Goal: Task Accomplishment & Management: Manage account settings

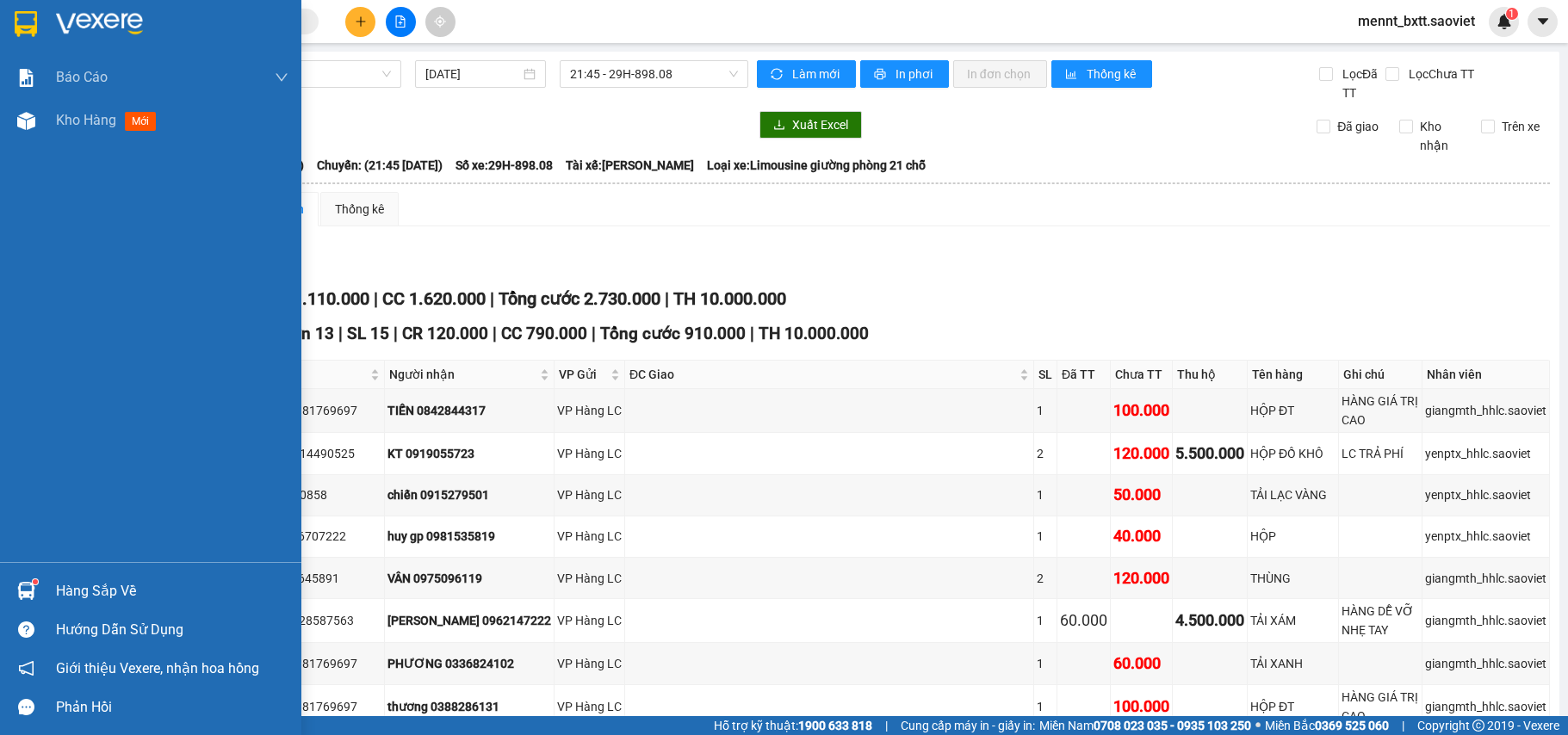
click at [100, 118] on span "Kho hàng" at bounding box center [86, 120] width 61 height 16
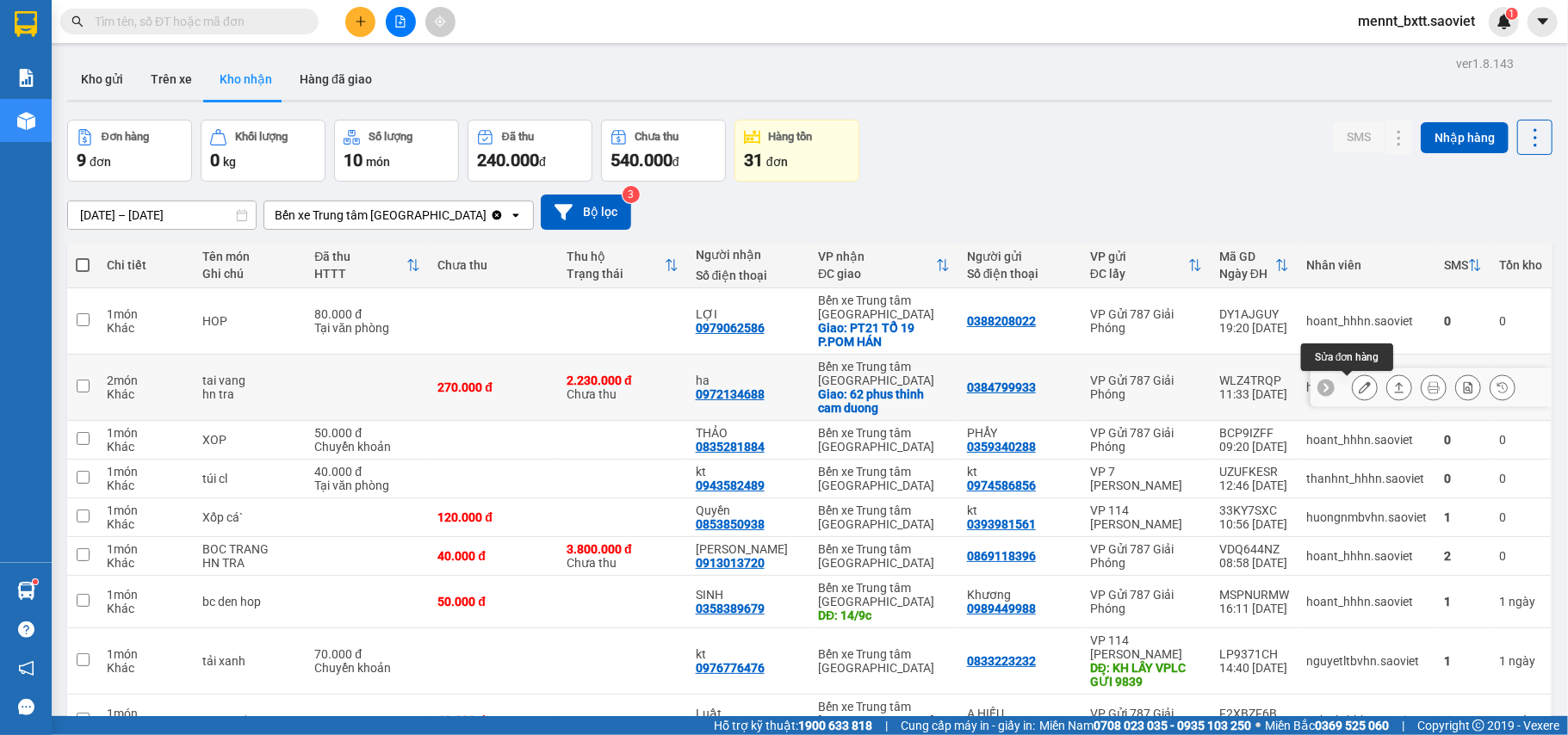
click at [1353, 396] on button at bounding box center [1365, 387] width 24 height 30
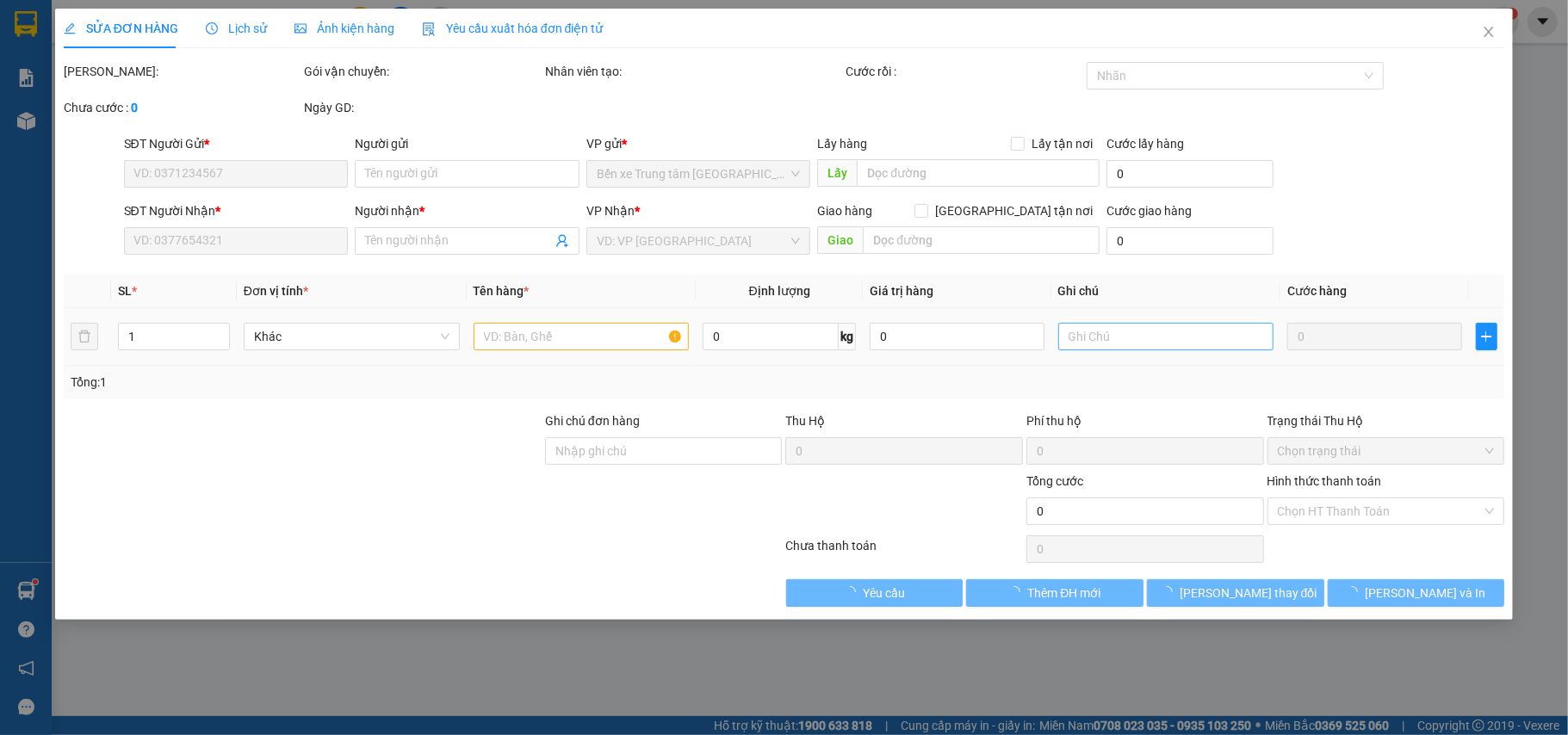
type input "0384799933"
type input "0972134688"
type input "ha"
checkbox input "true"
type input "62 phus thinh cam duong"
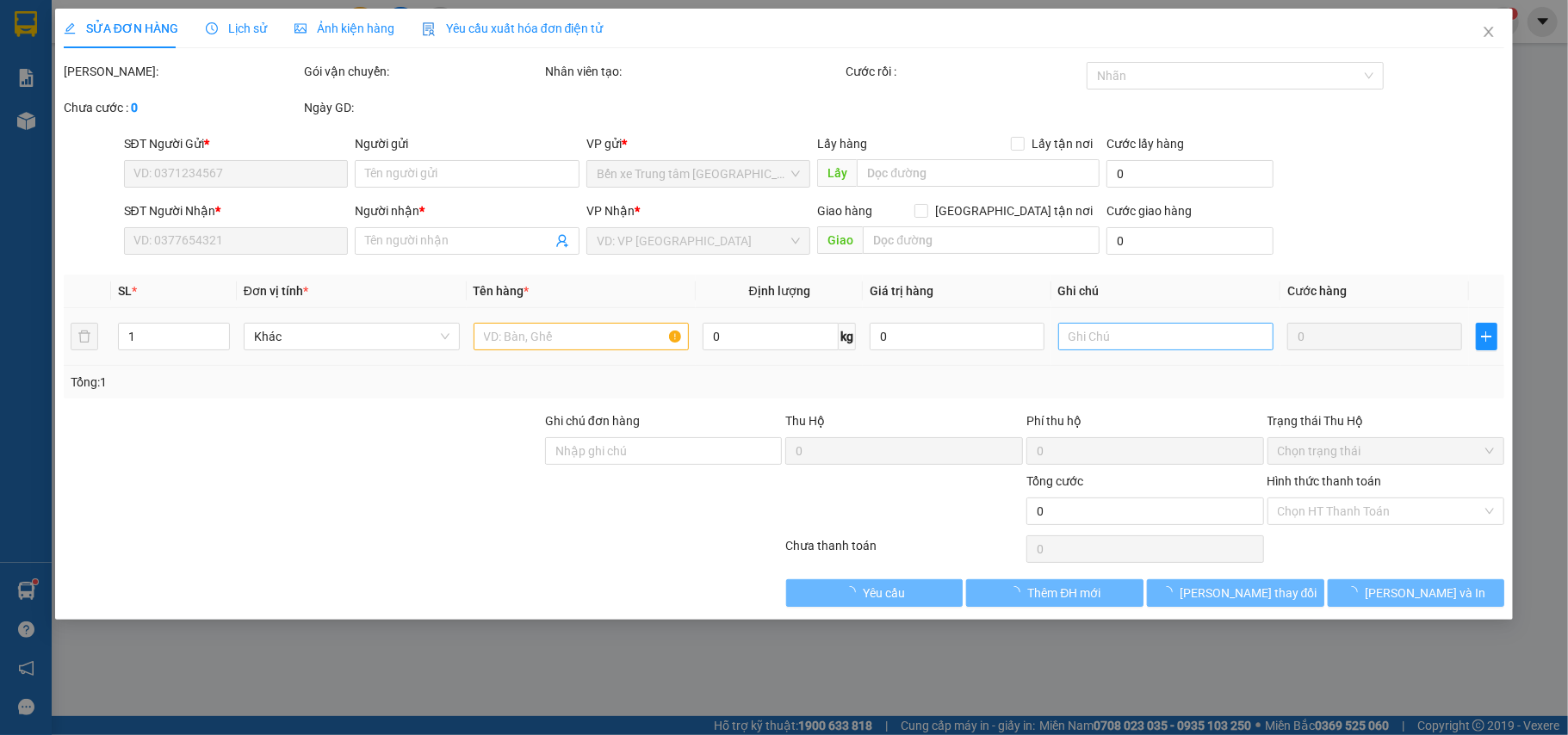
type input "2.230.000"
type input "30.000"
type input "270.000"
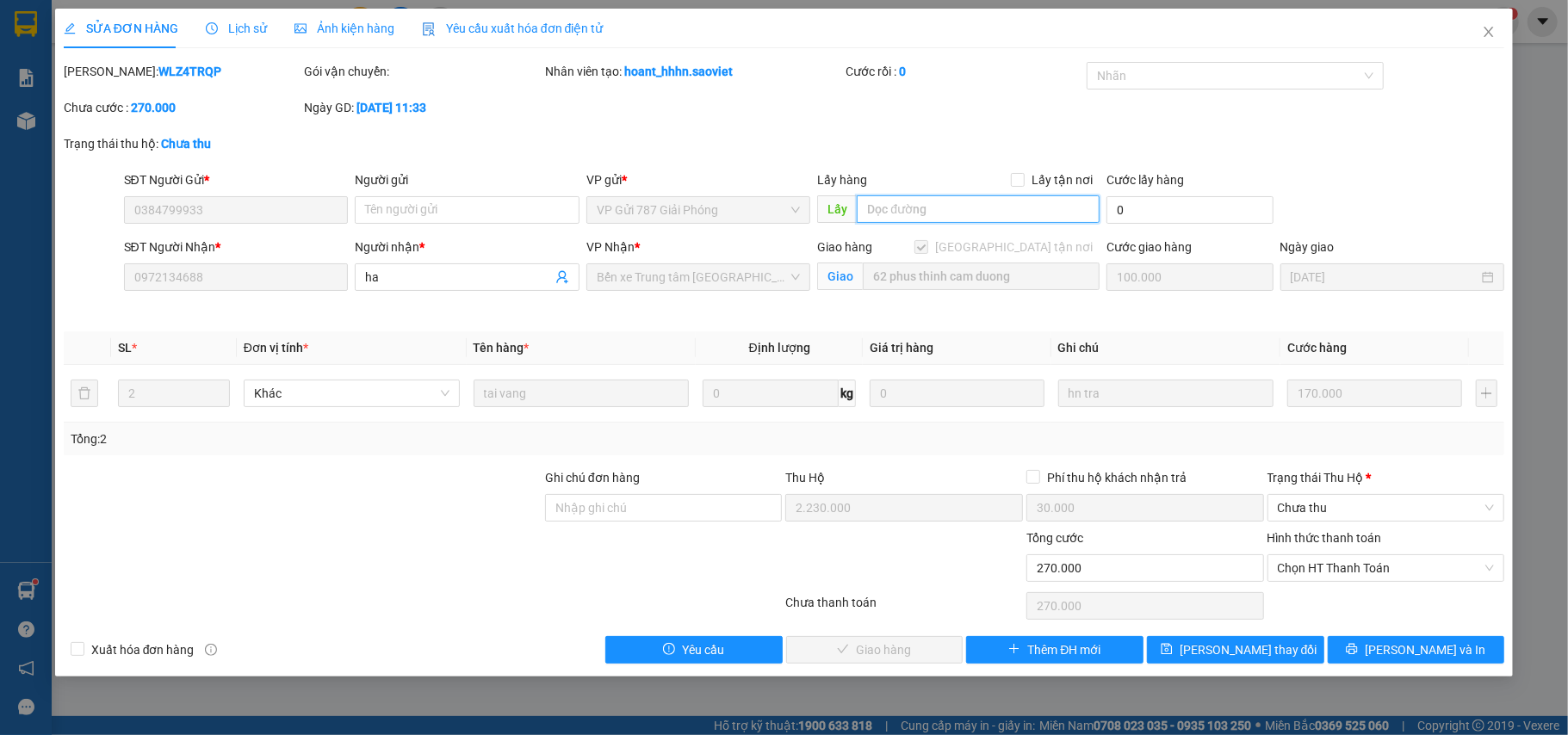
click at [878, 202] on input "text" at bounding box center [978, 209] width 243 height 27
click at [987, 215] on input "chuyển vplc xe" at bounding box center [978, 209] width 243 height 27
type input "chuyển vplc xe 2909"
click at [1286, 118] on div "Mã ĐH: WLZ4TRQP Gói vận chuyển: Nhân viên tạo: hoant_hhhn.saoviet Cước rồi : 0 …" at bounding box center [785, 99] width 1445 height 72
click at [1241, 655] on span "Lưu thay đổi" at bounding box center [1249, 650] width 137 height 19
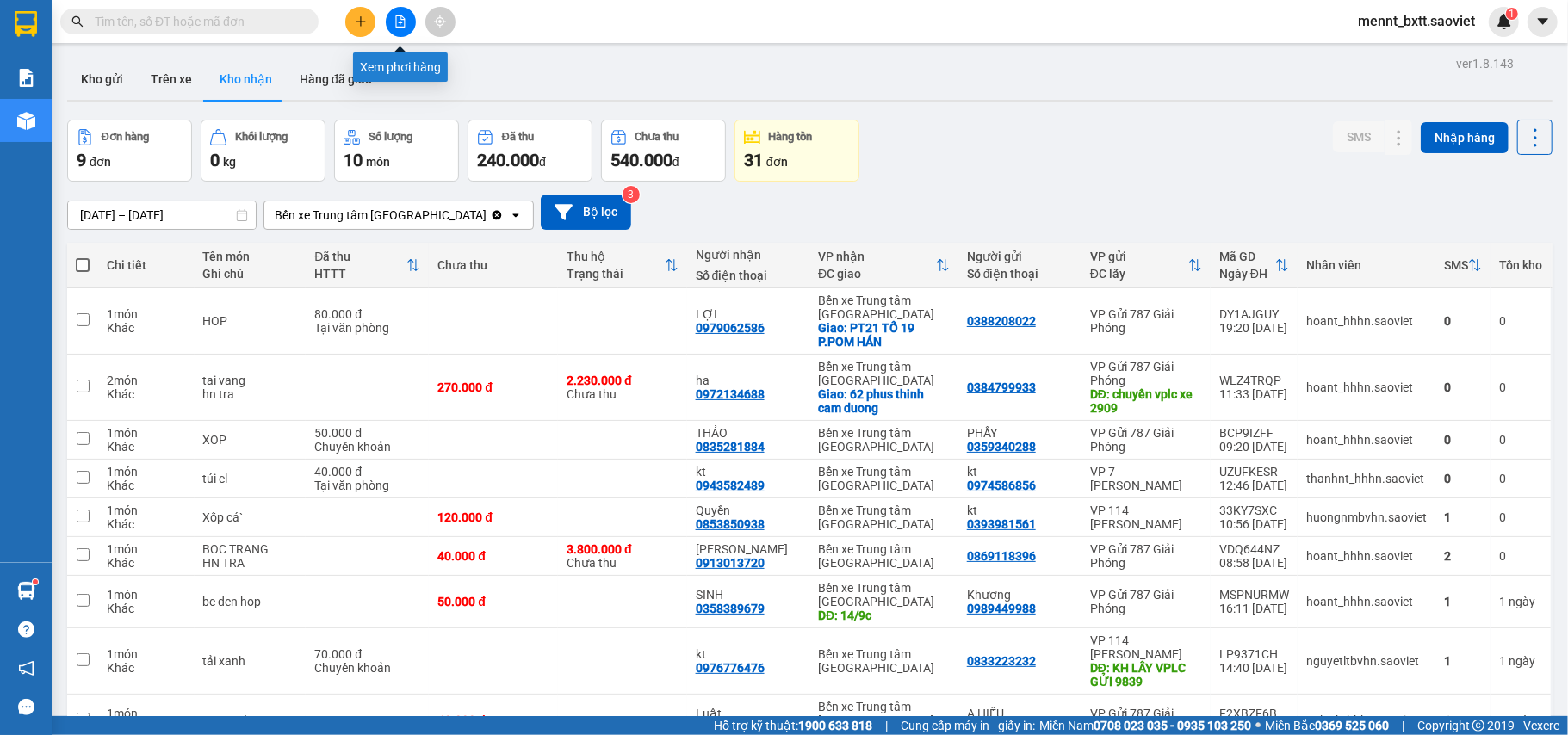
click at [401, 12] on button at bounding box center [401, 22] width 30 height 30
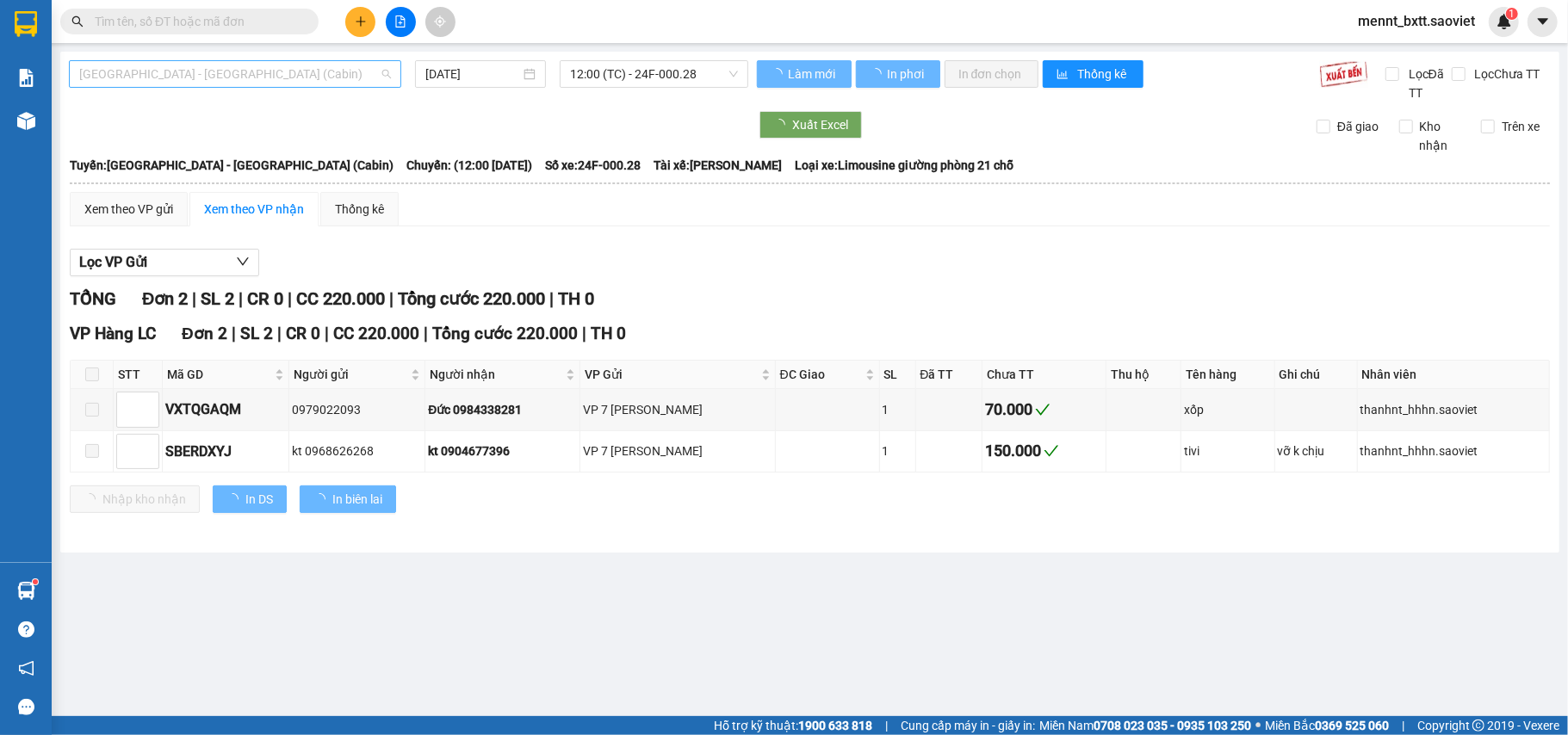
click at [269, 78] on span "Hà Nội - Lào Cai (Cabin)" at bounding box center [235, 74] width 312 height 26
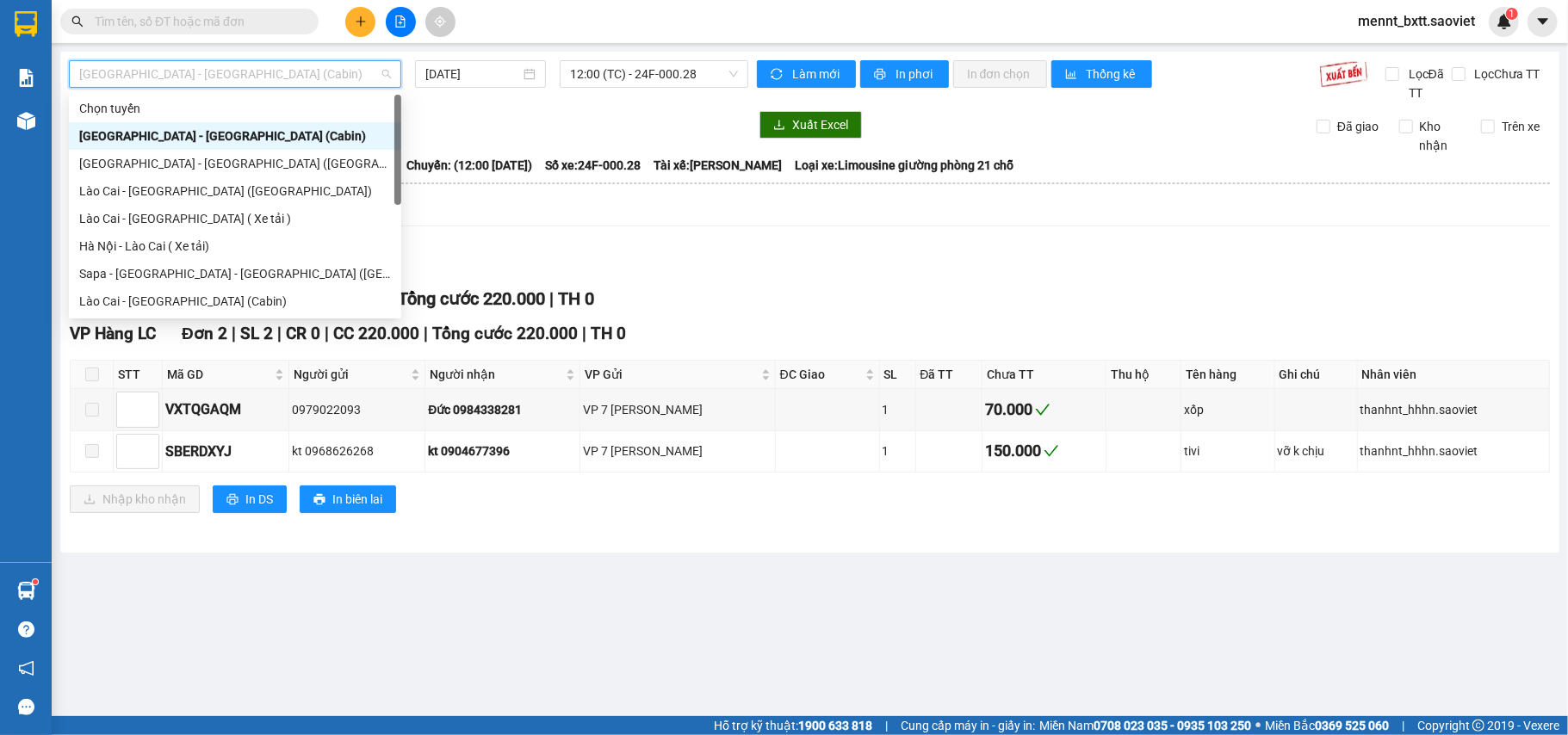
scroll to position [137, 0]
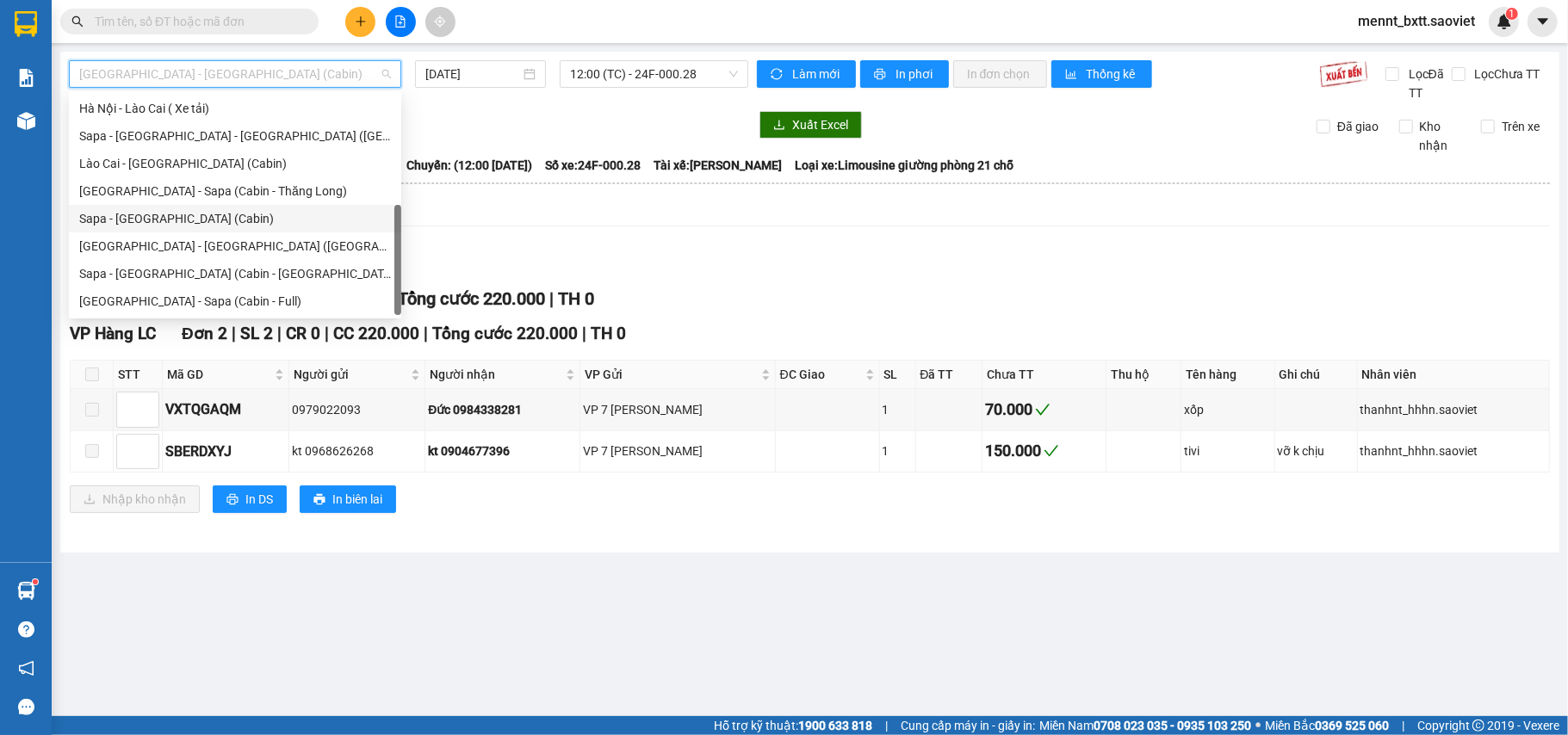
click at [234, 217] on div "Sapa - [GEOGRAPHIC_DATA] (Cabin)" at bounding box center [235, 218] width 312 height 19
type input "14/09/2025"
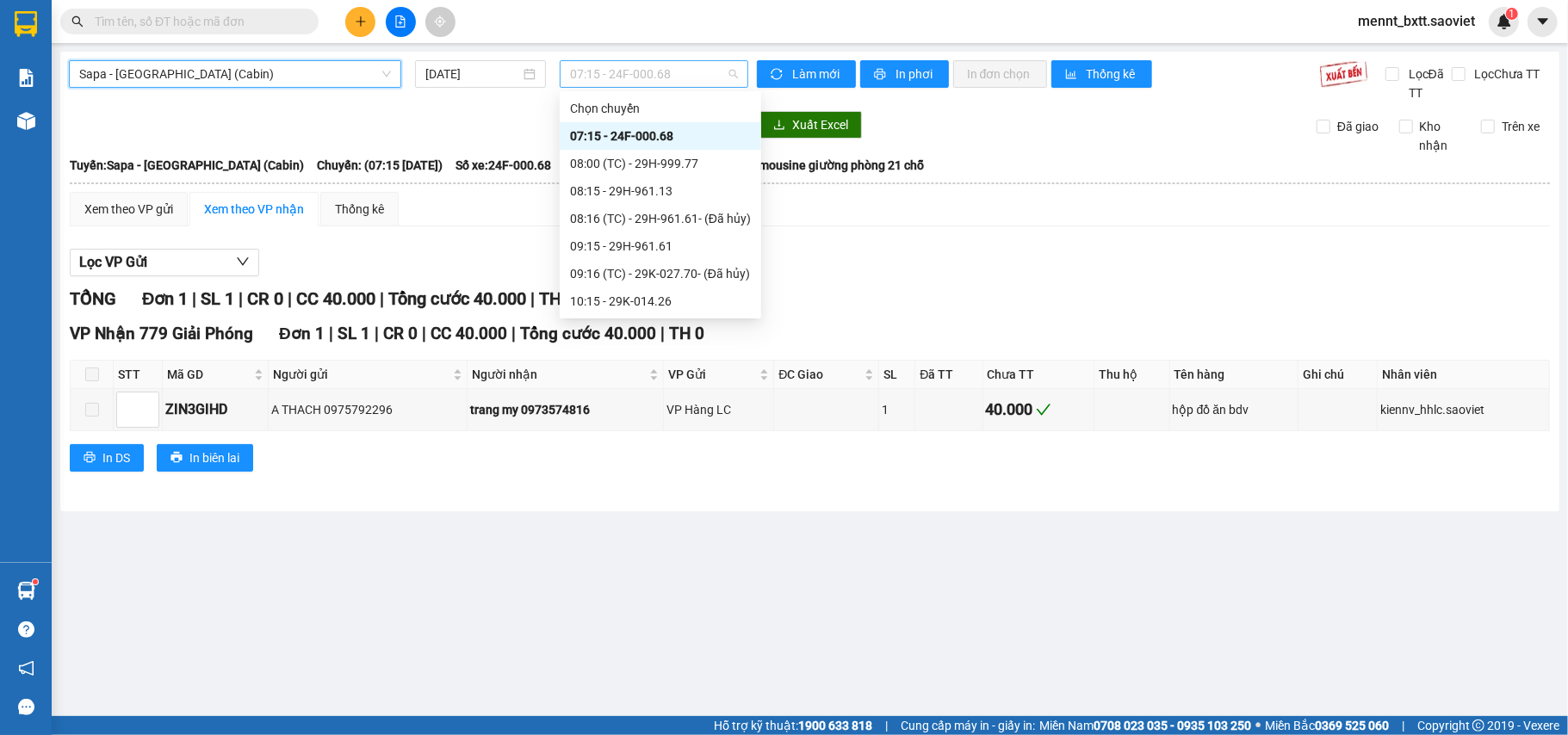
click at [593, 74] on span "07:15 - 24F-000.68" at bounding box center [655, 74] width 168 height 26
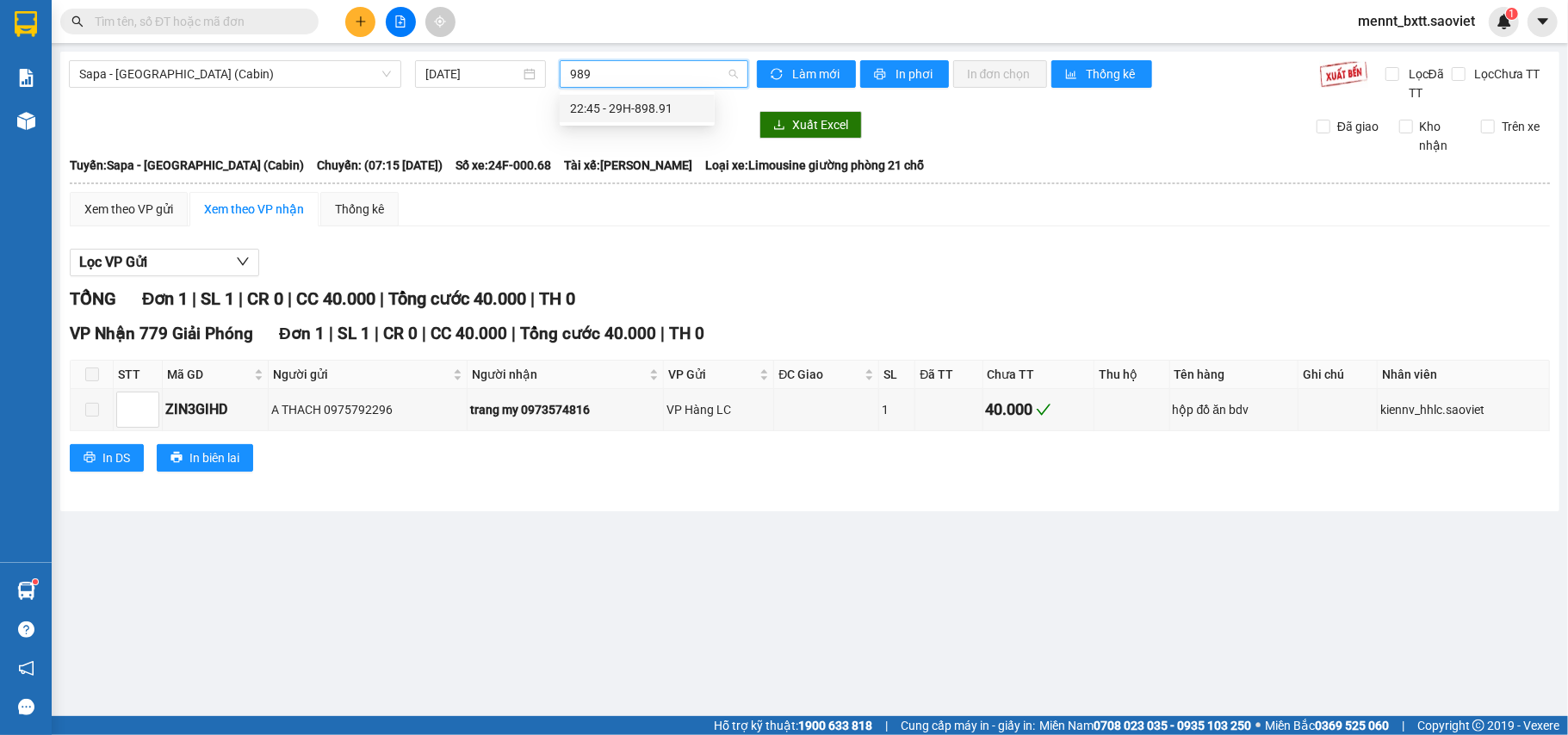
type input "9891"
click at [611, 118] on div "22:45 - 29H-898.91" at bounding box center [637, 108] width 155 height 27
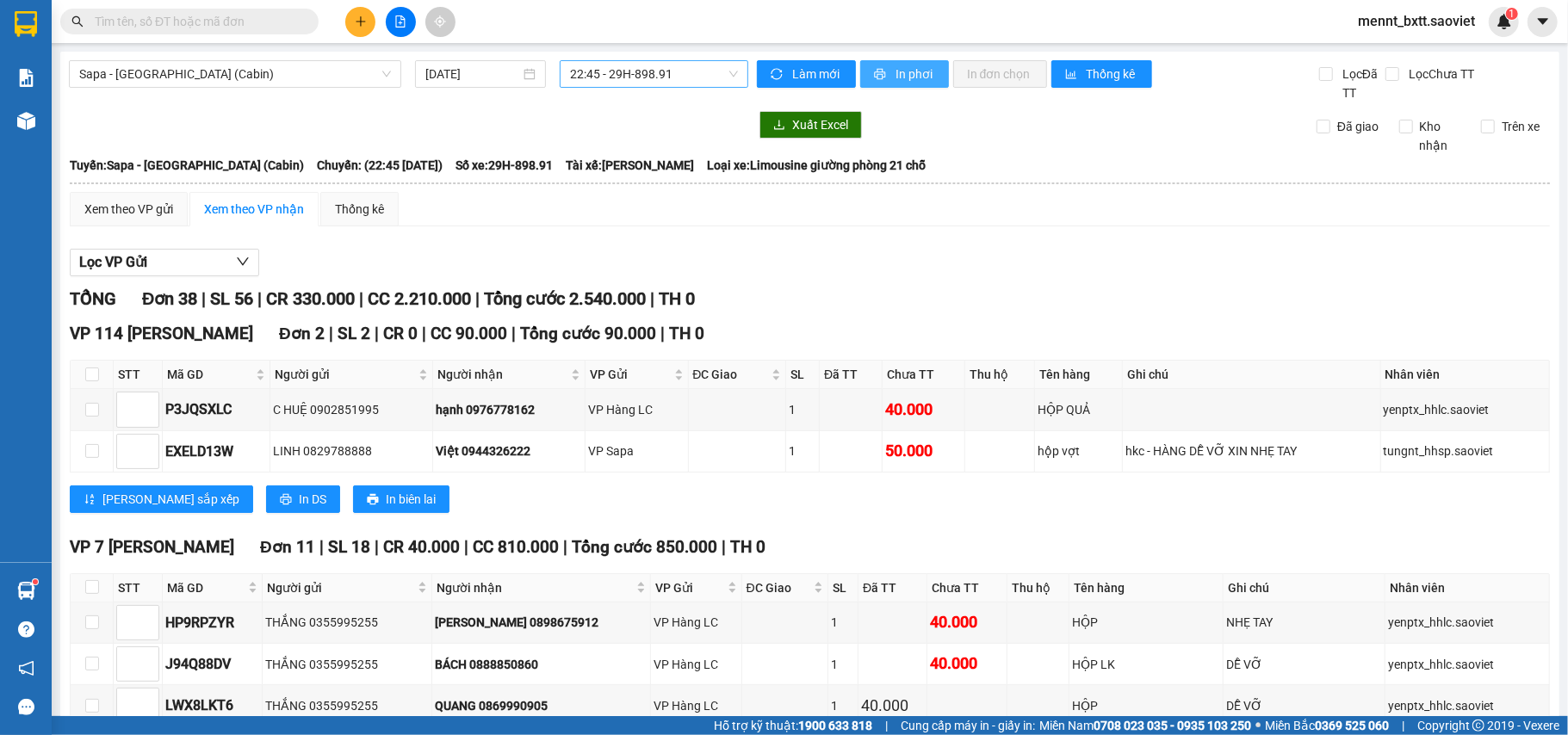
click at [901, 74] on span "In phơi" at bounding box center [916, 73] width 40 height 19
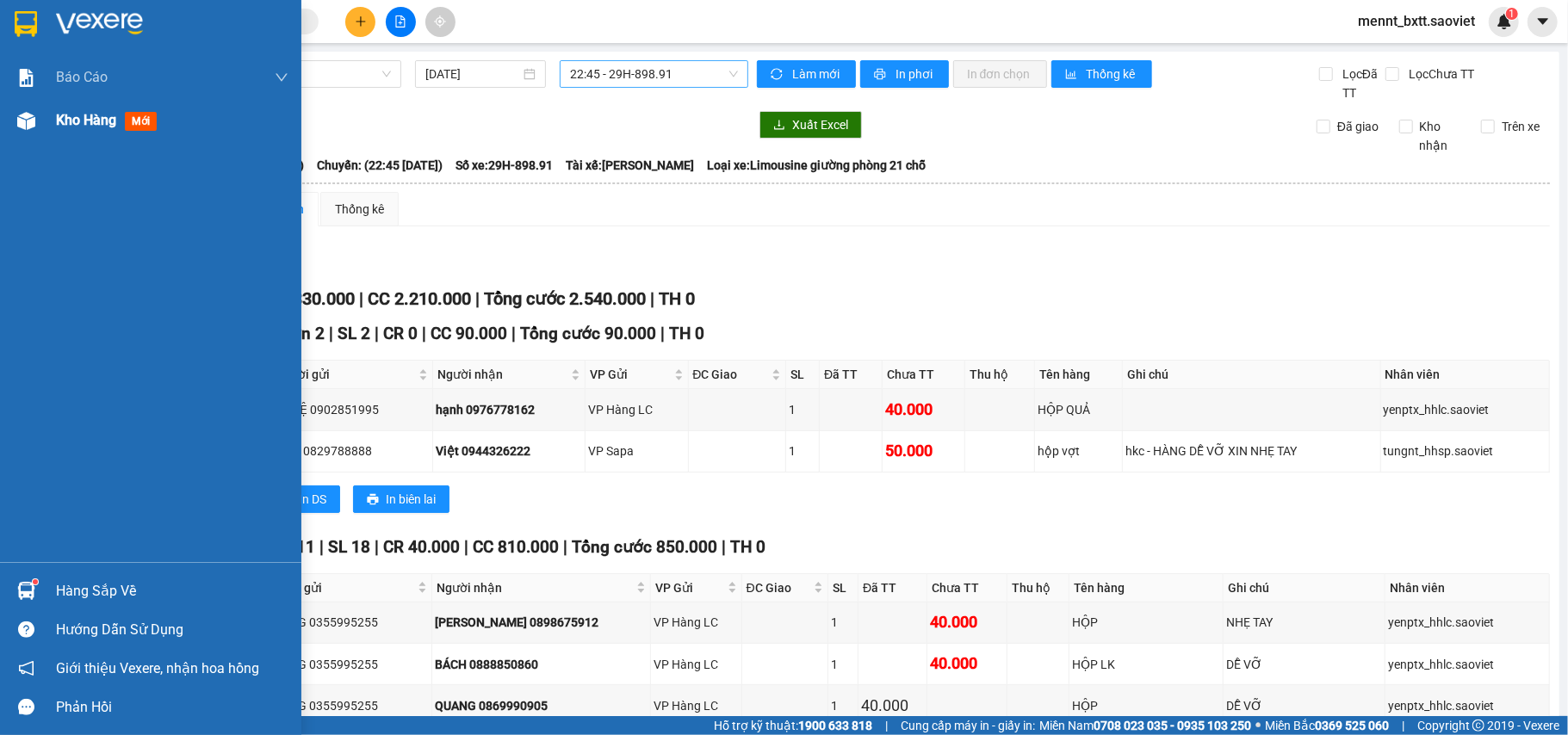
click at [84, 118] on span "Kho hàng" at bounding box center [86, 120] width 61 height 16
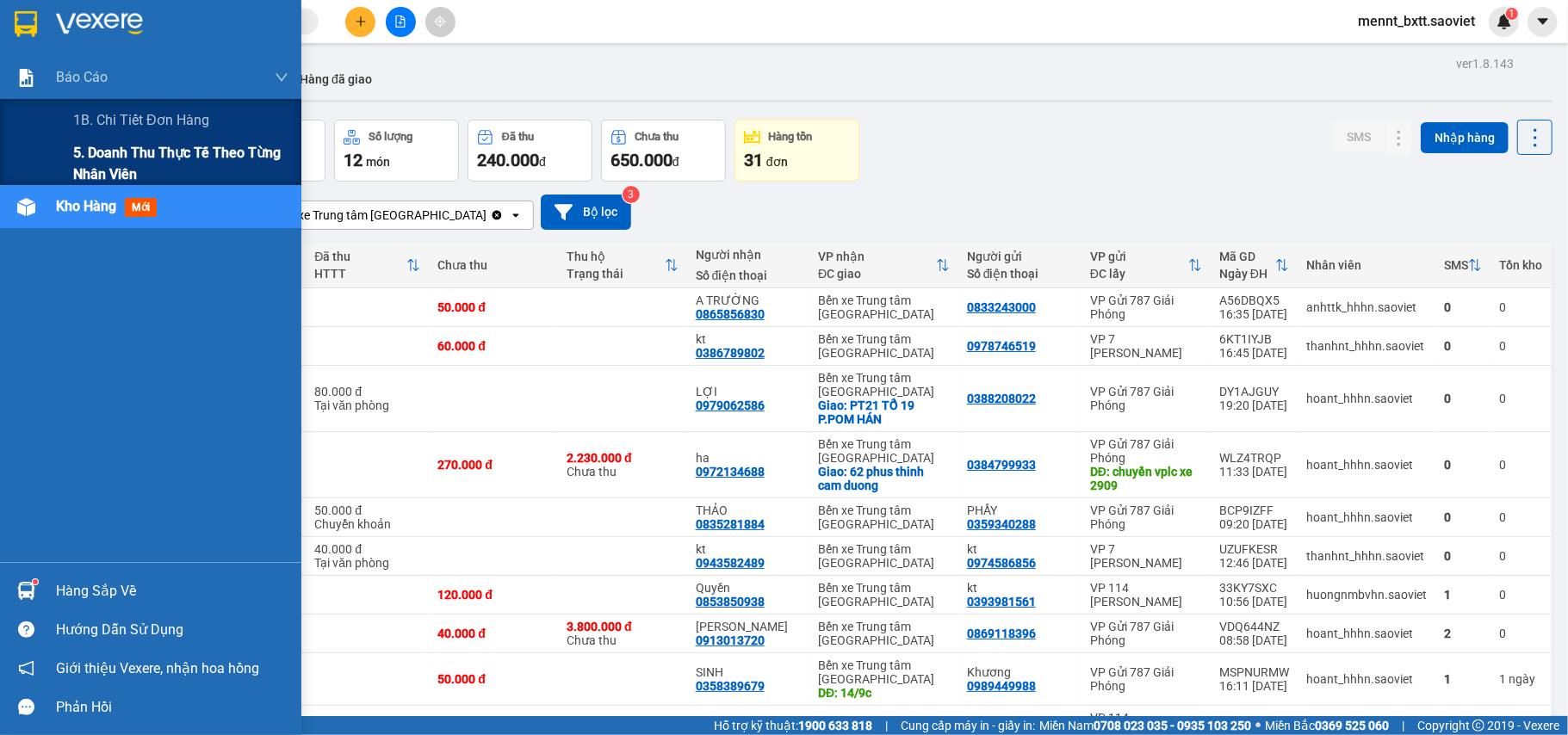
click at [126, 155] on span "5. Doanh thu thực tế theo từng nhân viên" at bounding box center [181, 164] width 215 height 43
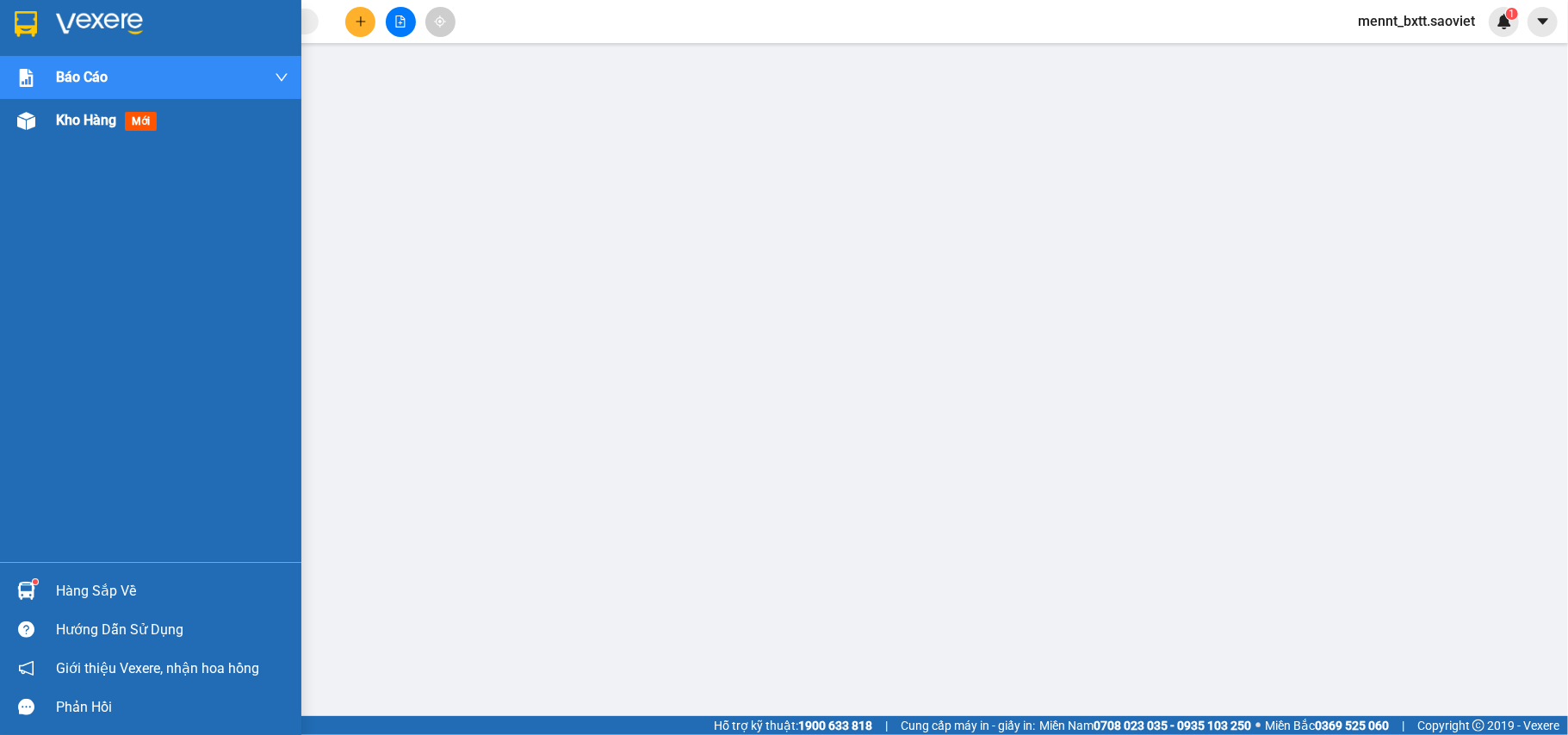
click at [80, 128] on span "Kho hàng" at bounding box center [86, 120] width 61 height 16
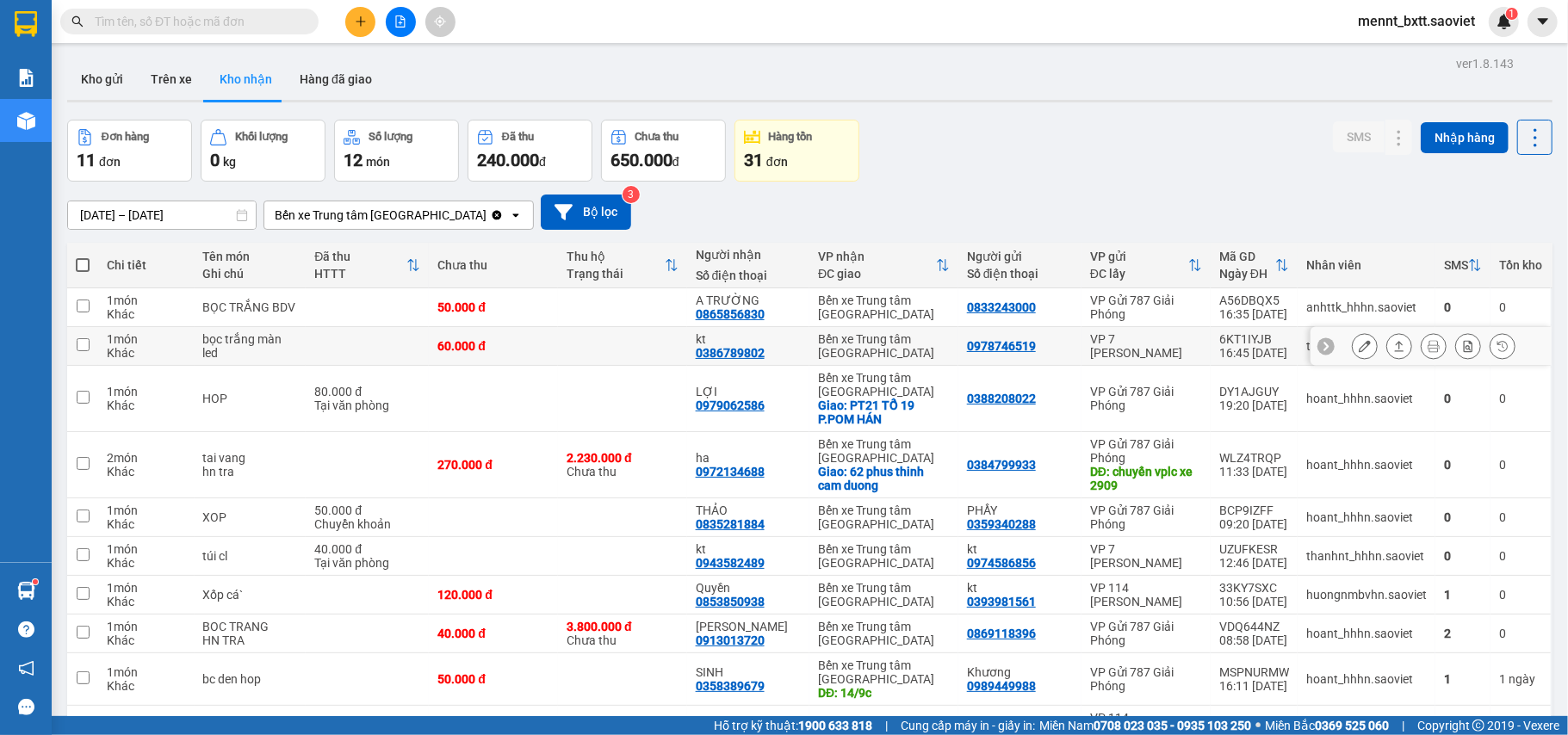
scroll to position [115, 0]
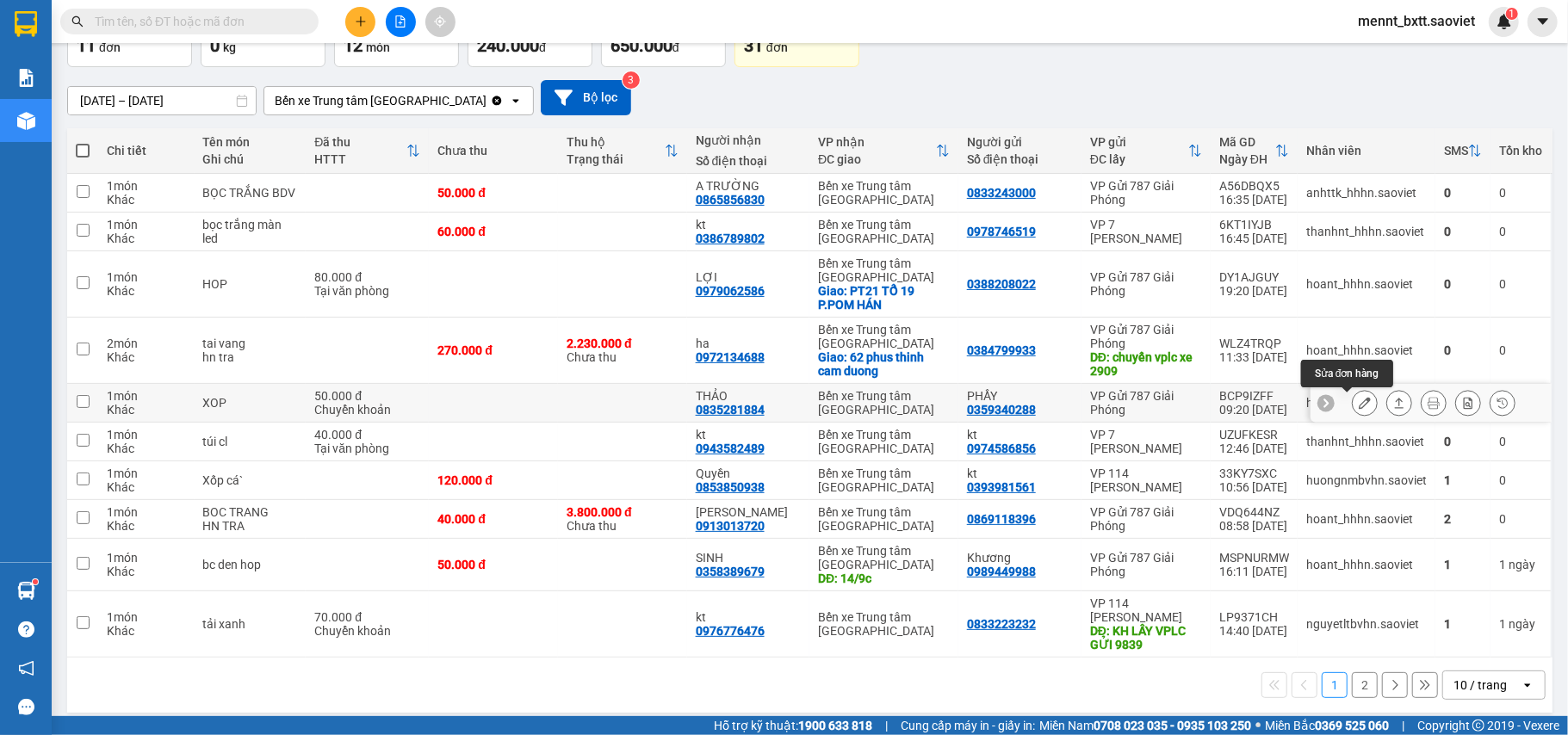
click at [1359, 404] on icon at bounding box center [1365, 402] width 12 height 12
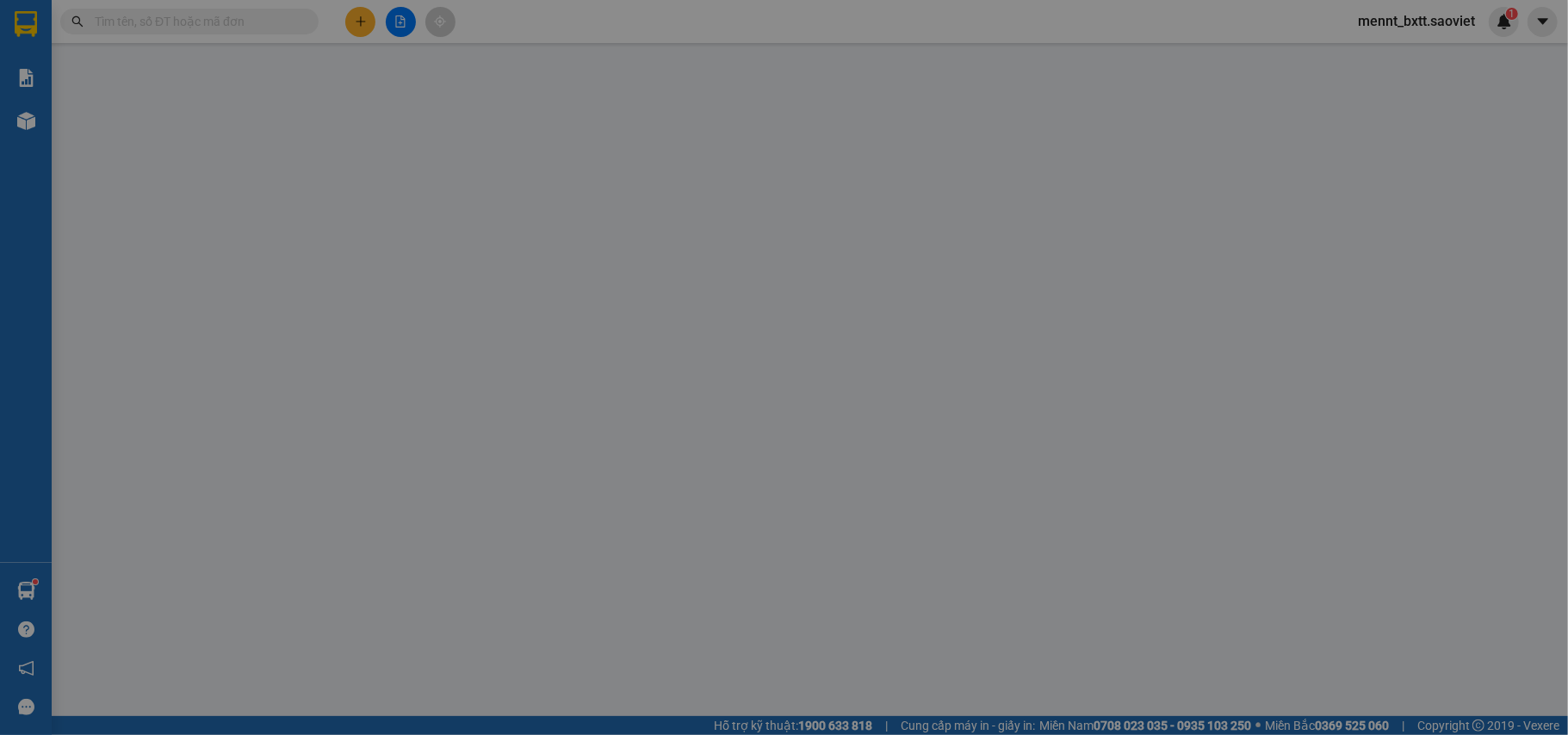
type input "0359340288"
type input "PHẨY"
type input "0835281884"
type input "THẢO"
type input "50.000"
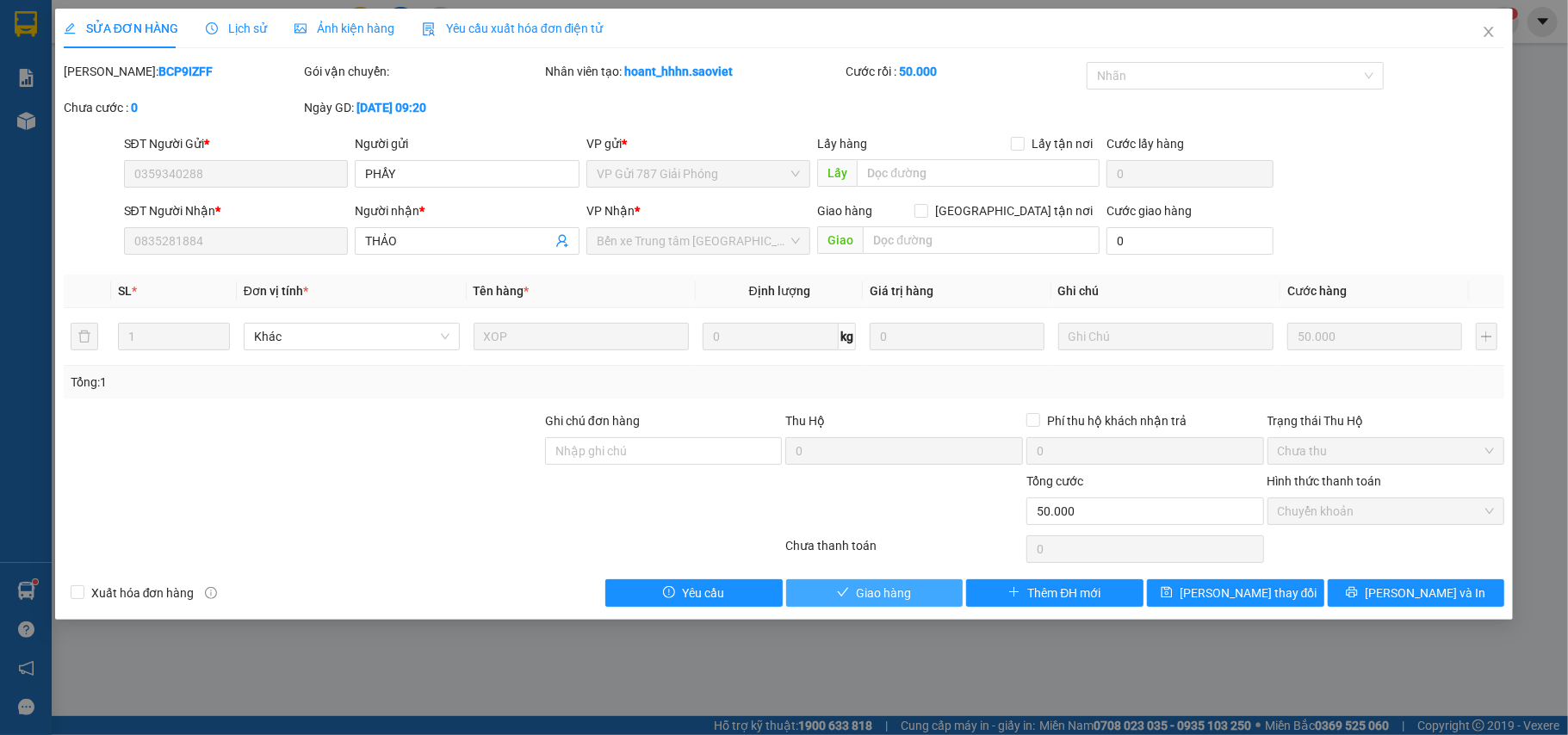
click at [872, 600] on span "Giao hàng" at bounding box center [883, 593] width 55 height 19
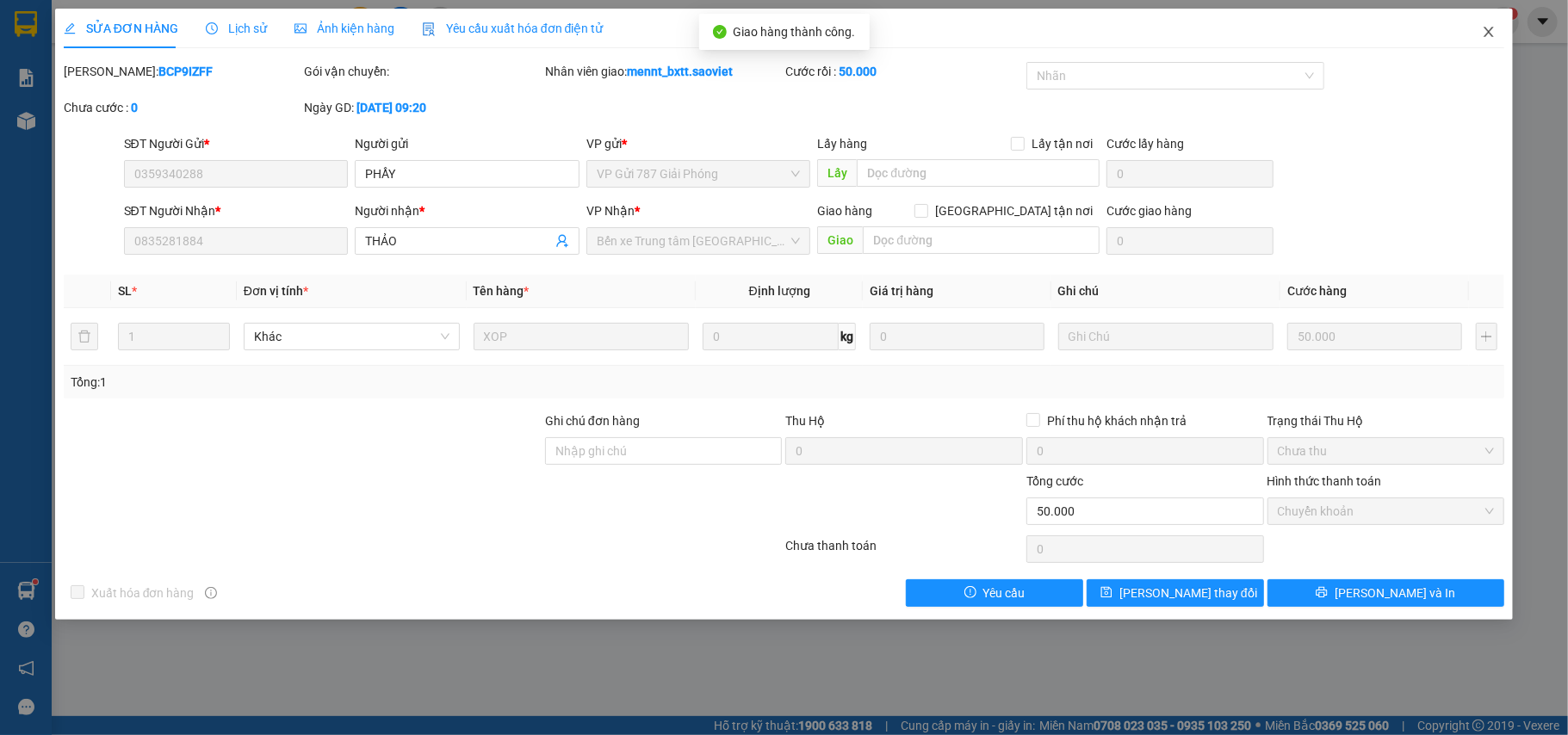
click at [1494, 33] on icon "close" at bounding box center [1488, 32] width 14 height 14
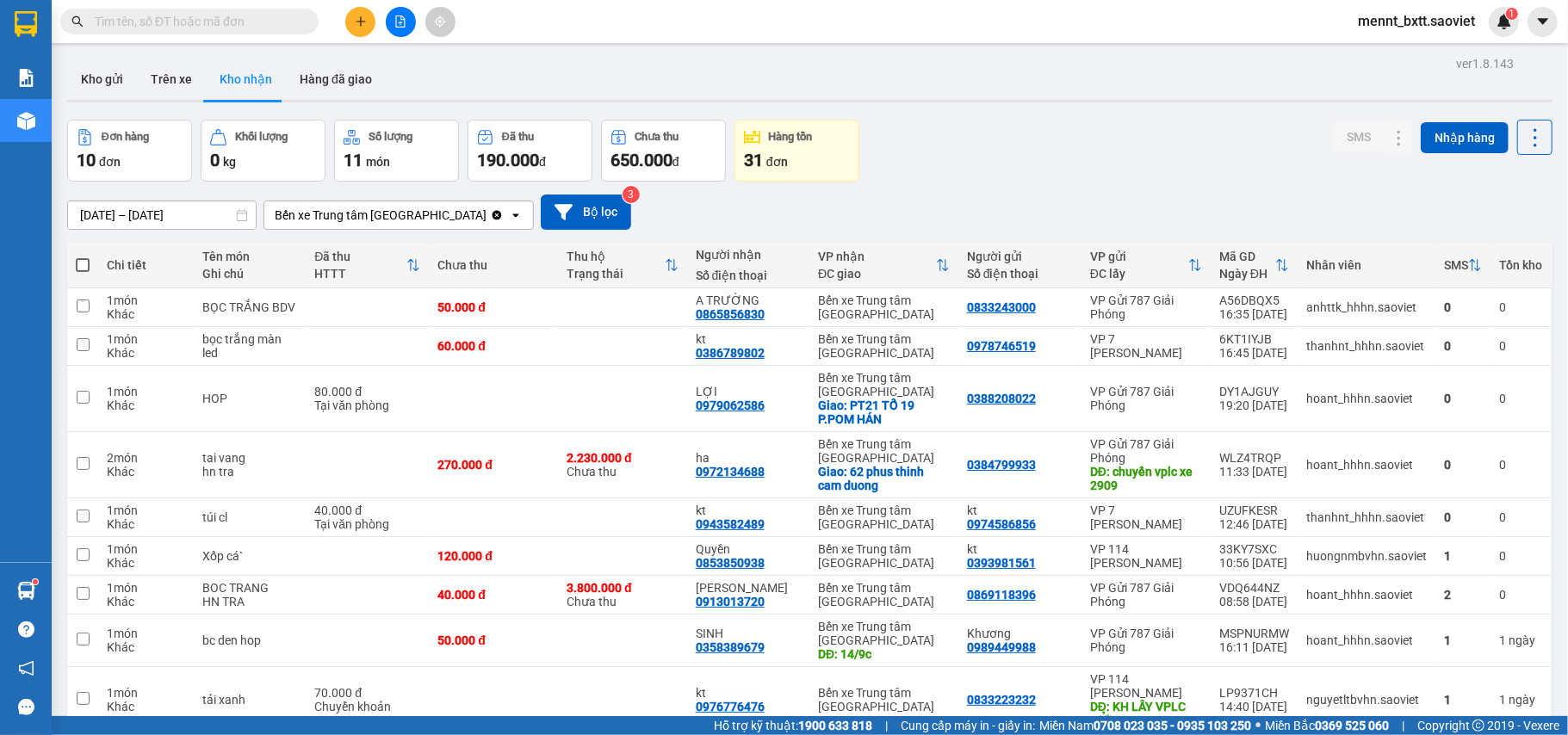
scroll to position [145, 0]
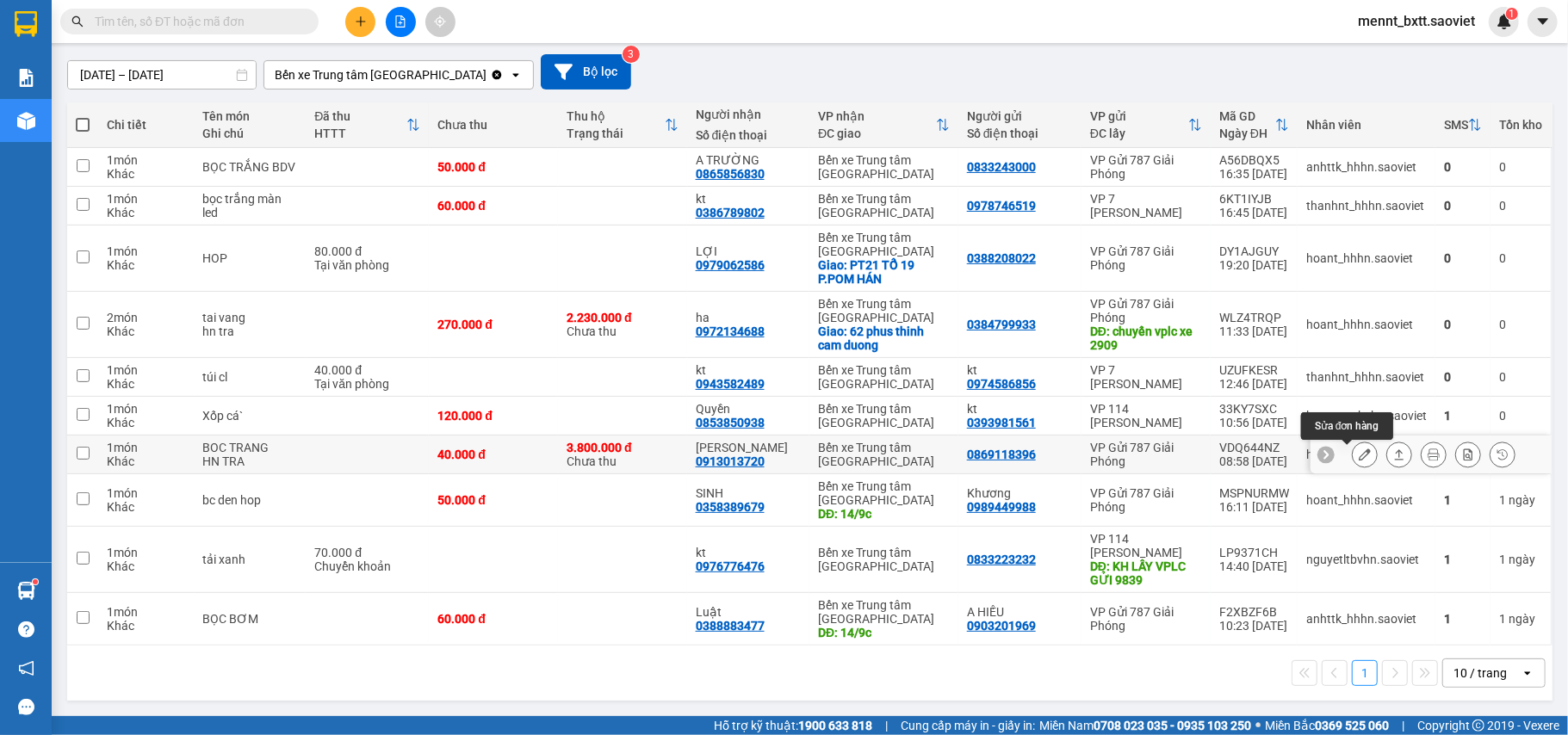
click at [1359, 453] on icon at bounding box center [1365, 454] width 12 height 12
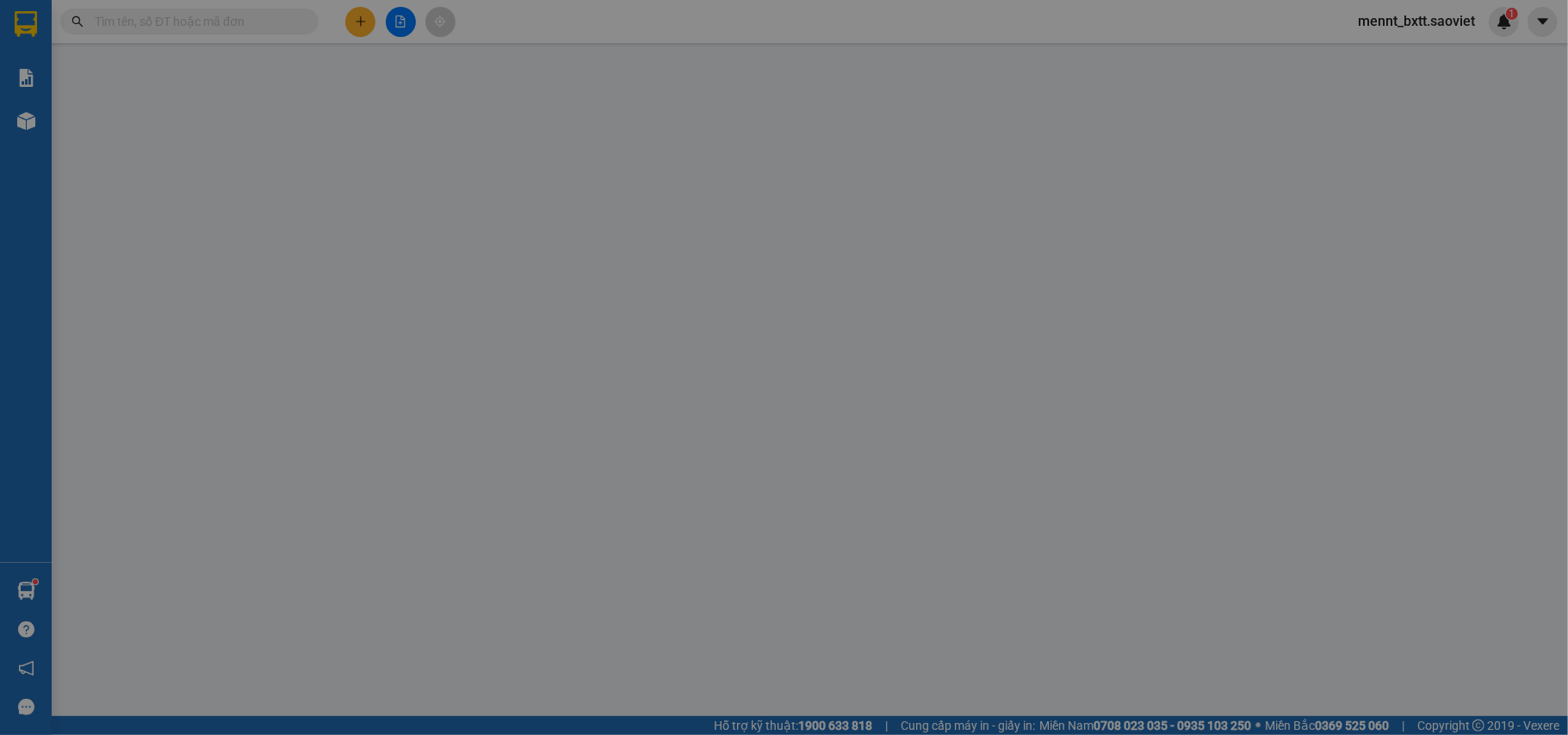
type input "0869118396"
type input "0913013720"
type input "[PERSON_NAME]"
type input "3.800.000"
type input "40.000"
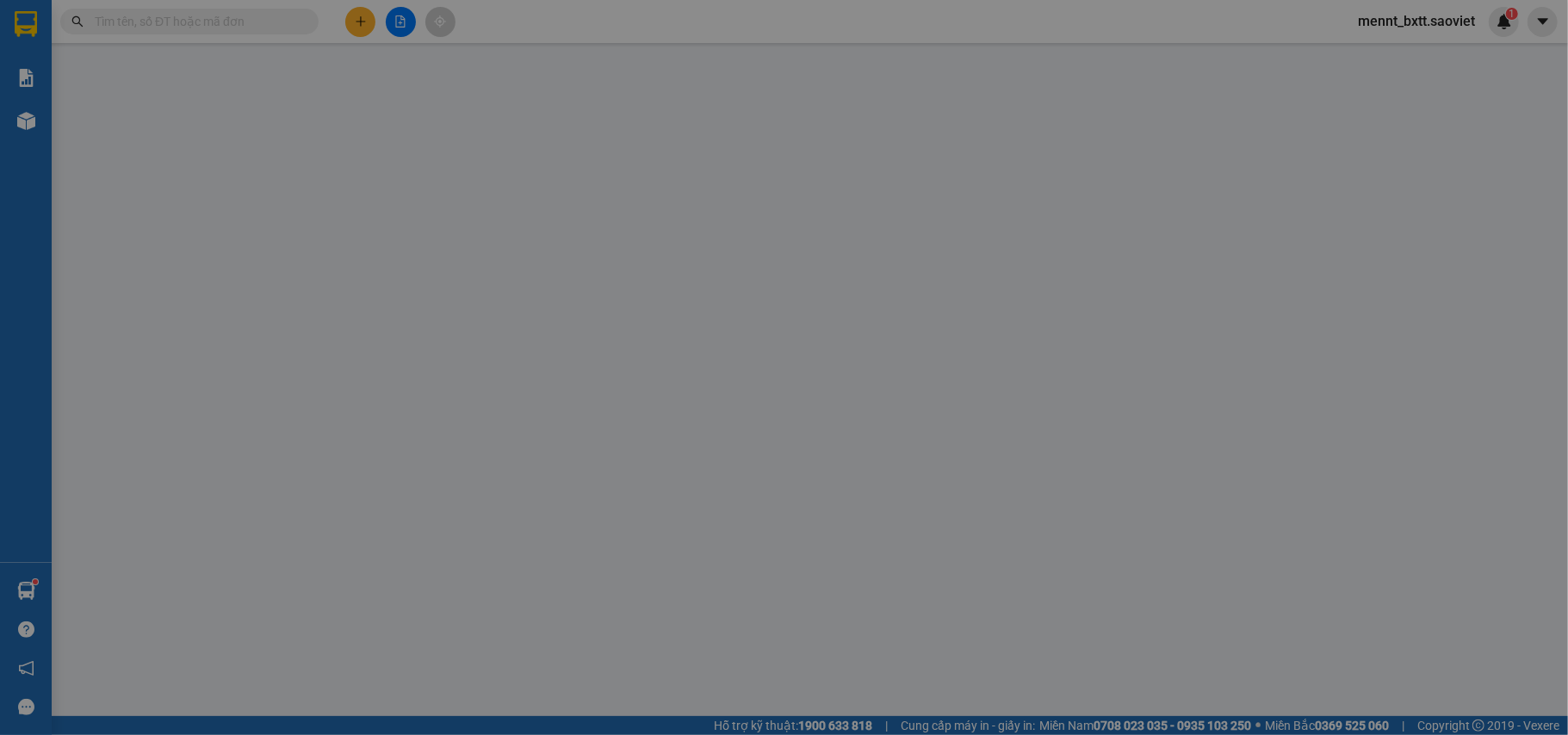
type input "40.000"
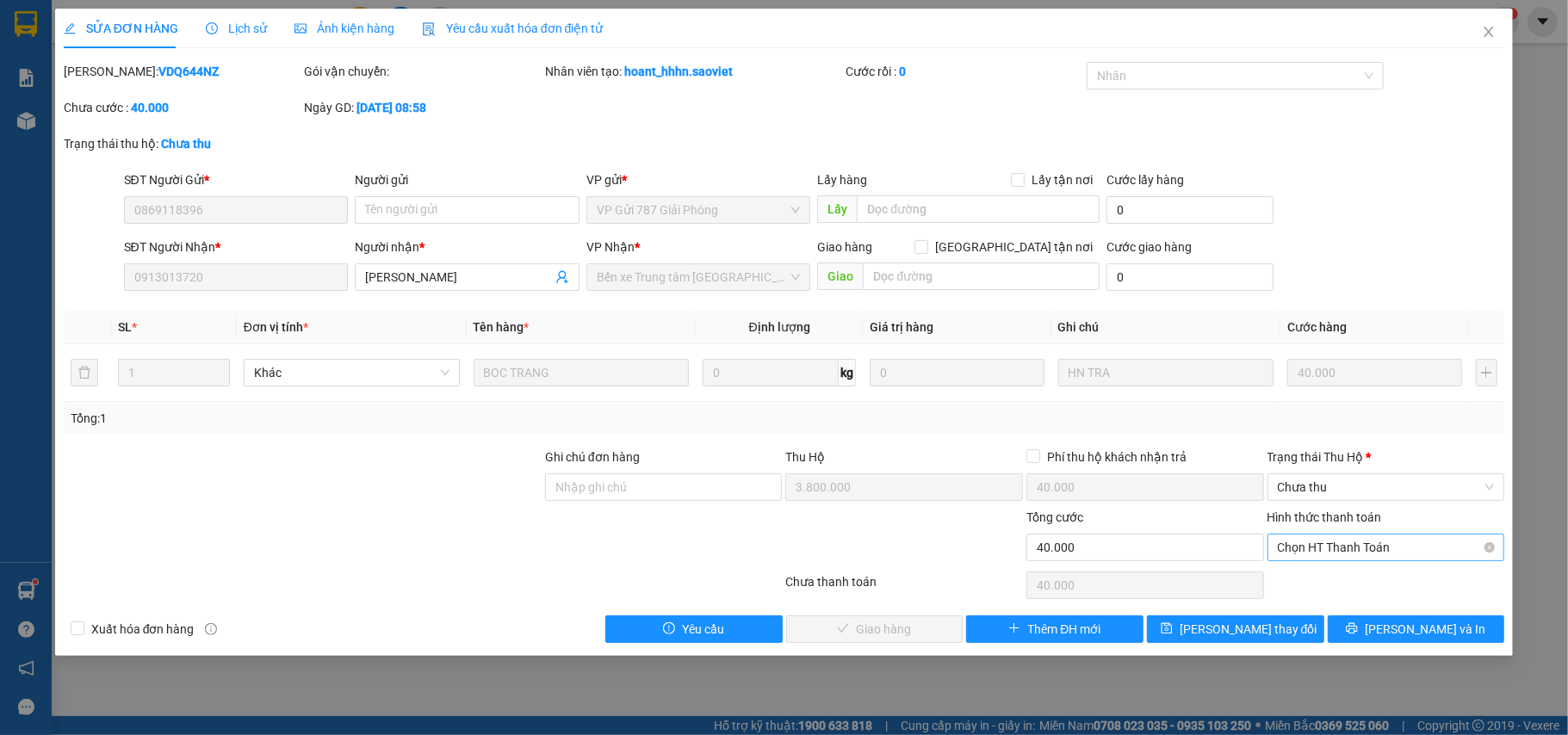
click at [1341, 546] on span "Chọn HT Thanh Toán" at bounding box center [1386, 547] width 217 height 26
click at [1346, 615] on div "Chuyển khoản" at bounding box center [1386, 611] width 217 height 19
type input "0"
click at [1361, 487] on span "Chưa thu" at bounding box center [1386, 487] width 217 height 26
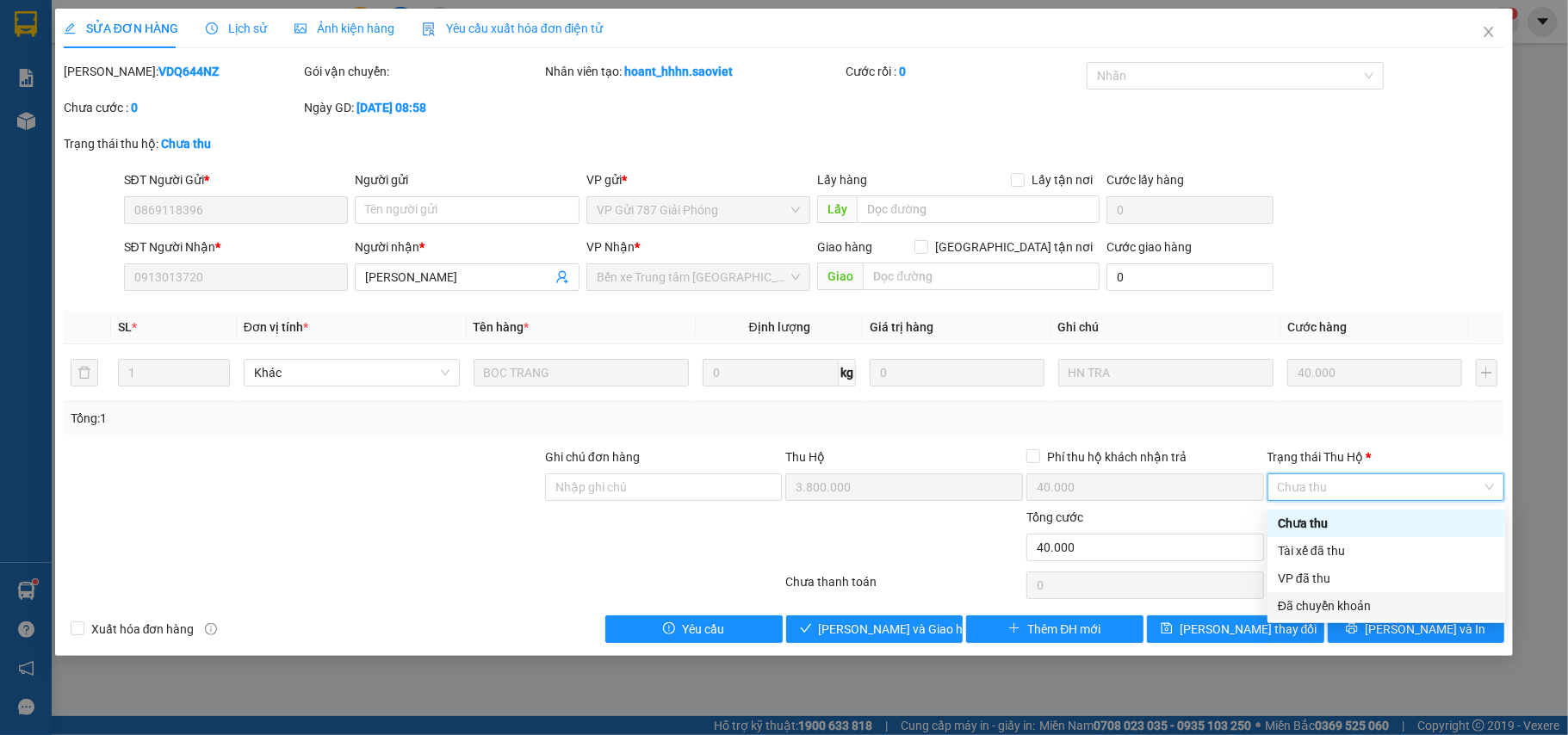
click at [1362, 607] on div "Đã chuyển khoản" at bounding box center [1386, 606] width 217 height 19
click at [1487, 33] on icon "close" at bounding box center [1488, 32] width 14 height 14
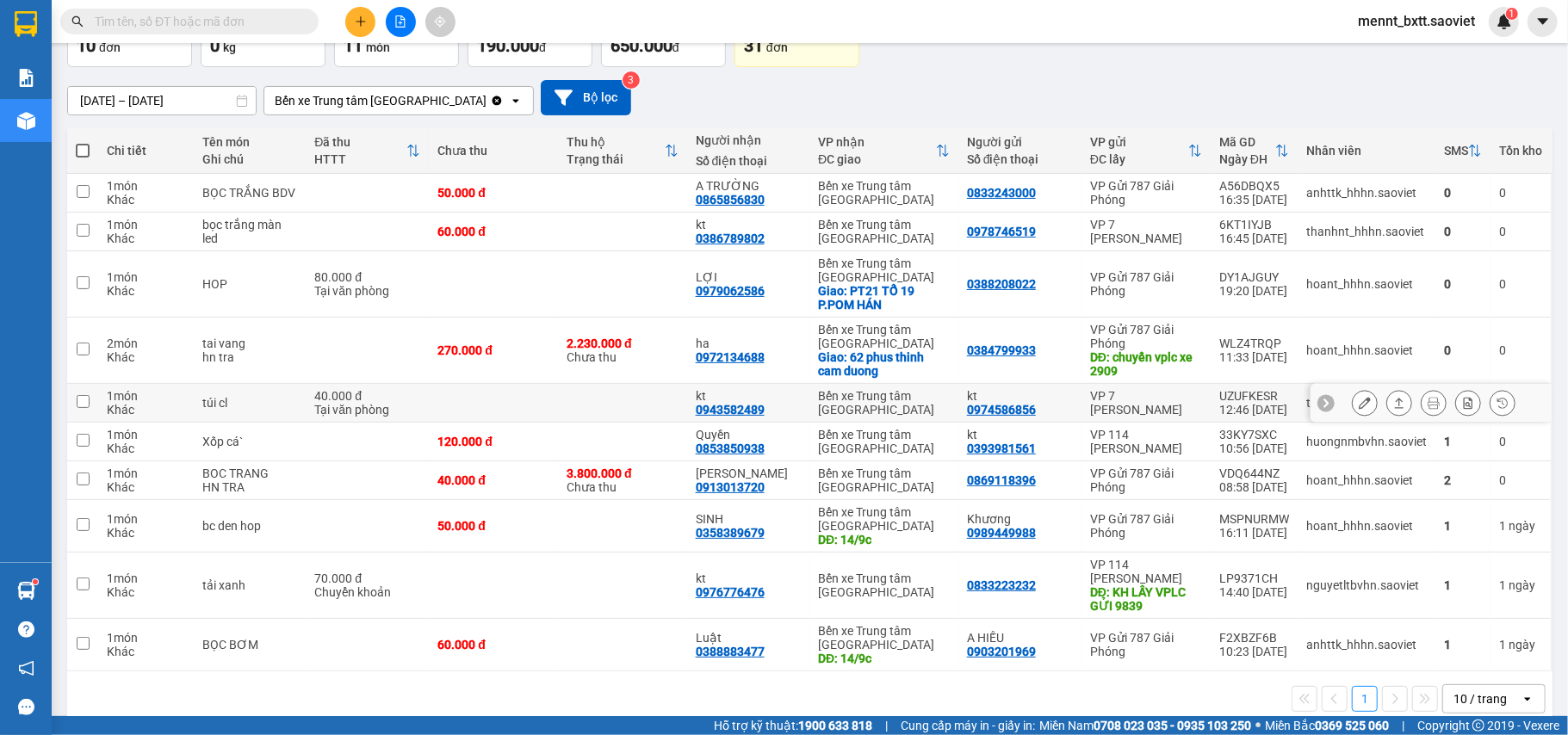
scroll to position [145, 0]
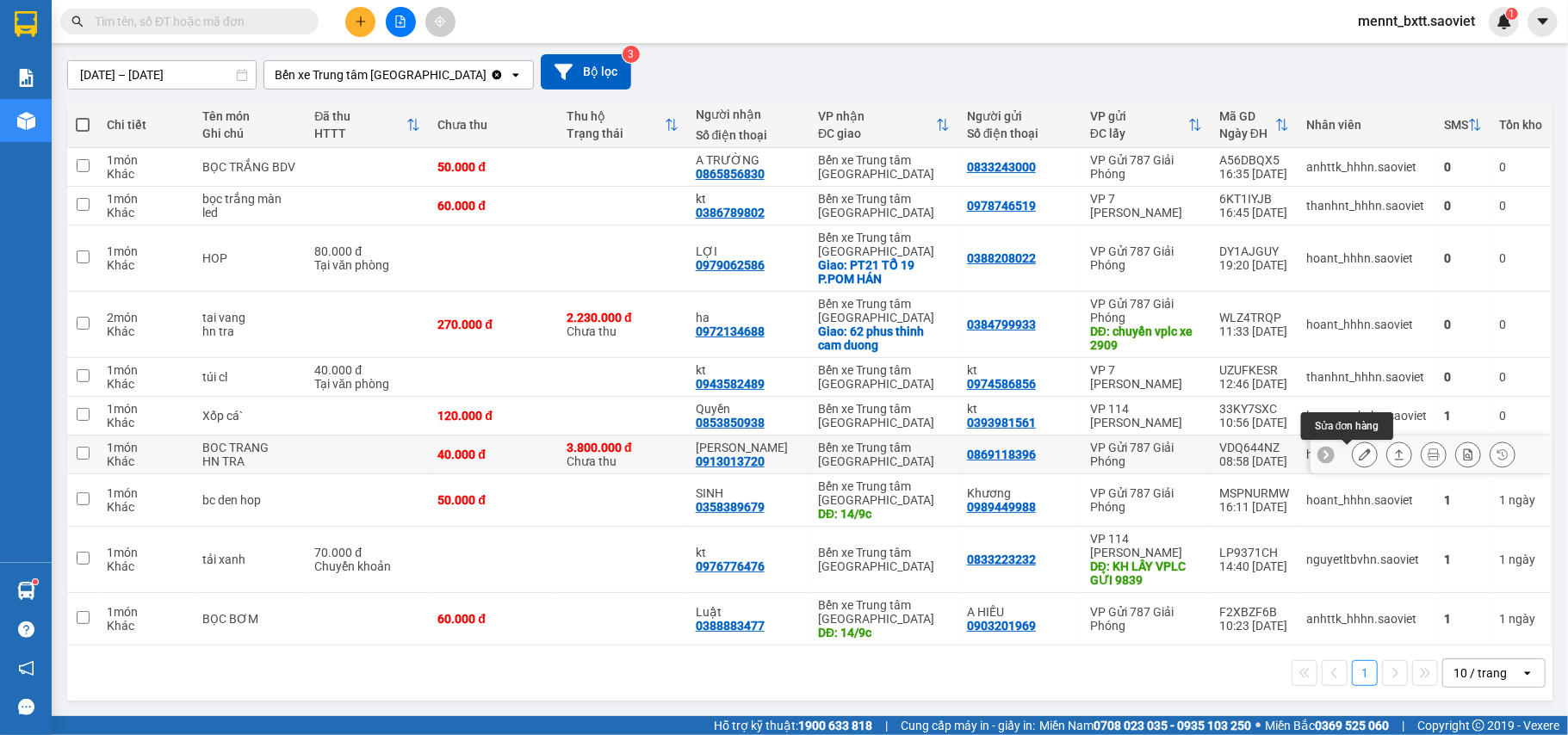
click at [1359, 451] on icon at bounding box center [1365, 454] width 12 height 12
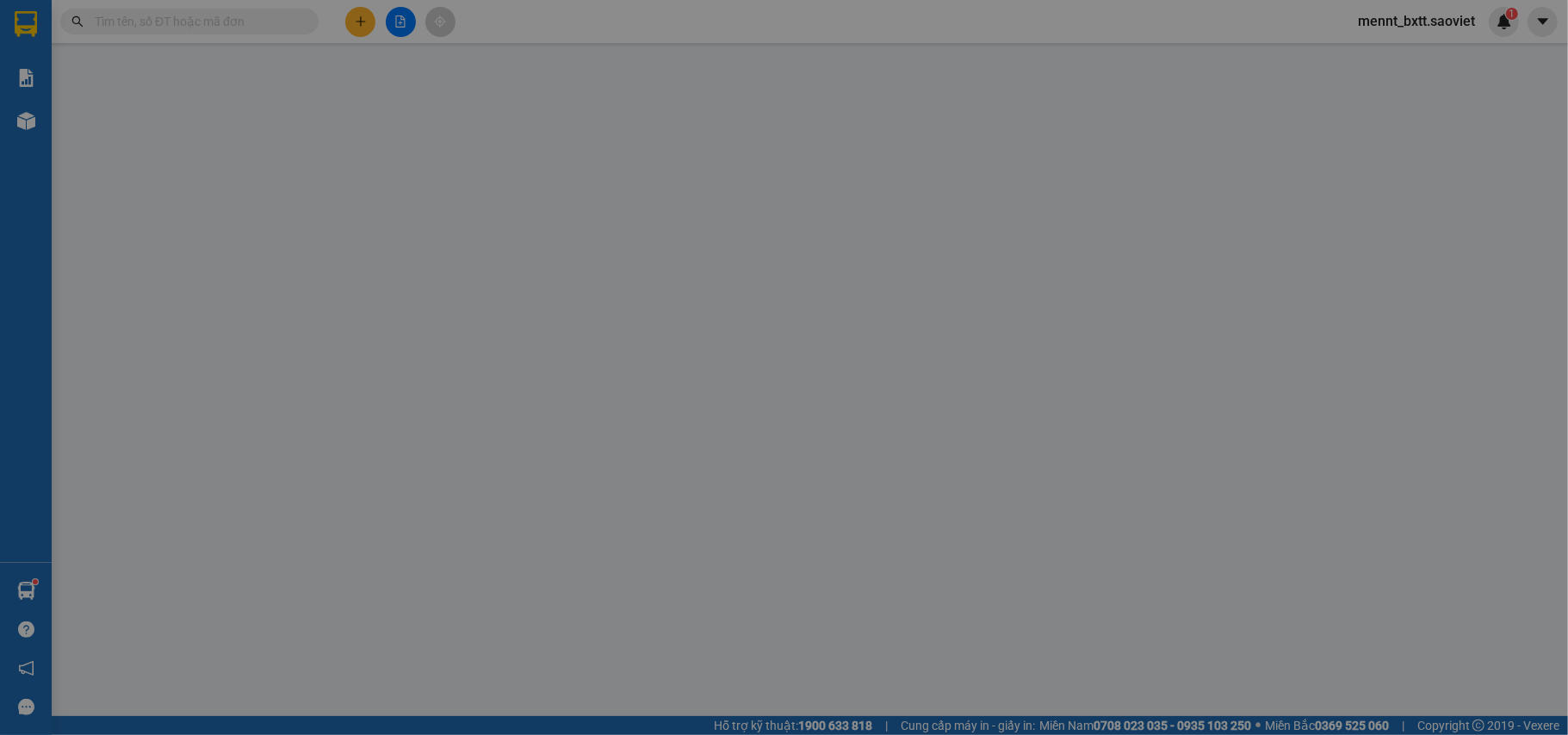
type input "0869118396"
type input "0913013720"
type input "[PERSON_NAME]"
type input "3.800.000"
type input "40.000"
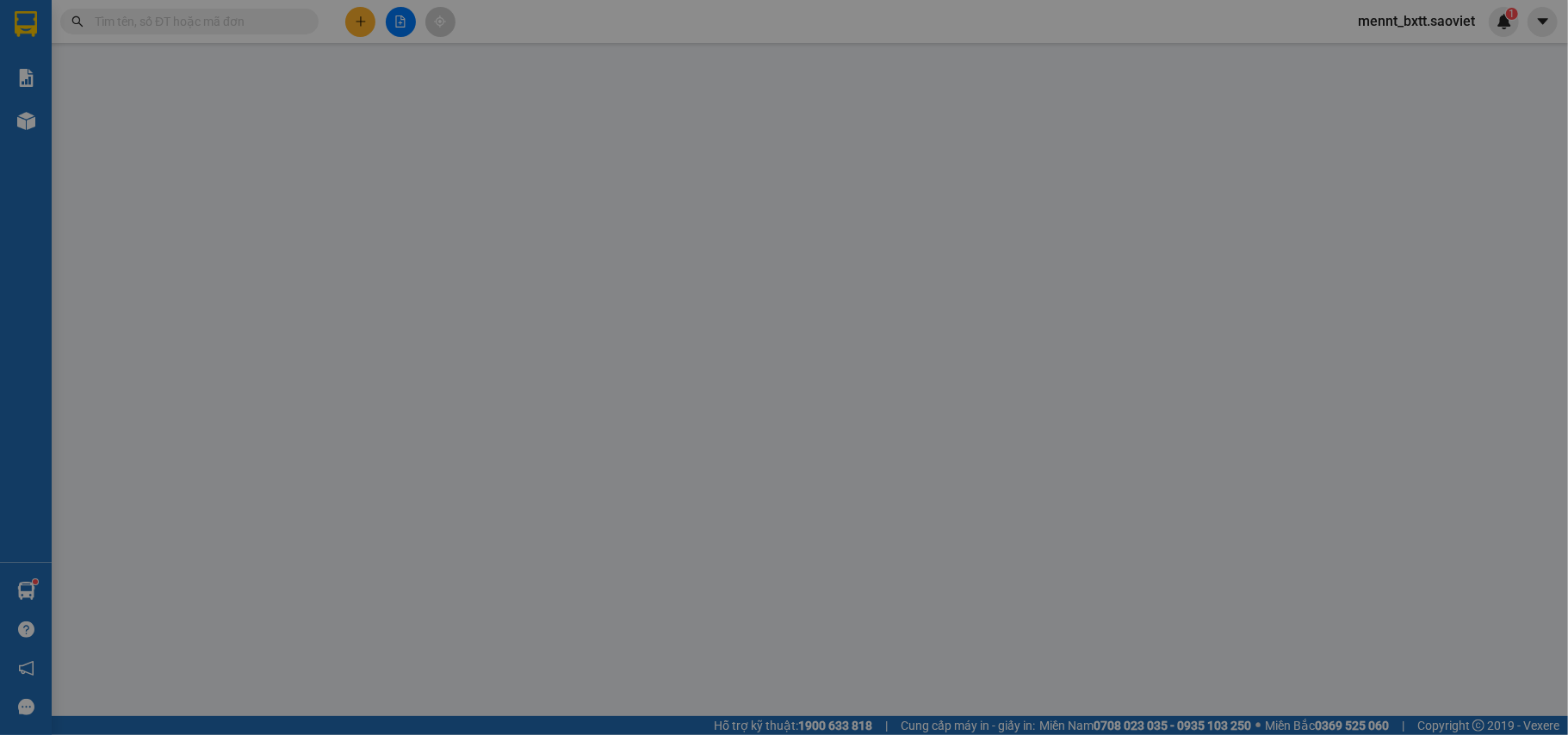
type input "40.000"
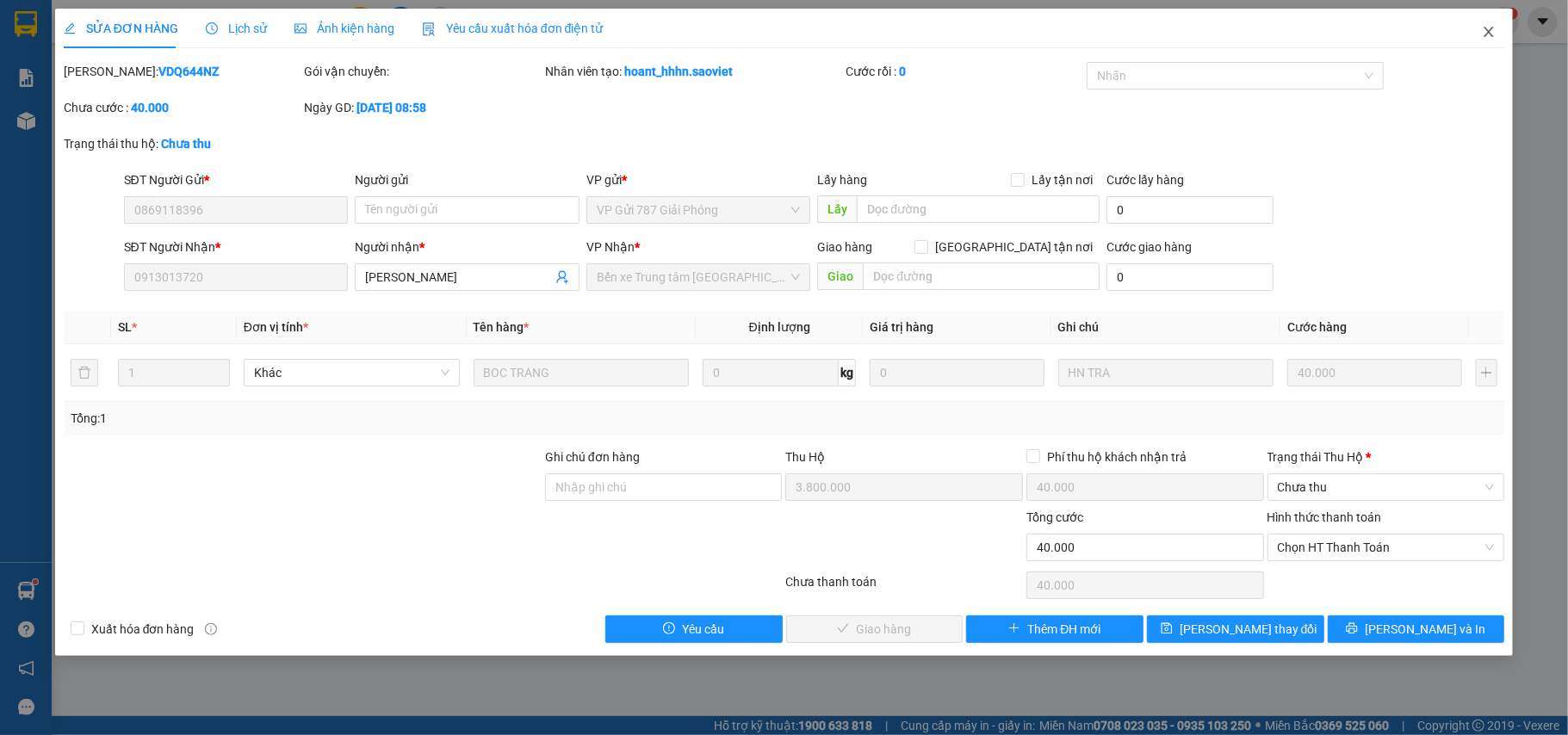
click at [1495, 34] on icon "close" at bounding box center [1488, 32] width 14 height 14
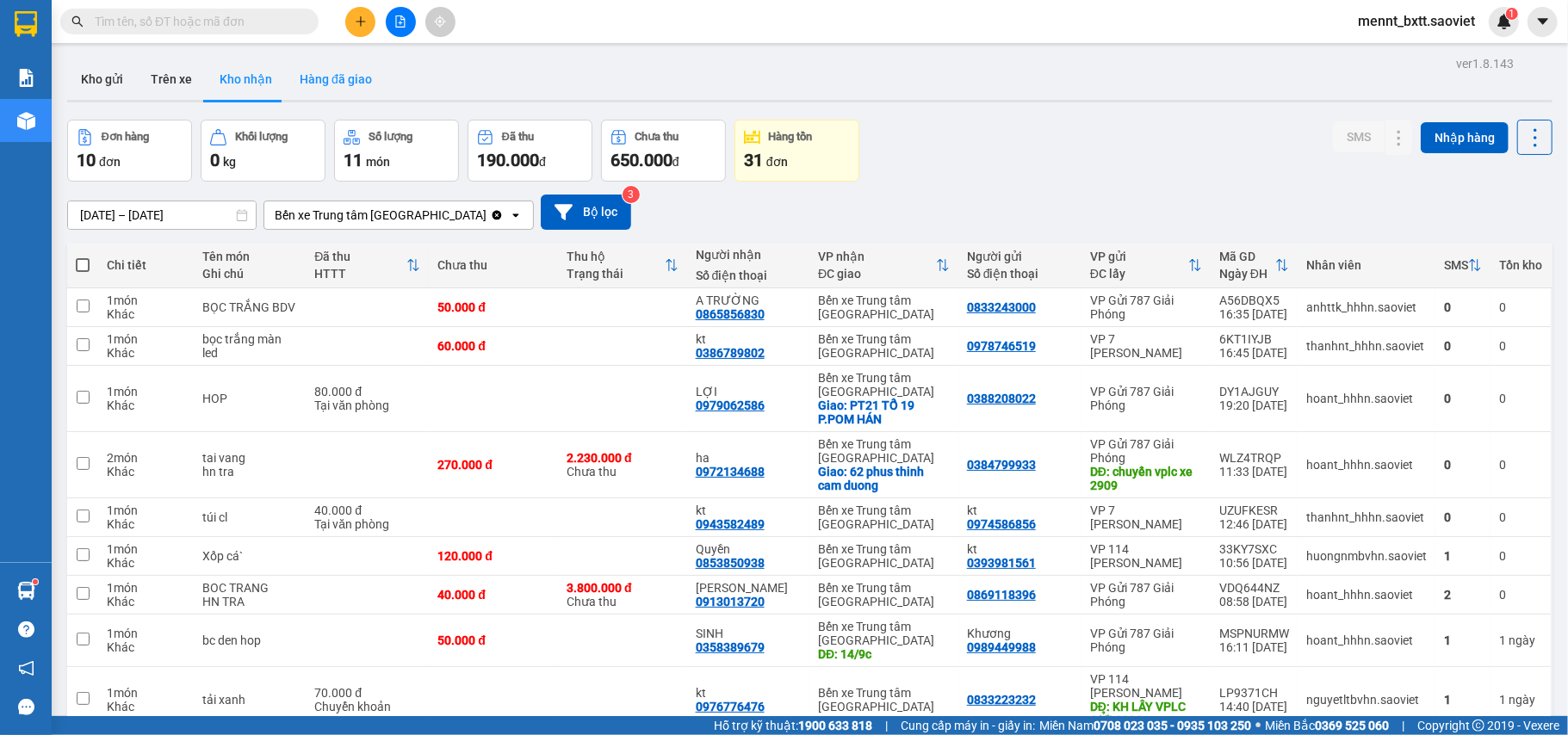
click at [335, 84] on button "Hàng đã giao" at bounding box center [335, 80] width 99 height 42
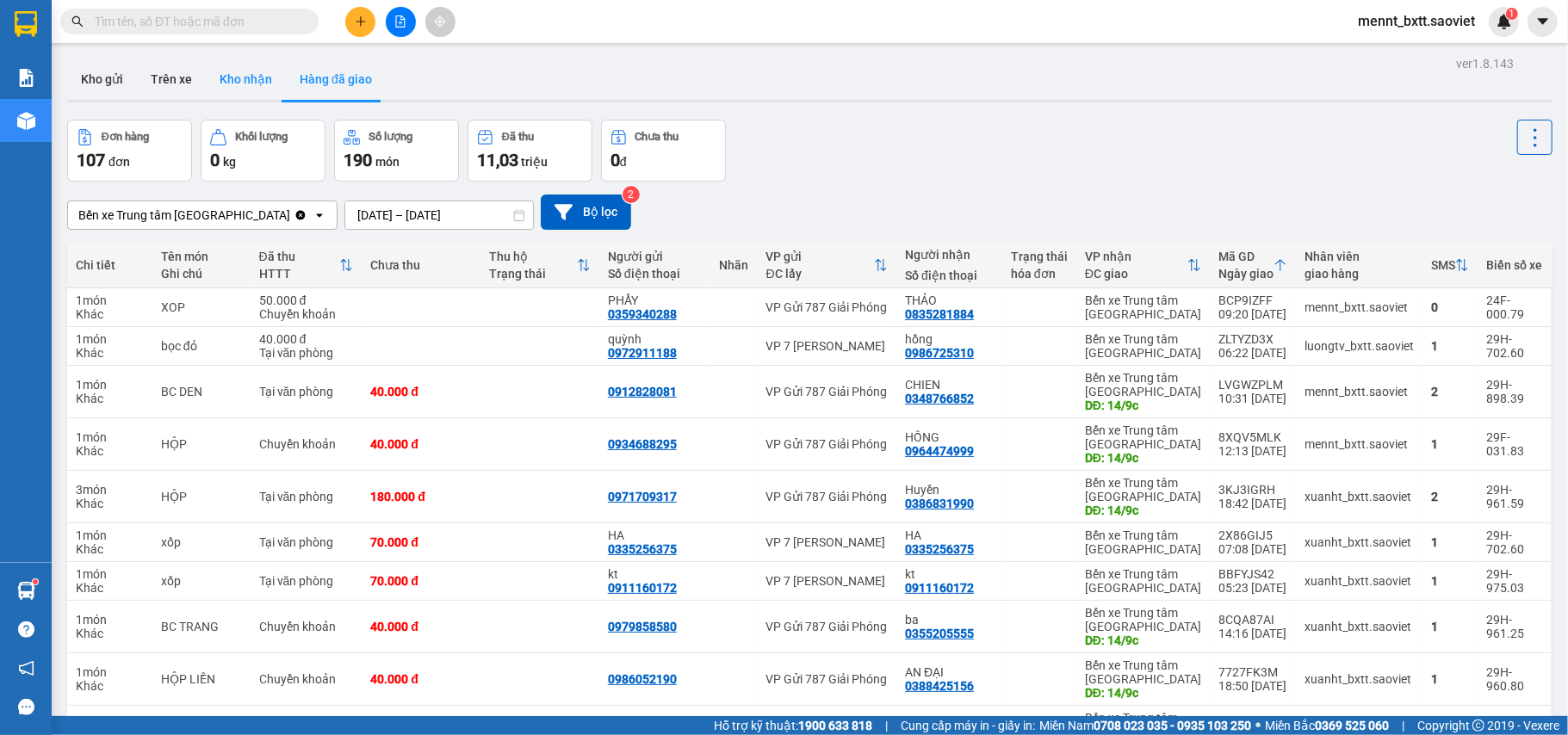
click at [245, 82] on button "Kho nhận" at bounding box center [246, 80] width 80 height 42
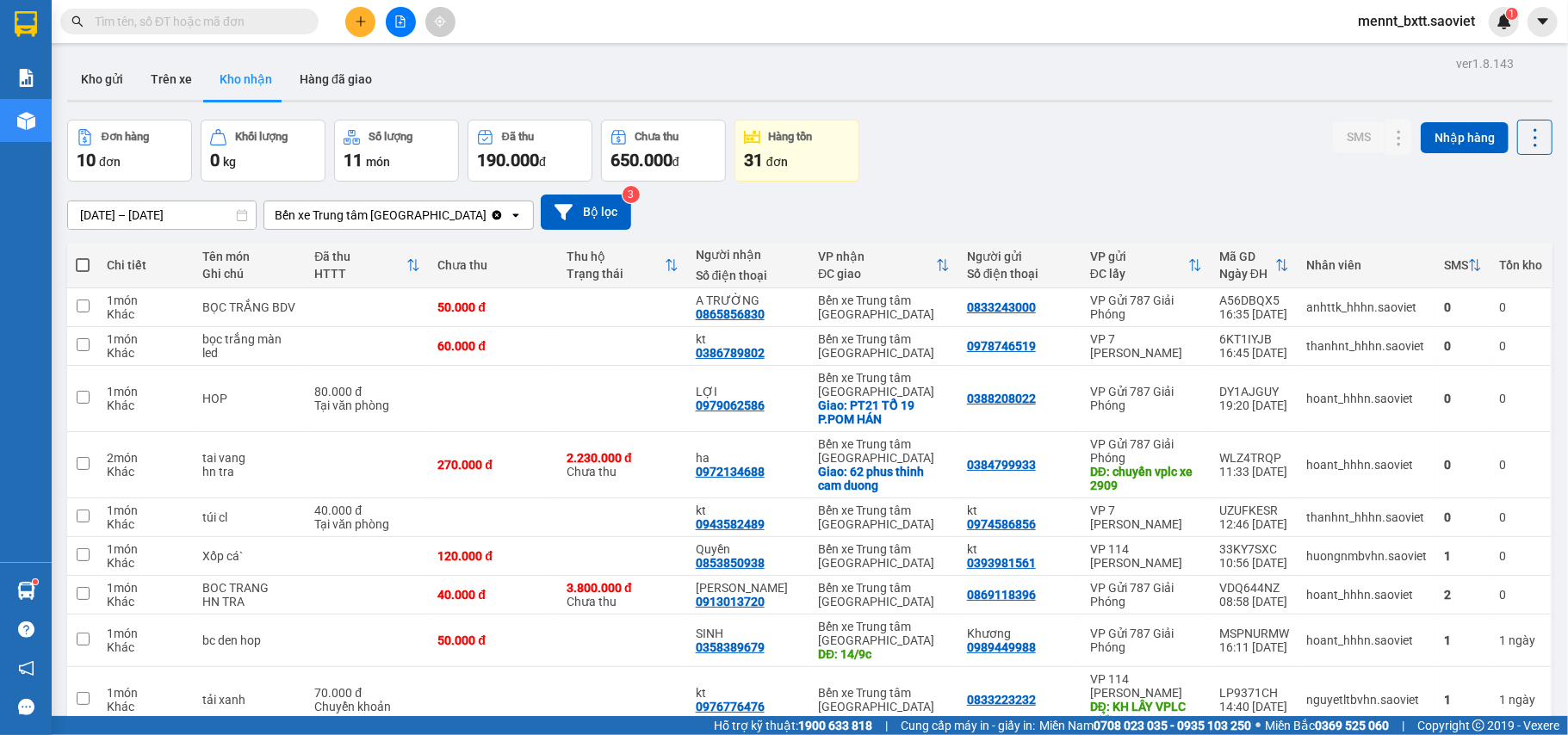
scroll to position [145, 0]
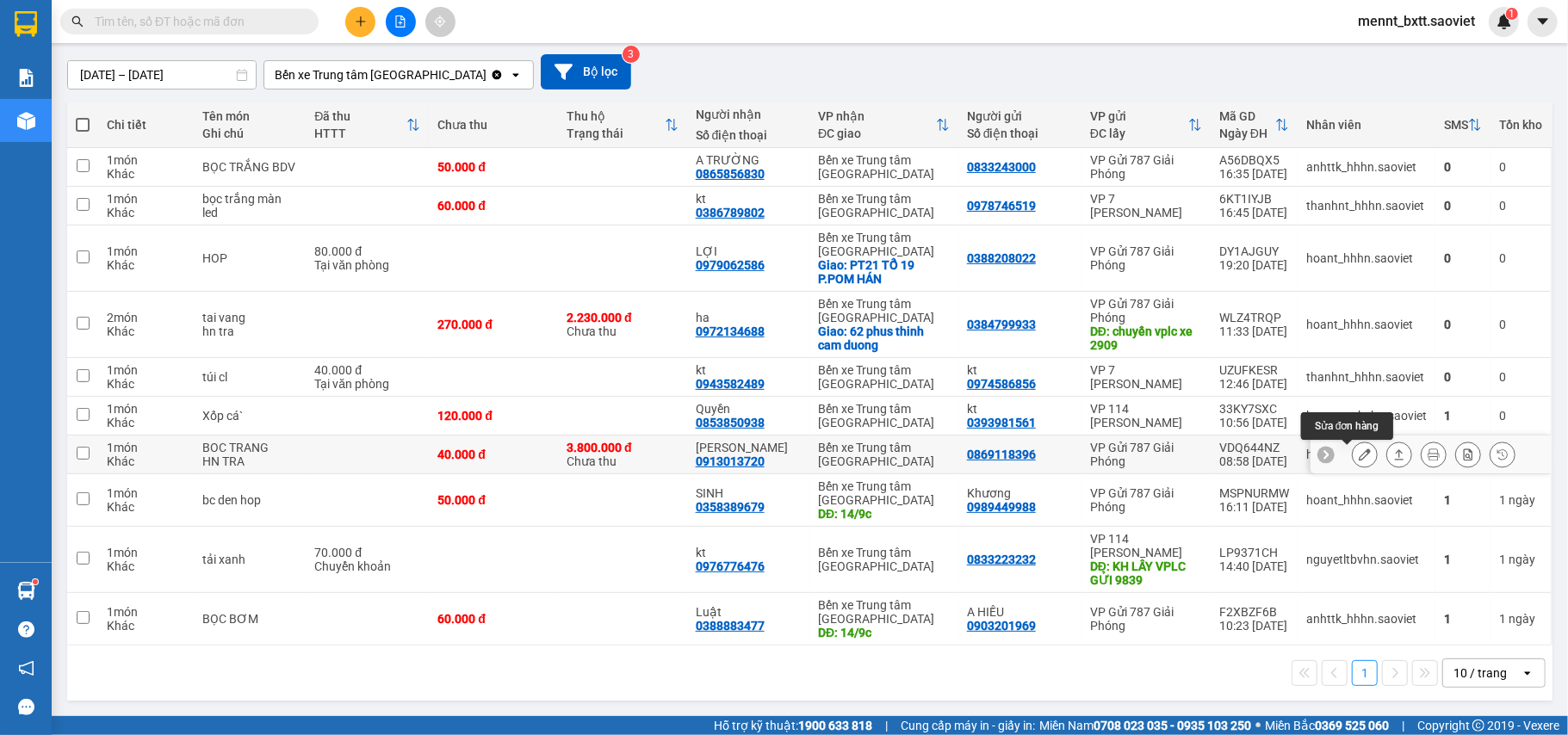
click at [1359, 452] on icon at bounding box center [1365, 454] width 12 height 12
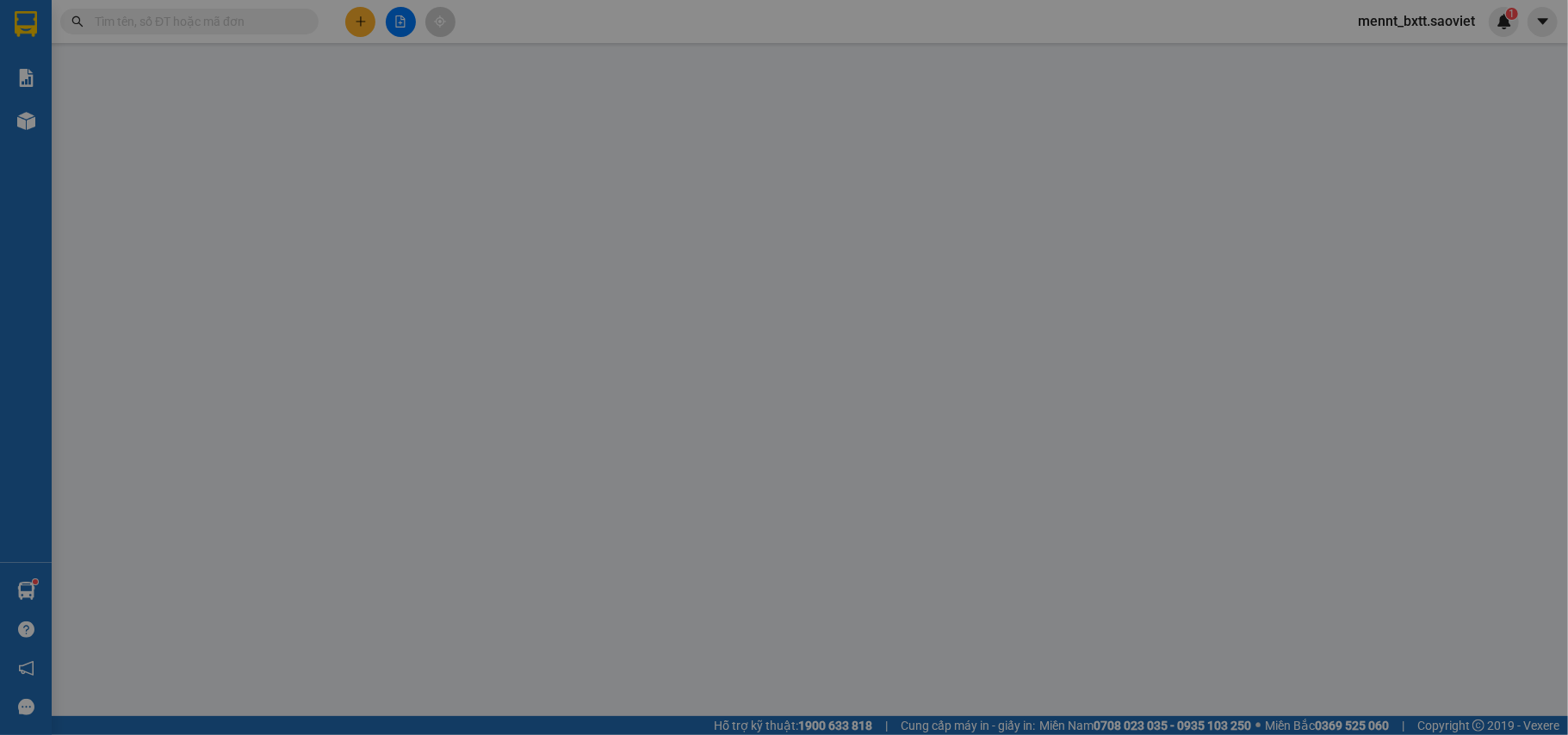
type input "0869118396"
type input "0913013720"
type input "[PERSON_NAME]"
type input "3.800.000"
type input "40.000"
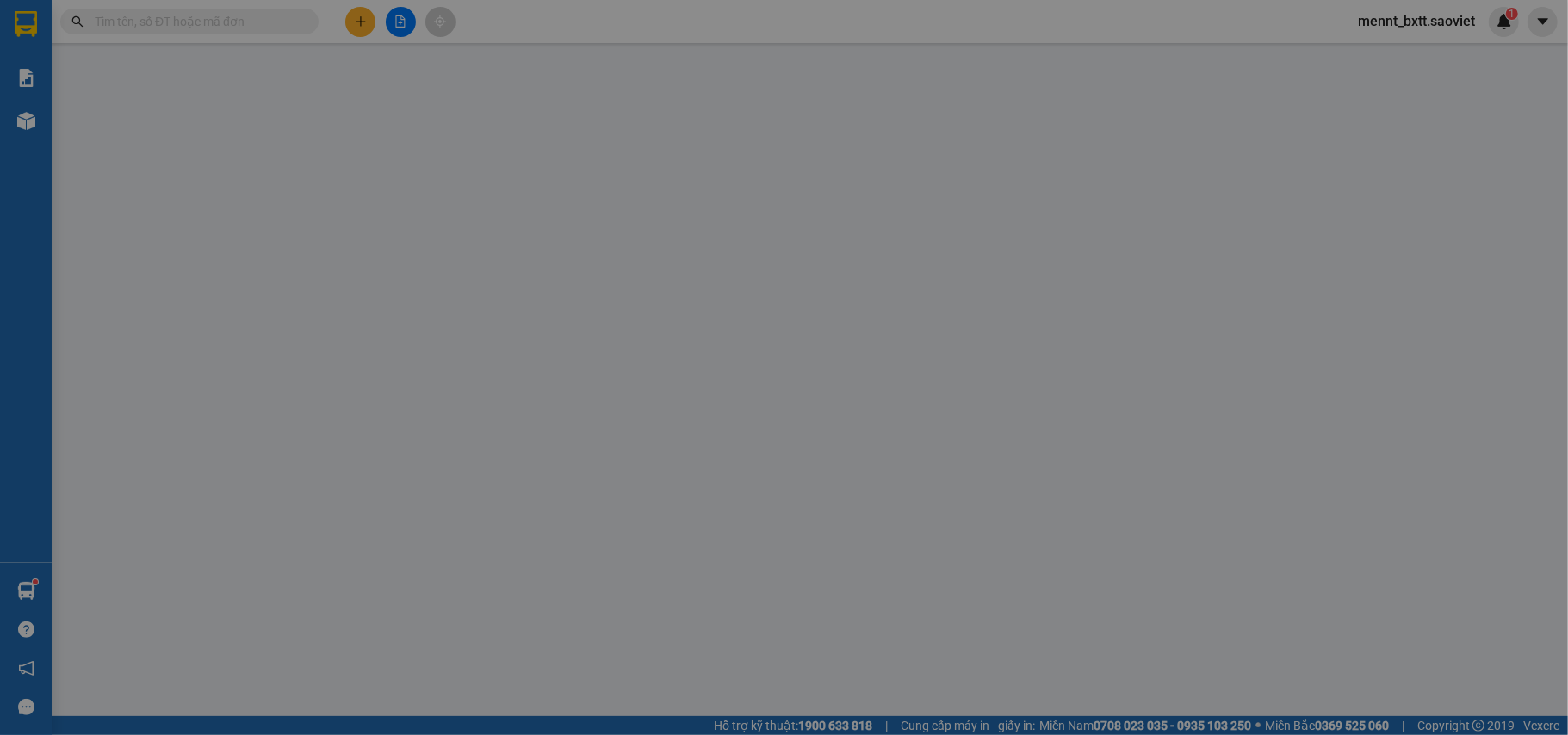
type input "40.000"
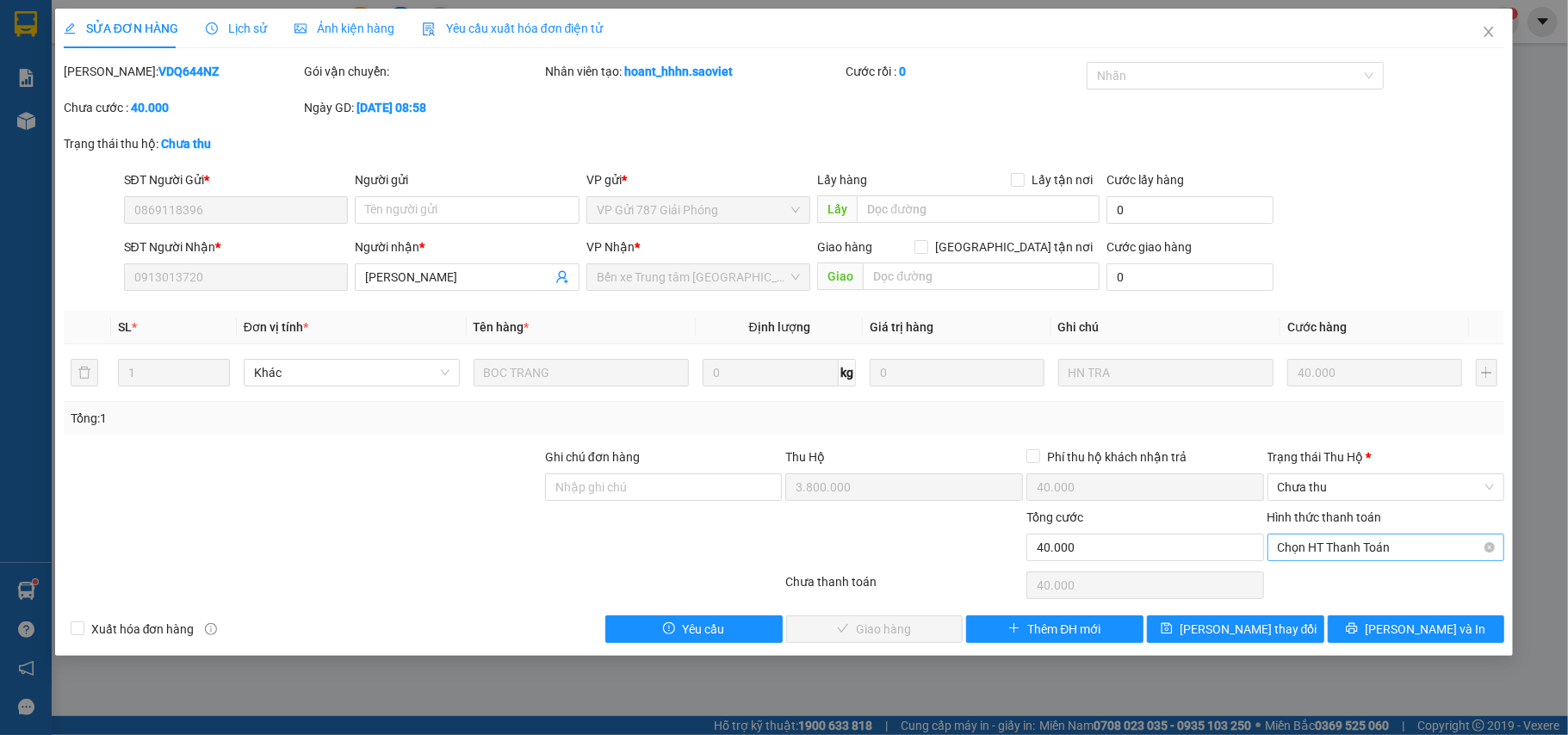
click at [1369, 551] on span "Chọn HT Thanh Toán" at bounding box center [1386, 547] width 217 height 26
click at [1355, 607] on div "Chuyển khoản" at bounding box center [1386, 611] width 217 height 19
type input "0"
click at [1337, 484] on span "Chưa thu" at bounding box center [1386, 487] width 217 height 26
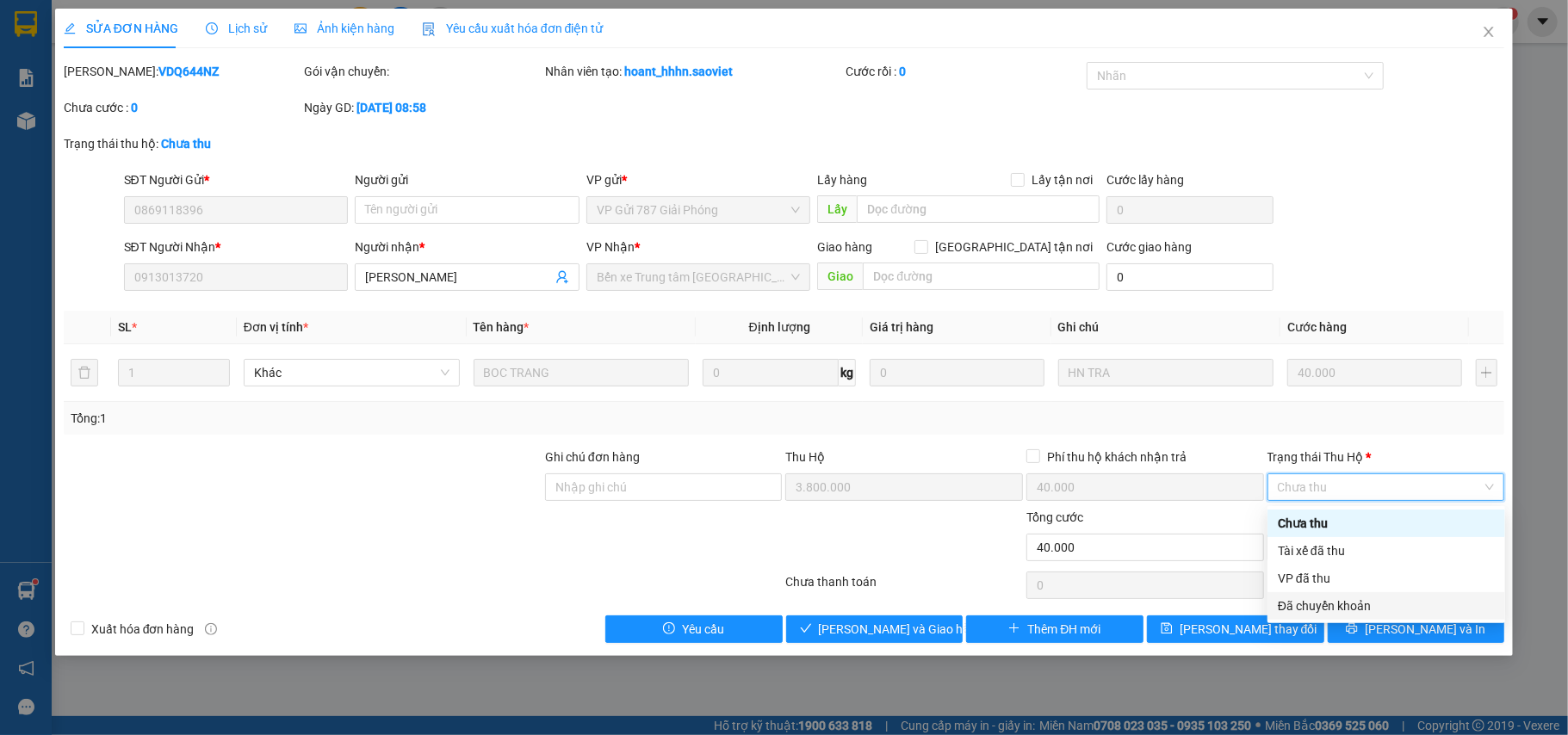
click at [1345, 607] on div "Đã chuyển khoản" at bounding box center [1386, 606] width 217 height 19
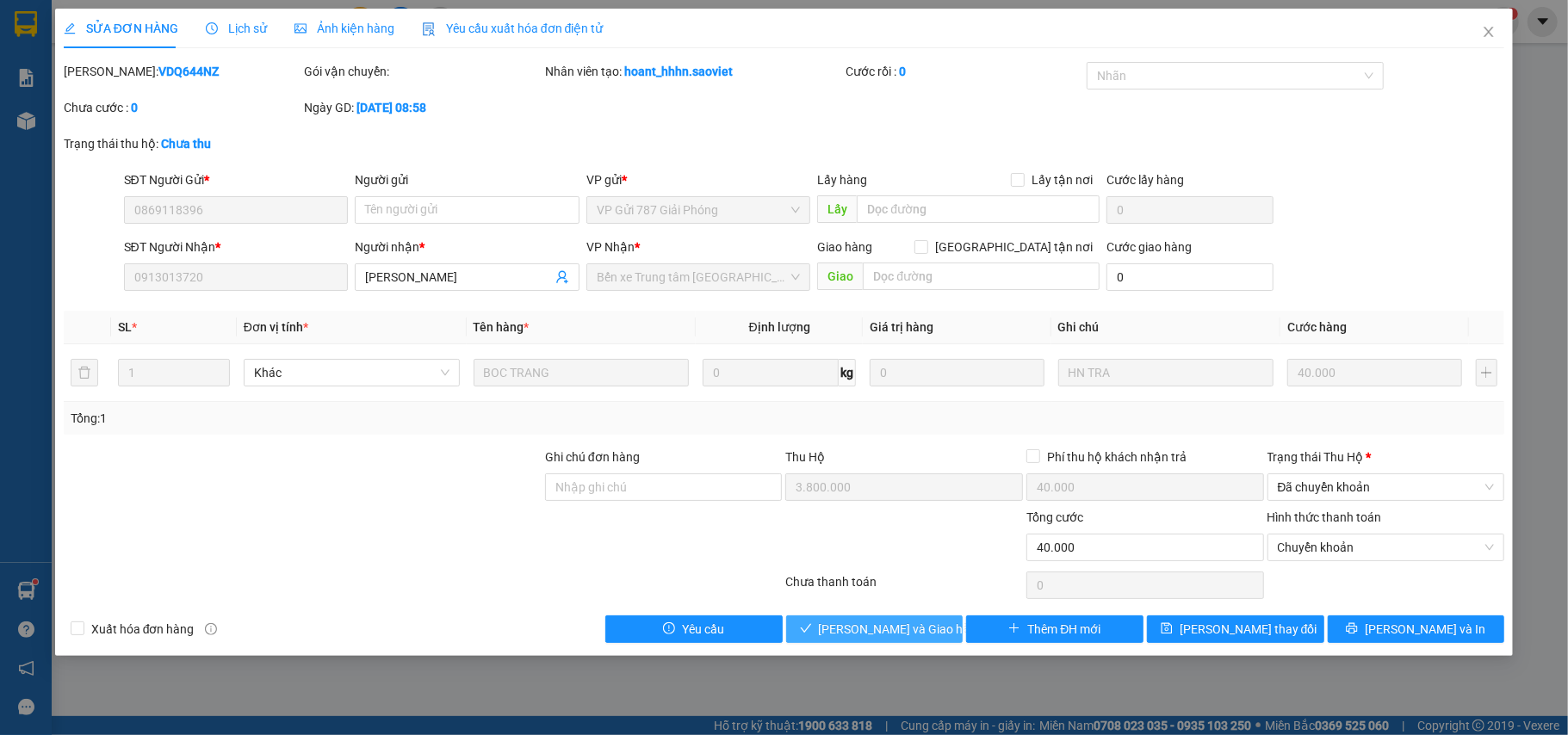
click at [853, 634] on span "Lưu và Giao hàng" at bounding box center [902, 629] width 165 height 19
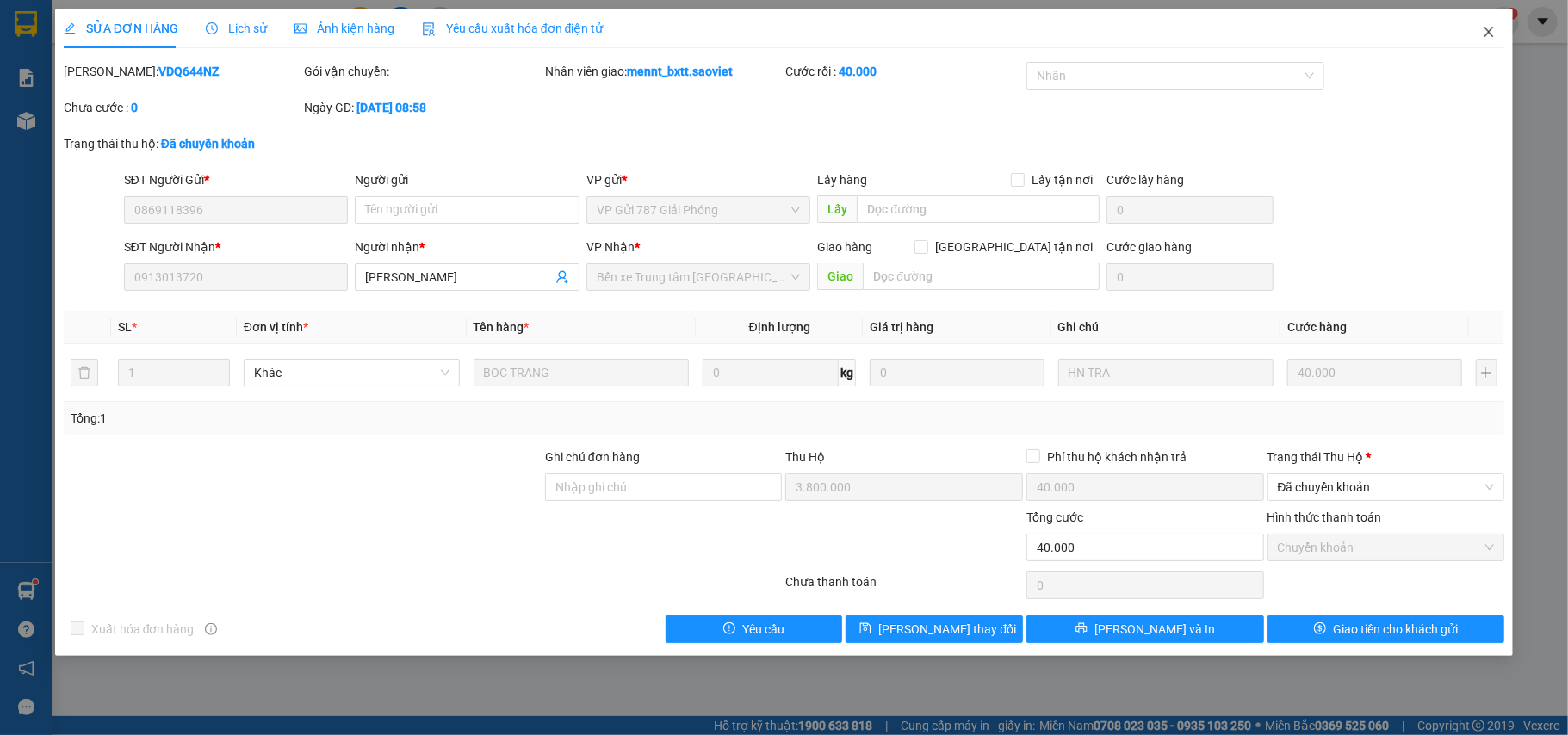
click at [1485, 34] on icon "close" at bounding box center [1488, 32] width 14 height 14
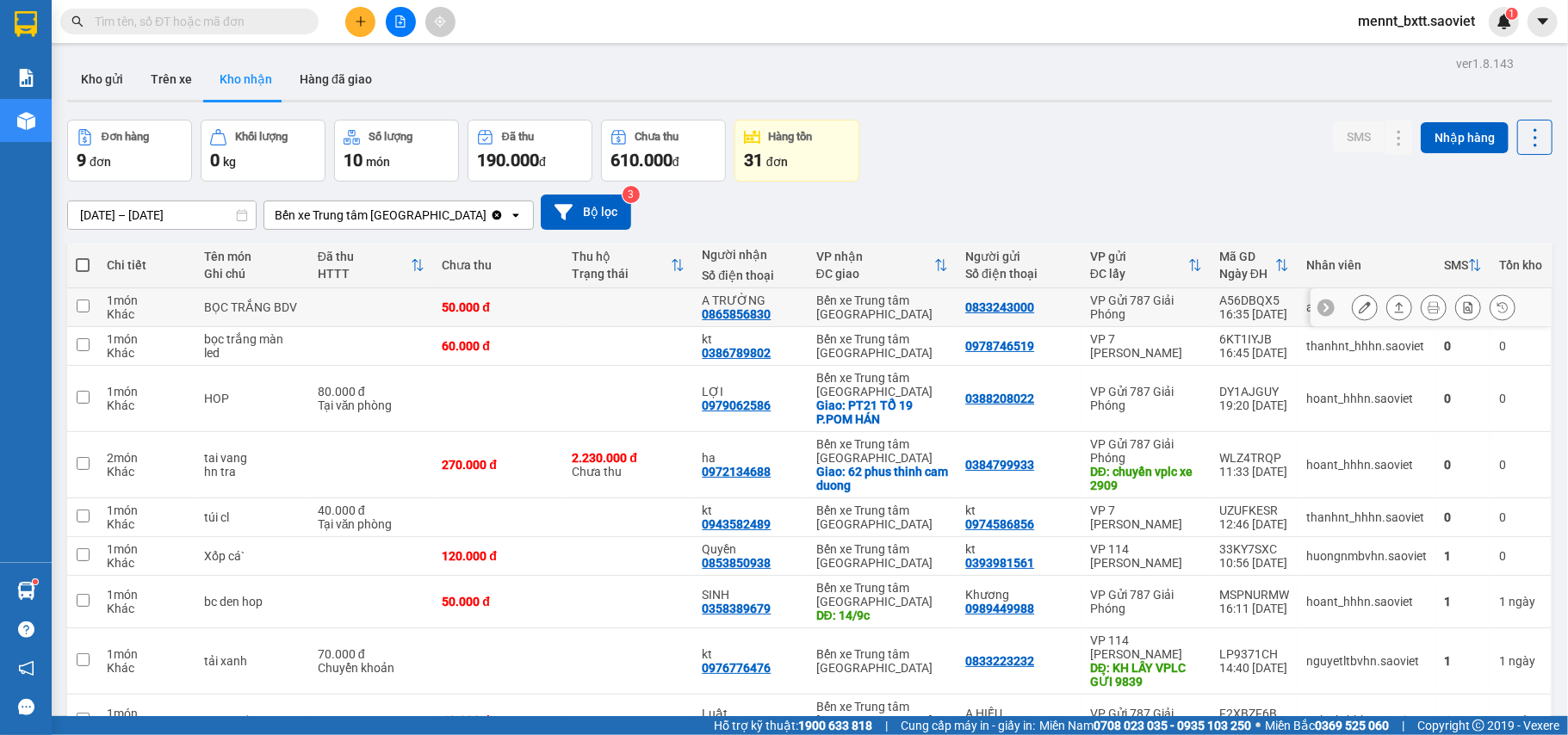
scroll to position [105, 0]
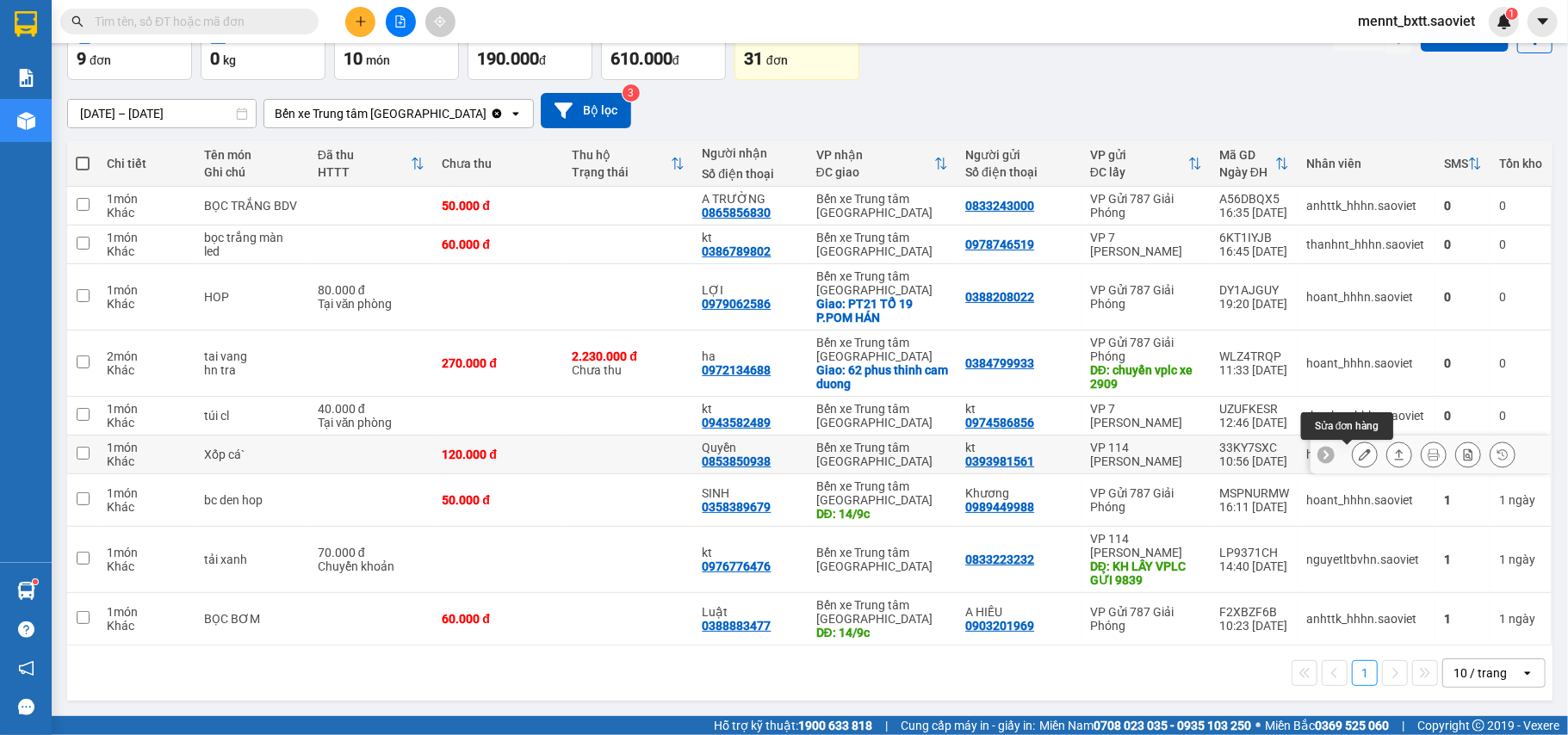
click at [1359, 459] on icon at bounding box center [1365, 454] width 12 height 12
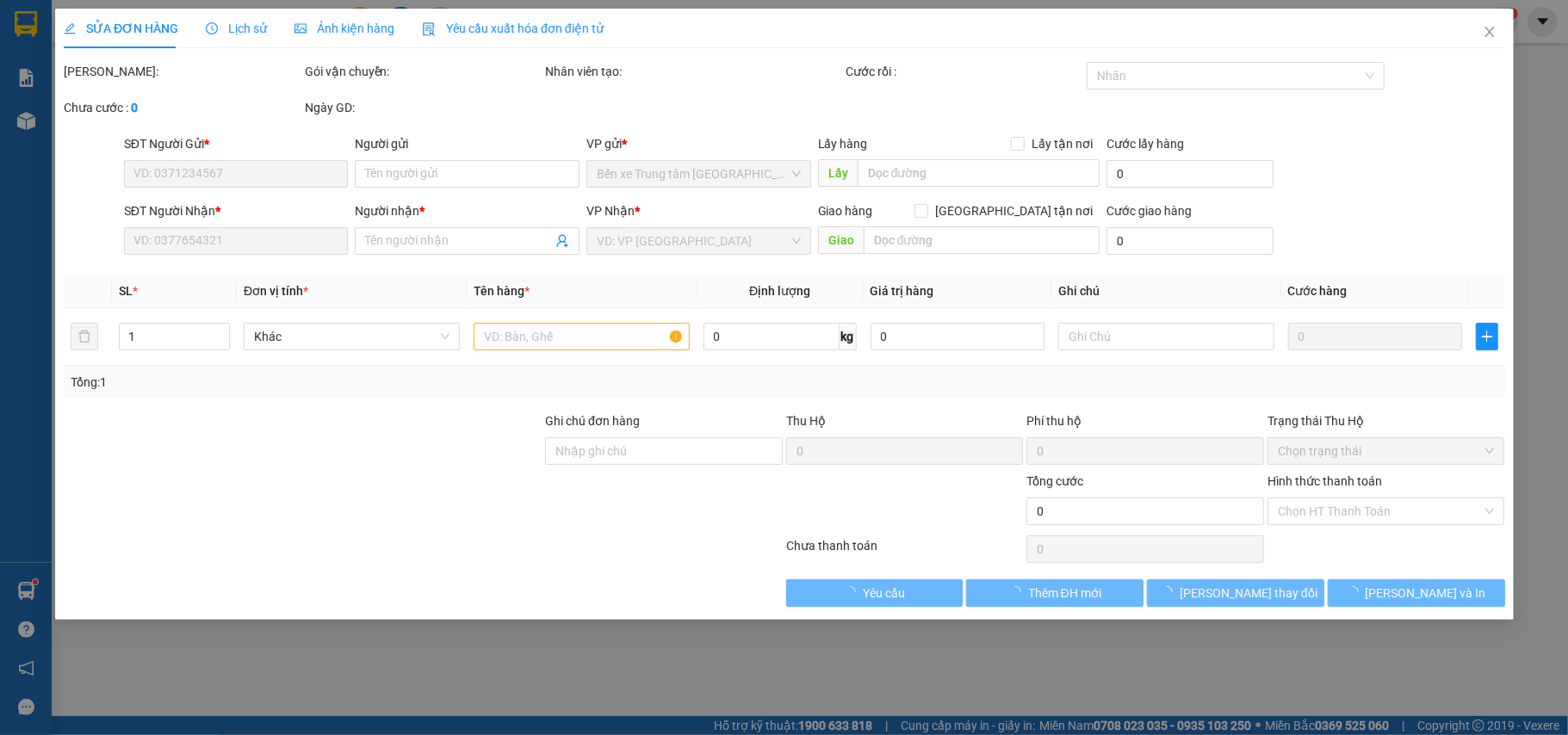
type input "0393981561"
type input "kt"
type input "0853850938"
type input "Quyền"
type input "120.000"
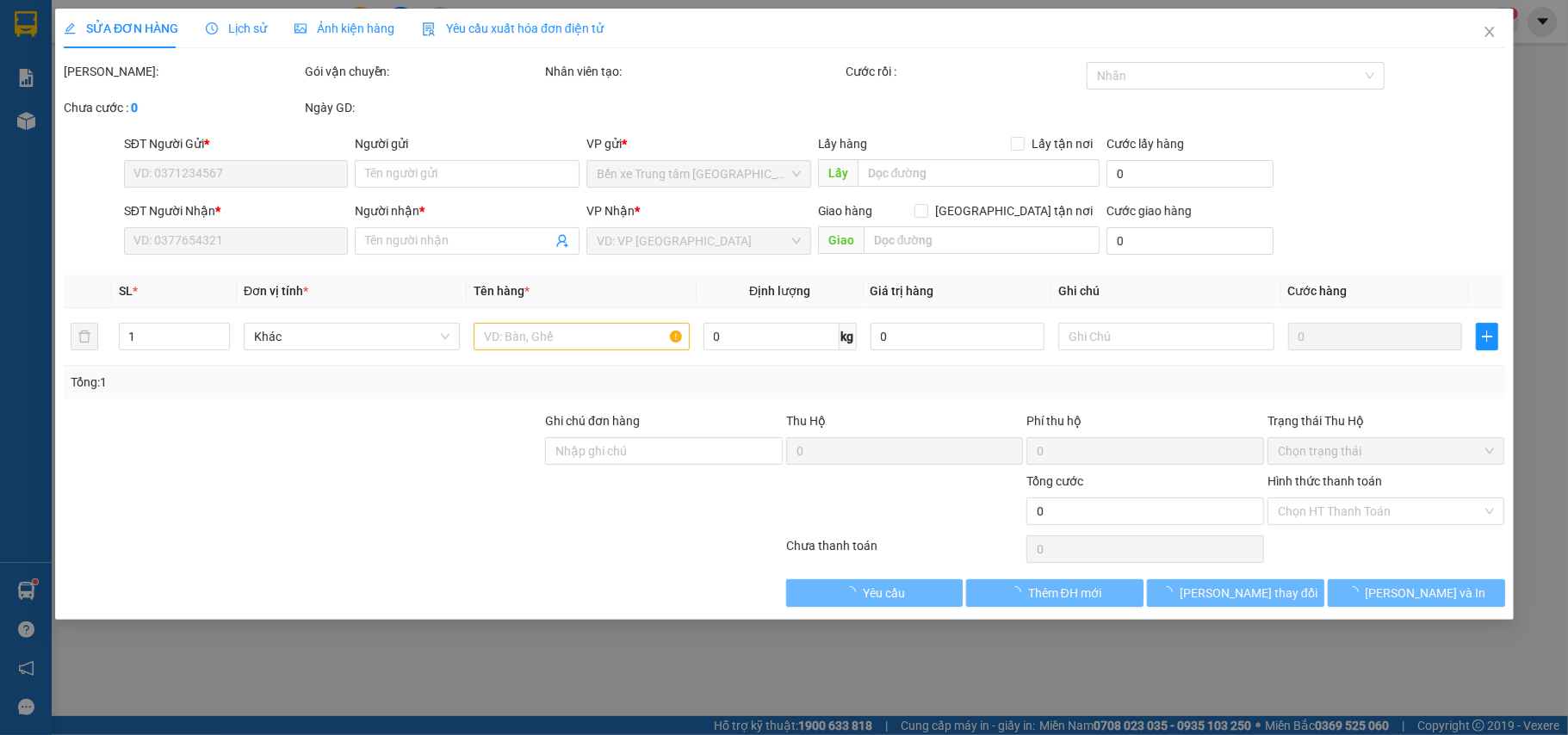
type input "120.000"
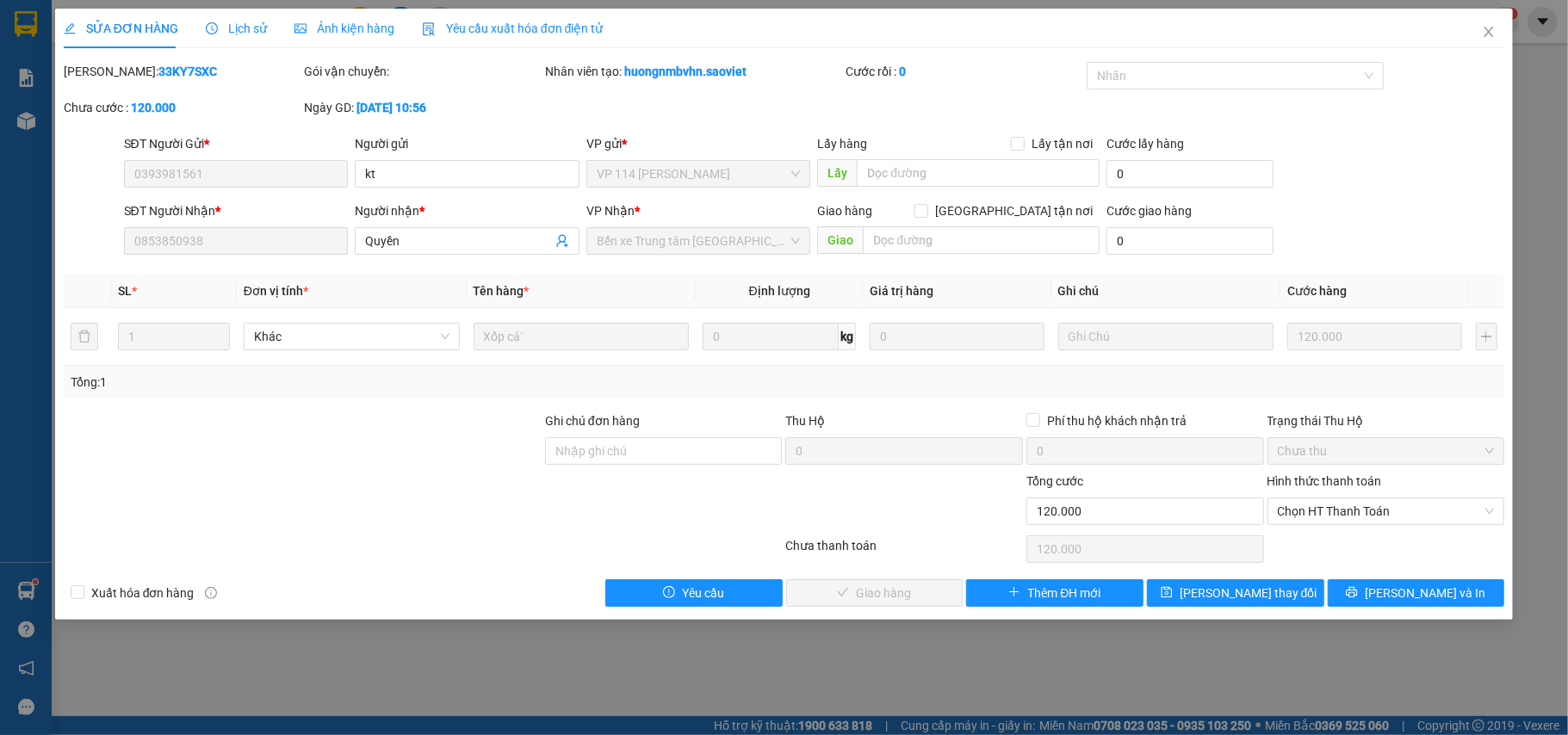
click at [250, 26] on span "Lịch sử" at bounding box center [237, 28] width 61 height 14
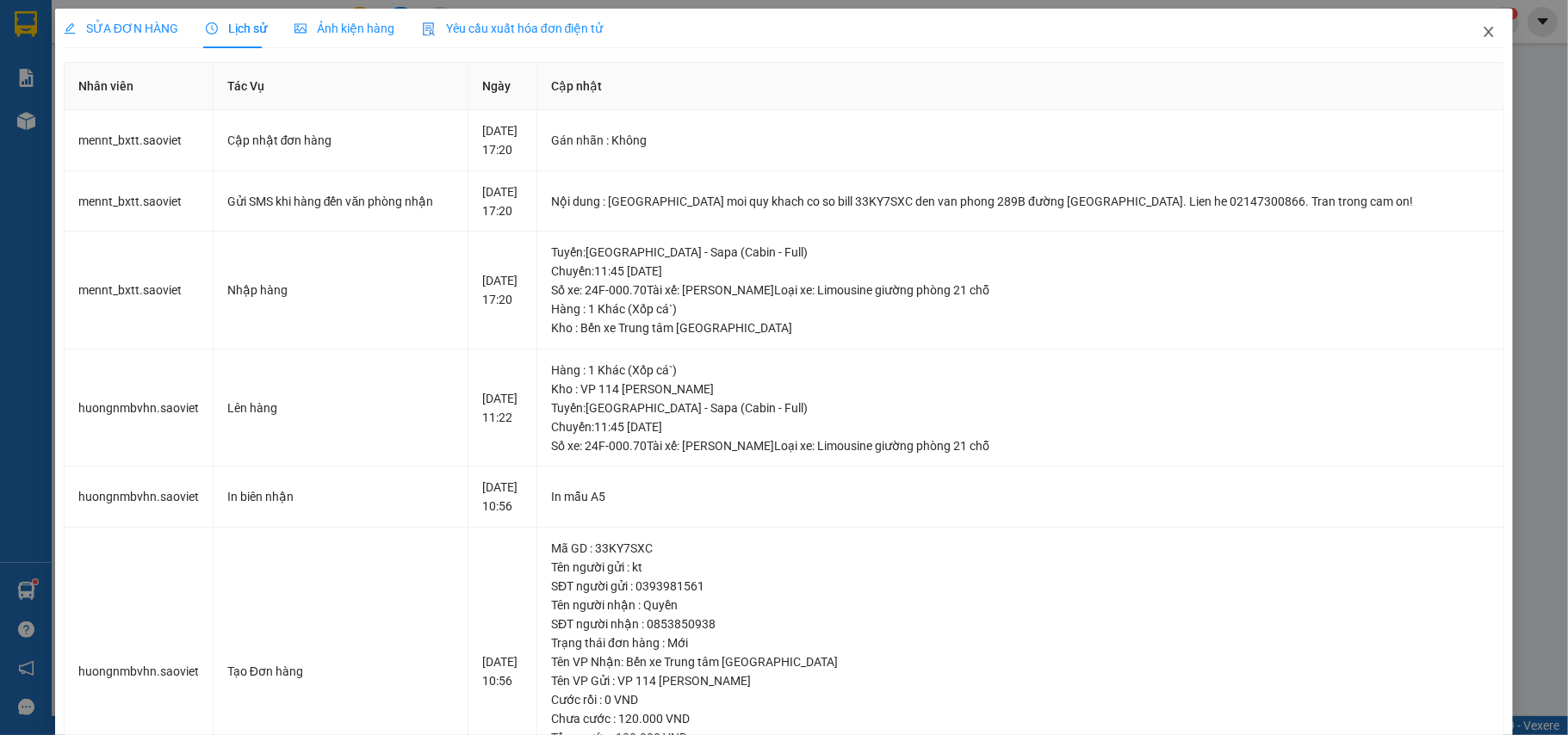
click at [1482, 35] on icon "close" at bounding box center [1488, 32] width 14 height 14
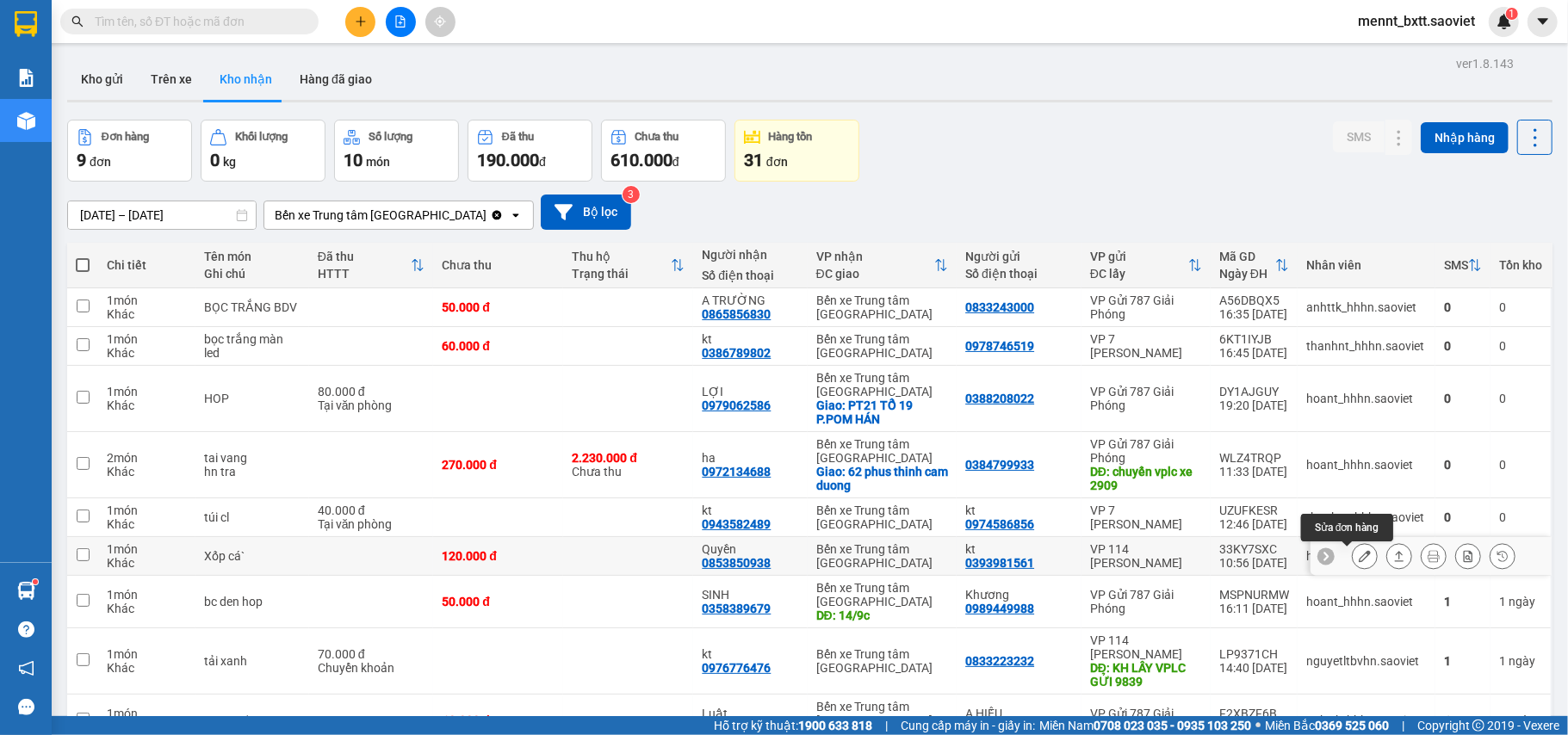
click at [1359, 561] on icon at bounding box center [1365, 556] width 12 height 12
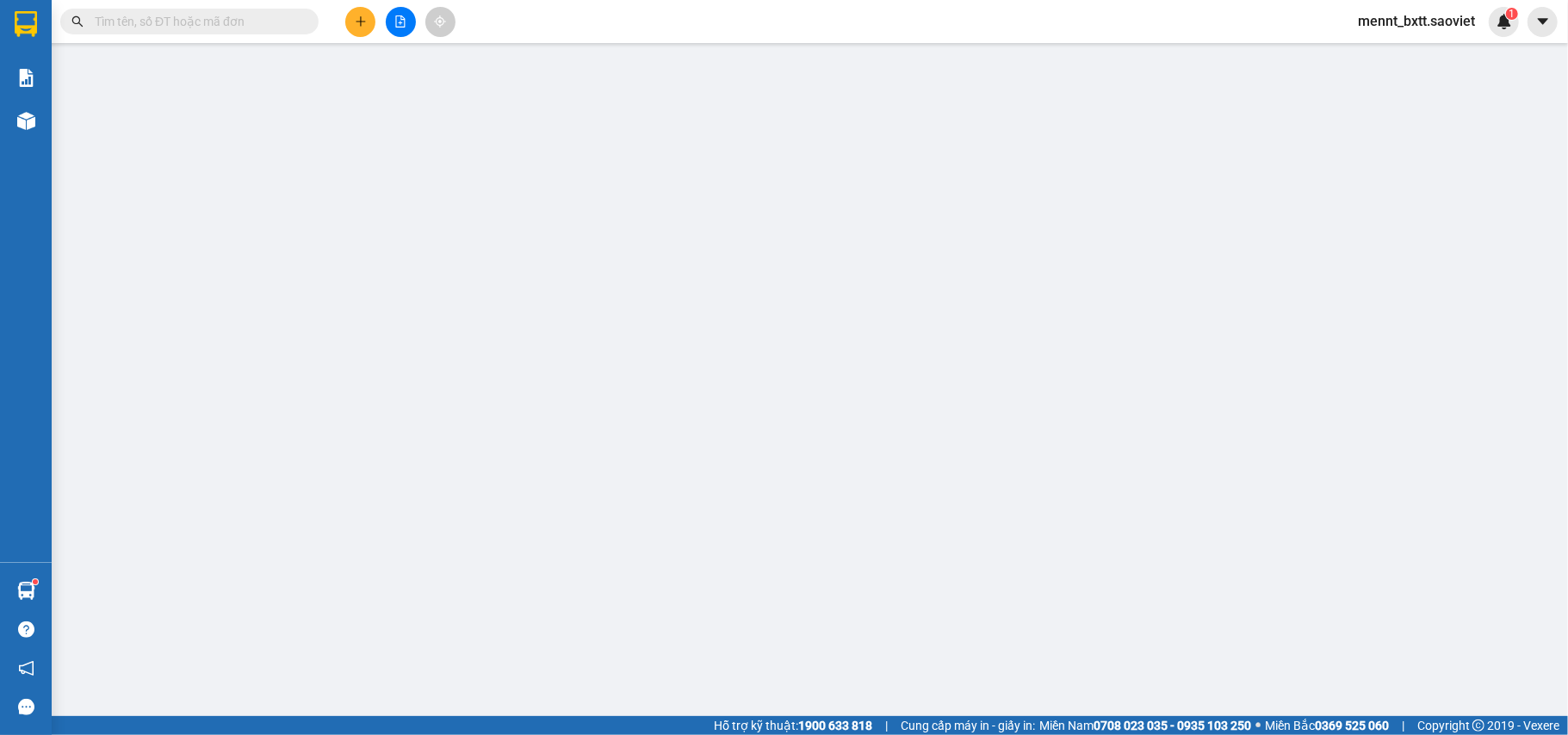
type input "0393981561"
type input "kt"
type input "0853850938"
type input "Quyền"
type input "120.000"
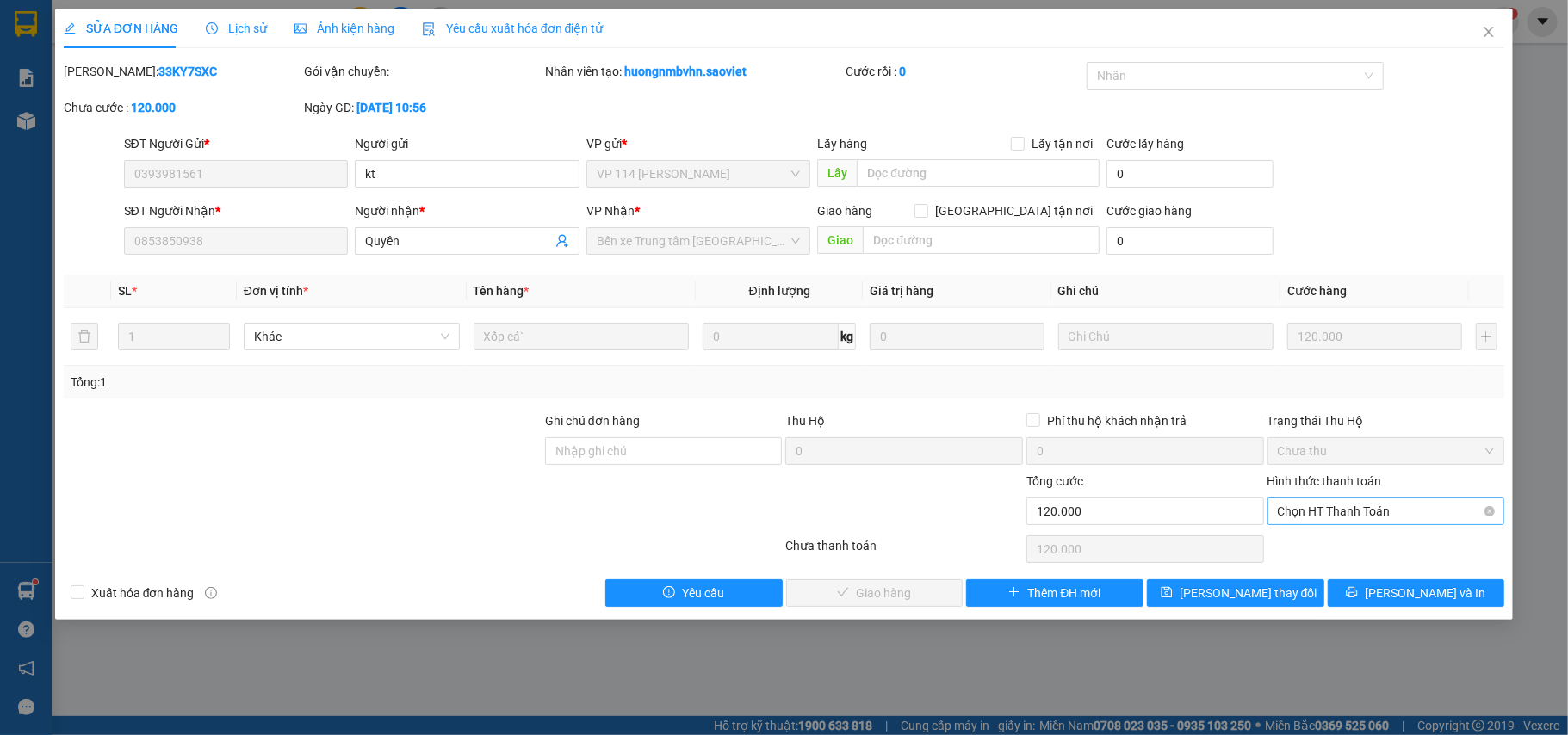
click at [1385, 506] on span "Chọn HT Thanh Toán" at bounding box center [1386, 511] width 217 height 26
click at [1365, 575] on div "Chuyển khoản" at bounding box center [1386, 575] width 217 height 19
type input "0"
click at [875, 598] on span "Lưu và Giao hàng" at bounding box center [902, 593] width 165 height 19
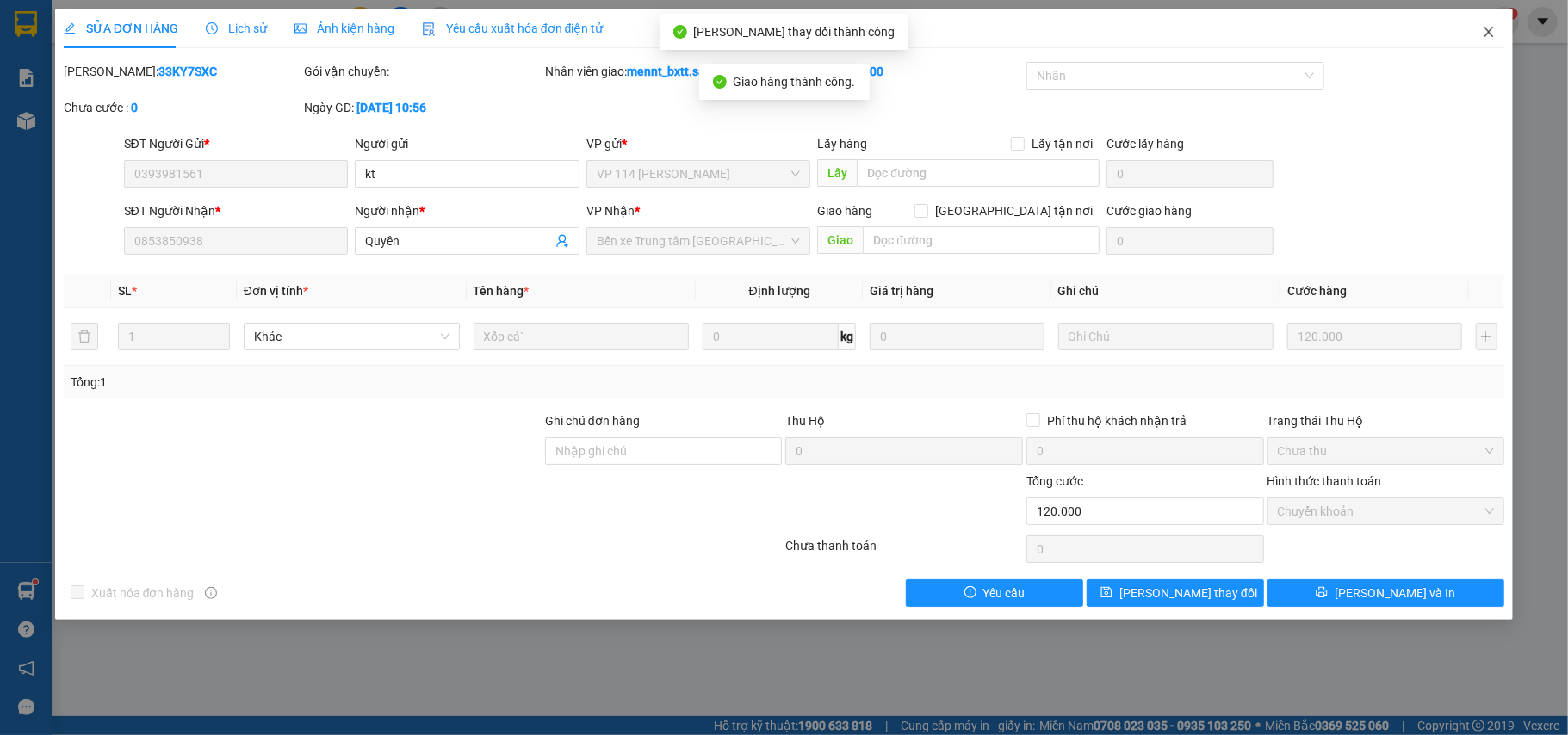
click at [1489, 36] on icon "close" at bounding box center [1488, 32] width 14 height 14
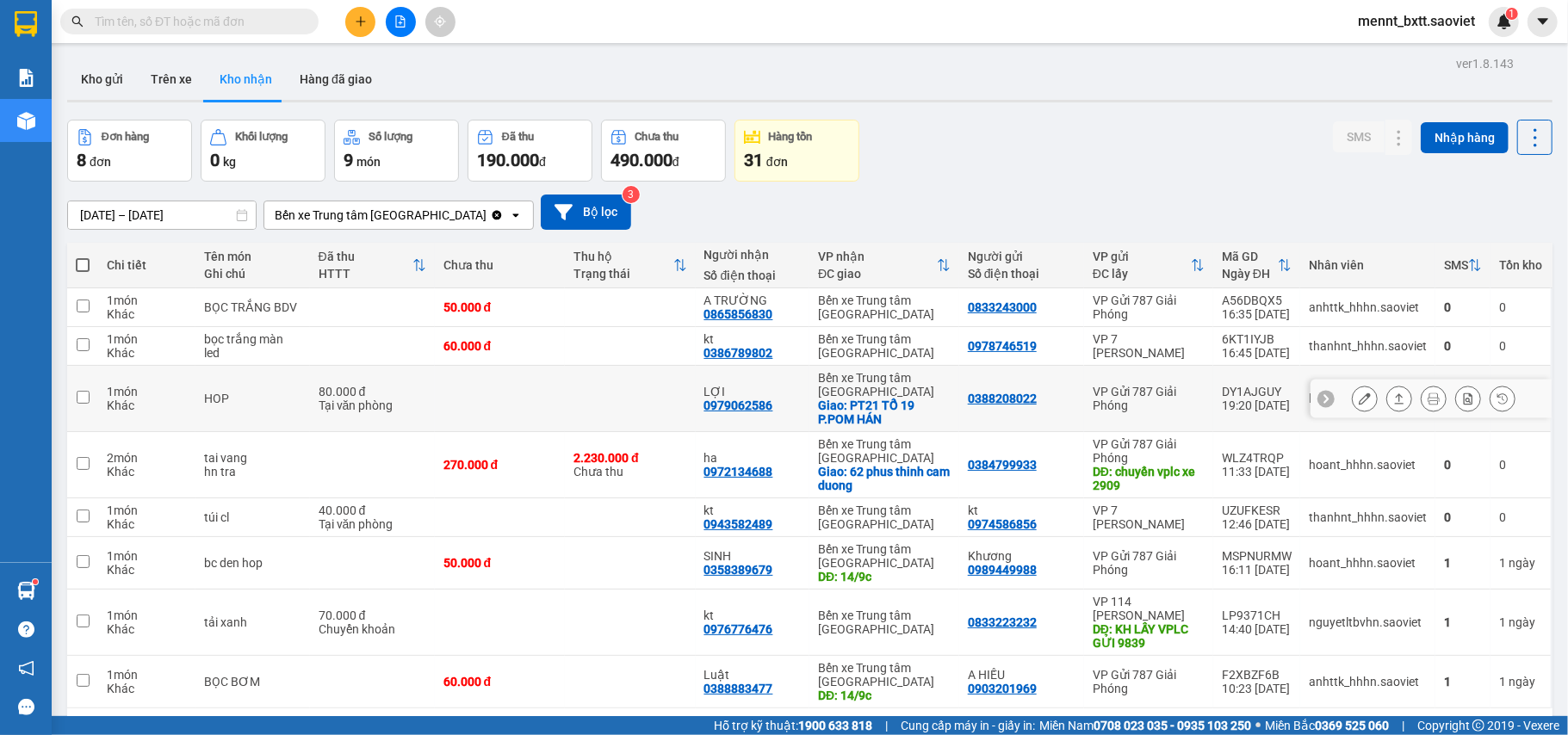
scroll to position [80, 0]
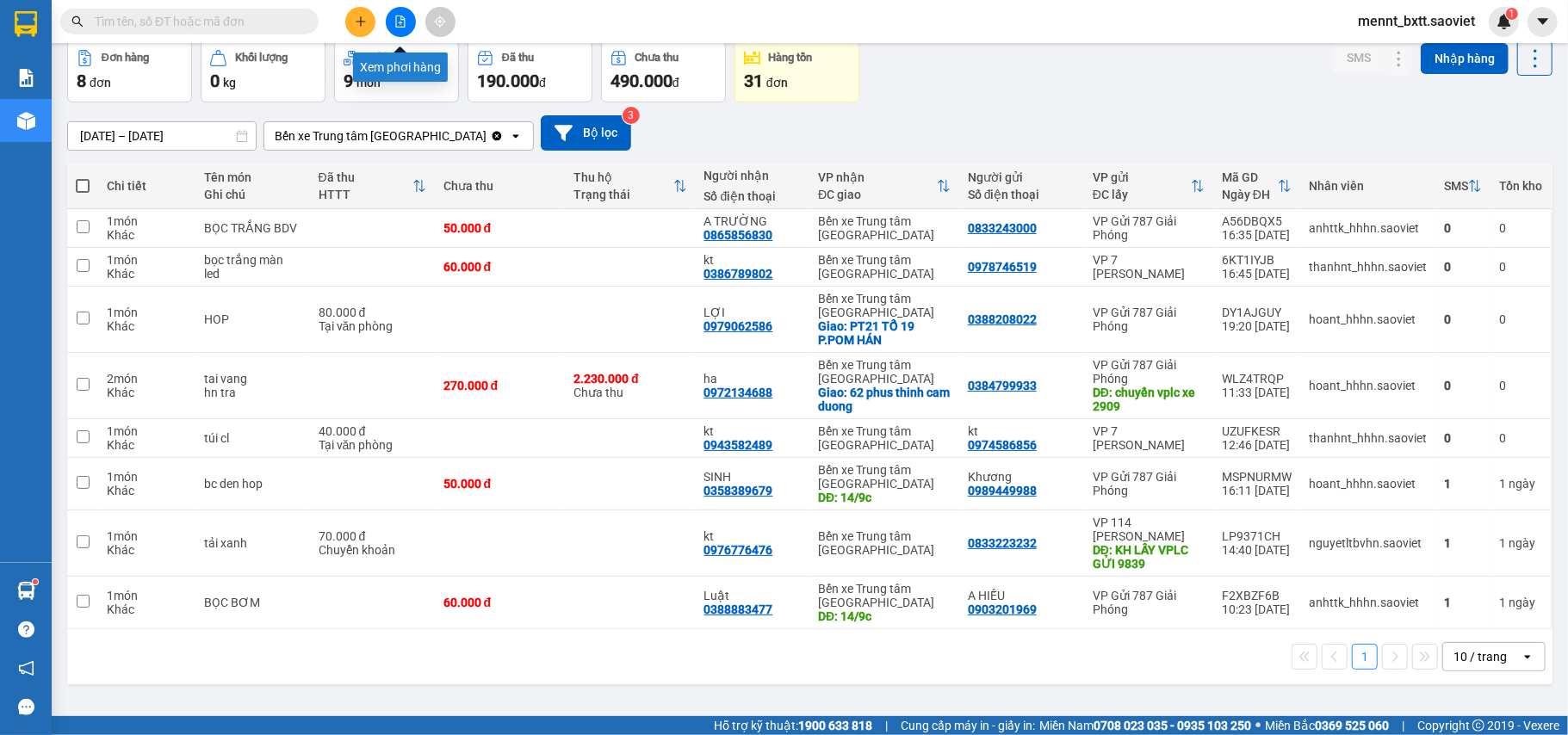
click at [404, 22] on icon "file-add" at bounding box center [400, 21] width 12 height 12
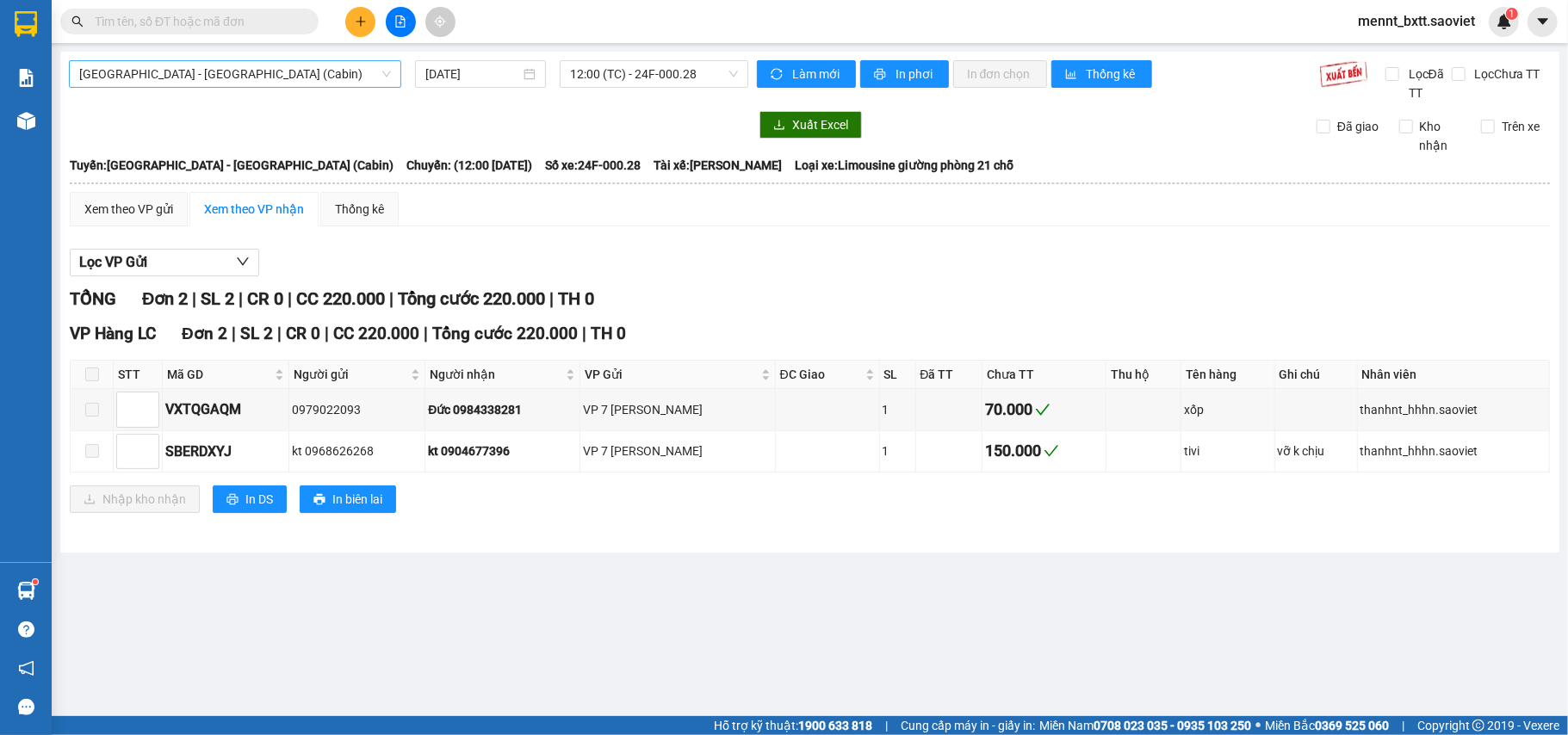
click at [278, 69] on span "Hà Nội - Lào Cai (Cabin)" at bounding box center [235, 74] width 312 height 26
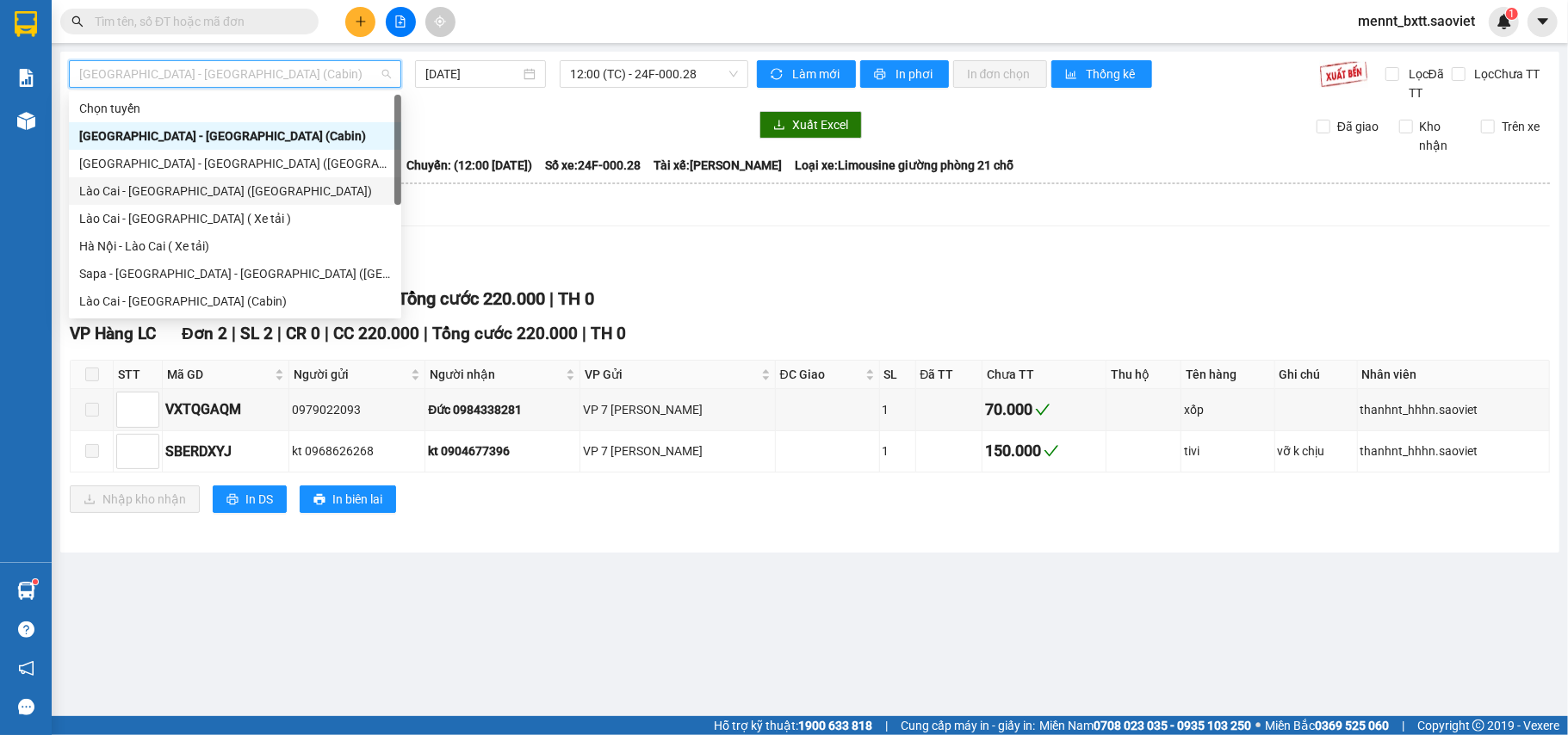
click at [226, 183] on div "Lào Cai - Hà Nội (Giường)" at bounding box center [235, 191] width 312 height 19
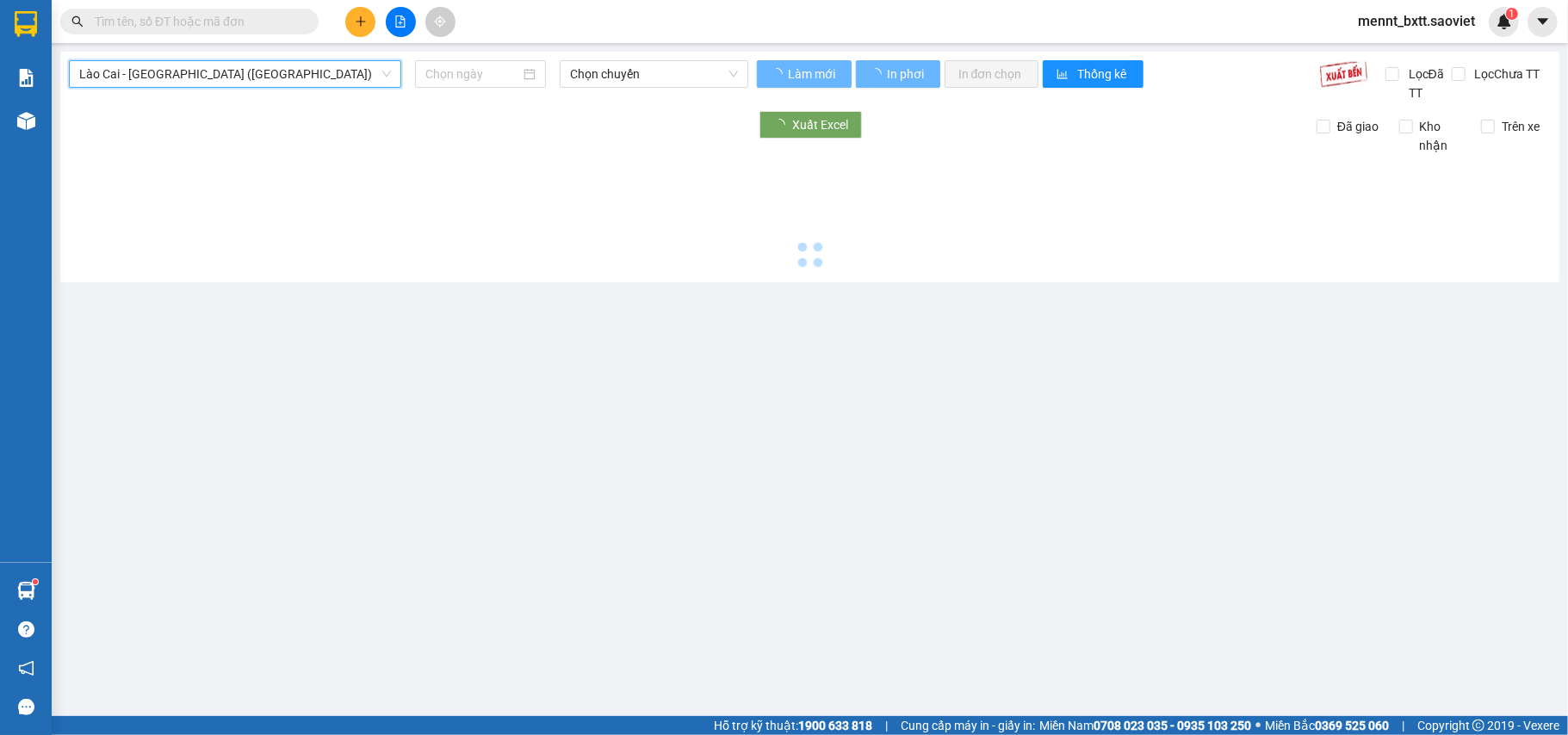
type input "14/09/2025"
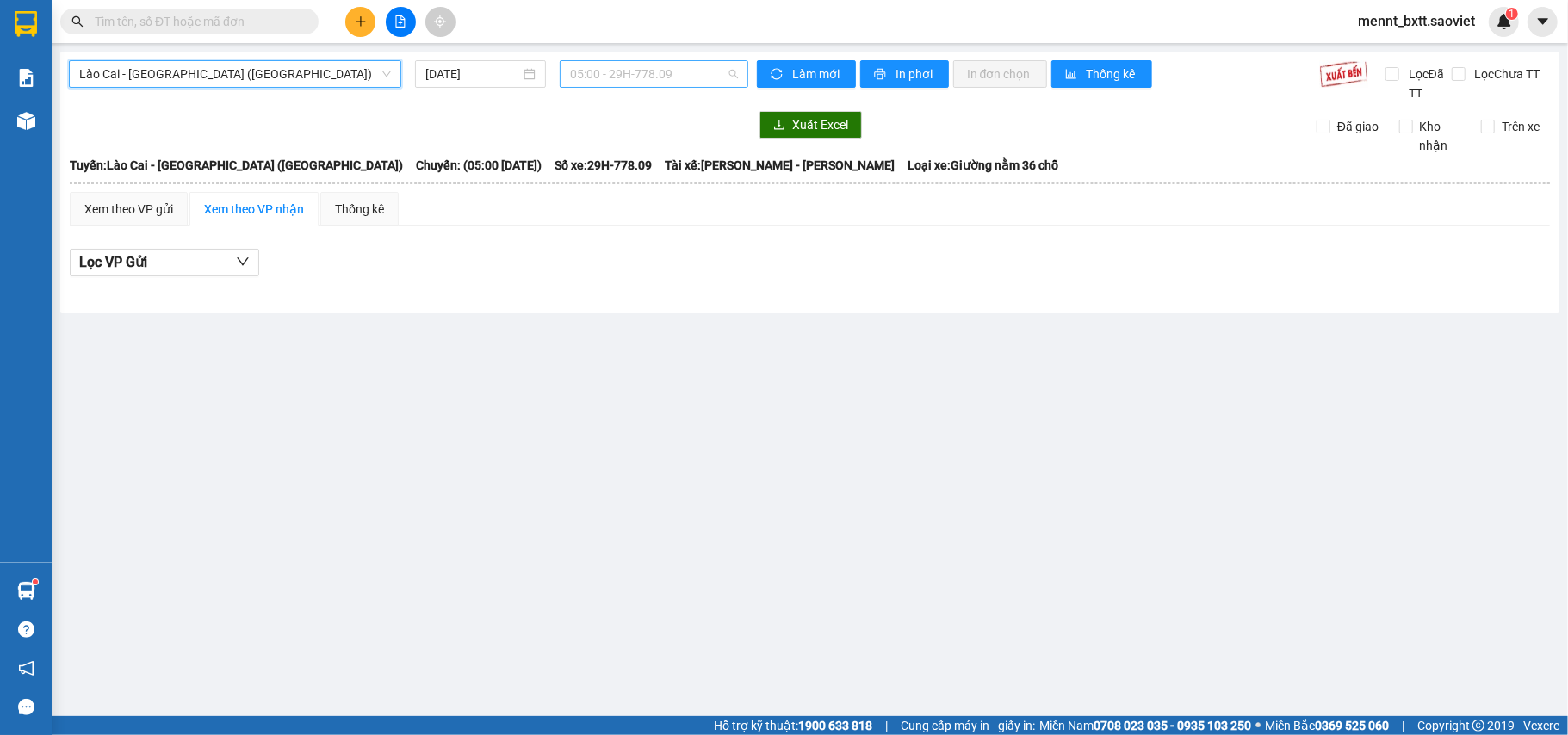
click at [604, 72] on span "05:00 - 29H-778.09" at bounding box center [655, 74] width 168 height 26
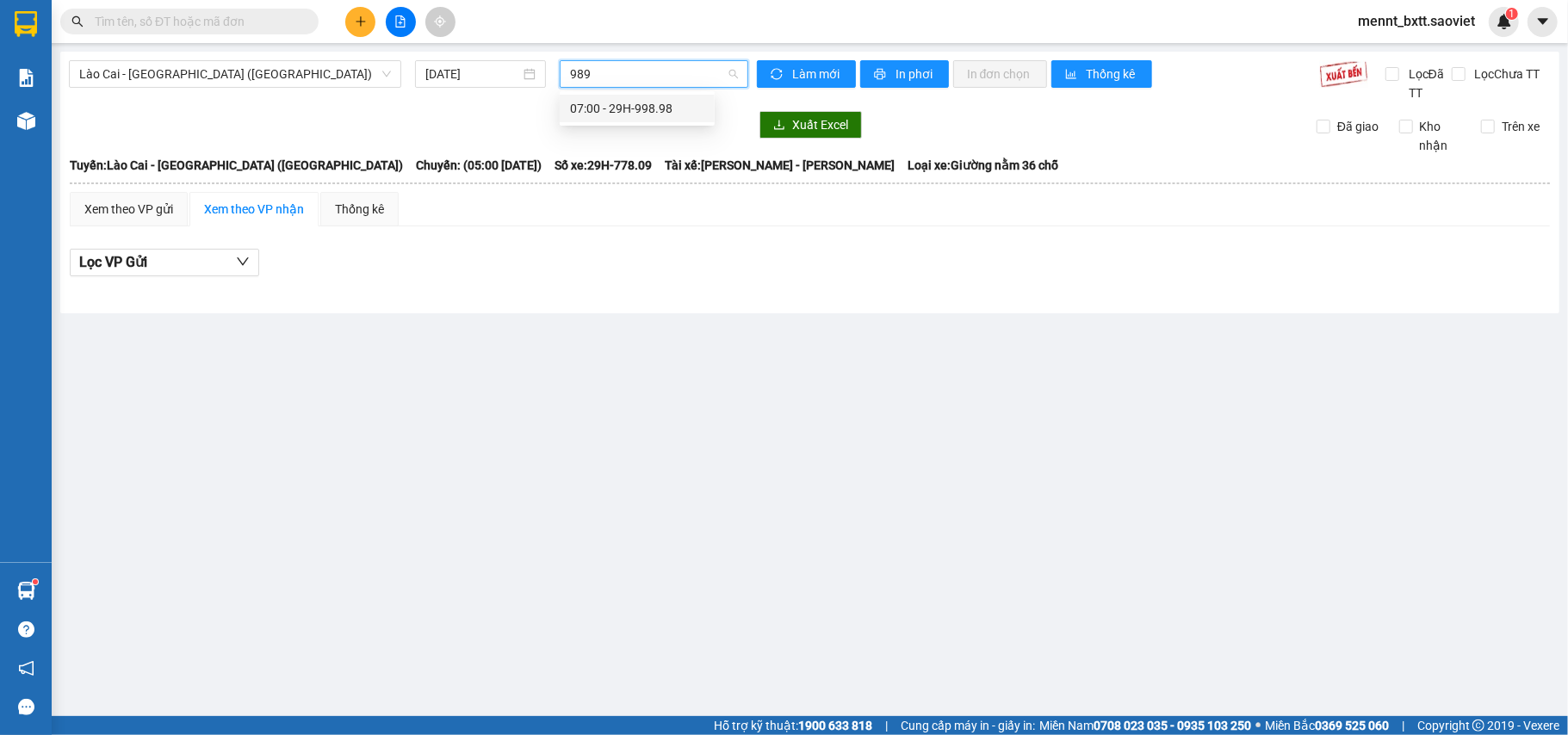
type input "9898"
click at [326, 65] on span "Lào Cai - Hà Nội (Giường)" at bounding box center [235, 74] width 312 height 26
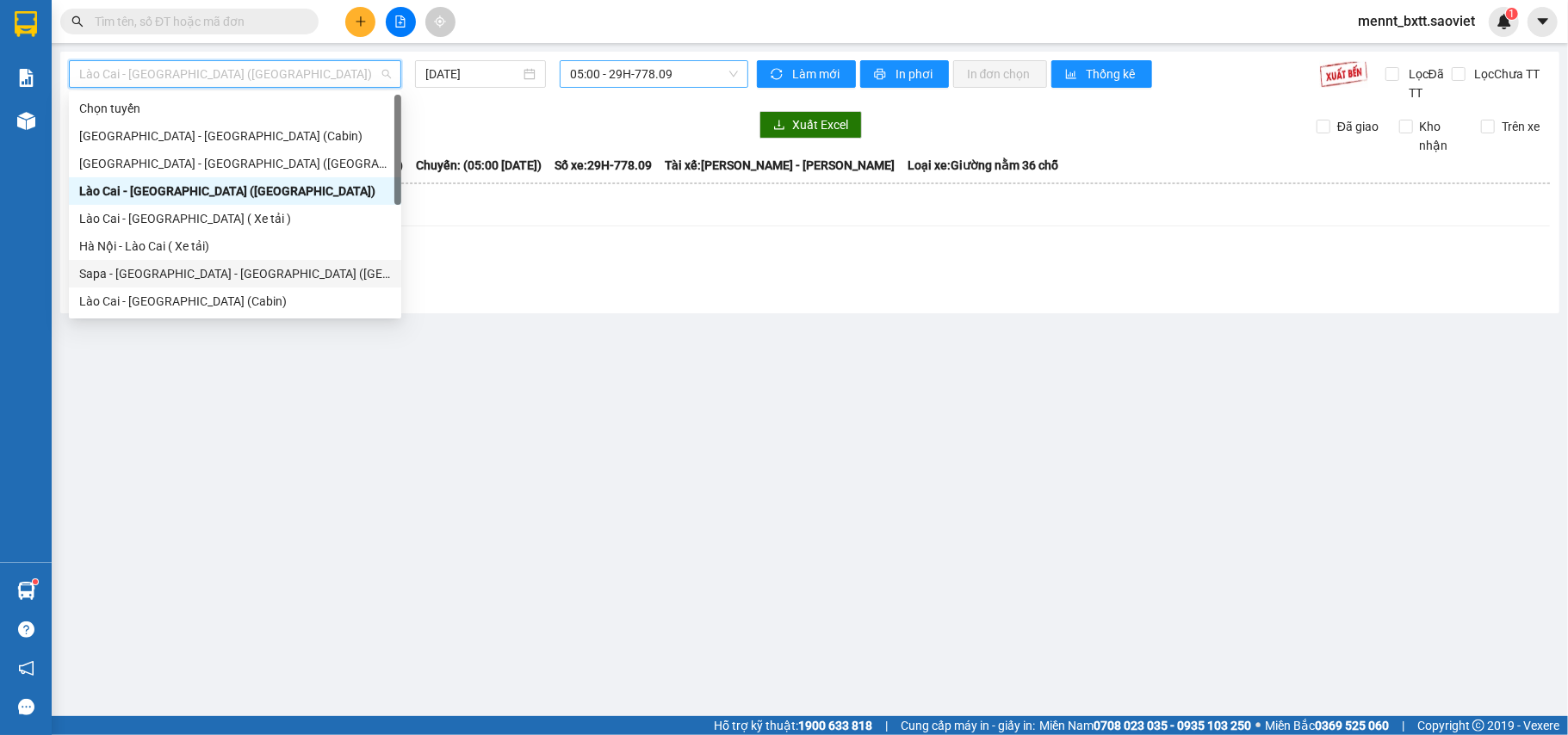
click at [245, 270] on div "Sapa - Lào Cai - Hà Nội (Giường)" at bounding box center [235, 273] width 312 height 19
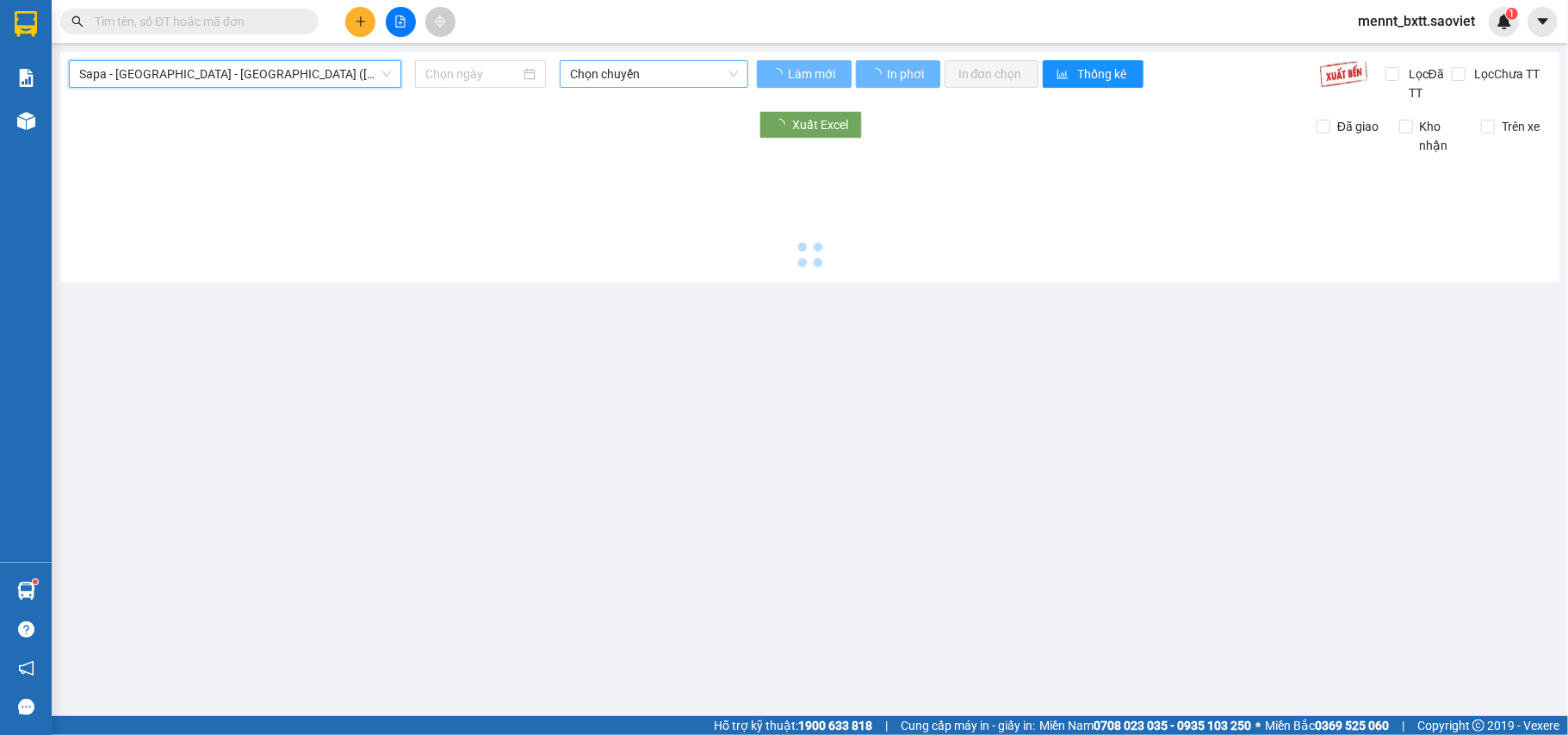
type input "14/09/2025"
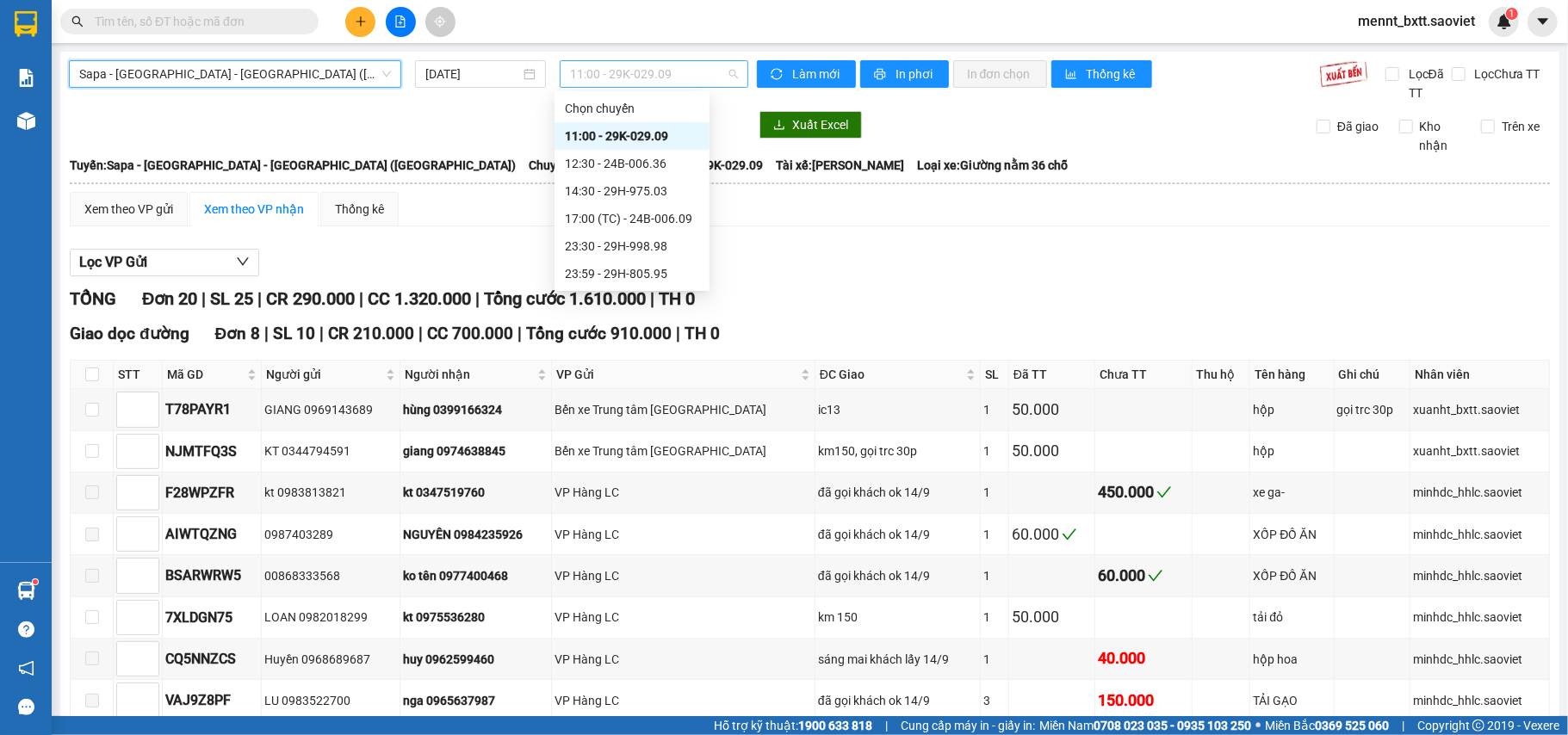
click at [582, 69] on span "11:00 - 29K-029.09" at bounding box center [655, 74] width 168 height 26
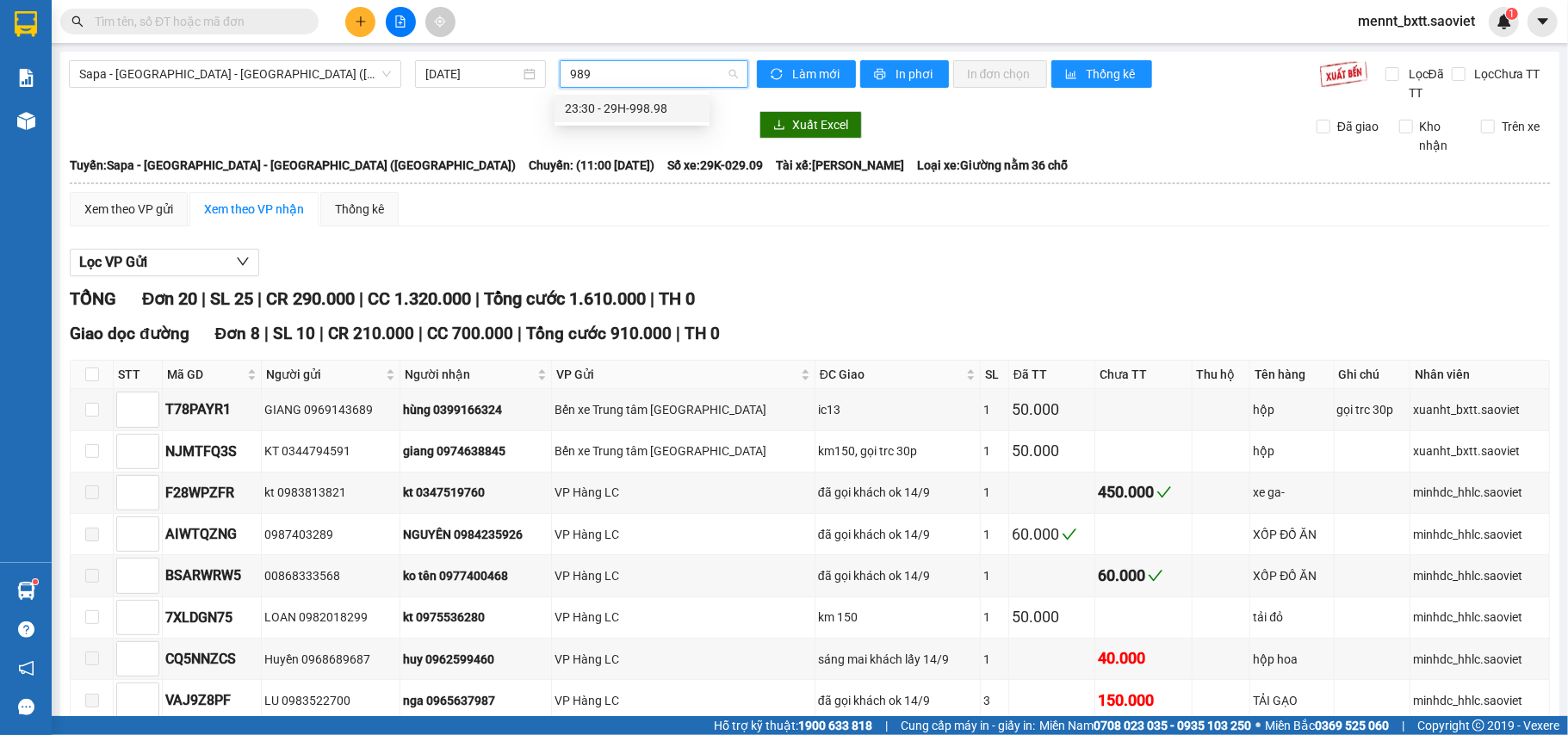
type input "9898"
click at [644, 105] on div "23:30 - 29H-998.98" at bounding box center [632, 108] width 135 height 19
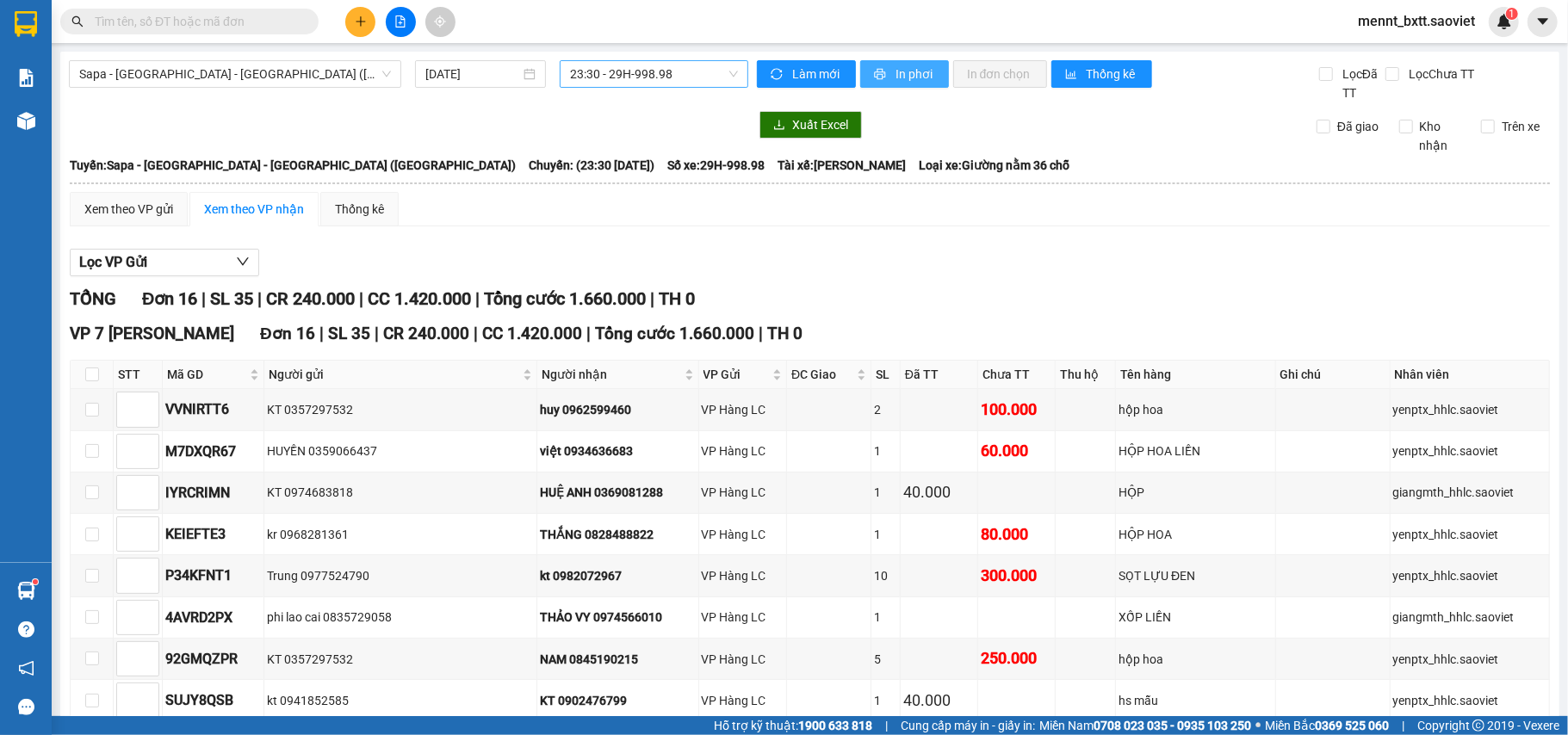
click at [899, 76] on span "In phơi" at bounding box center [916, 73] width 40 height 19
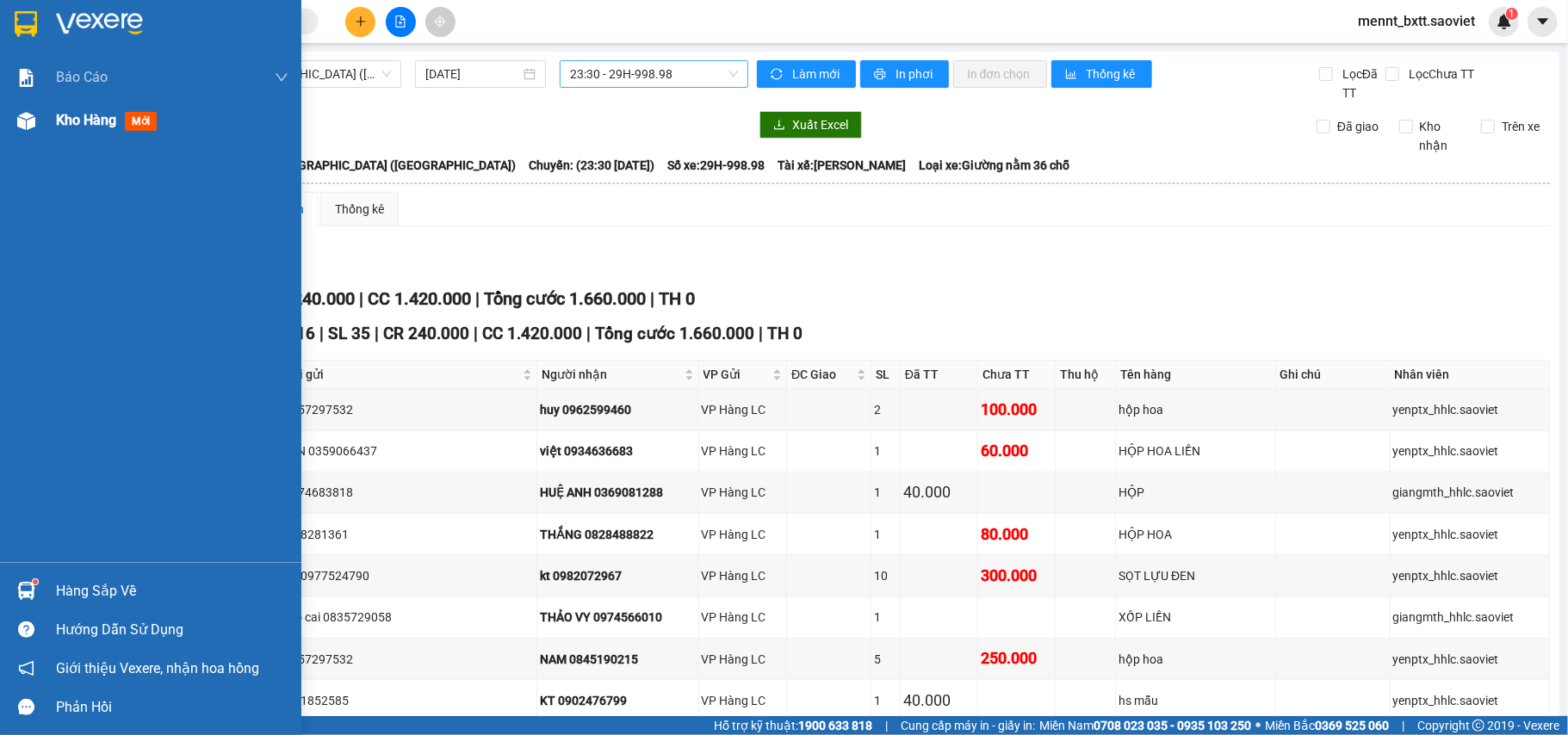
click at [91, 118] on span "Kho hàng" at bounding box center [86, 120] width 61 height 16
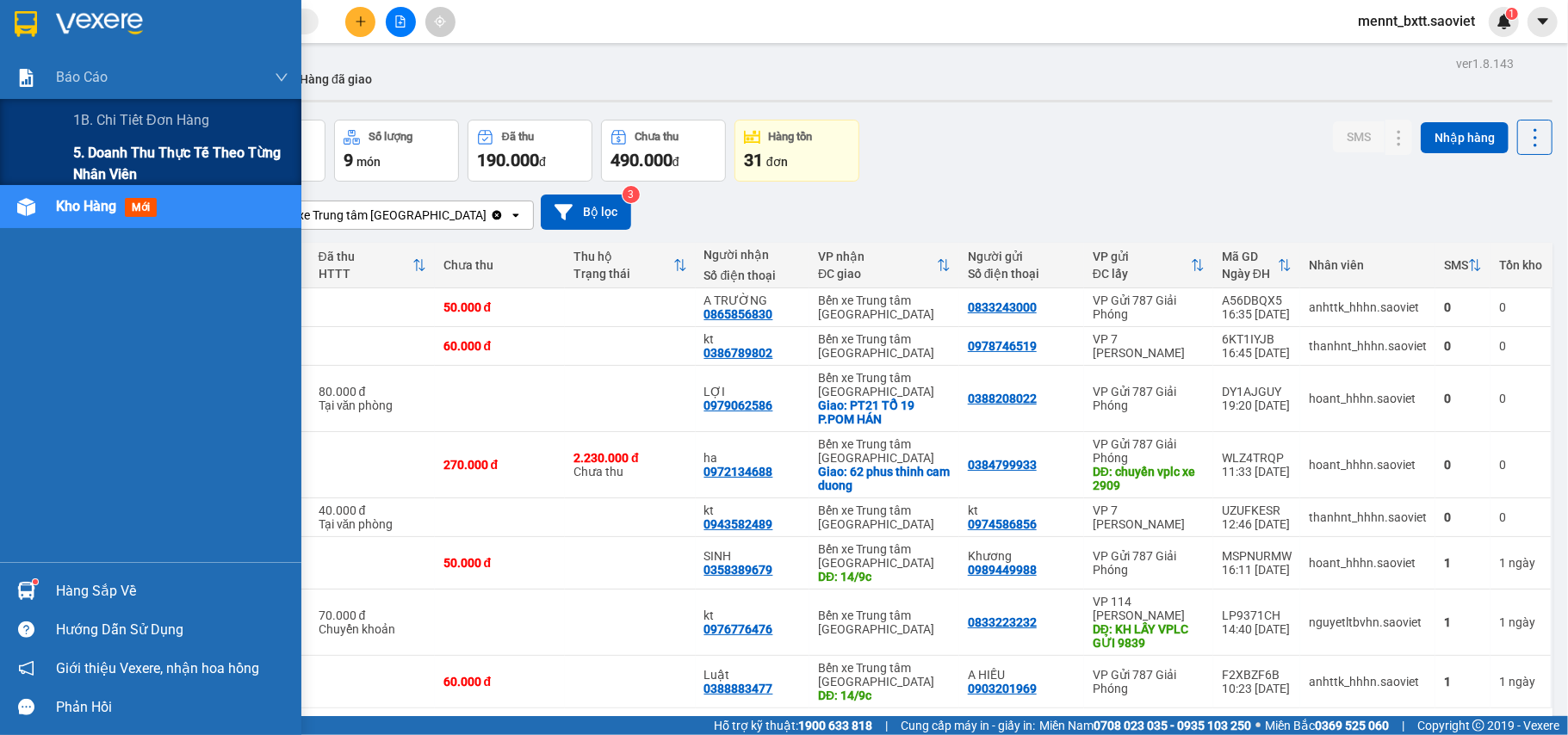
click at [133, 150] on span "5. Doanh thu thực tế theo từng nhân viên" at bounding box center [181, 164] width 215 height 43
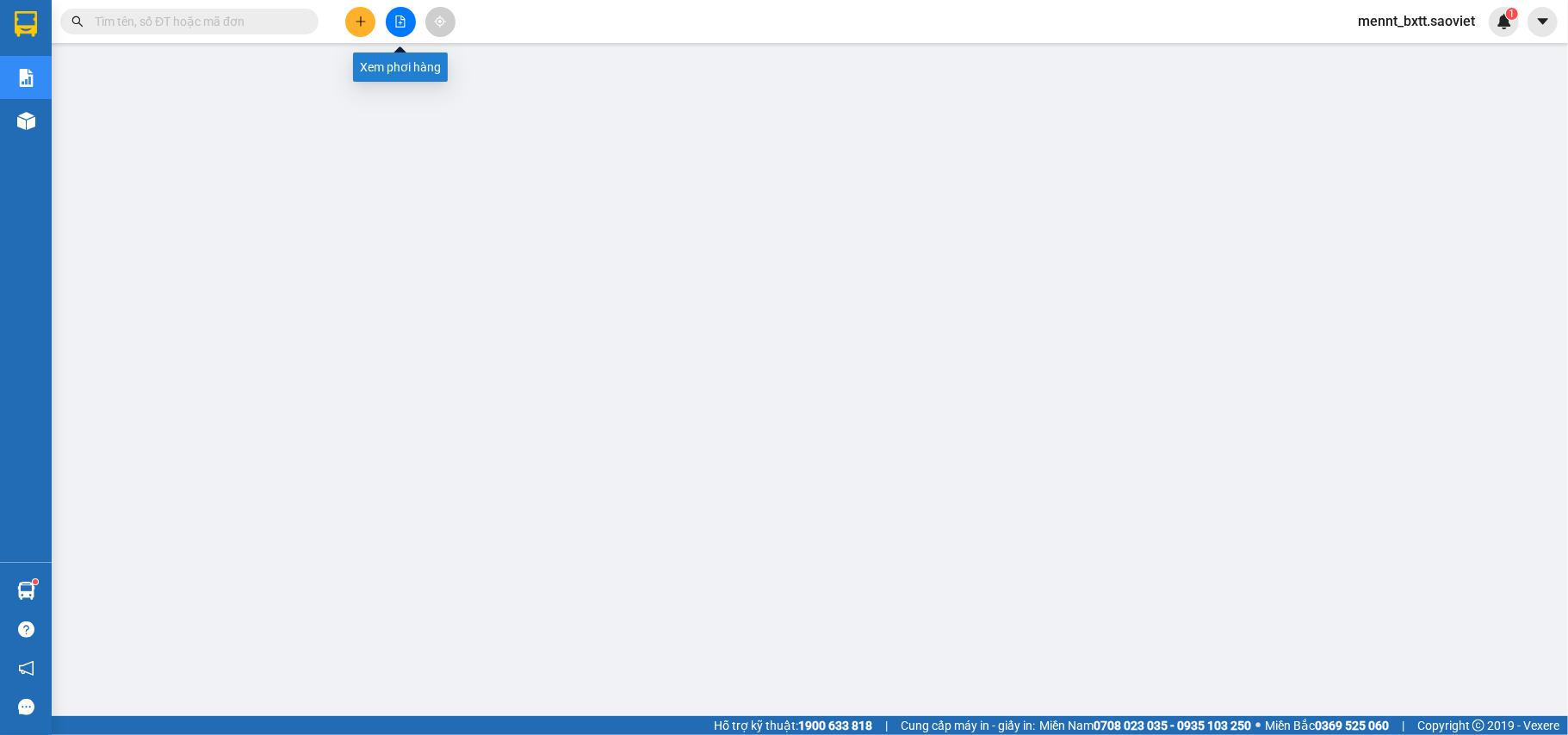
click at [396, 26] on icon "file-add" at bounding box center [401, 21] width 9 height 12
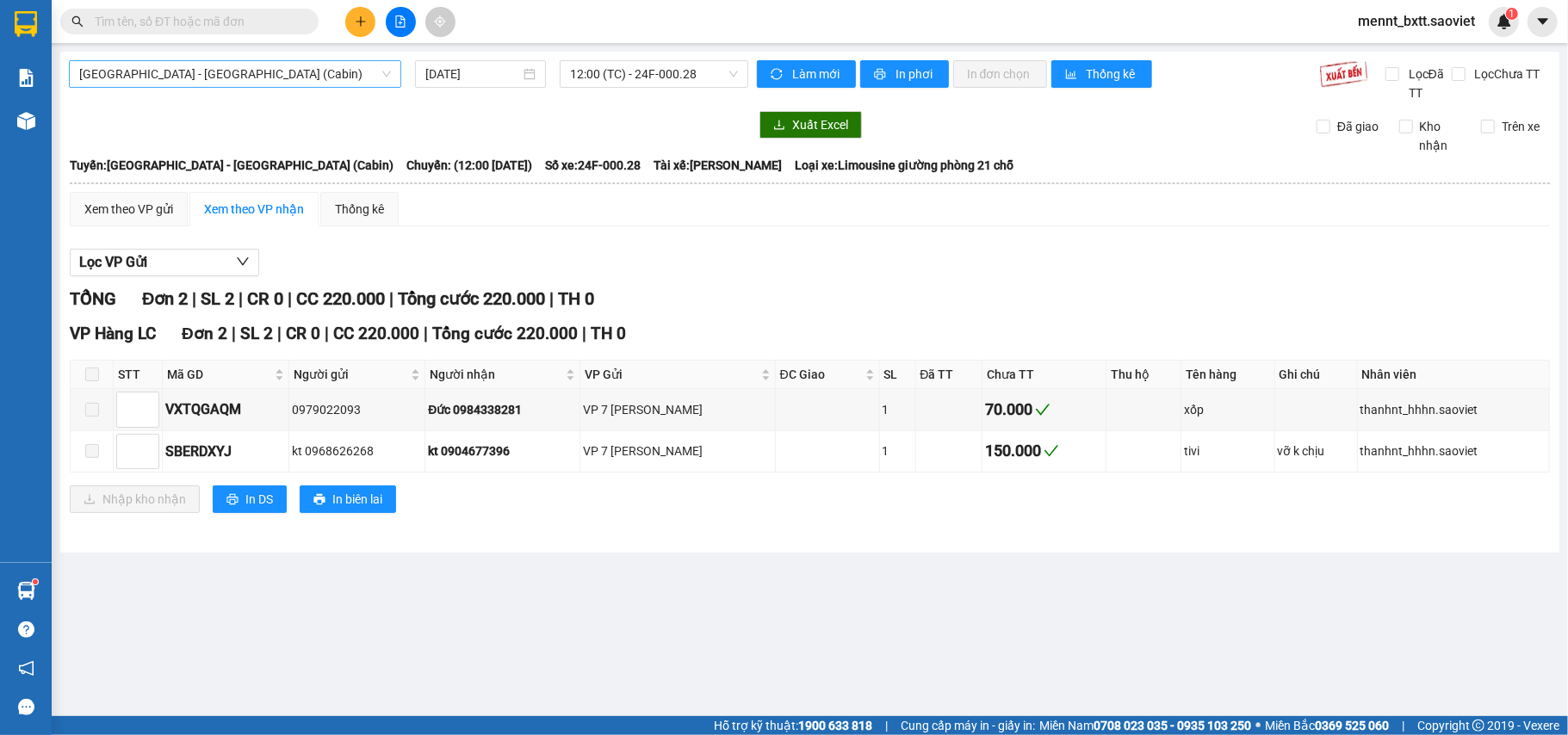
click at [183, 73] on span "Hà Nội - Lào Cai (Cabin)" at bounding box center [235, 74] width 312 height 26
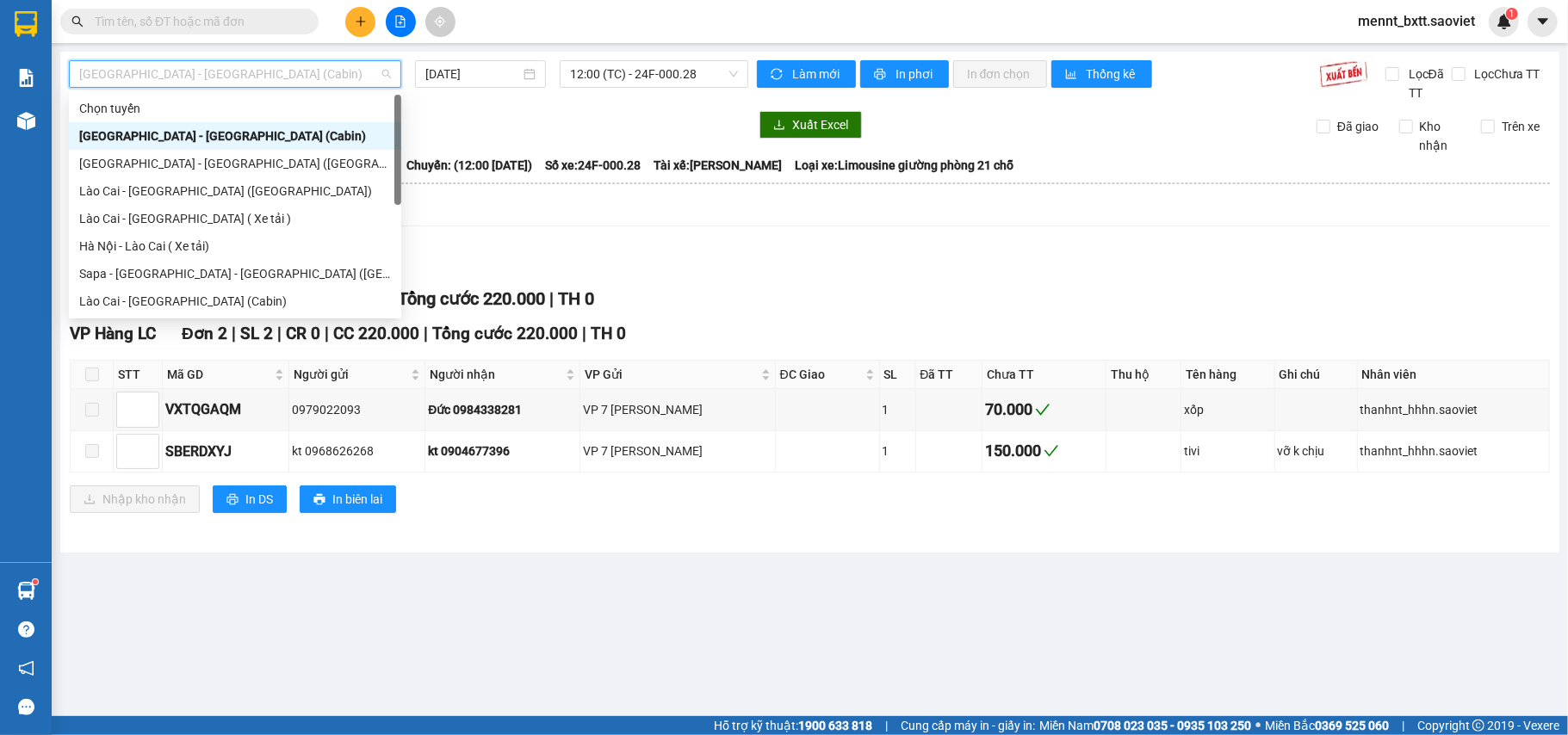
scroll to position [137, 0]
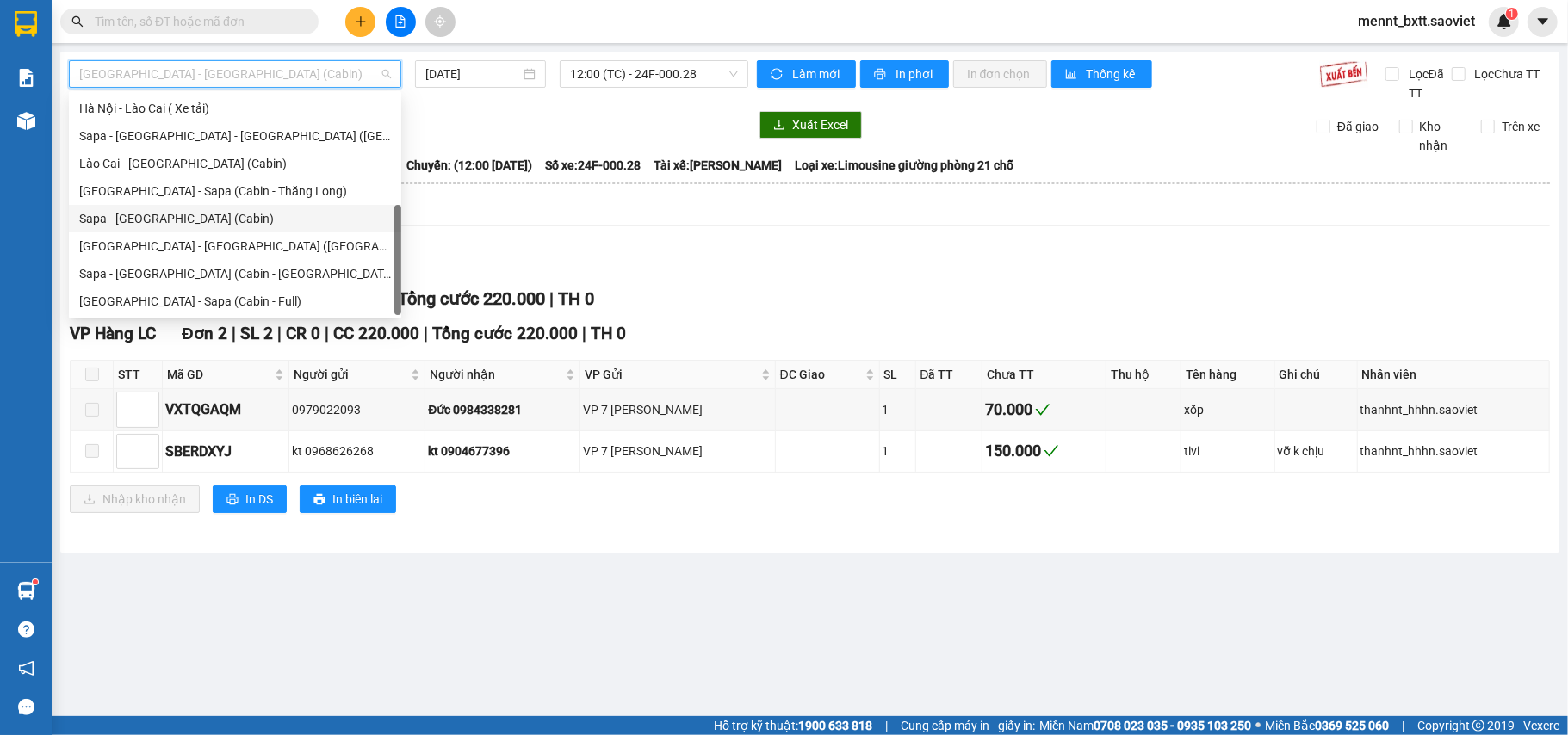
click at [221, 217] on div "Sapa - [GEOGRAPHIC_DATA] (Cabin)" at bounding box center [235, 218] width 312 height 19
type input "14/09/2025"
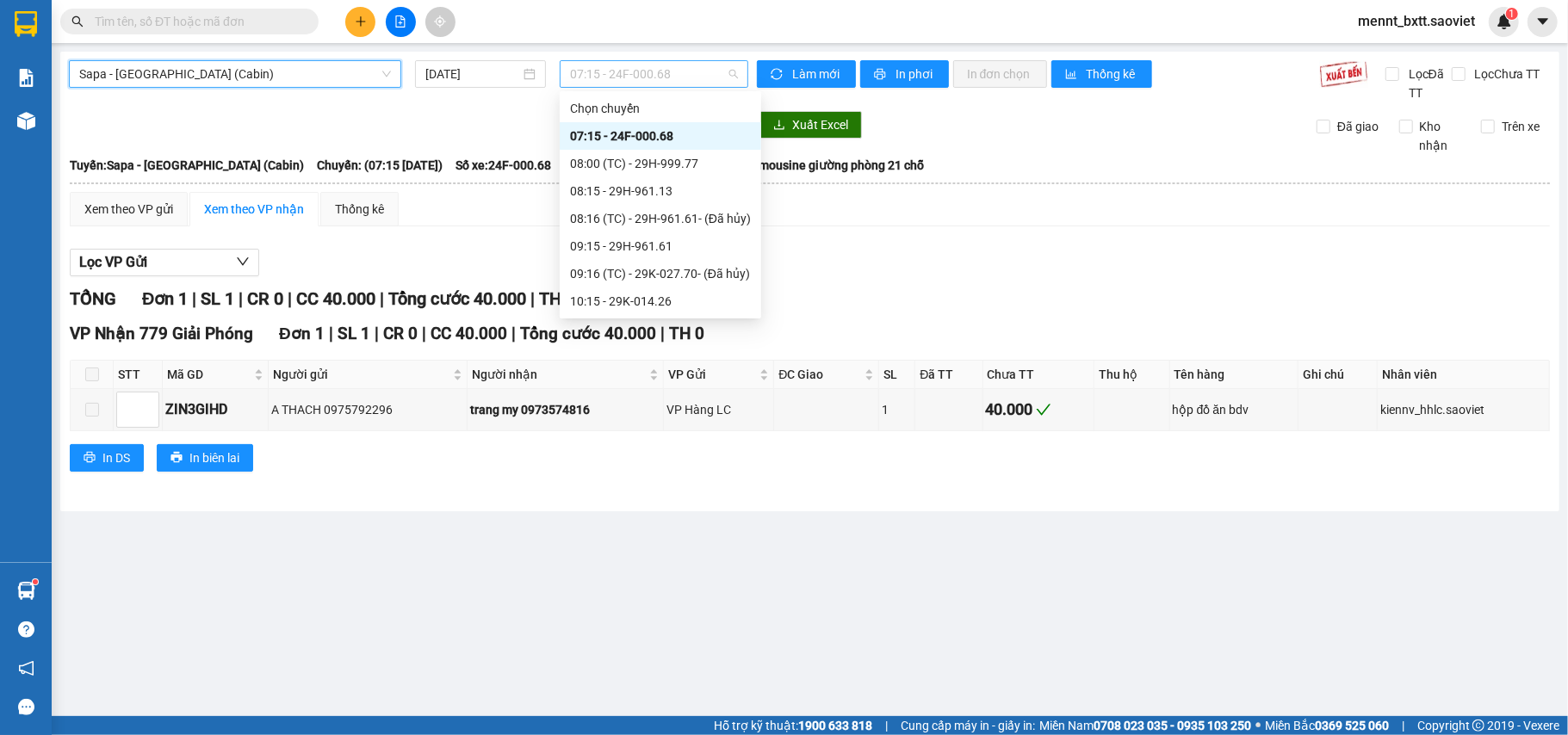
click at [589, 73] on span "07:15 - 24F-000.68" at bounding box center [655, 74] width 168 height 26
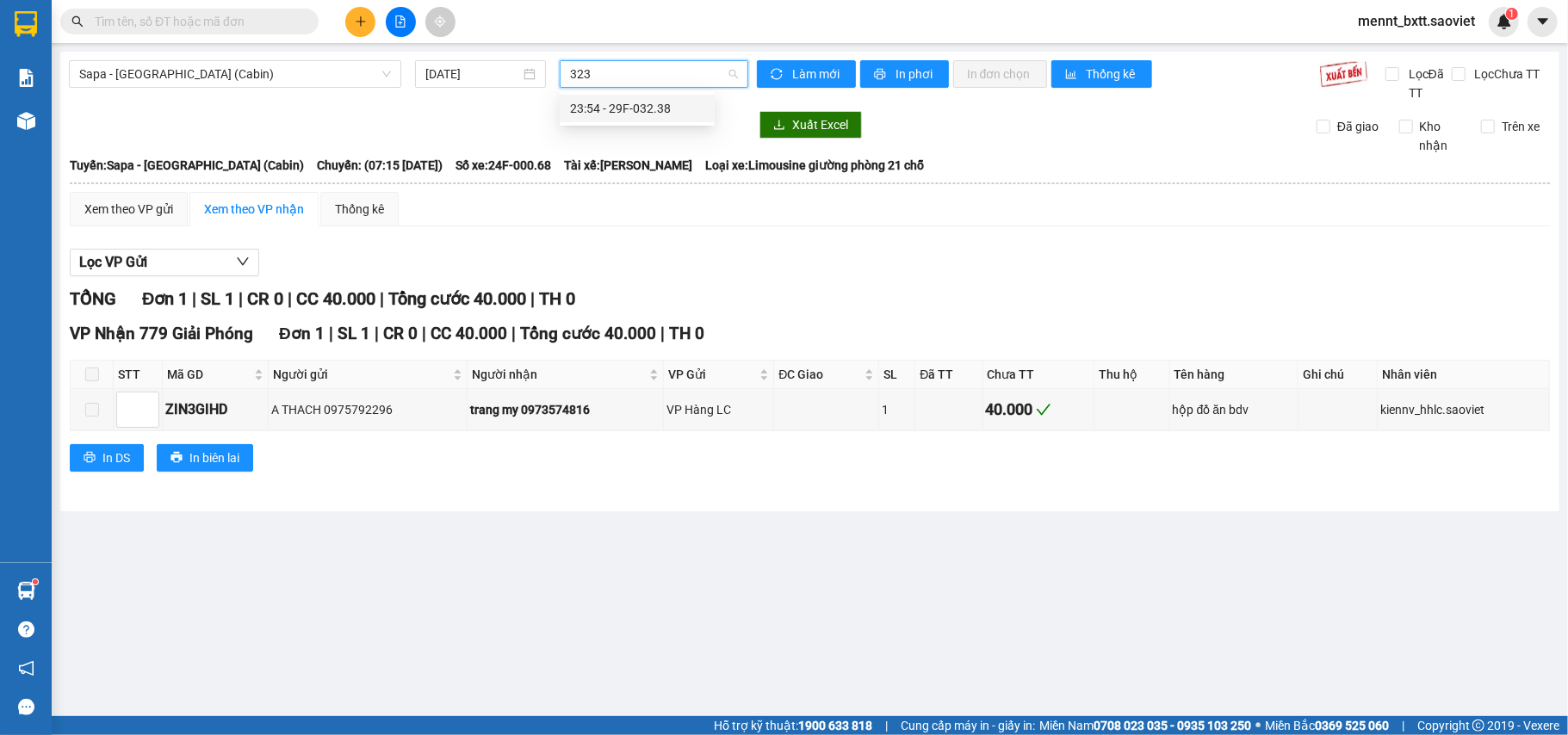
type input "3238"
click at [634, 101] on div "23:54 - 29F-032.38" at bounding box center [638, 108] width 135 height 19
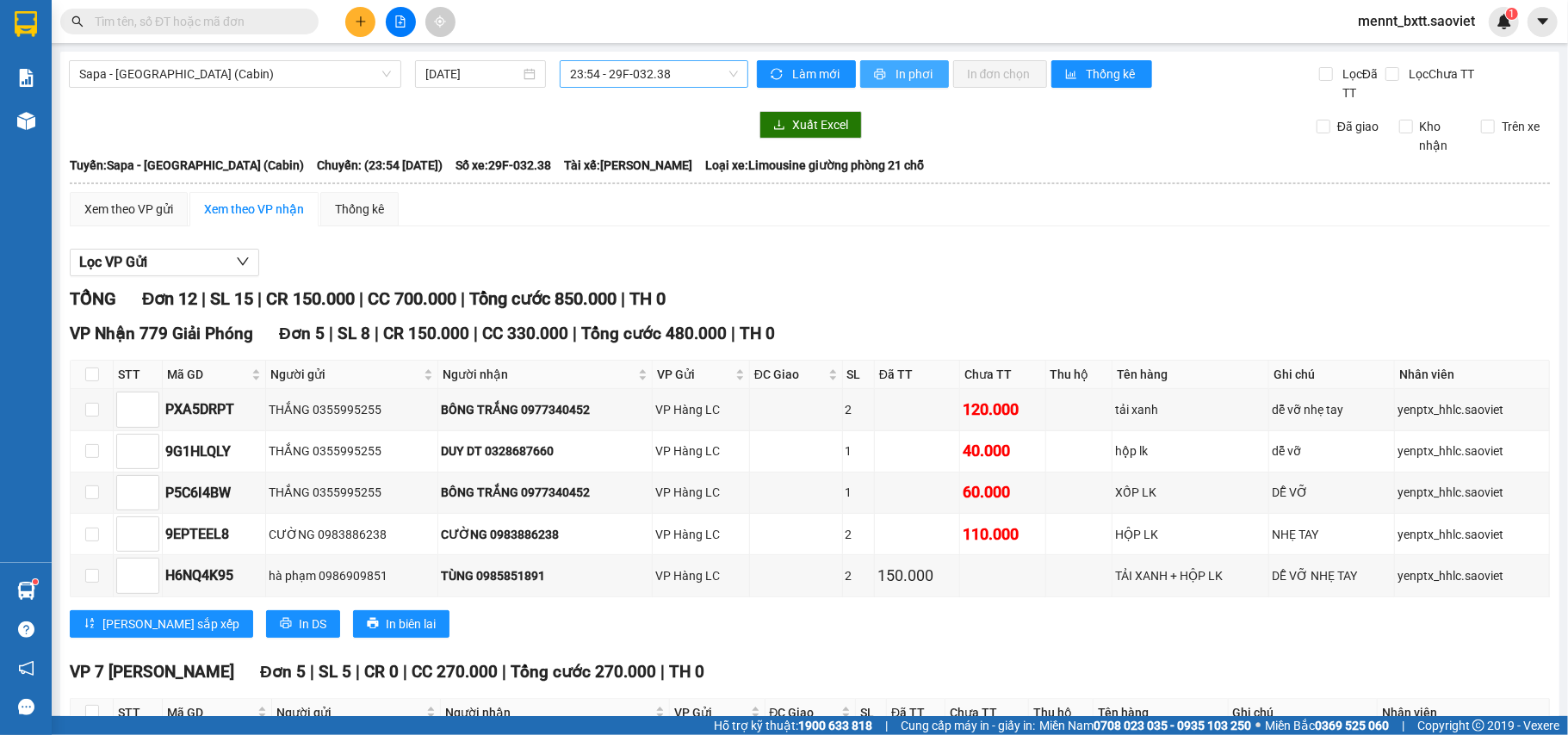
click at [897, 67] on span "In phơi" at bounding box center [916, 73] width 40 height 19
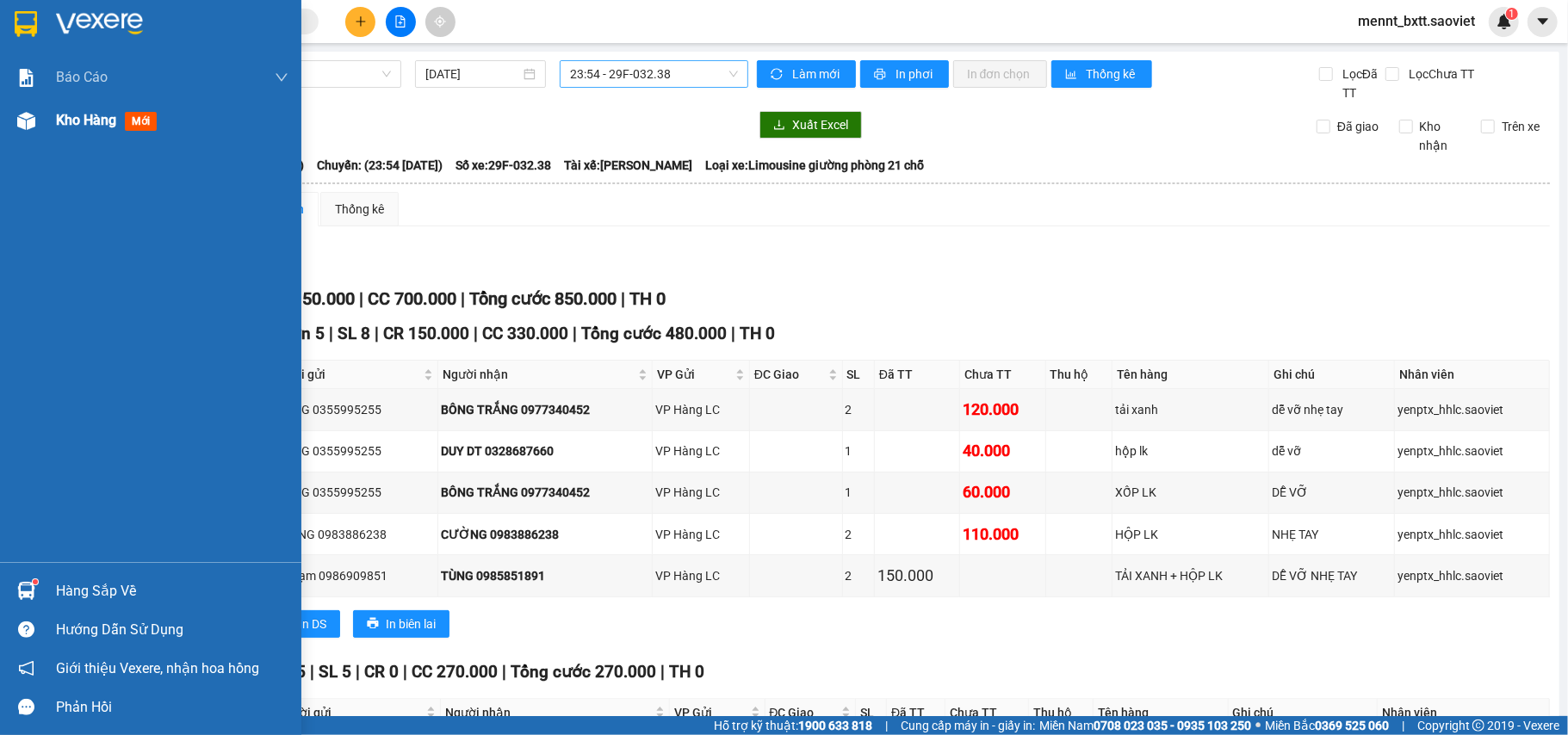
click at [59, 115] on span "Kho hàng" at bounding box center [86, 120] width 61 height 16
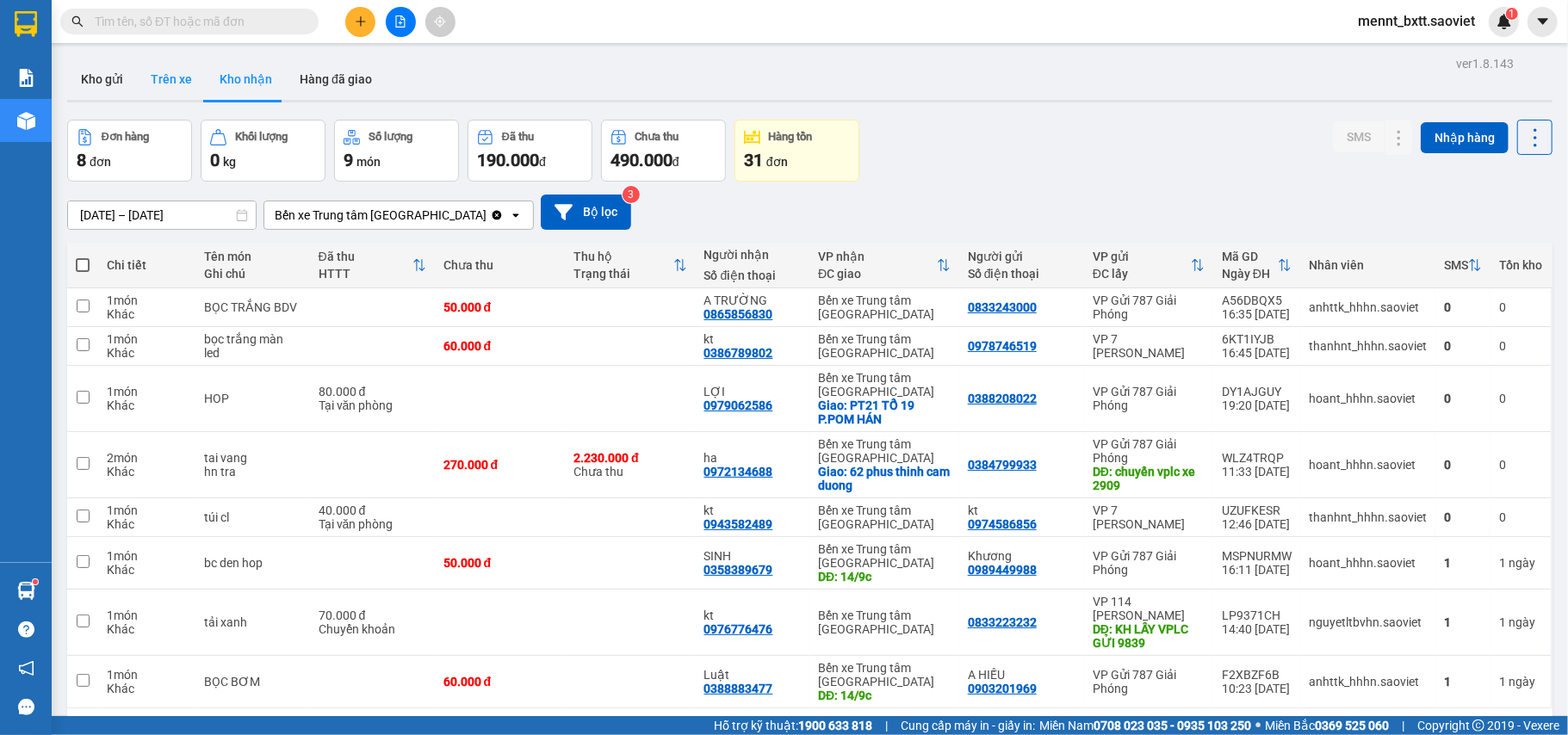
click at [159, 81] on button "Trên xe" at bounding box center [171, 80] width 69 height 42
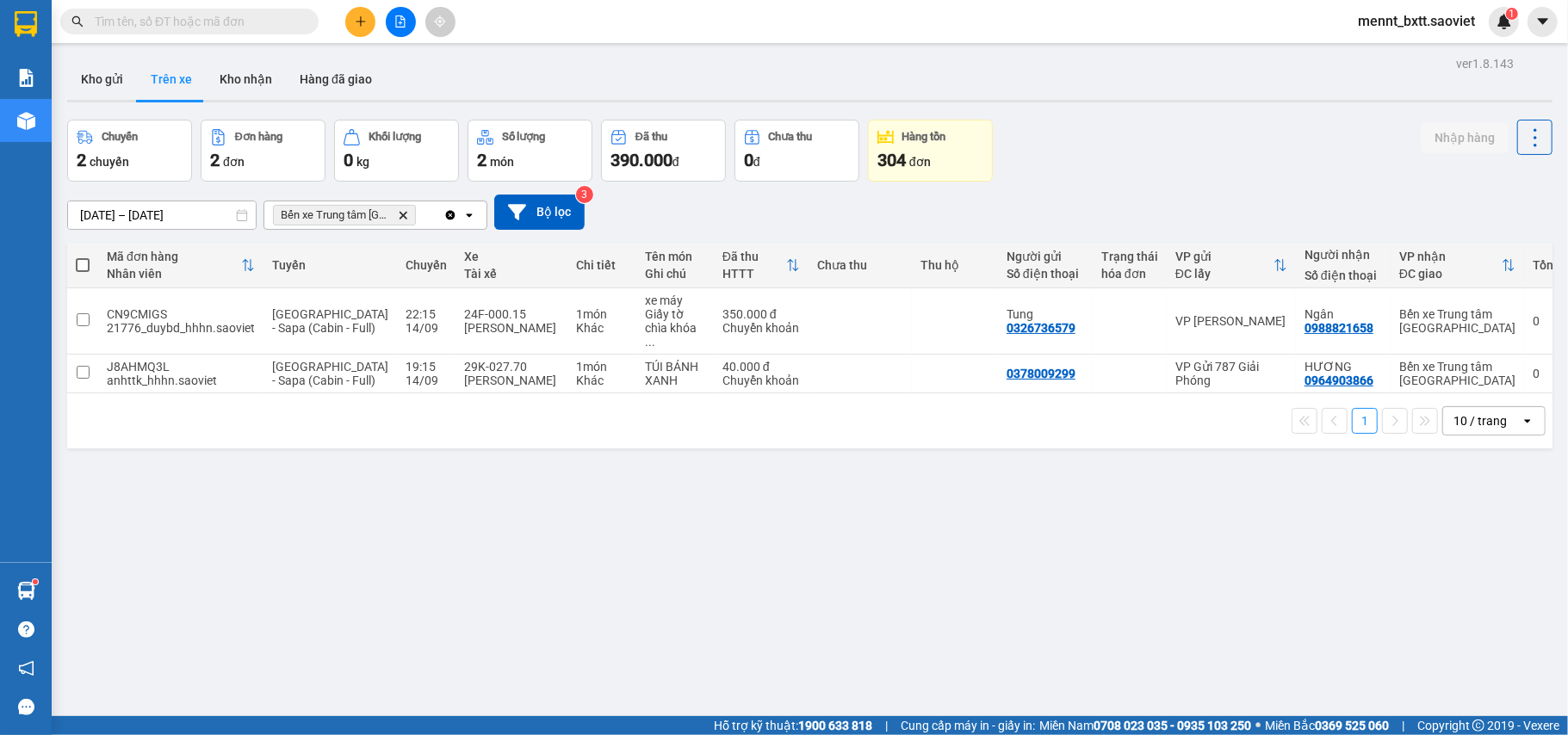
click at [896, 570] on div "ver 1.8.143 Kho gửi Trên xe Kho nhận Hàng đã giao Chuyến 2 chuyến Đơn hàng 2 đơ…" at bounding box center [810, 419] width 1499 height 735
click at [405, 28] on button at bounding box center [401, 22] width 30 height 30
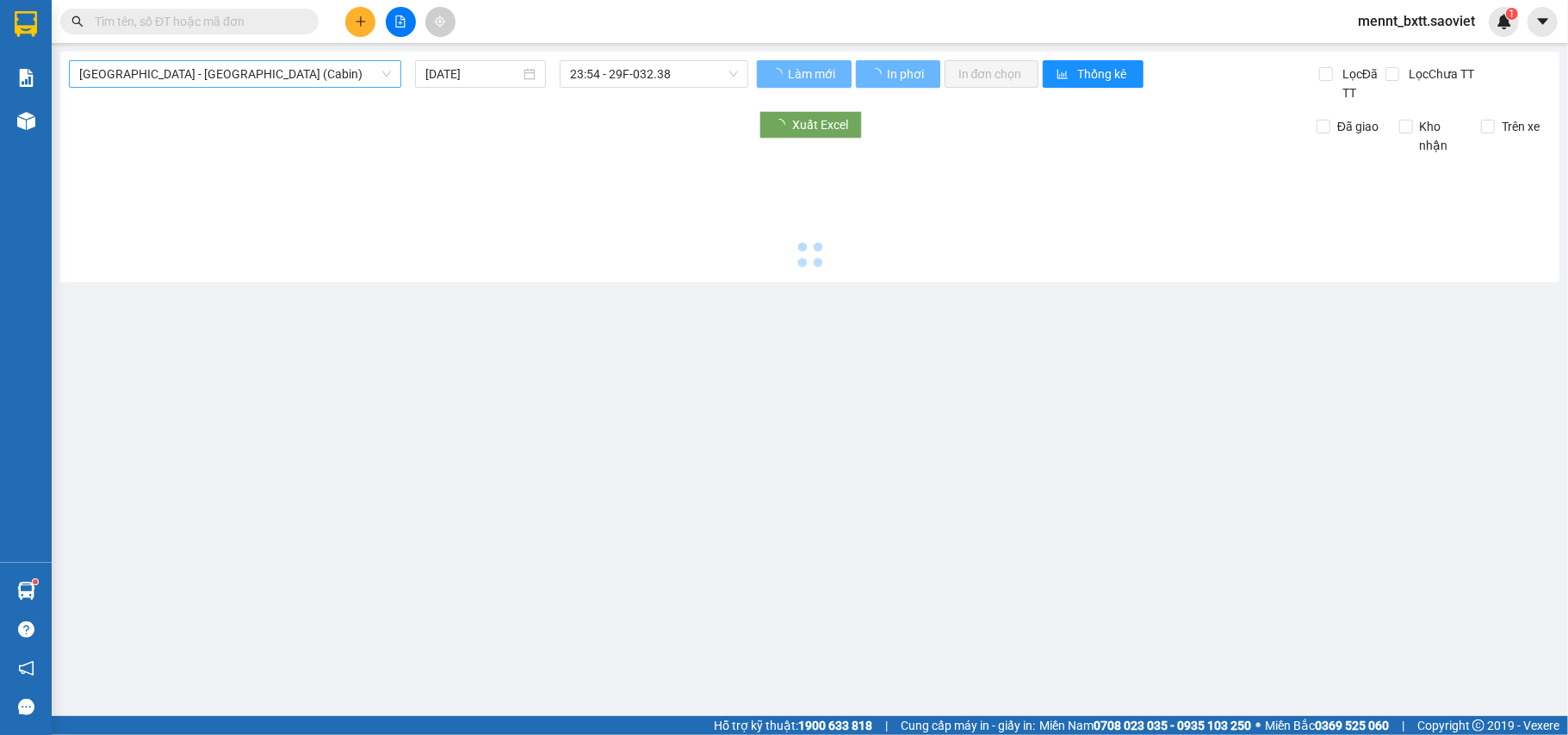
type input "15/09/2025"
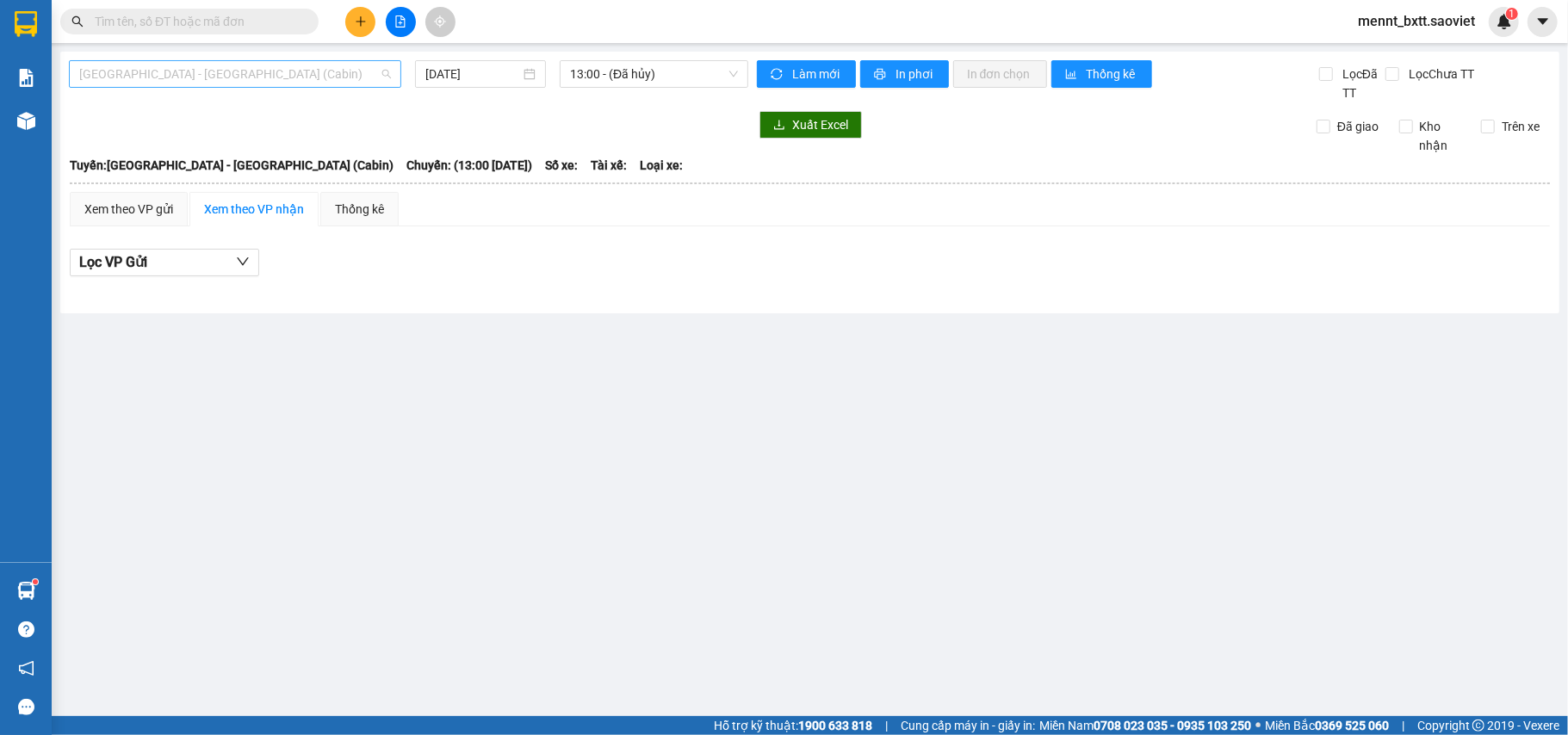
click at [260, 66] on span "Hà Nội - Lào Cai (Cabin)" at bounding box center [235, 74] width 312 height 26
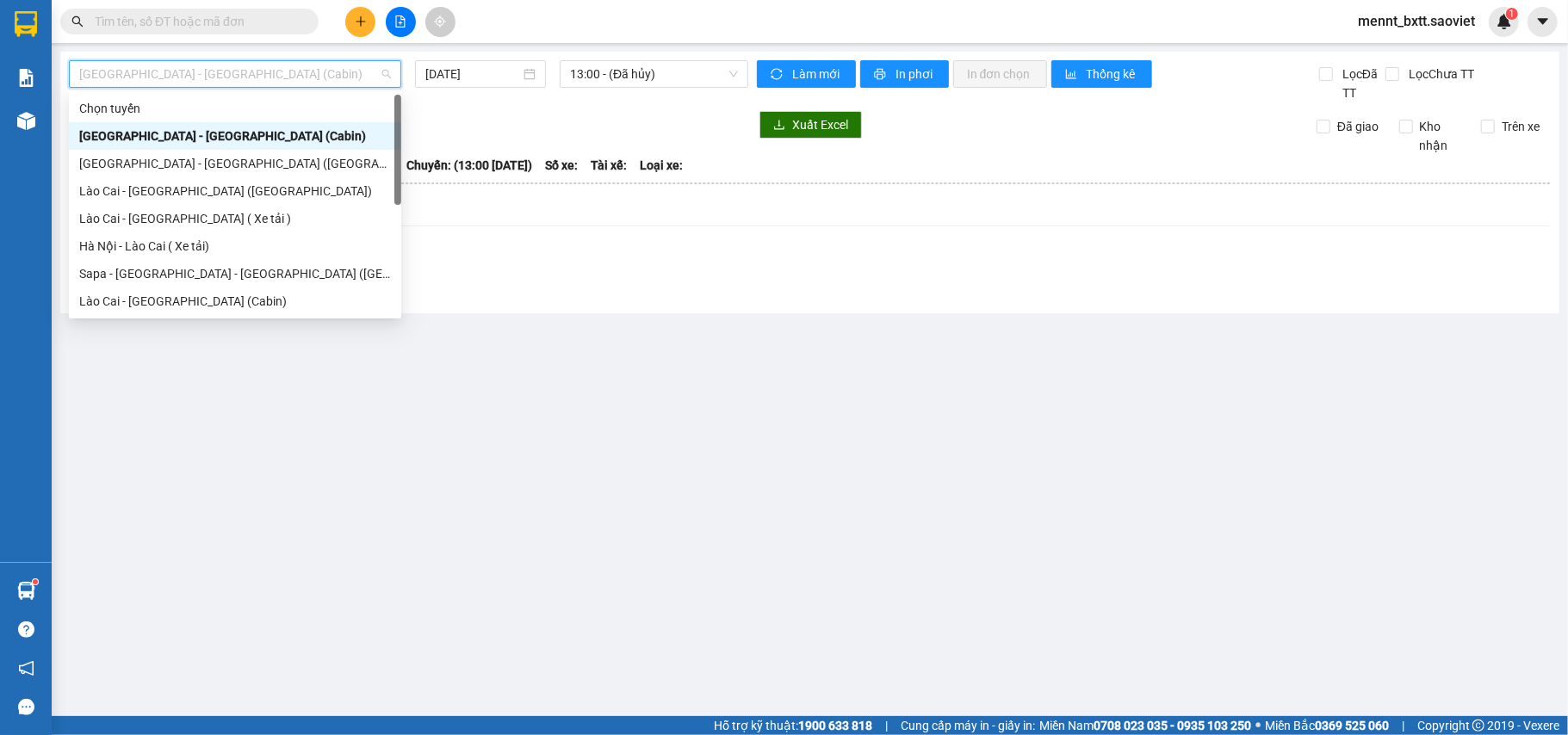
scroll to position [137, 0]
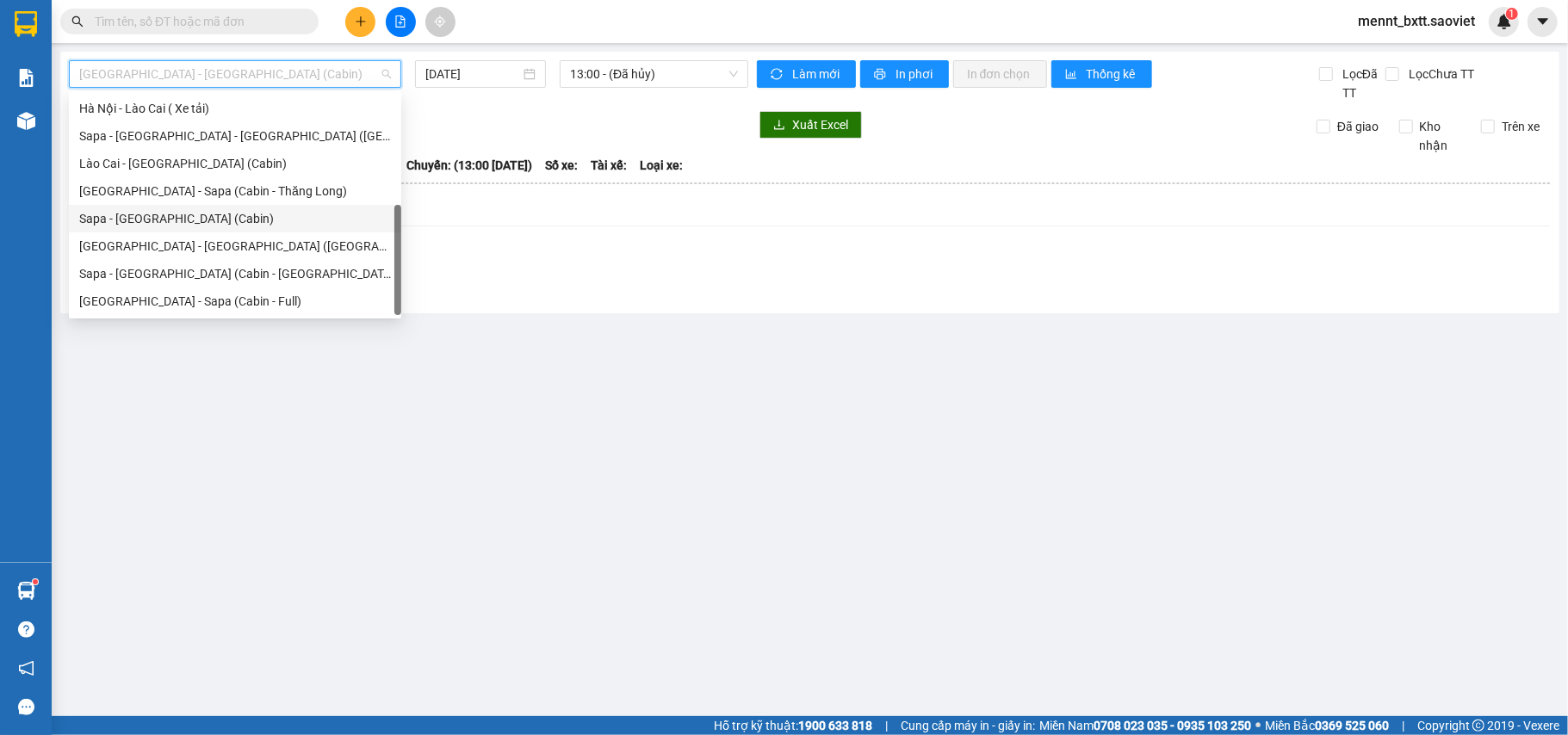
click at [215, 215] on div "Sapa - [GEOGRAPHIC_DATA] (Cabin)" at bounding box center [235, 218] width 312 height 19
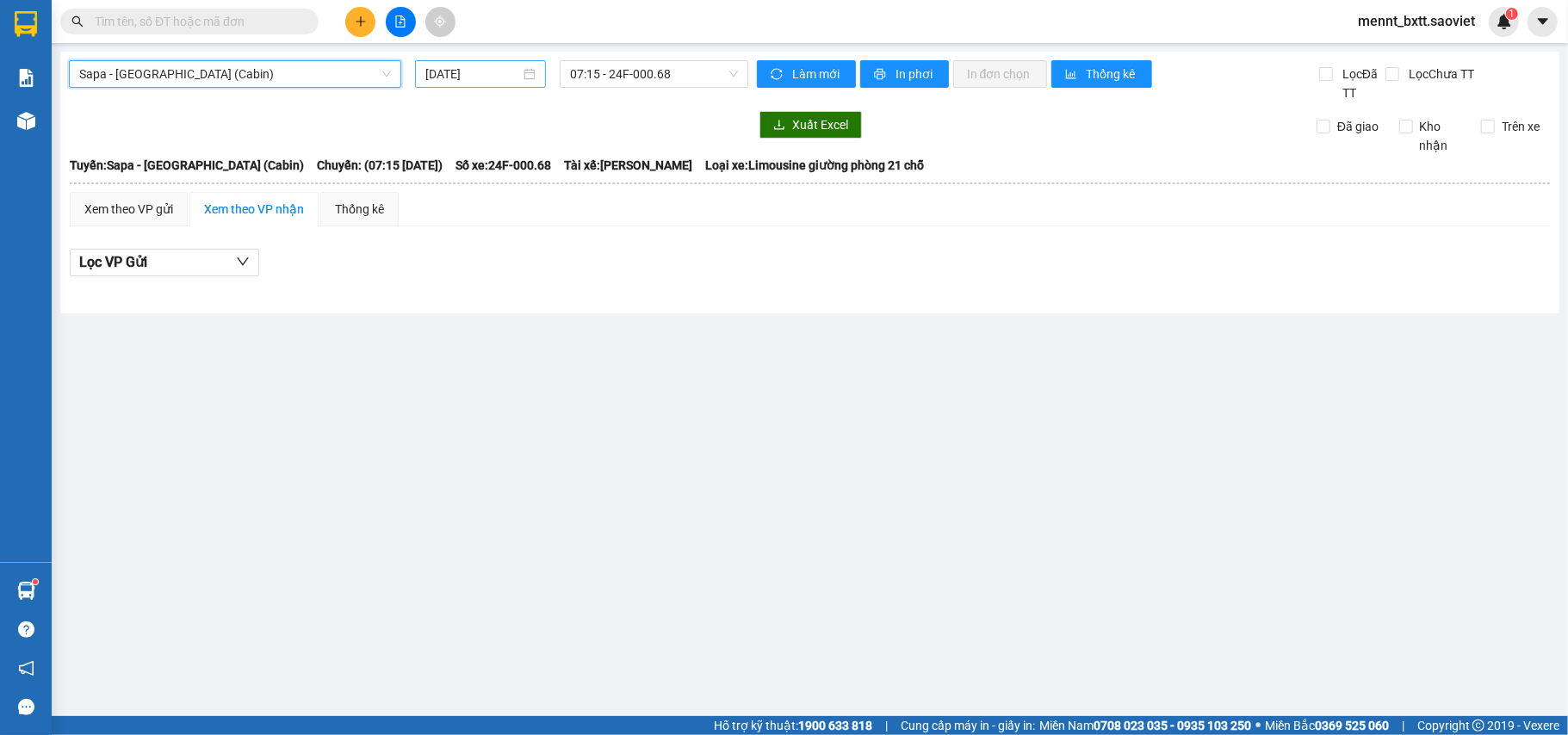
click at [443, 72] on input "15/09/2025" at bounding box center [473, 73] width 95 height 19
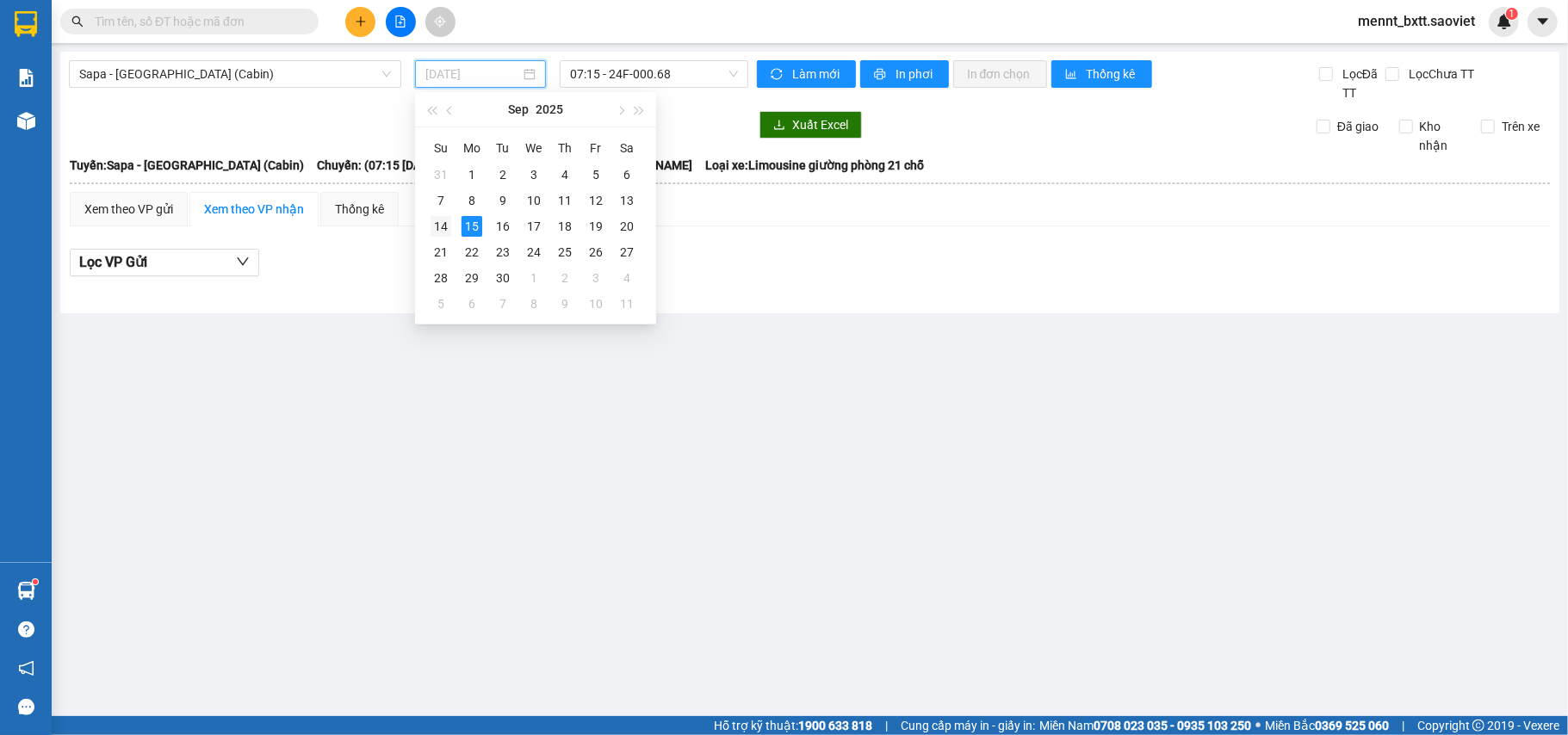
click at [434, 227] on div "14" at bounding box center [440, 226] width 21 height 21
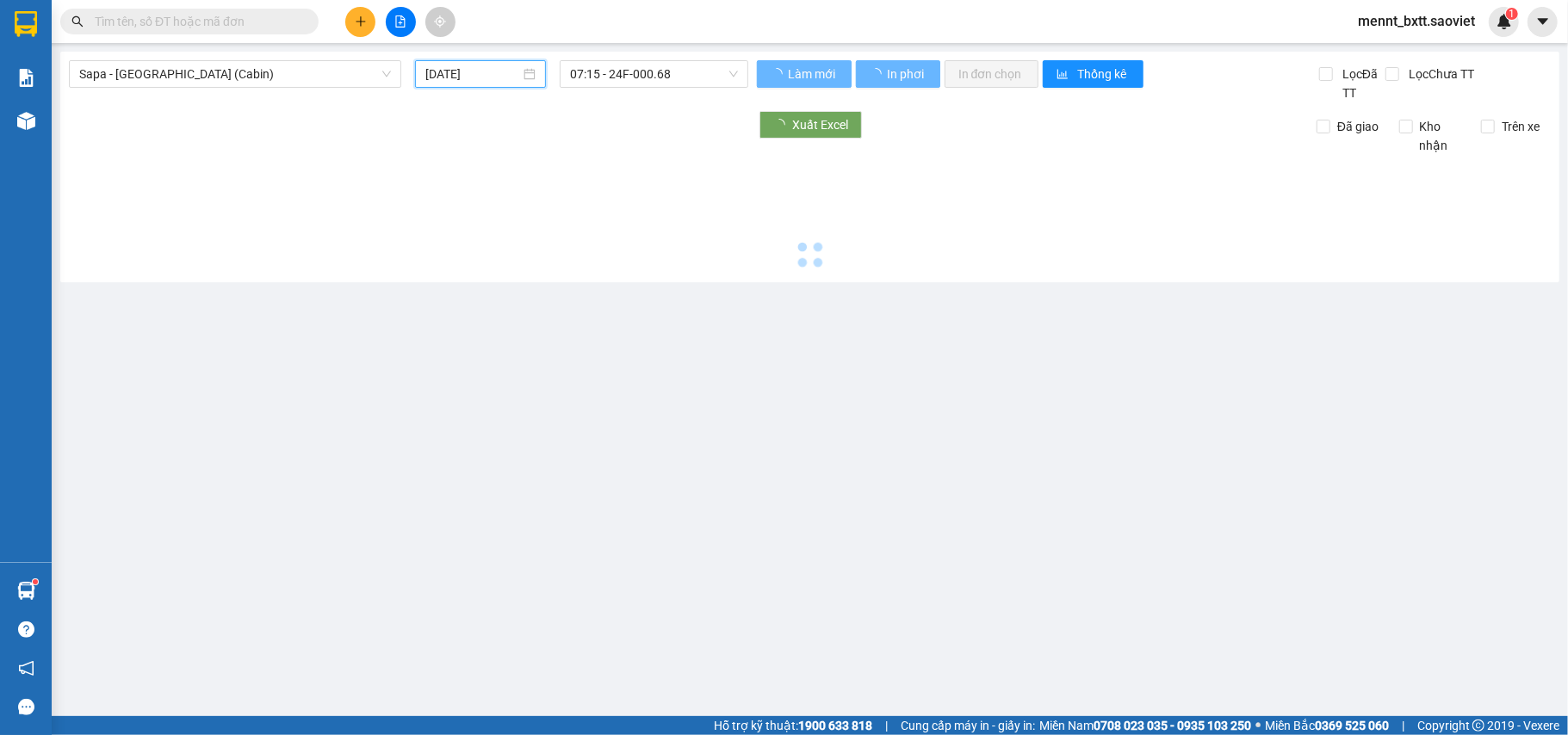
type input "14/09/2025"
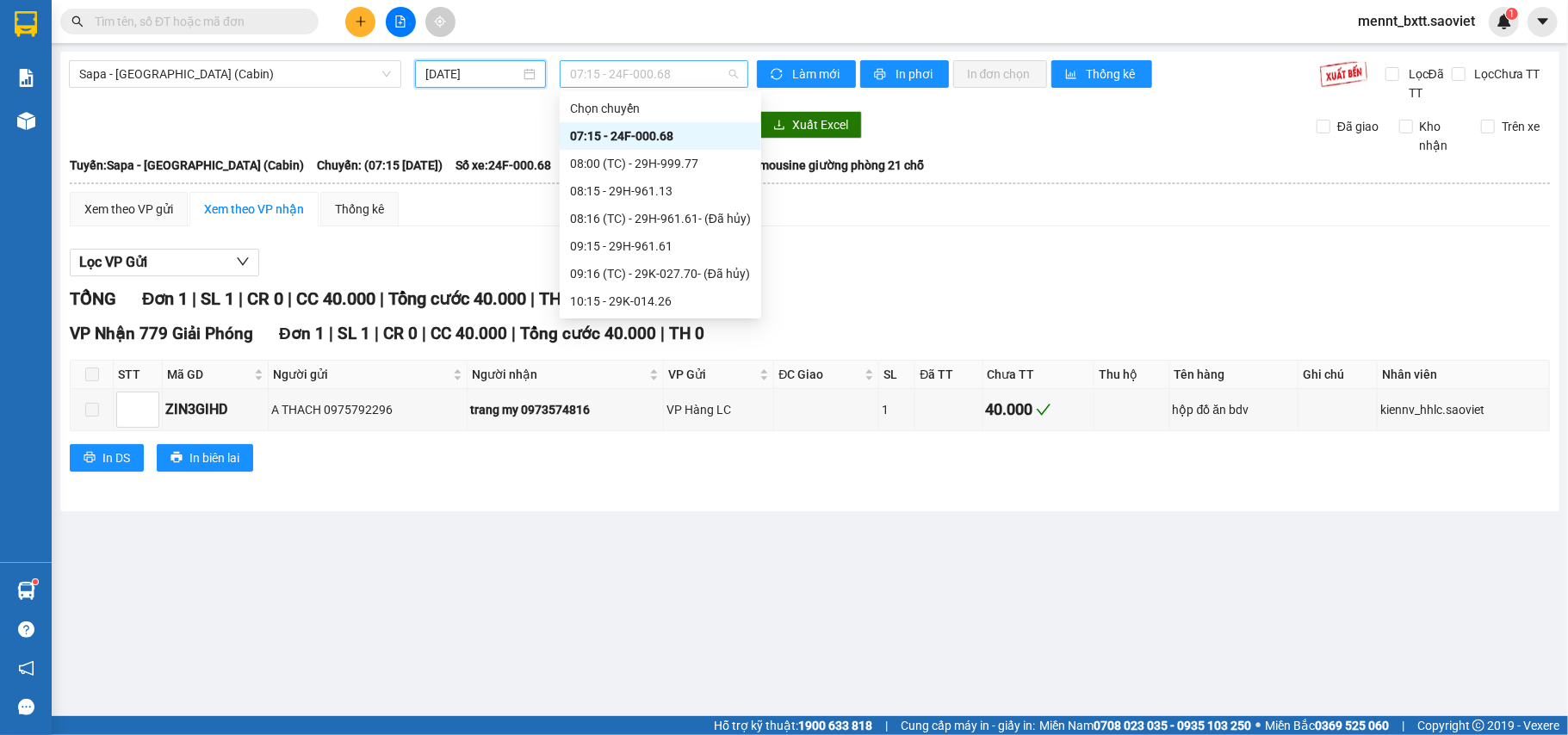
click at [594, 69] on span "07:15 - 24F-000.68" at bounding box center [655, 74] width 168 height 26
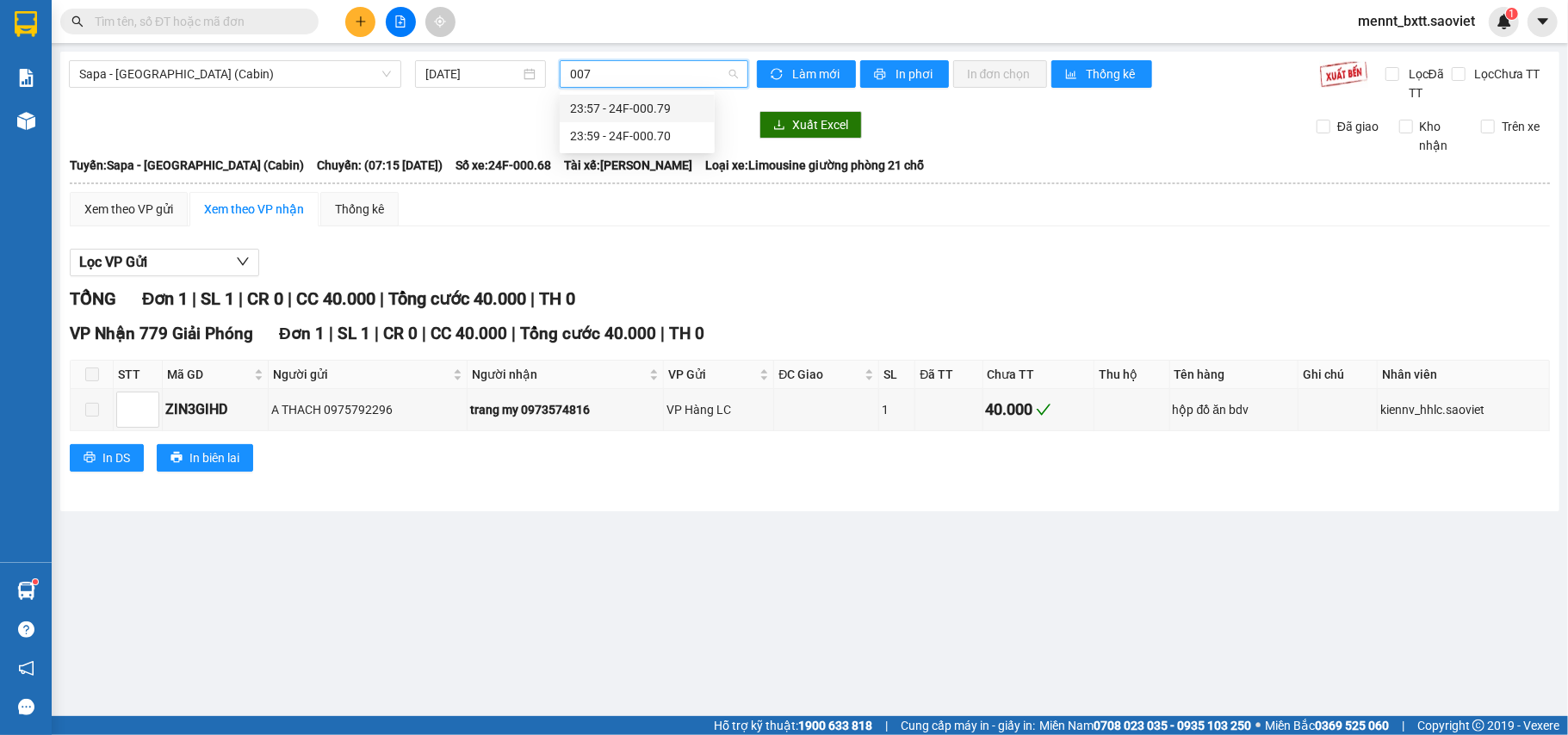
type input "0079"
click at [631, 114] on div "23:57 - 24F-000.79" at bounding box center [638, 108] width 135 height 19
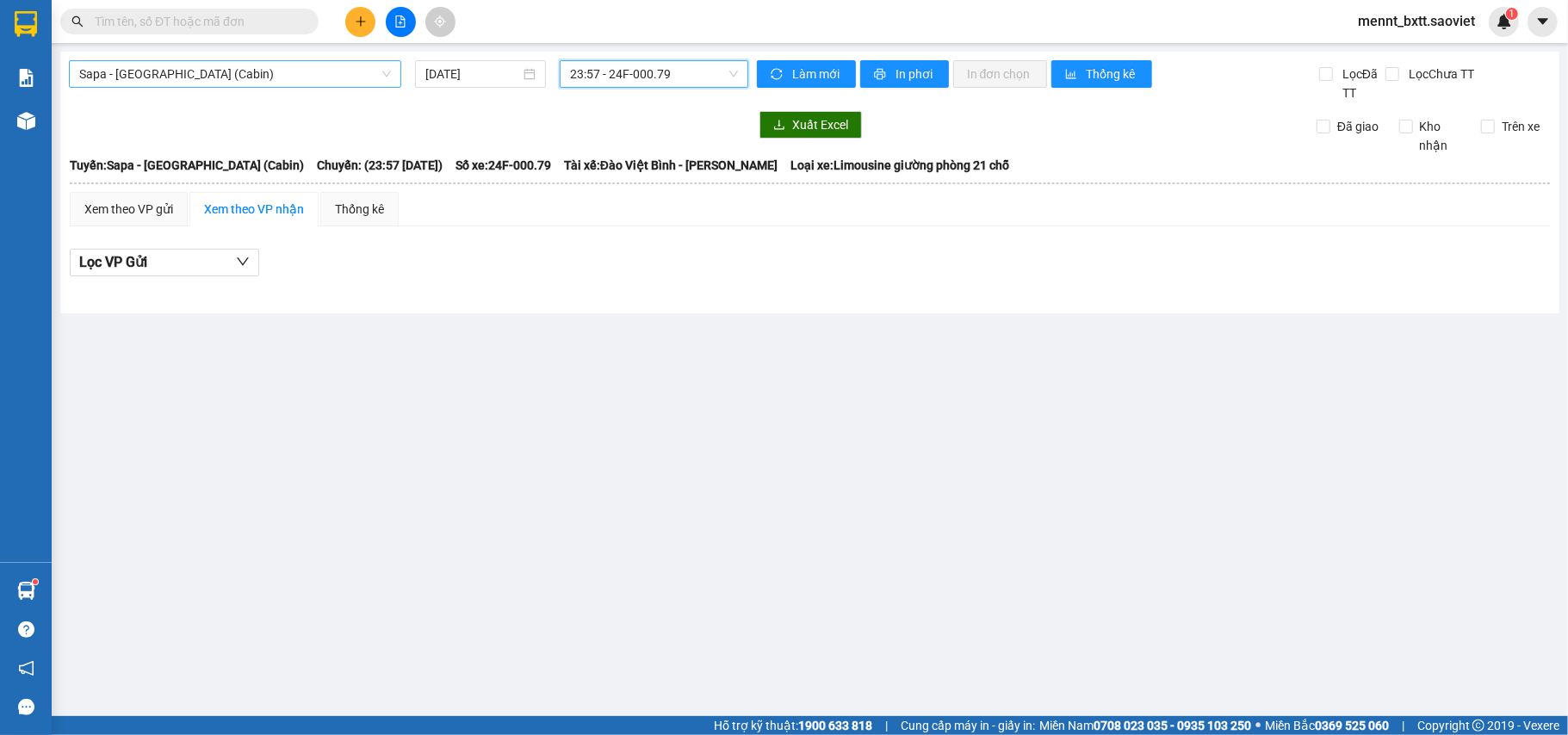
click at [294, 65] on span "Sapa - [GEOGRAPHIC_DATA] (Cabin)" at bounding box center [235, 74] width 312 height 26
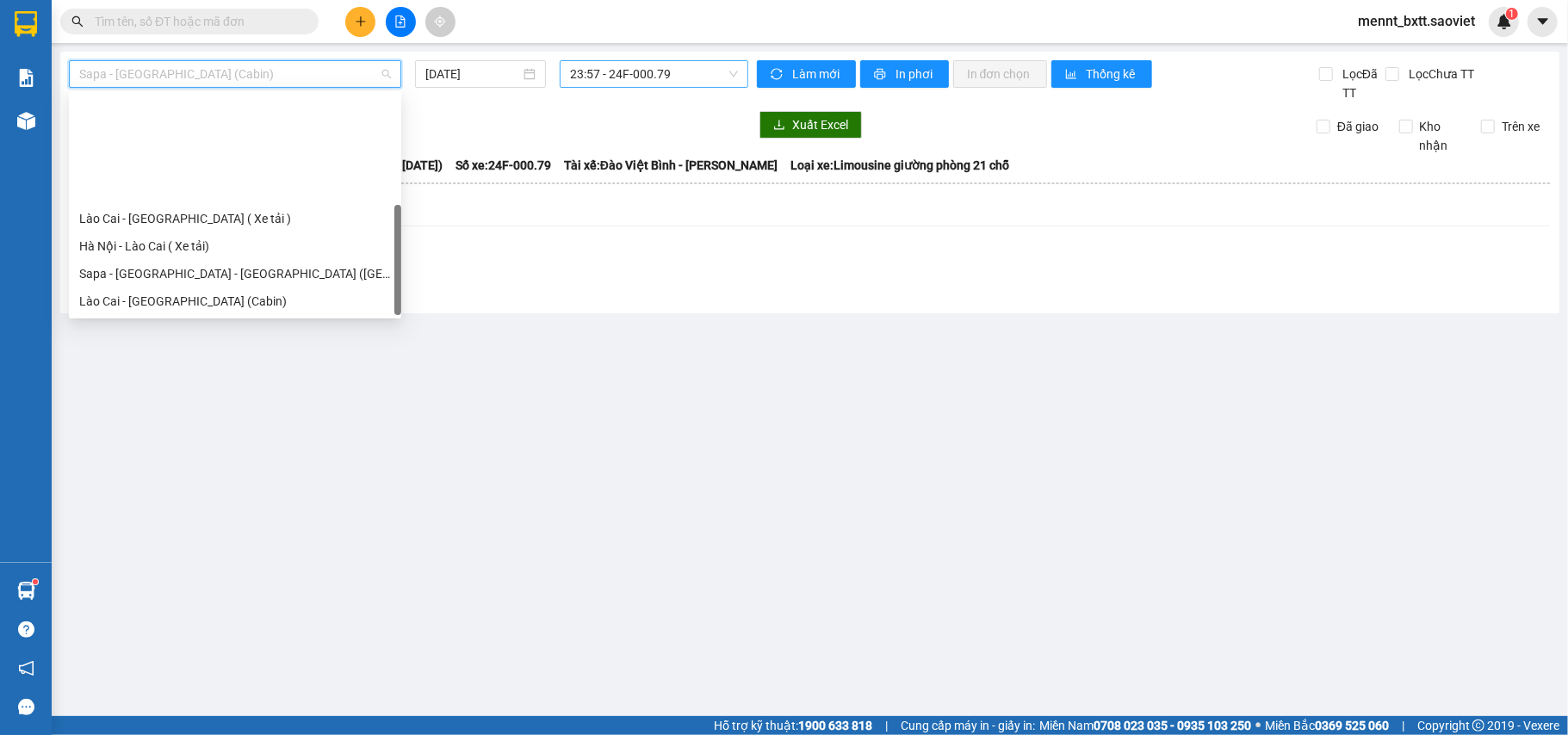
scroll to position [137, 0]
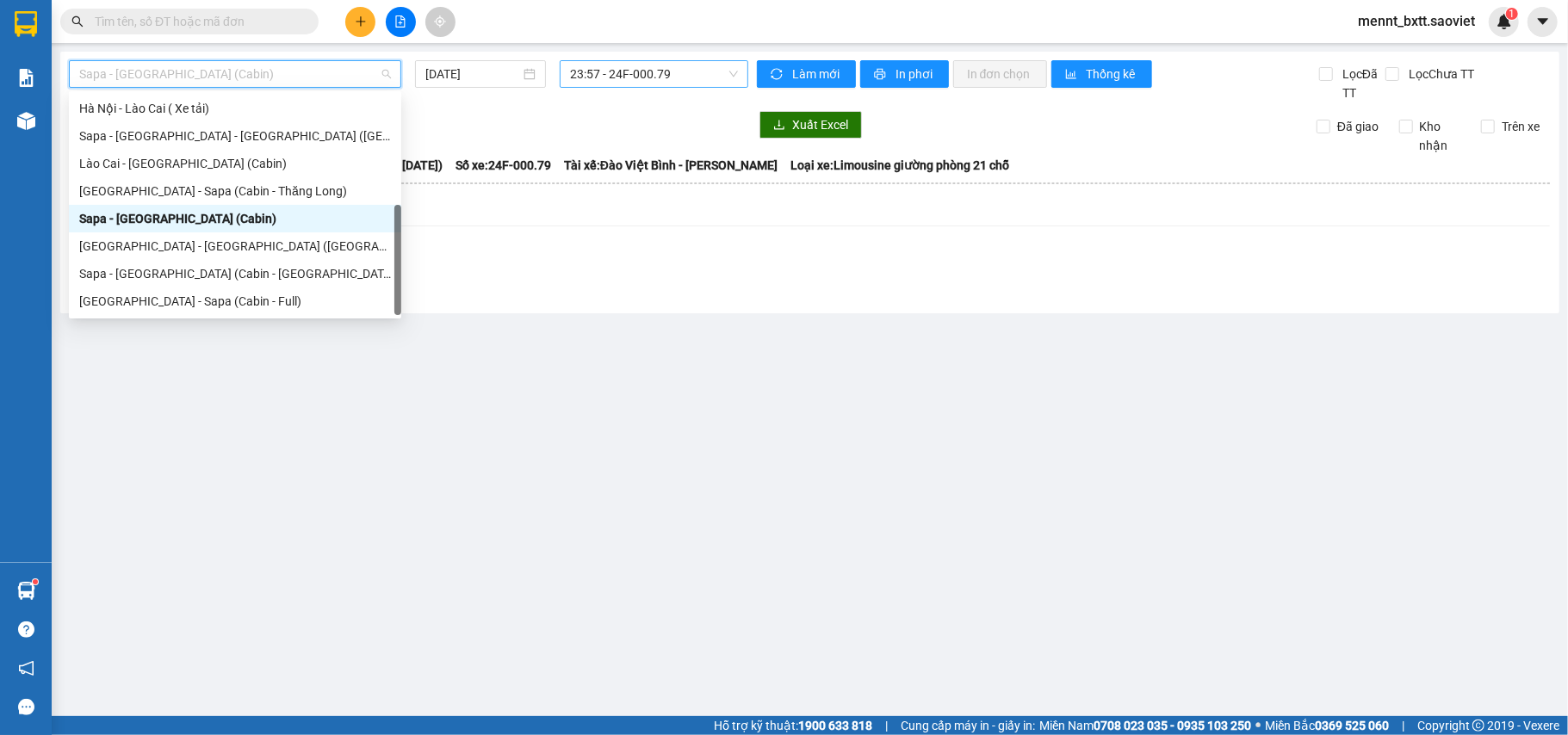
click at [212, 214] on div "Sapa - [GEOGRAPHIC_DATA] (Cabin)" at bounding box center [235, 218] width 312 height 19
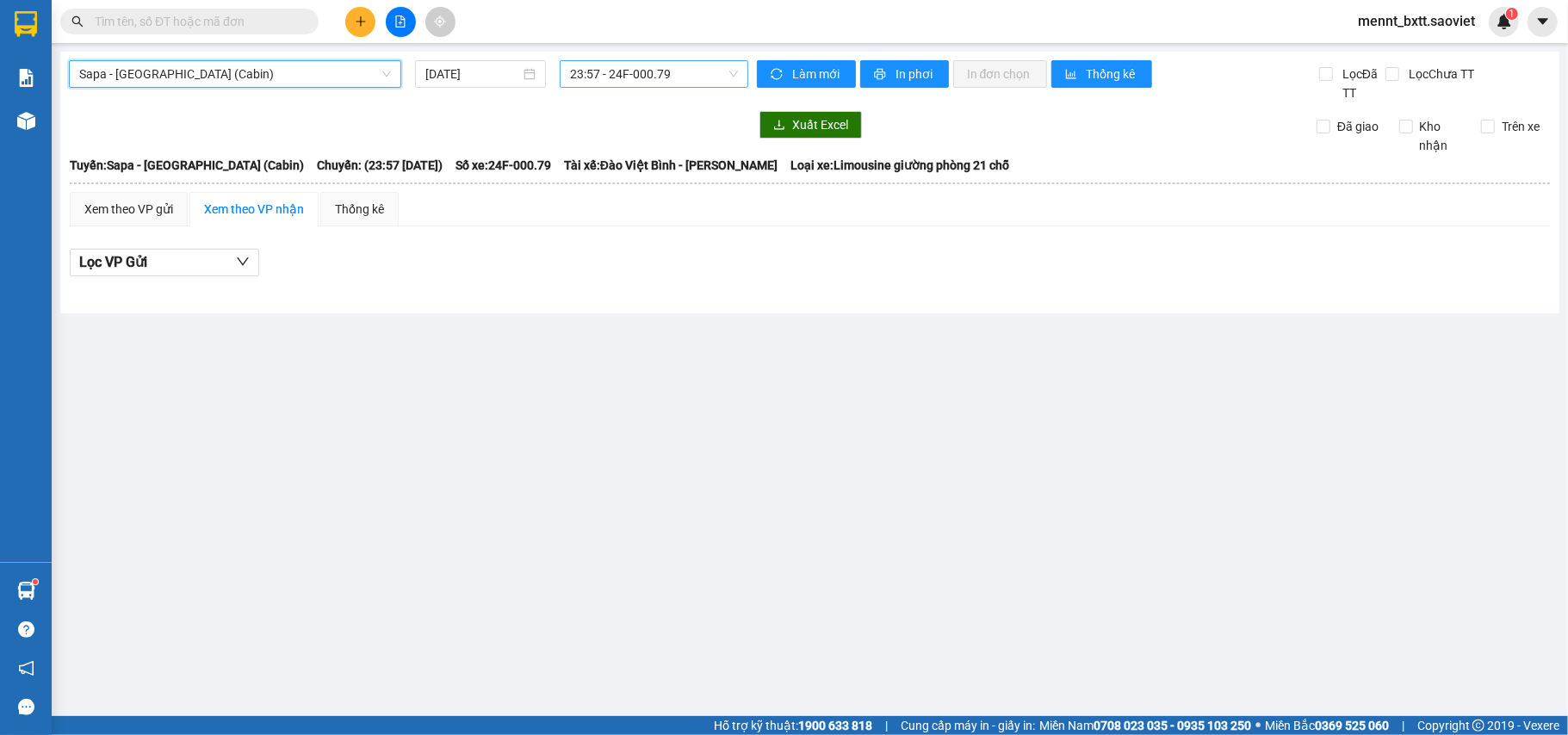
scroll to position [771, 0]
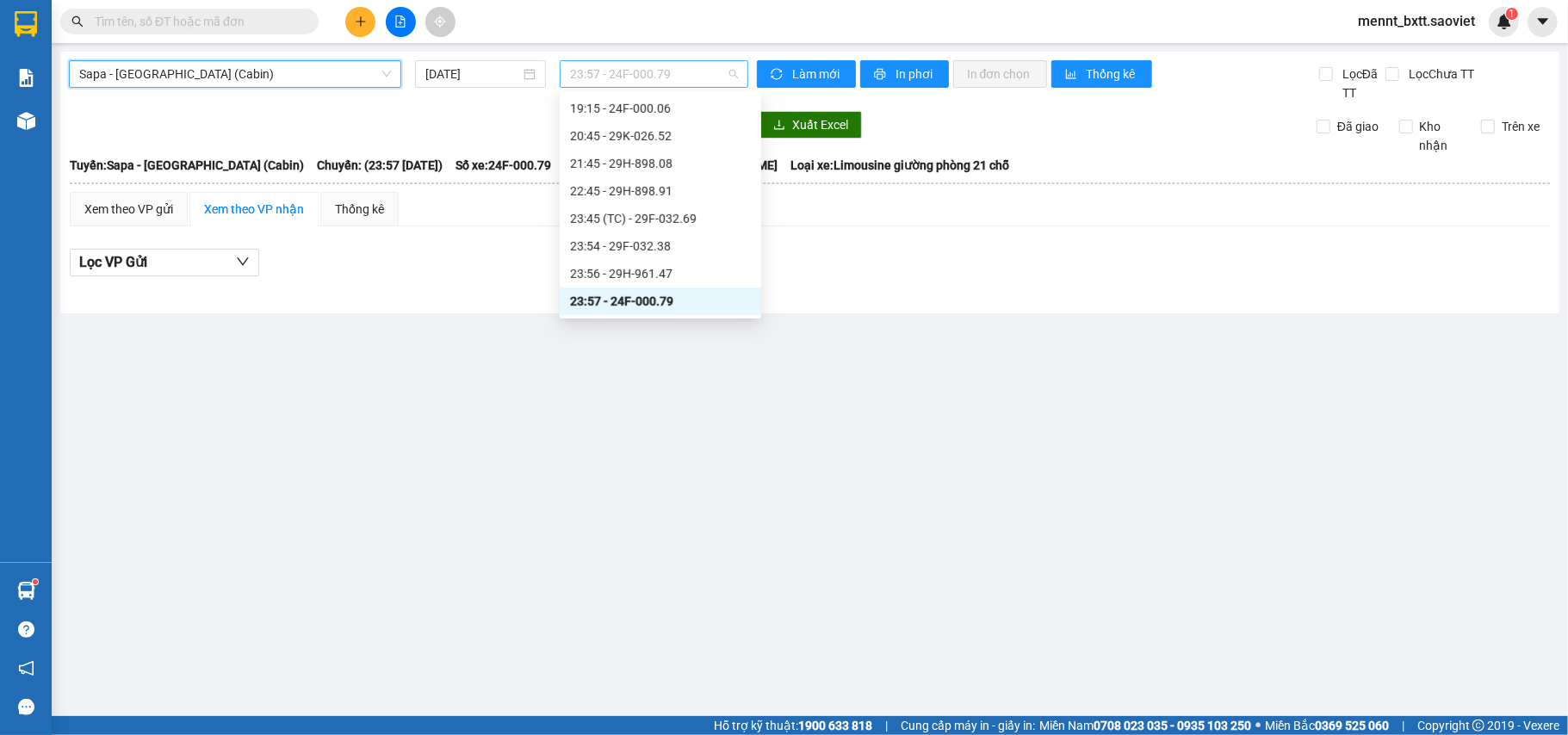
click at [603, 77] on span "23:57 - 24F-000.79" at bounding box center [655, 74] width 168 height 26
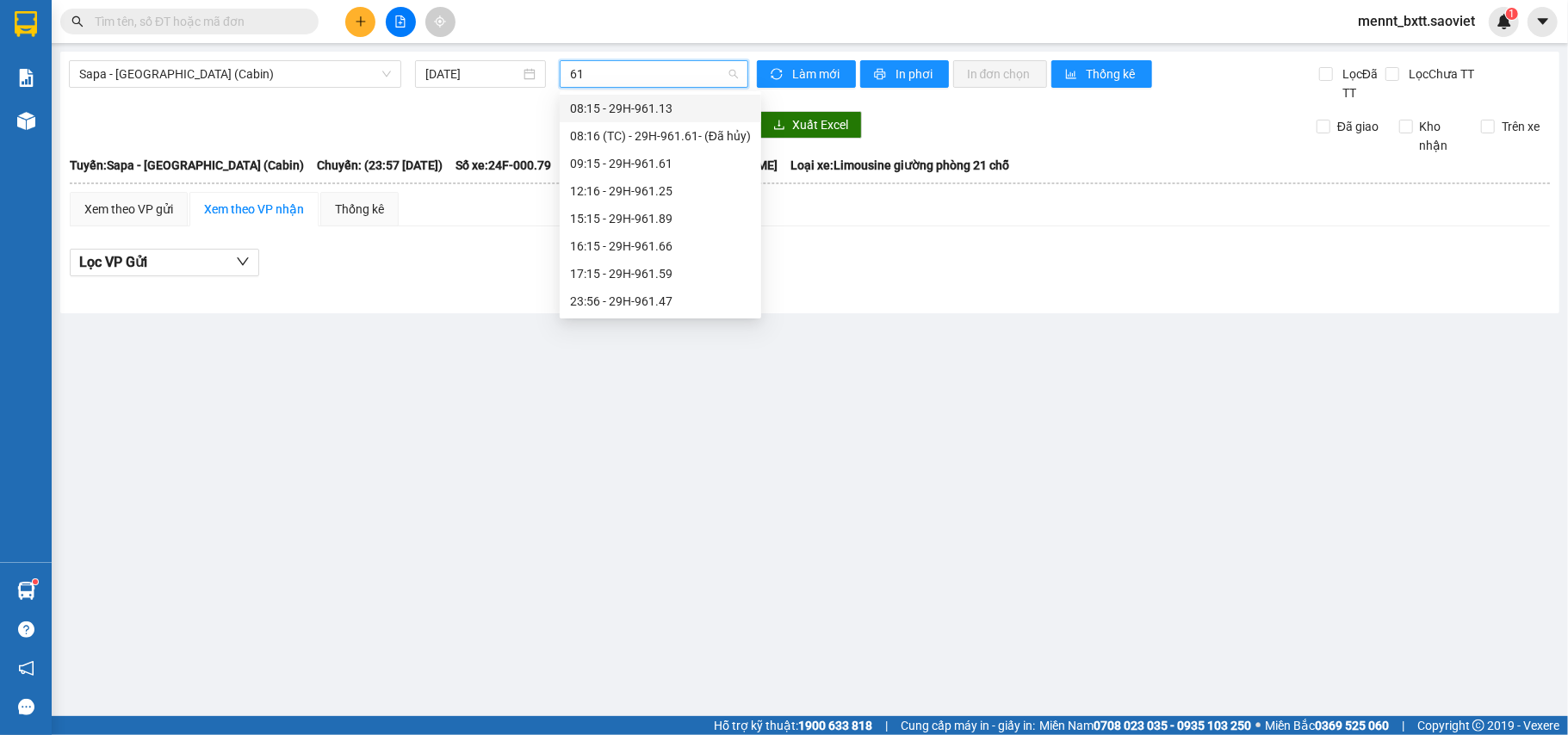
scroll to position [0, 0]
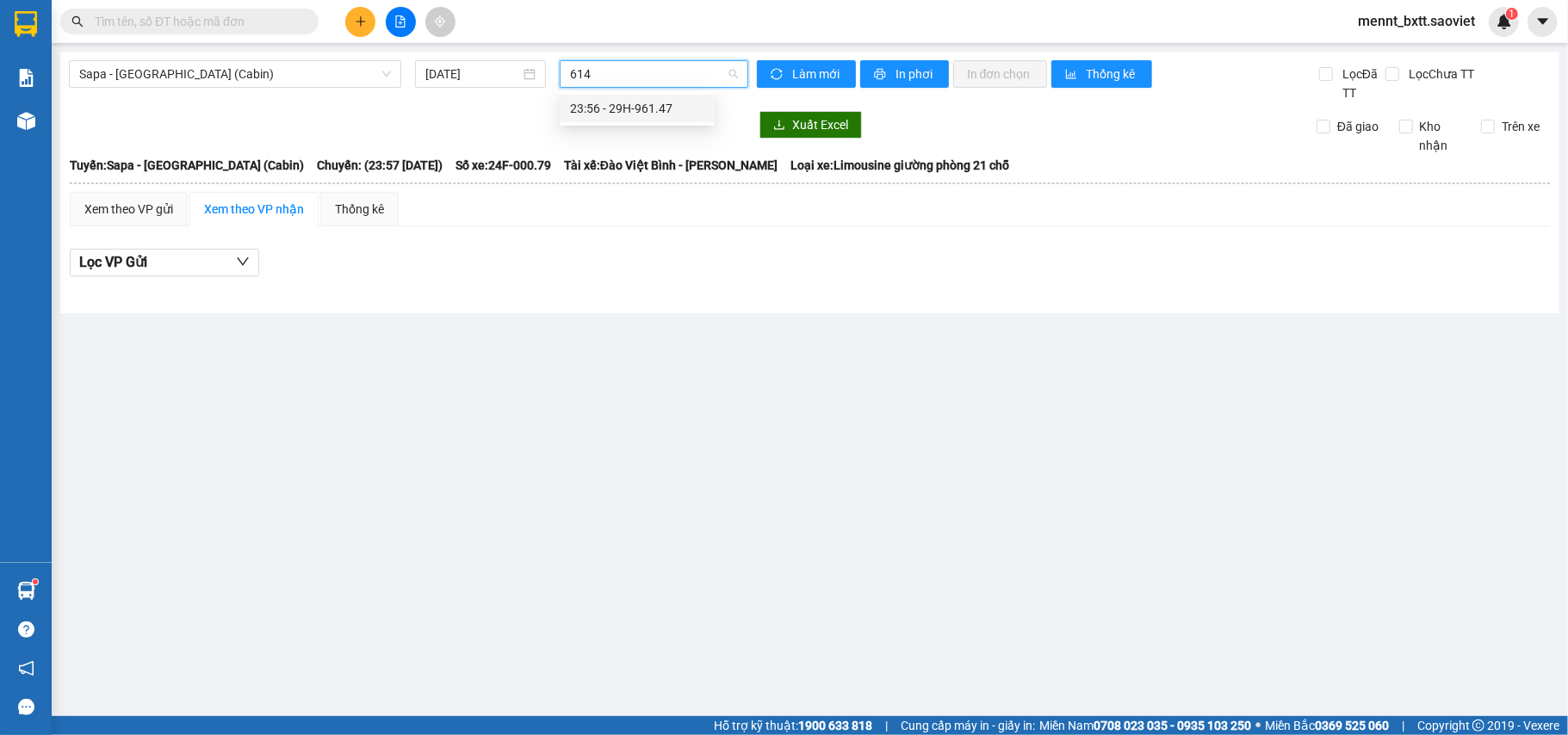
type input "6147"
click at [620, 101] on div "23:56 - 29H-961.47" at bounding box center [638, 108] width 135 height 19
click at [263, 74] on span "Sapa - [GEOGRAPHIC_DATA] (Cabin)" at bounding box center [235, 74] width 312 height 26
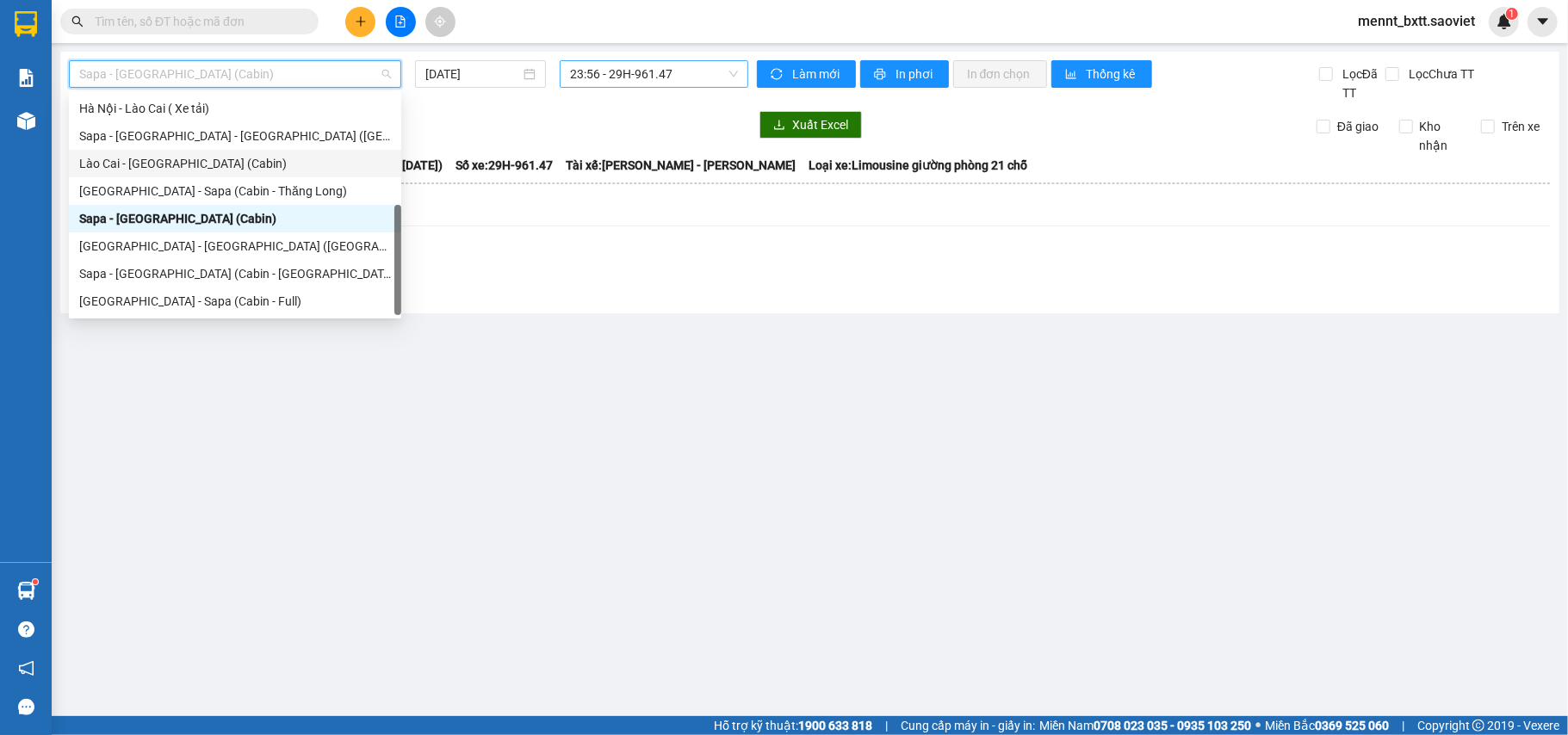
click at [235, 165] on div "Lào Cai - Hà Nội (Cabin)" at bounding box center [235, 163] width 312 height 19
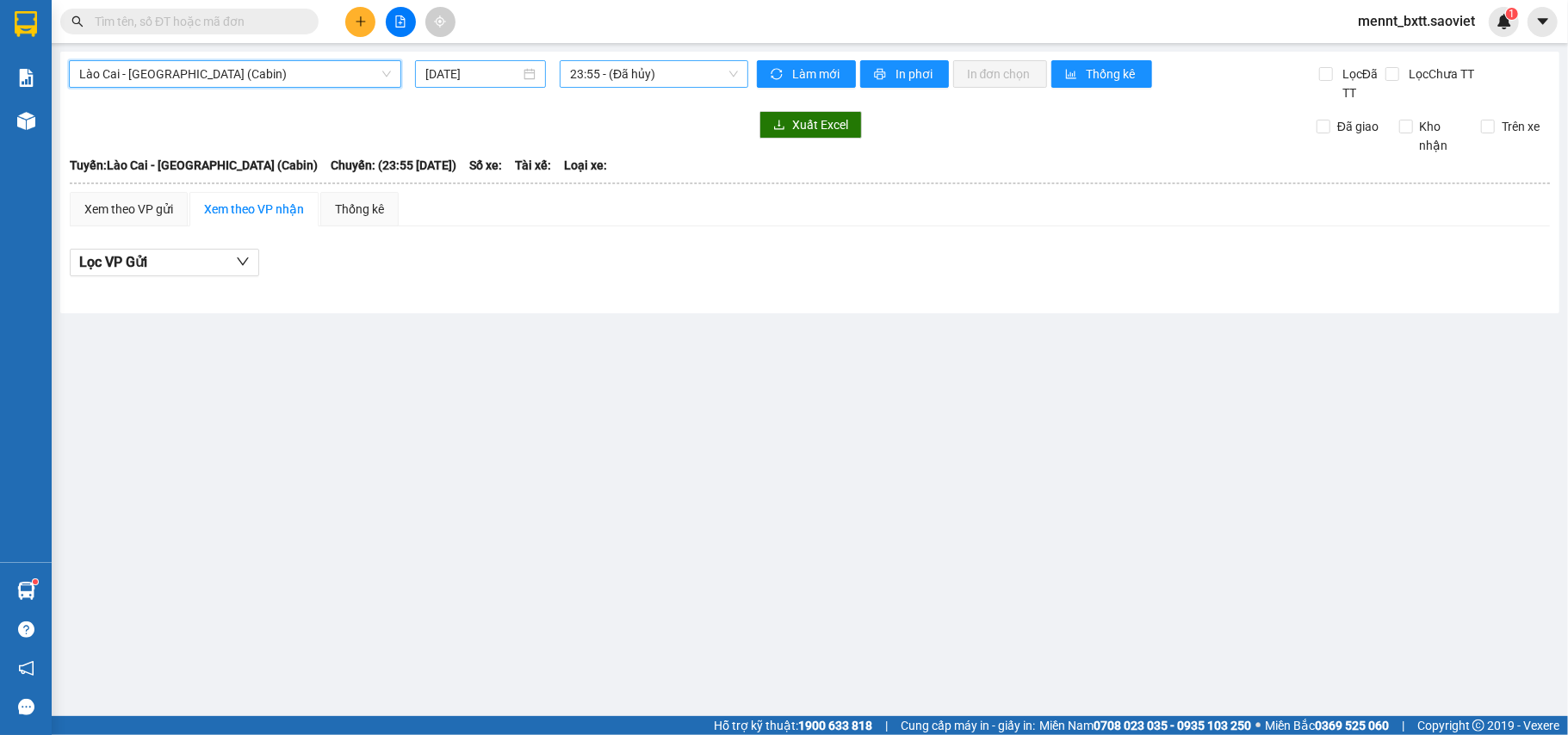
click at [446, 76] on input "15/09/2025" at bounding box center [473, 73] width 95 height 19
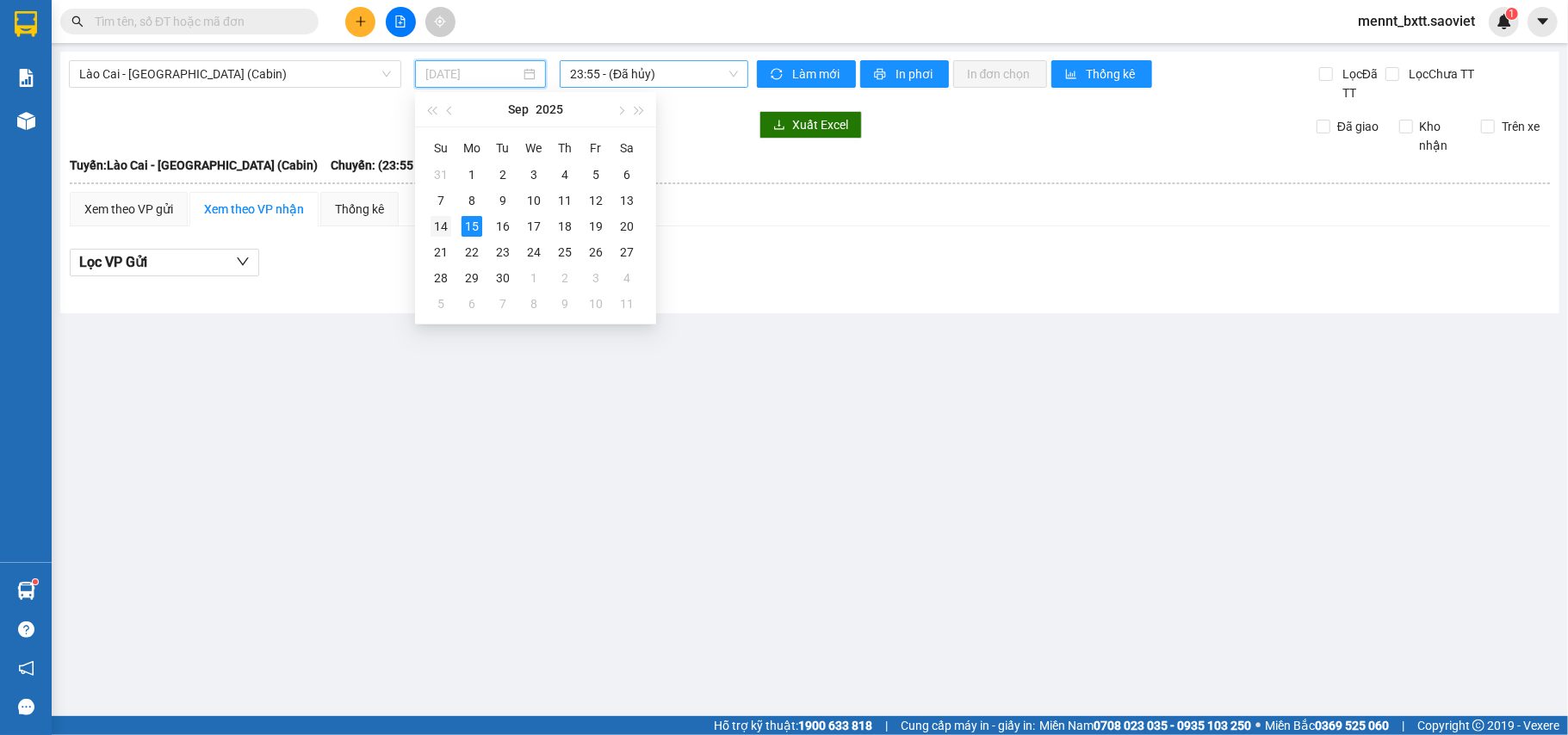
click at [441, 219] on div "14" at bounding box center [440, 226] width 21 height 21
type input "14/09/2025"
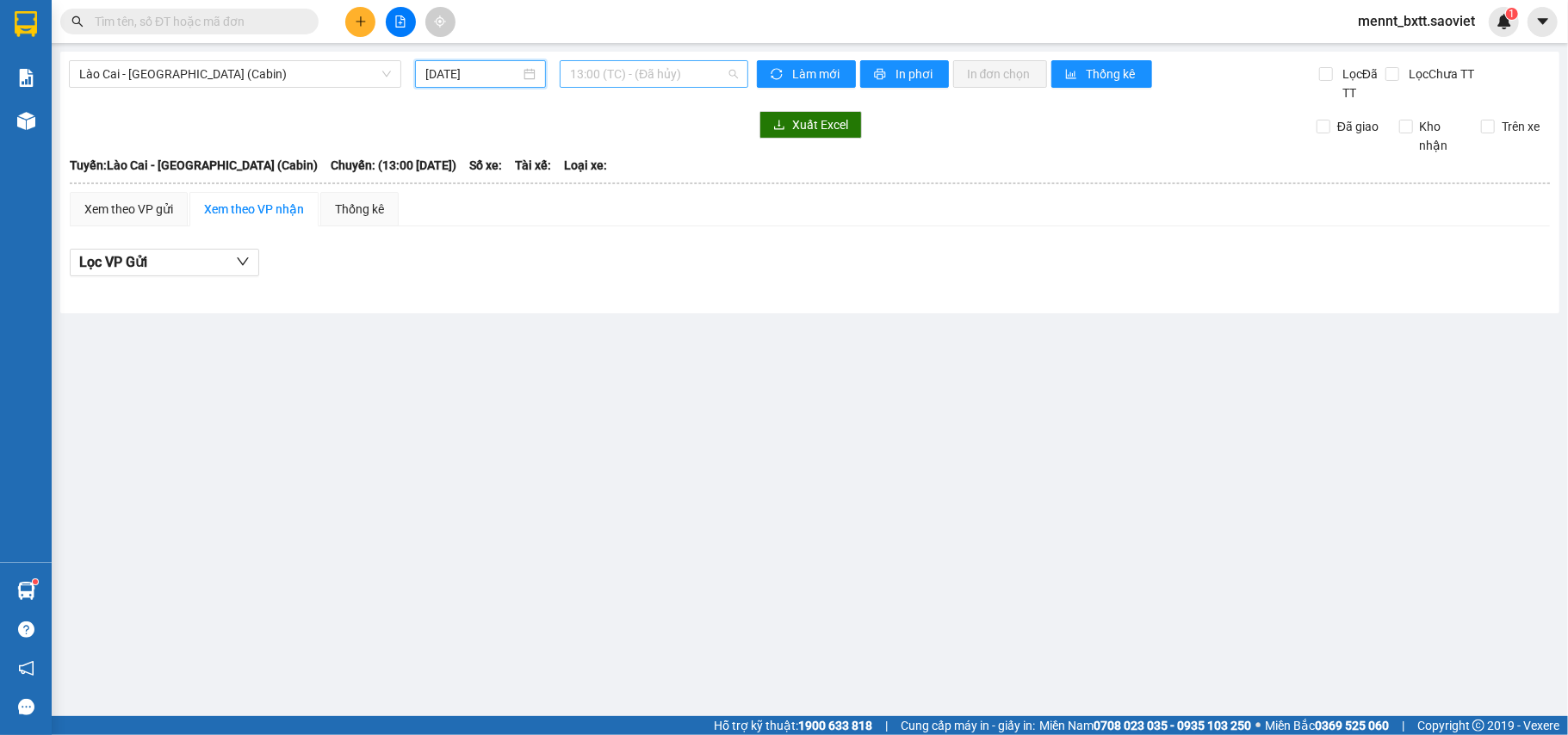
click at [581, 73] on span "13:00 (TC) - (Đã hủy)" at bounding box center [655, 74] width 168 height 26
type input "0028"
click at [603, 105] on div "23:55 - 24F-000.28" at bounding box center [638, 108] width 135 height 19
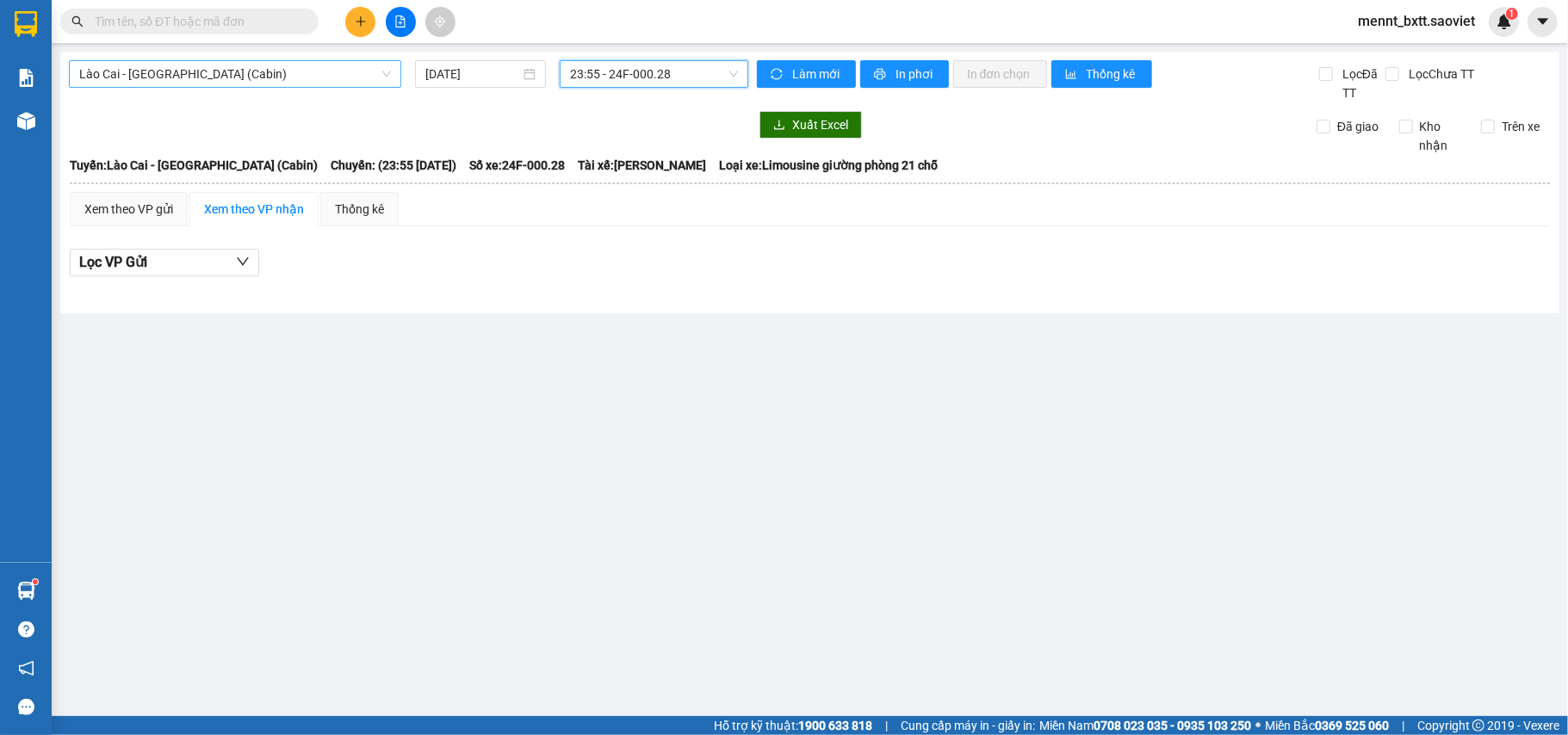
click at [246, 73] on span "Lào Cai - Hà Nội (Cabin)" at bounding box center [235, 74] width 312 height 26
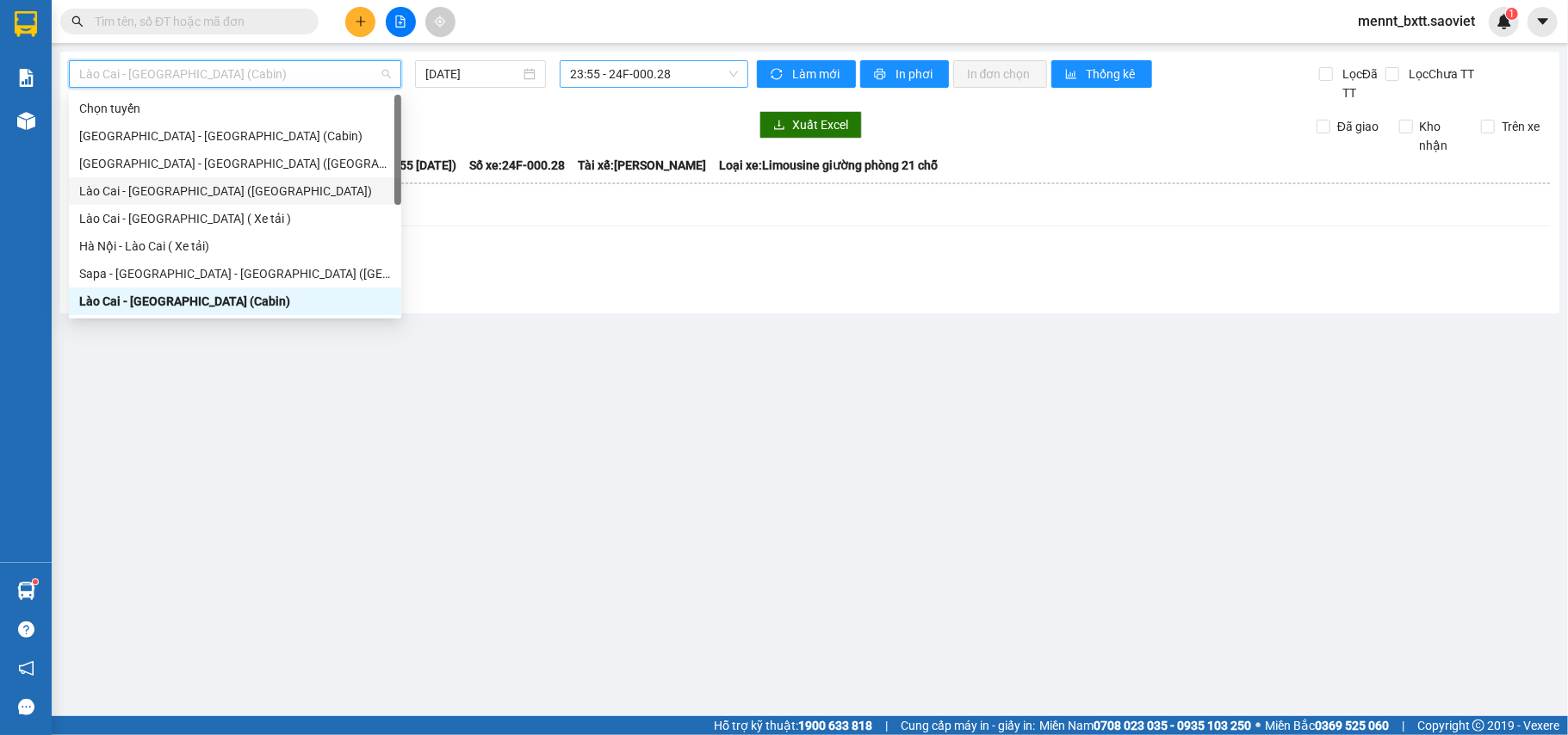
click at [222, 190] on div "Lào Cai - Hà Nội (Giường)" at bounding box center [235, 191] width 312 height 19
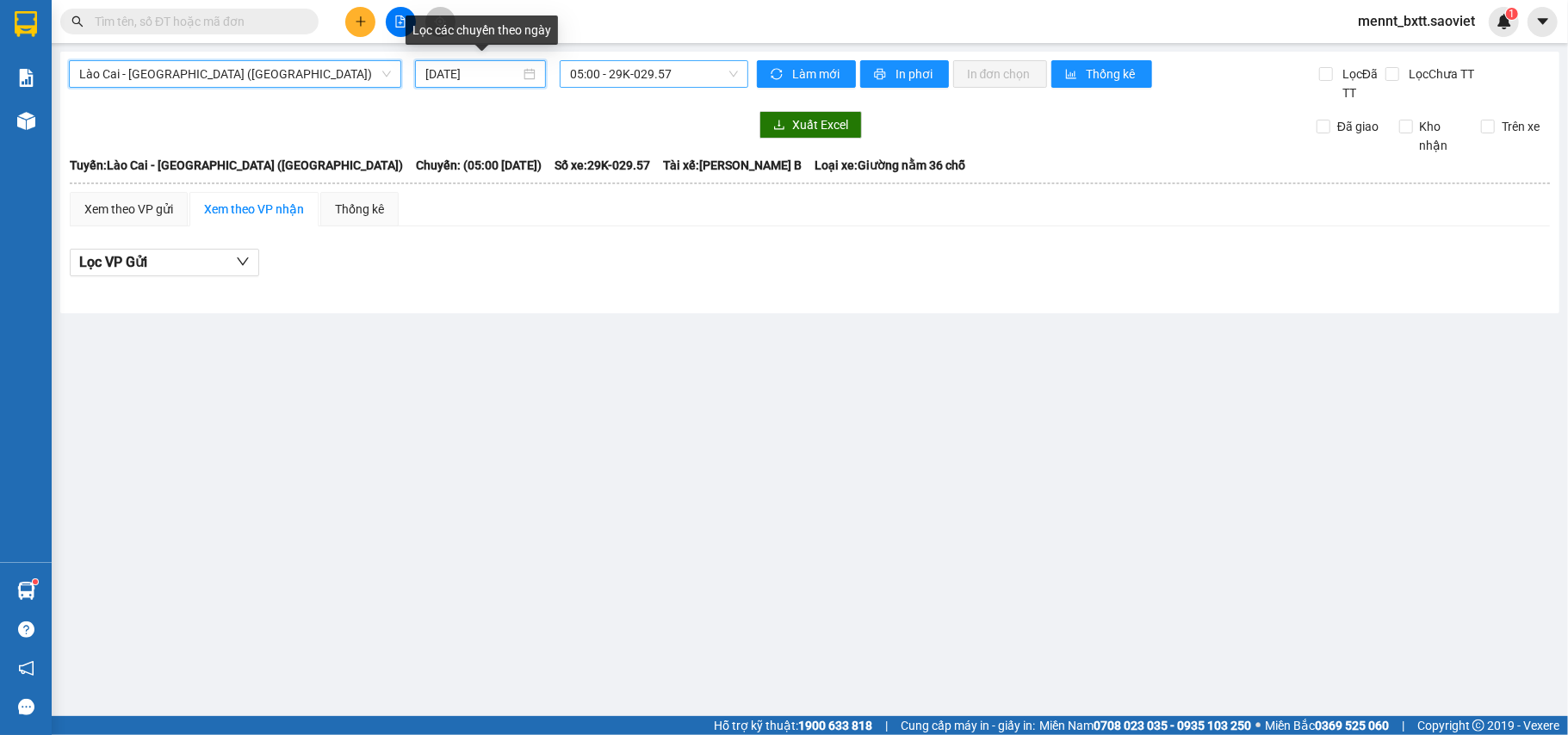
click at [453, 78] on input "15/09/2025" at bounding box center [473, 73] width 95 height 19
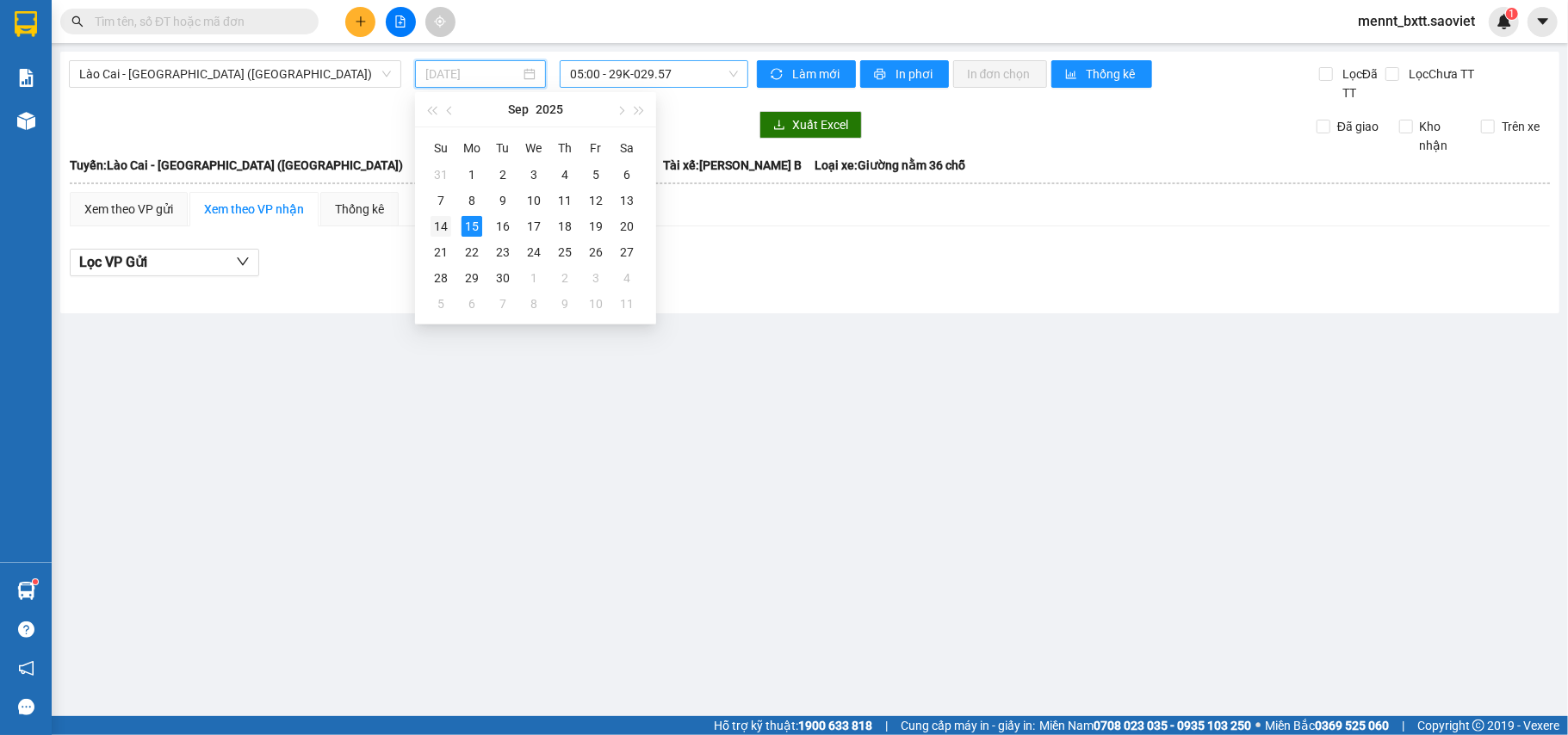
click at [435, 219] on div "14" at bounding box center [440, 226] width 21 height 21
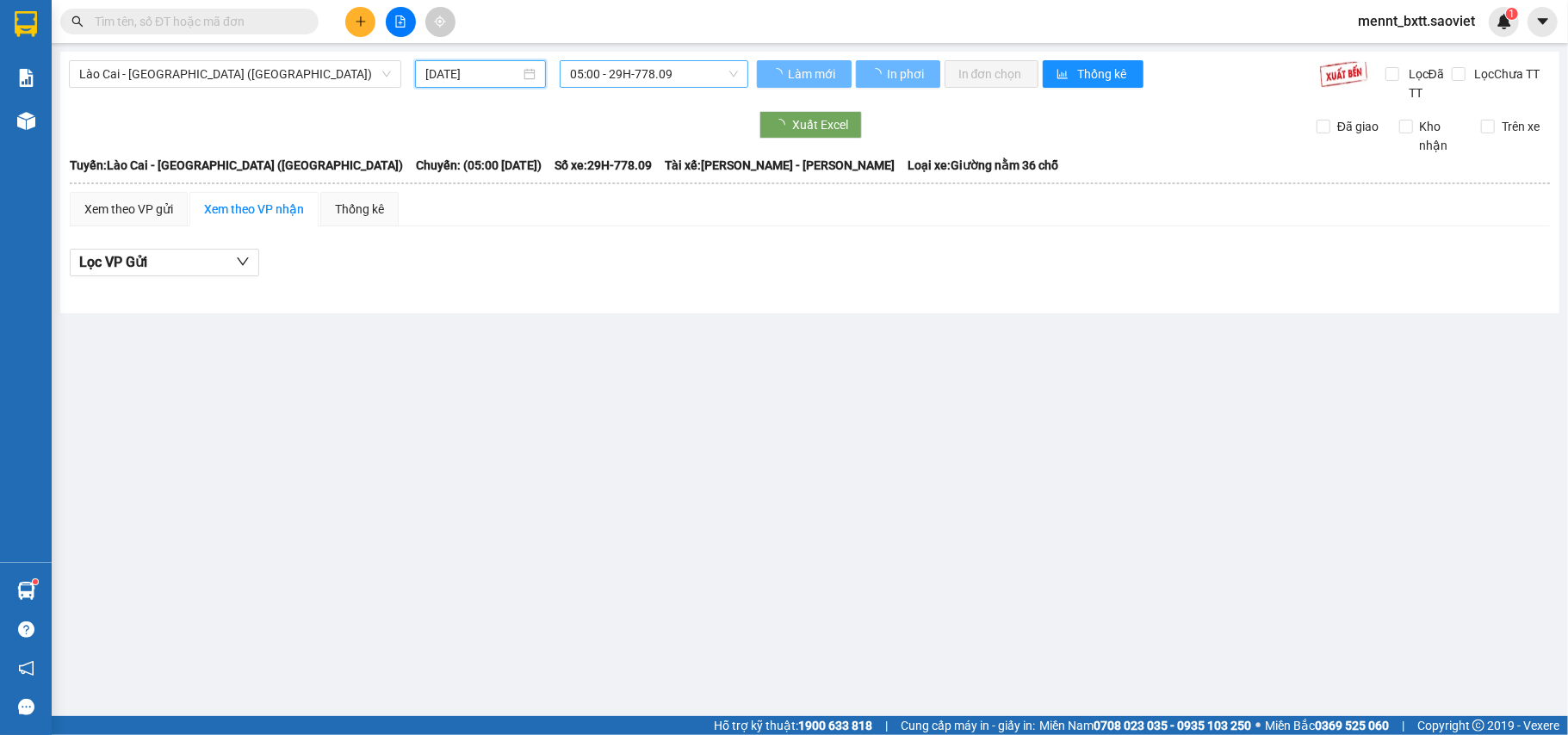
type input "14/09/2025"
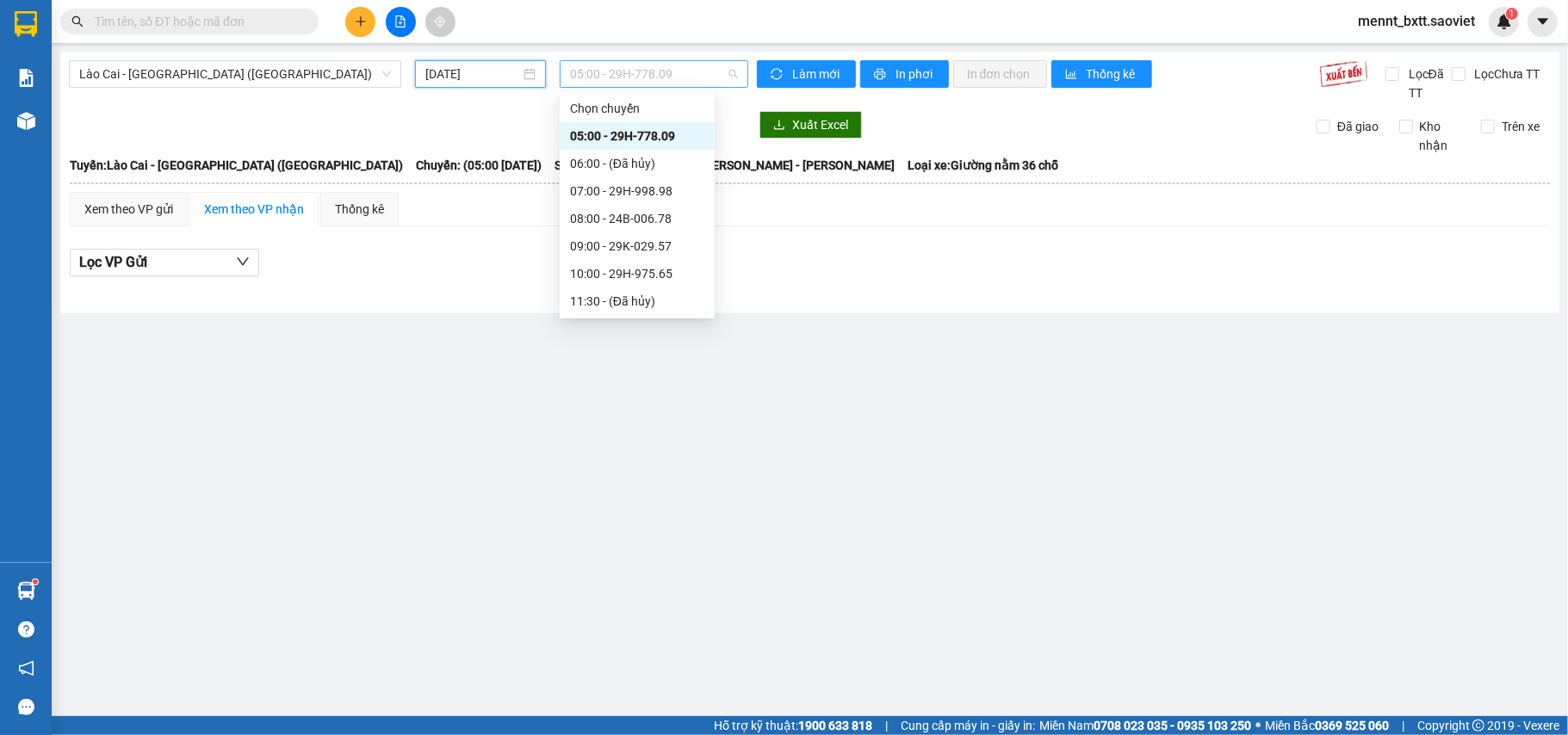
click at [586, 71] on span "05:00 - 29H-778.09" at bounding box center [655, 74] width 168 height 26
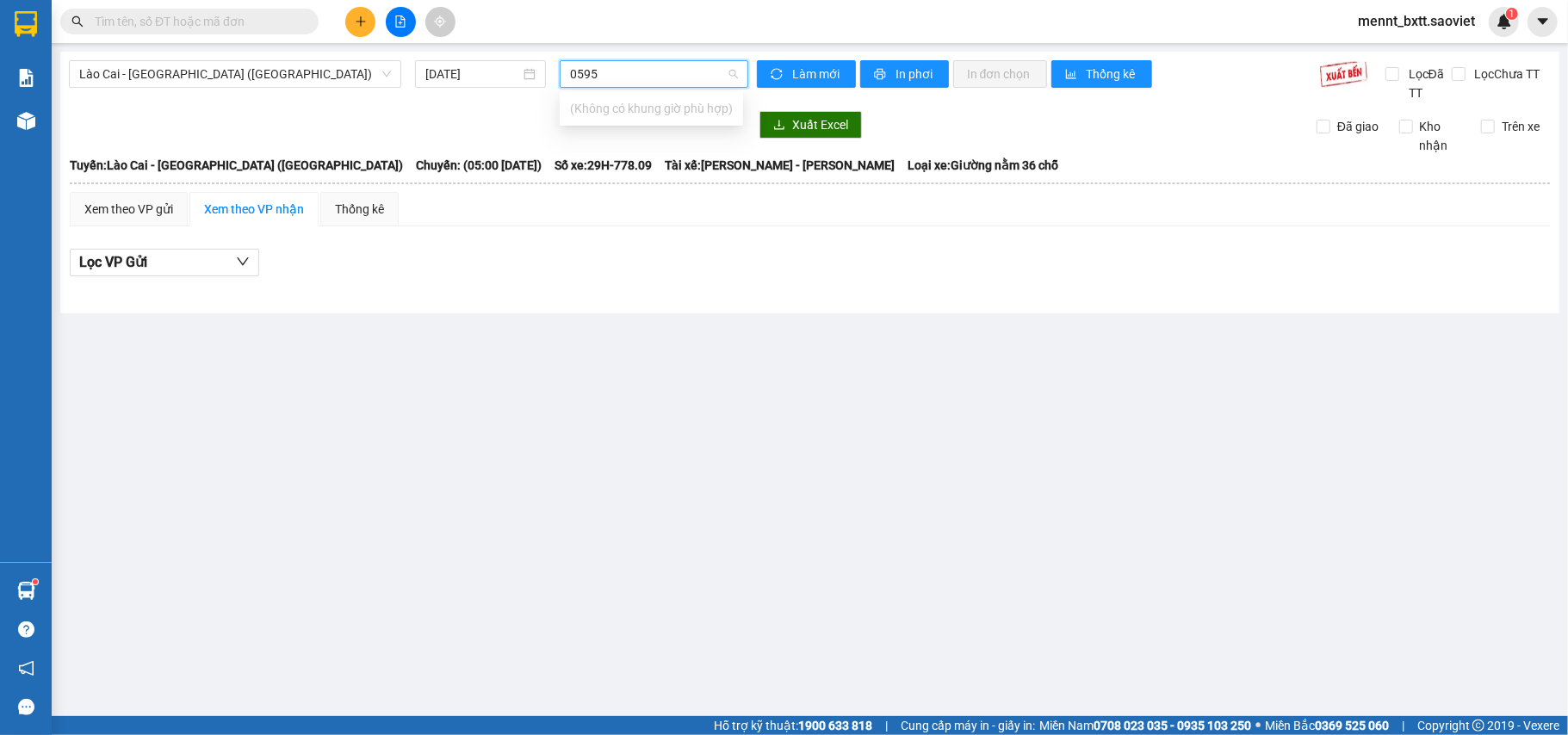
type input "0595"
click at [267, 65] on span "Lào Cai - Hà Nội (Giường)" at bounding box center [235, 74] width 312 height 26
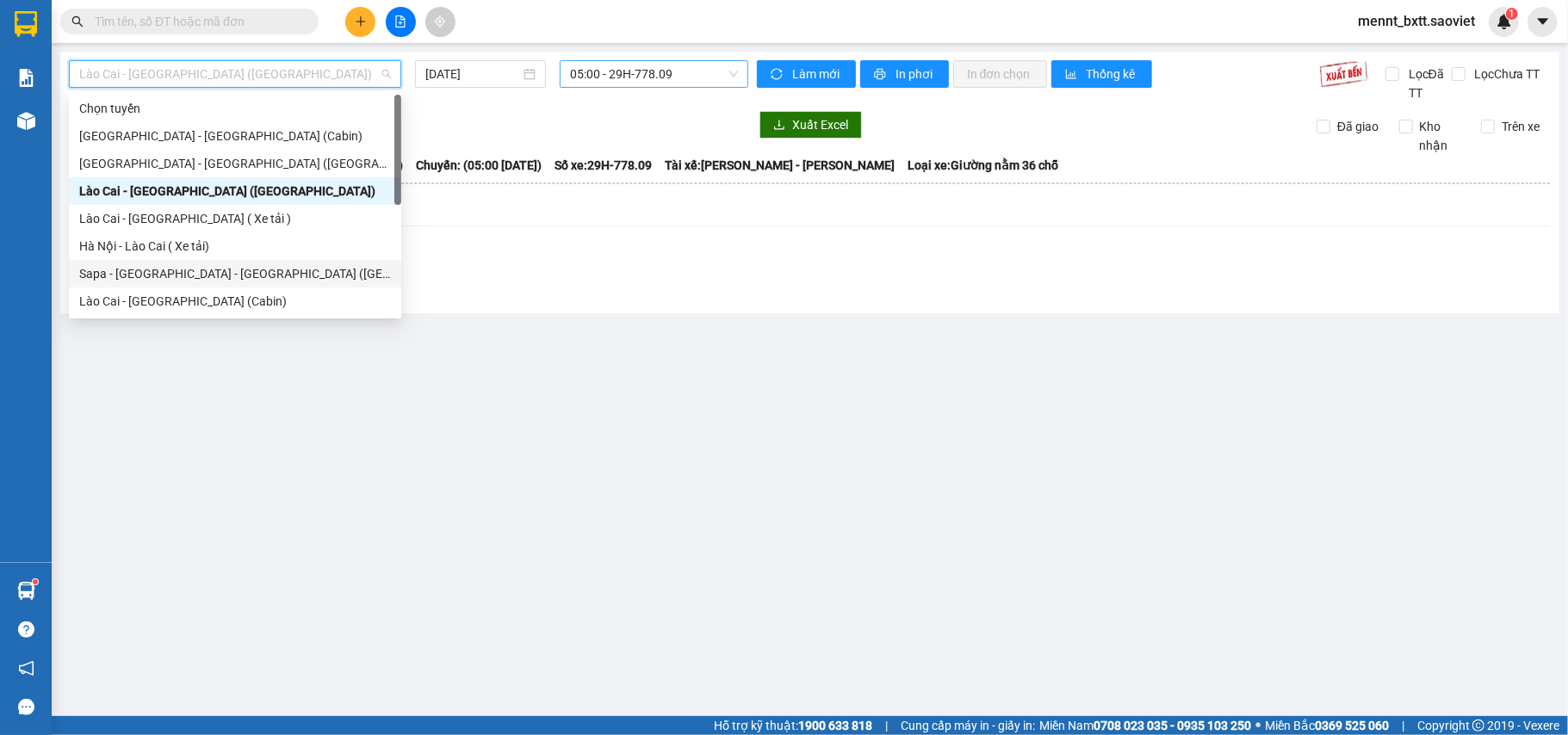
click at [227, 278] on div "Sapa - Lào Cai - Hà Nội (Giường)" at bounding box center [235, 273] width 312 height 19
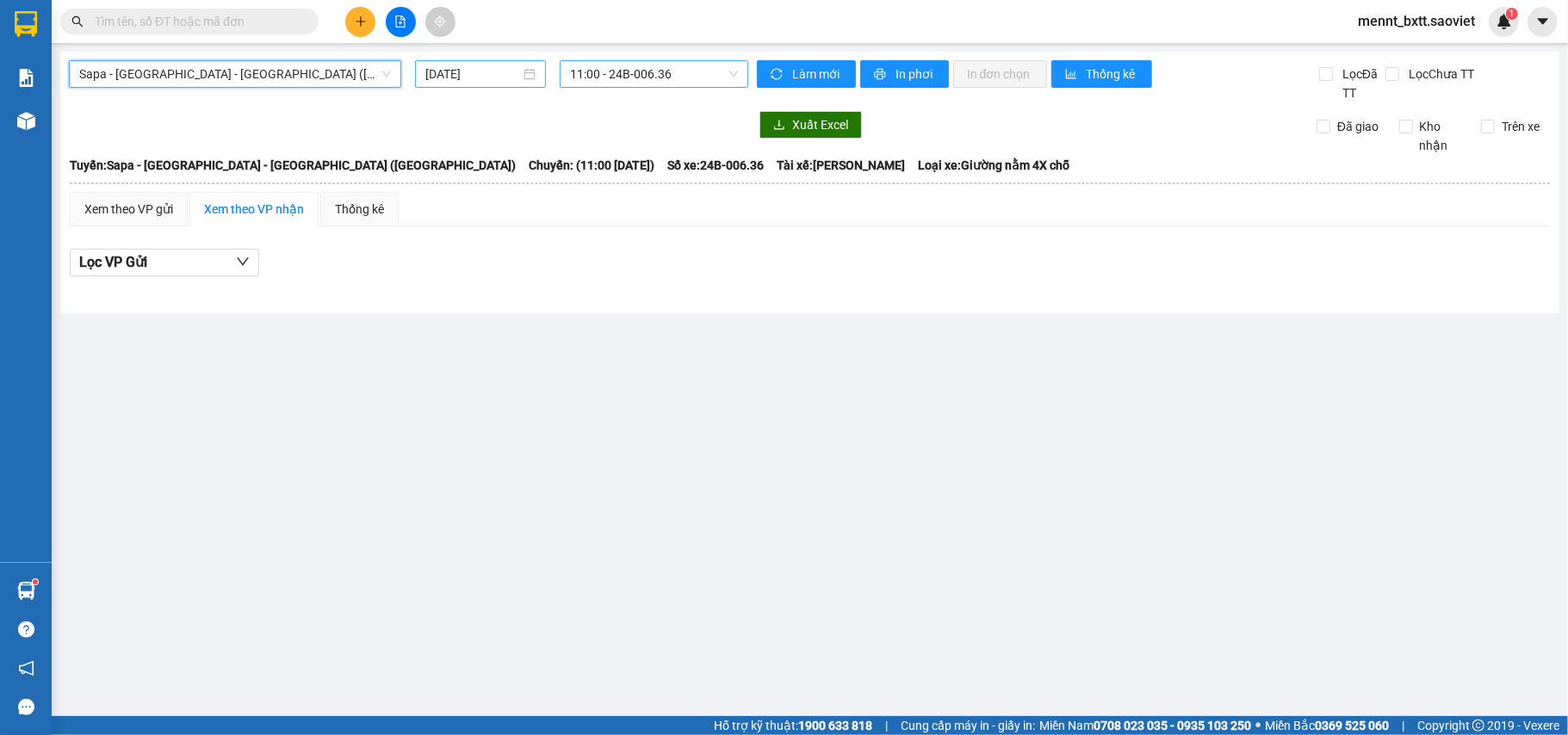
click at [439, 73] on input "15/09/2025" at bounding box center [473, 73] width 95 height 19
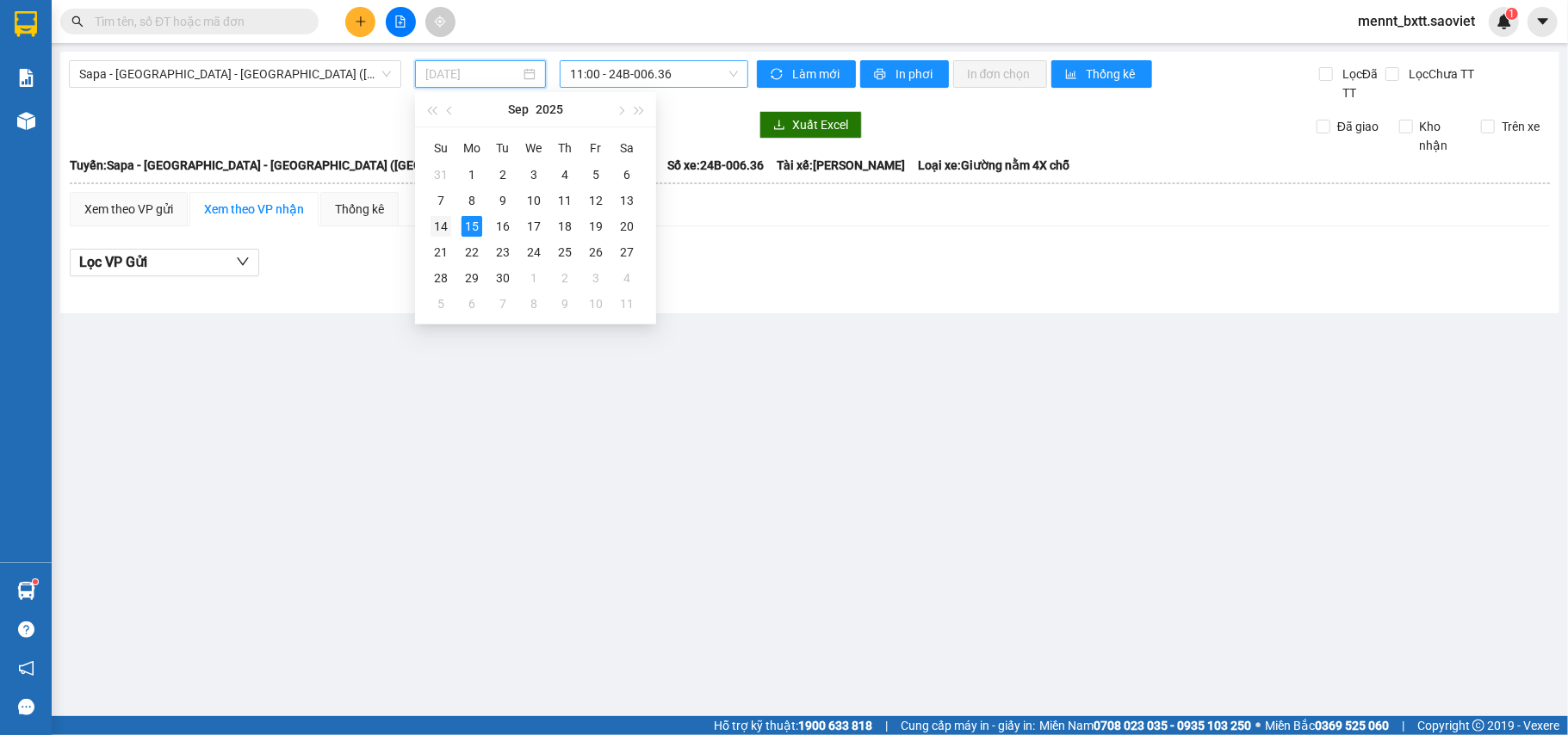
click at [438, 234] on div "14" at bounding box center [440, 226] width 21 height 21
type input "14/09/2025"
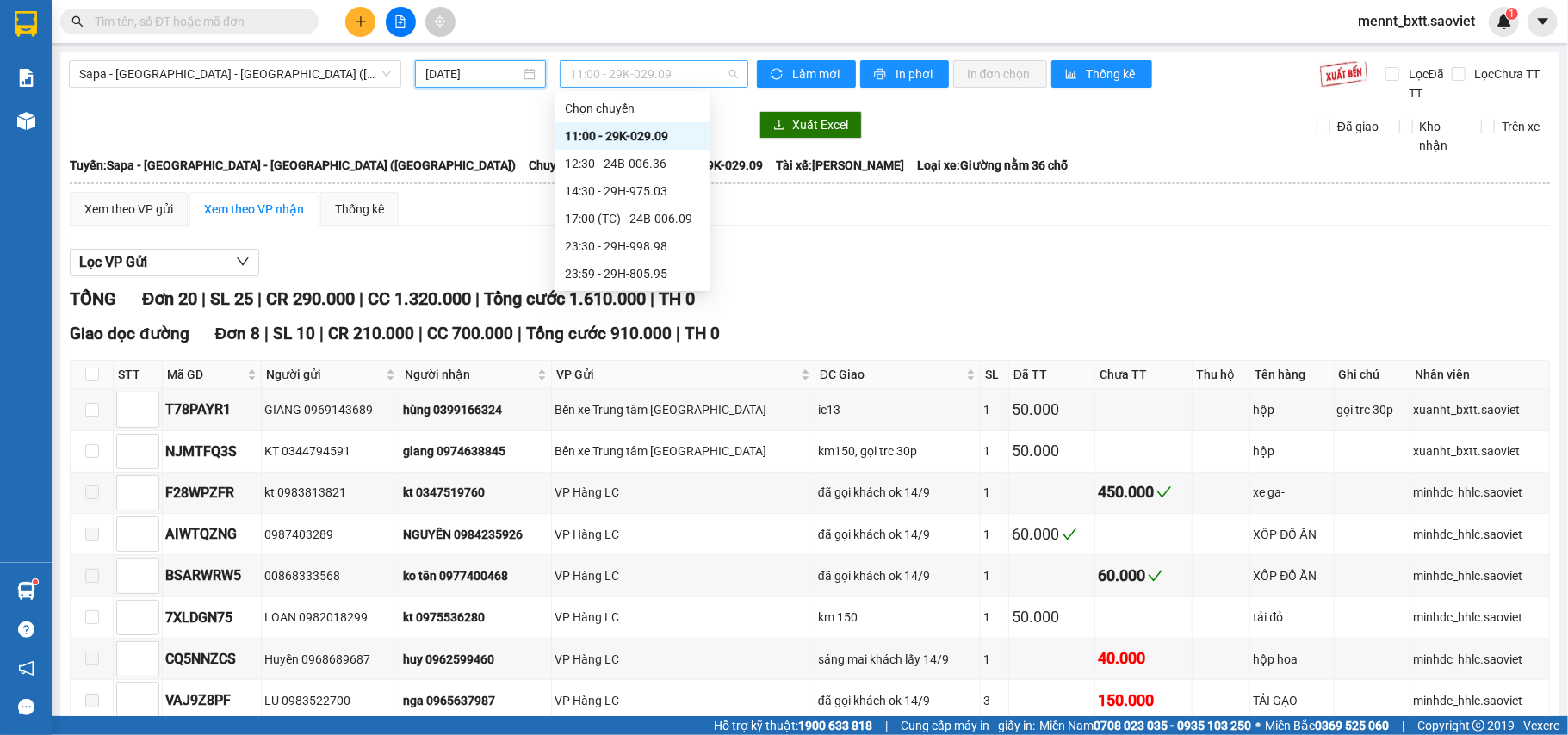
click at [583, 73] on span "11:00 - 29K-029.09" at bounding box center [655, 74] width 168 height 26
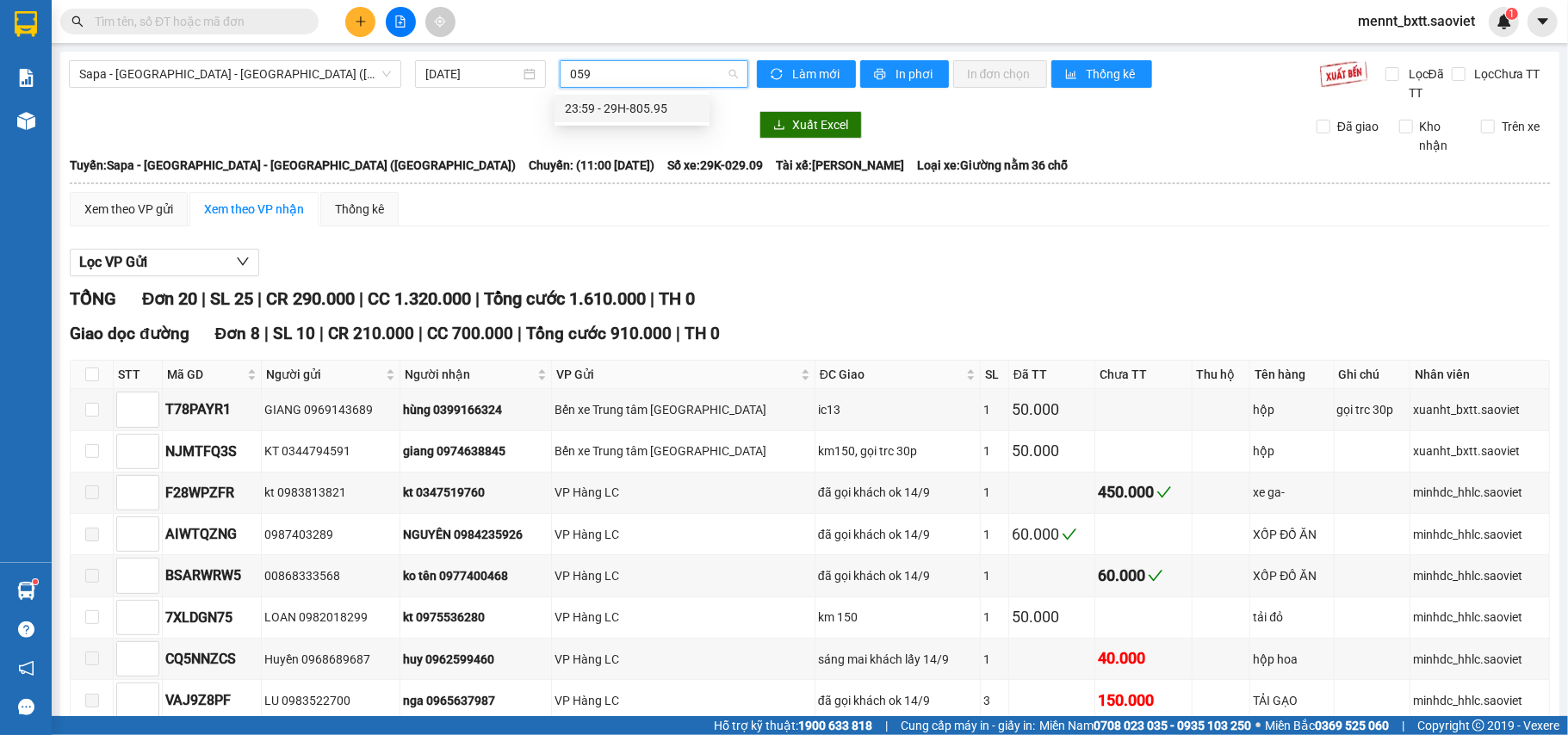
type input "0595"
click at [586, 104] on div "23:59 - 29H-805.95" at bounding box center [632, 108] width 135 height 19
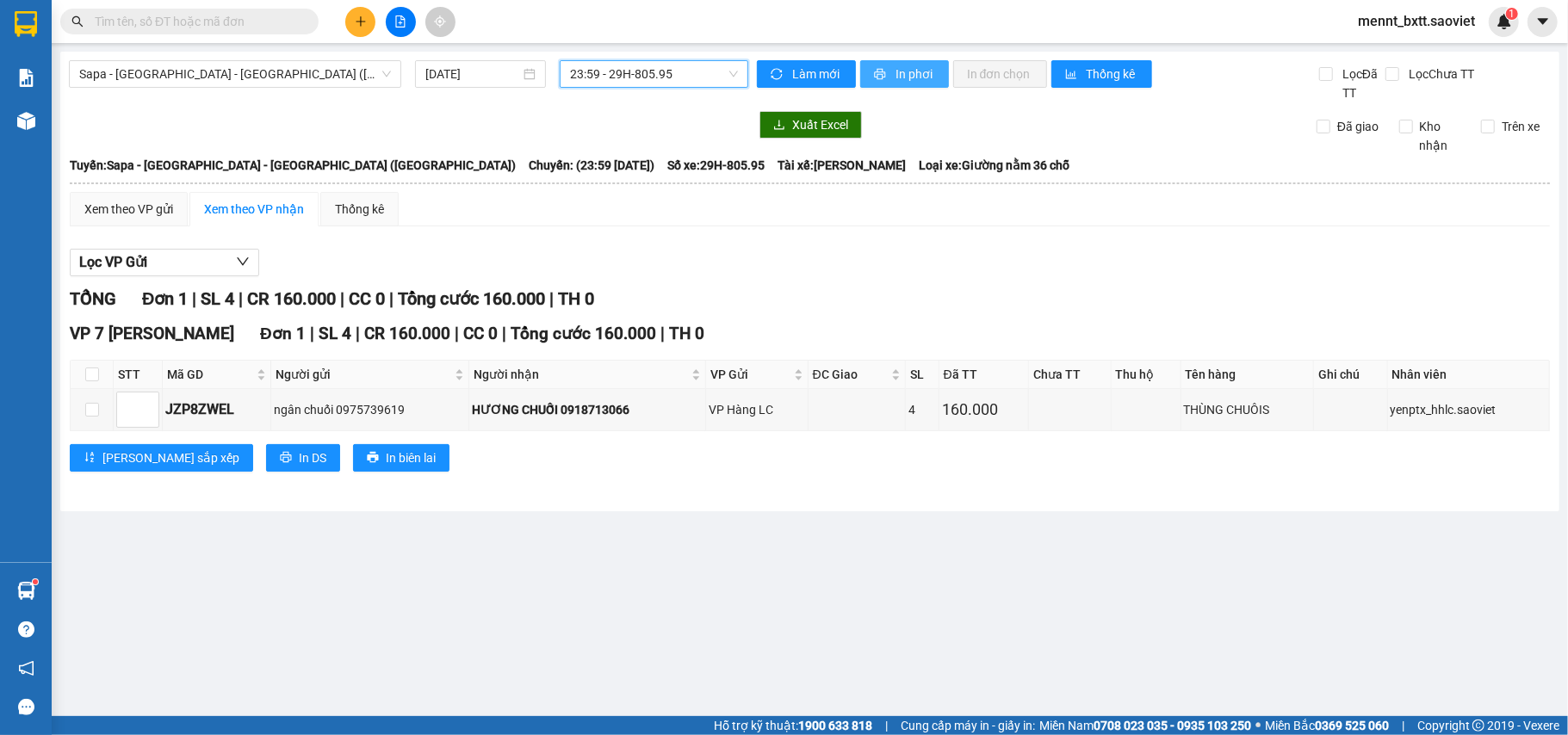
click at [890, 80] on button "In phơi" at bounding box center [904, 74] width 89 height 27
click at [331, 73] on span "Sapa - Lào Cai - Hà Nội (Giường)" at bounding box center [235, 74] width 312 height 26
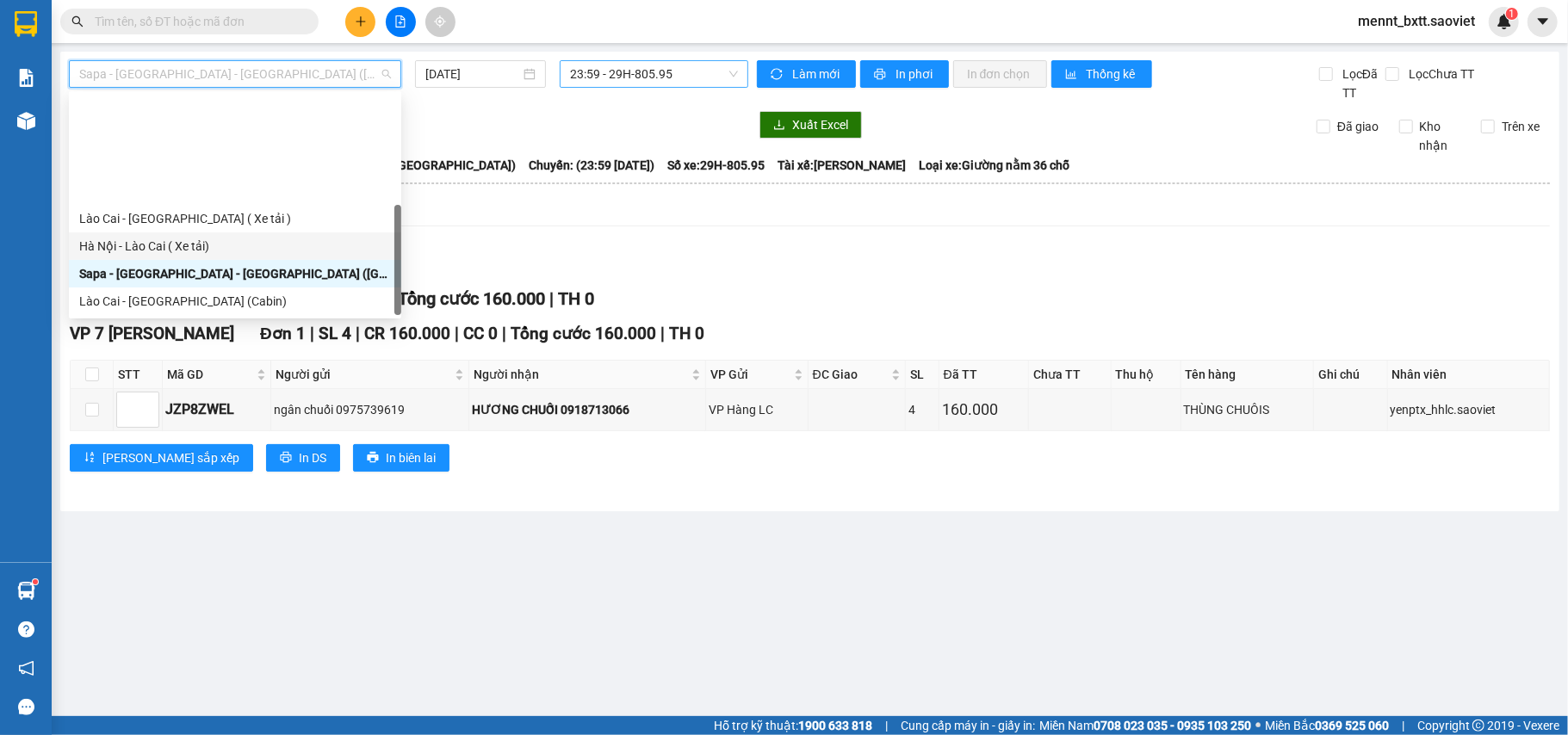
scroll to position [137, 0]
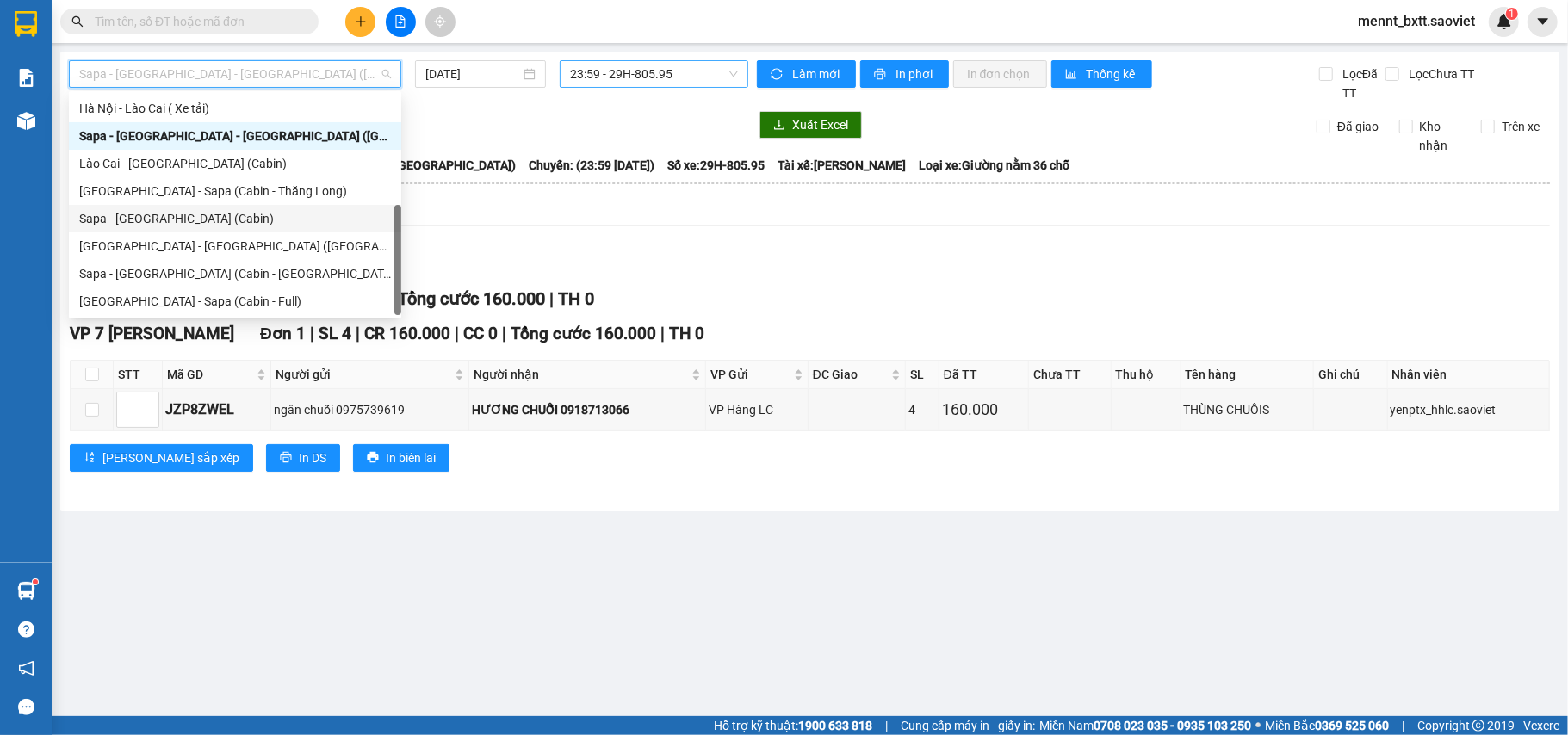
click at [243, 222] on div "Sapa - [GEOGRAPHIC_DATA] (Cabin)" at bounding box center [235, 218] width 312 height 19
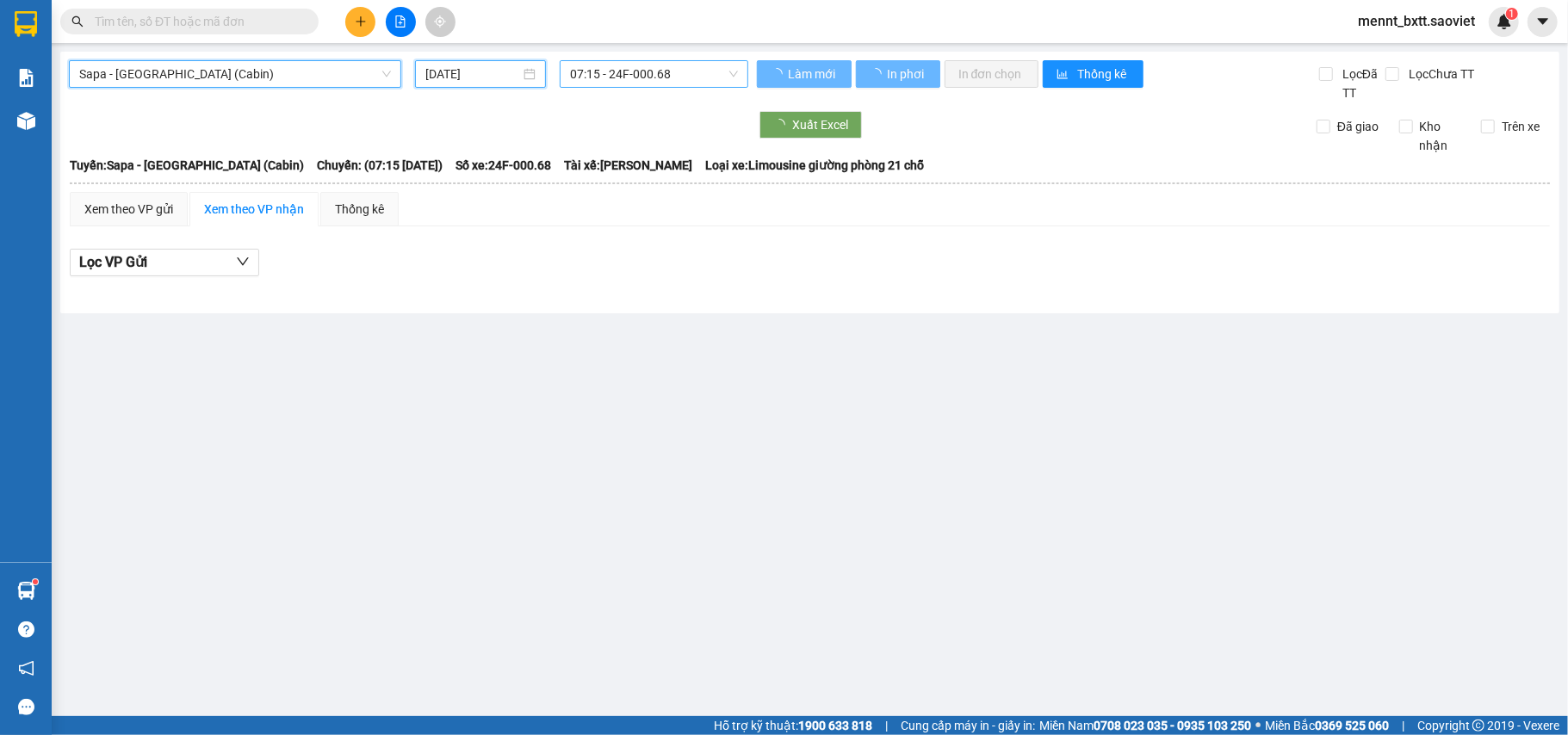
click at [436, 66] on input "15/09/2025" at bounding box center [473, 73] width 95 height 19
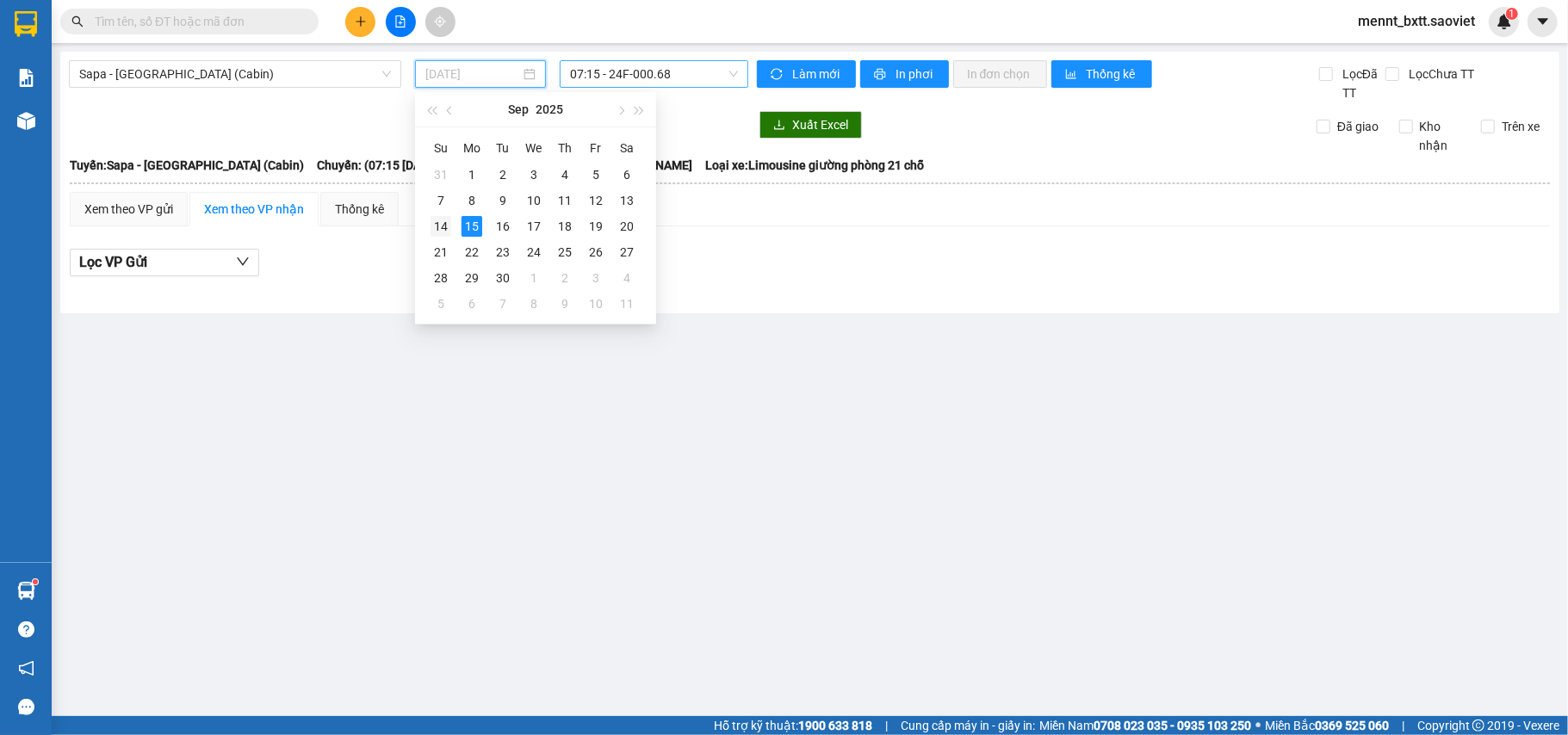
click at [448, 231] on div "14" at bounding box center [440, 226] width 21 height 21
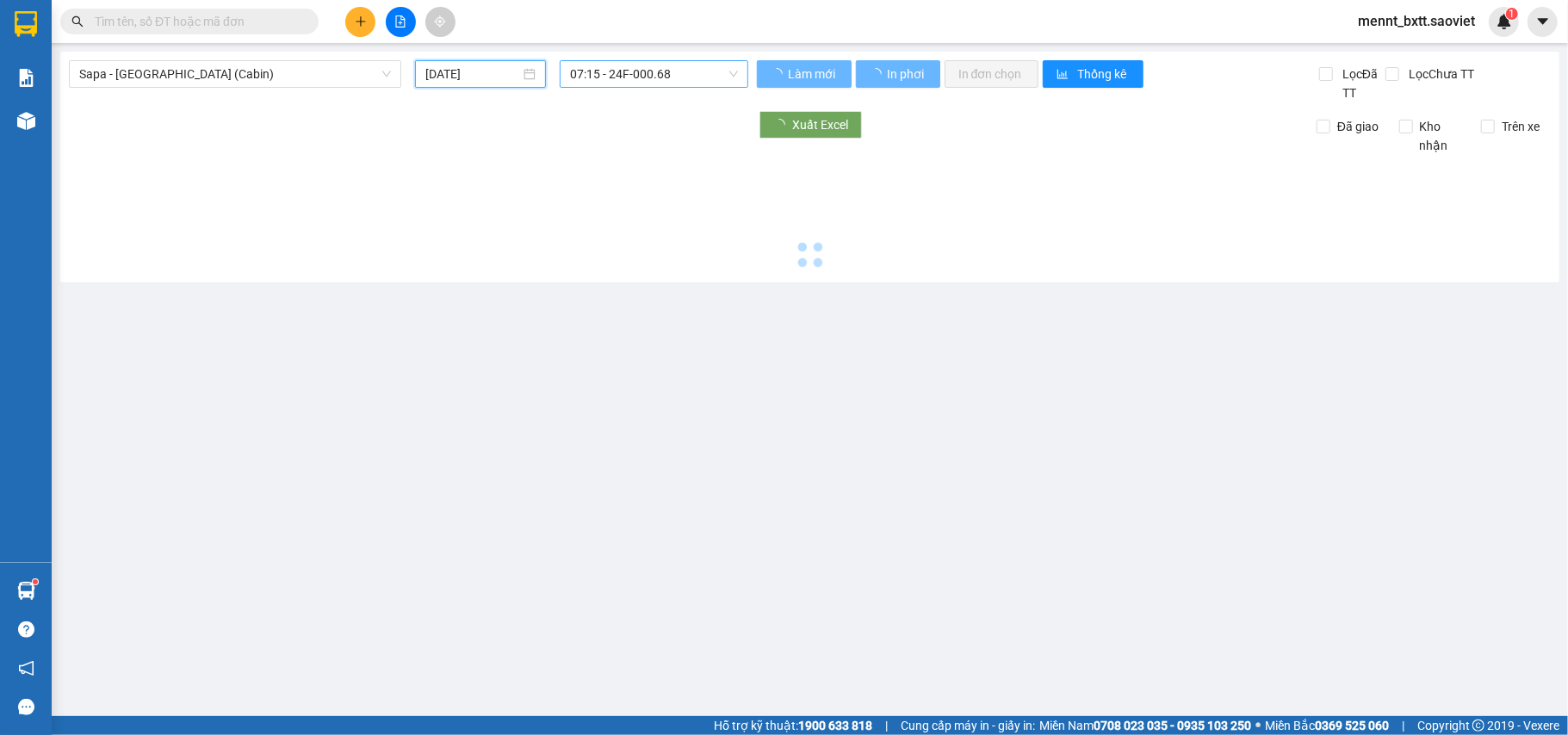
type input "14/09/2025"
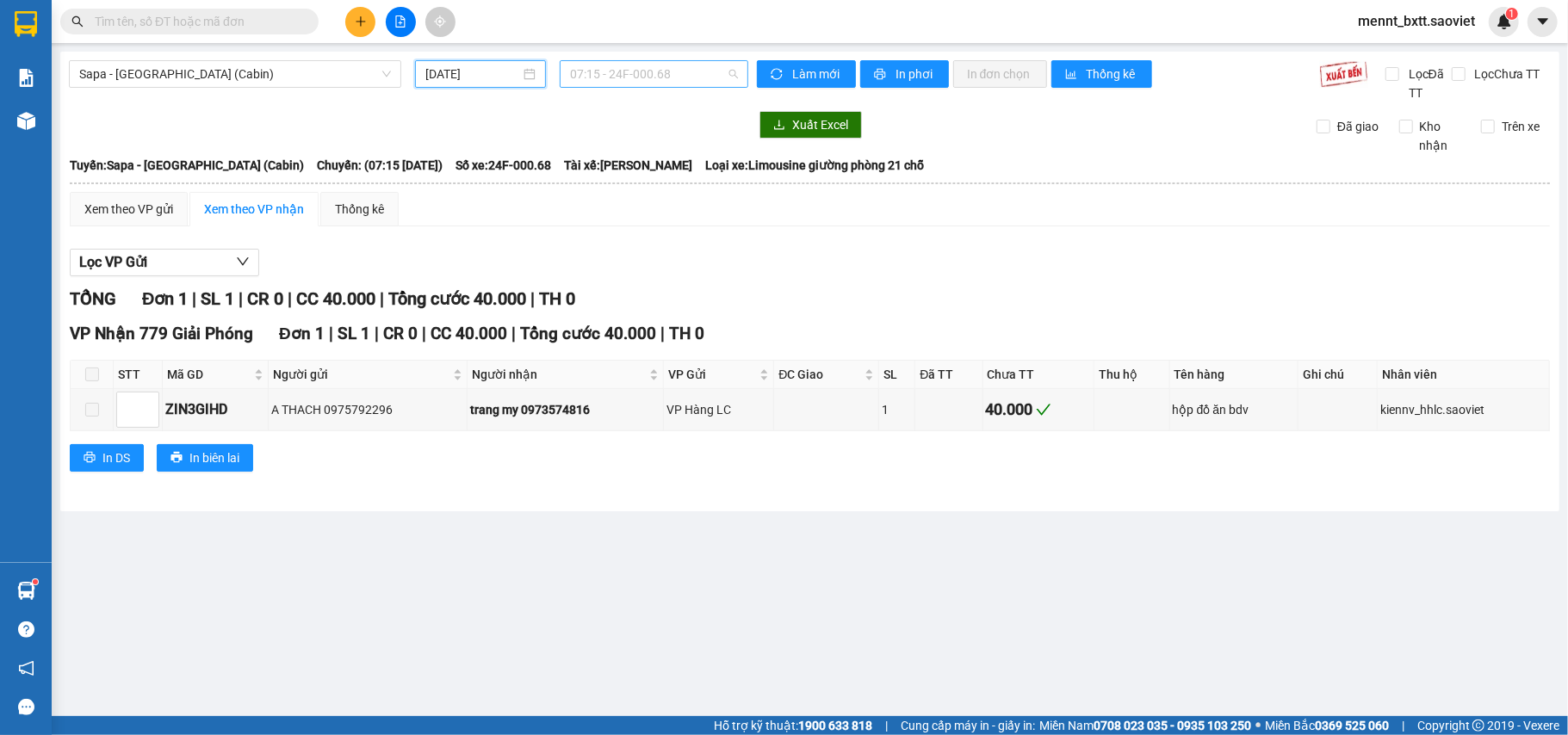
click at [579, 73] on span "07:15 - 24F-000.68" at bounding box center [655, 74] width 168 height 26
type input "1196"
click at [598, 108] on div "23:58 - 29G-011.96" at bounding box center [638, 108] width 135 height 19
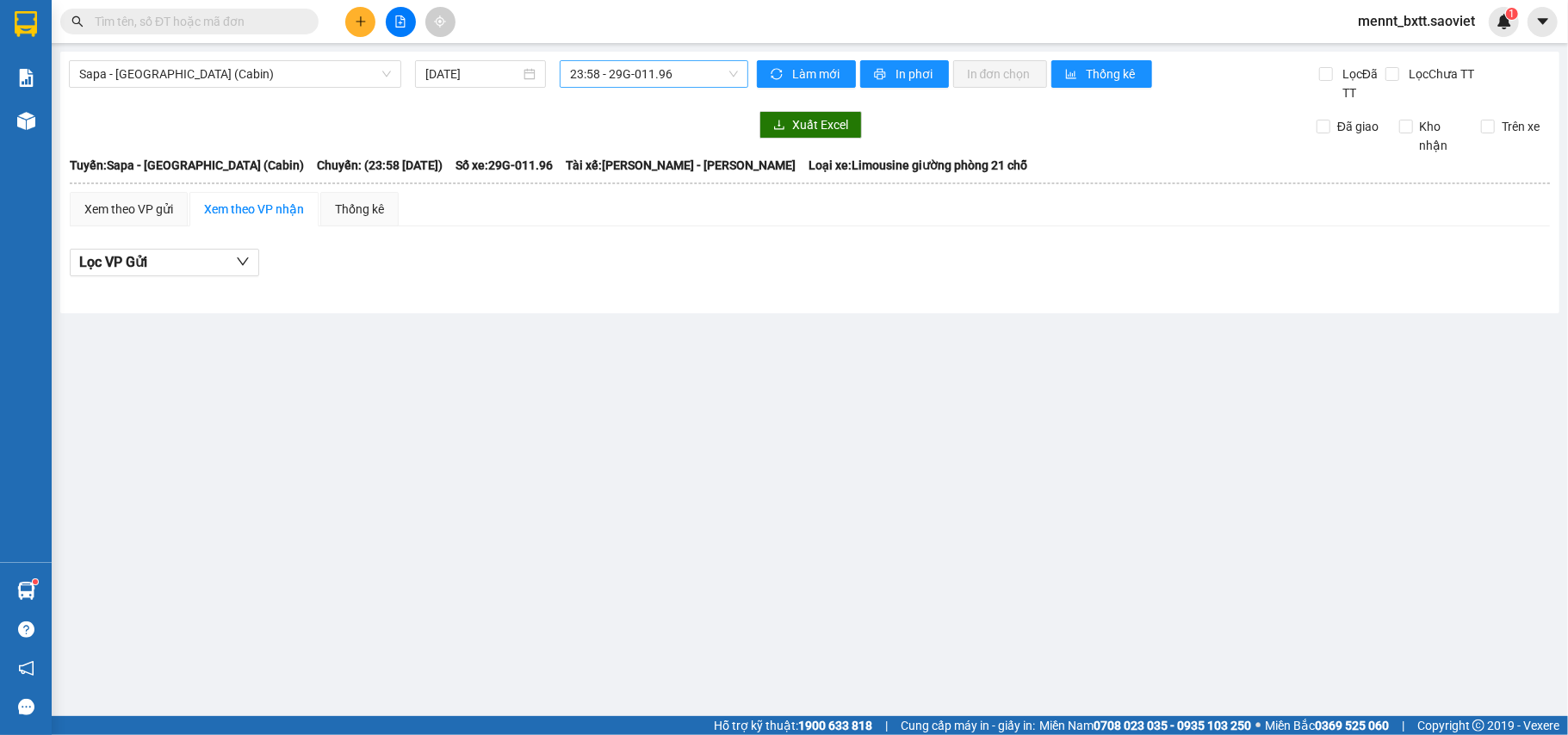
click at [111, 21] on input "text" at bounding box center [196, 21] width 203 height 19
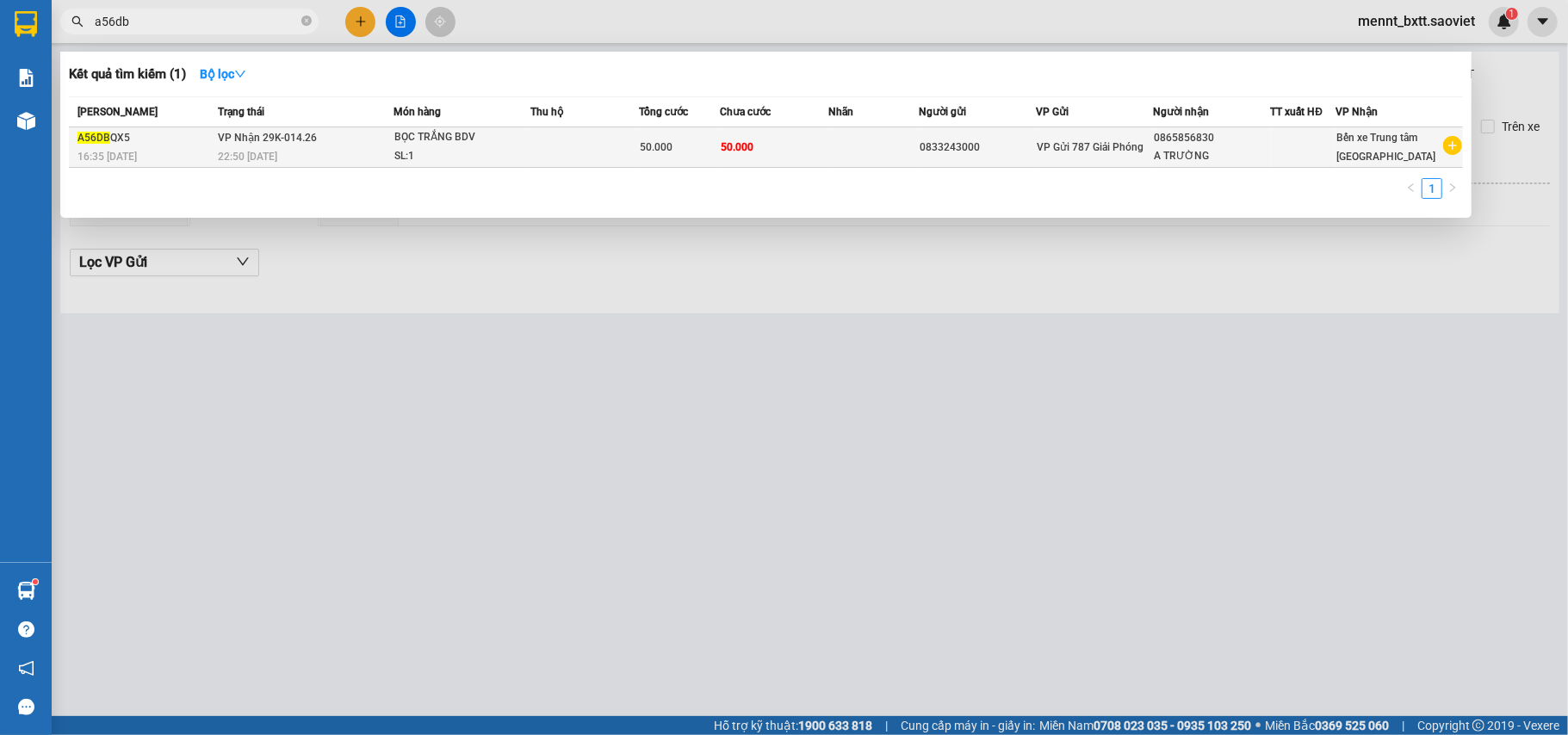
type input "a56db"
click at [838, 143] on td at bounding box center [874, 147] width 90 height 41
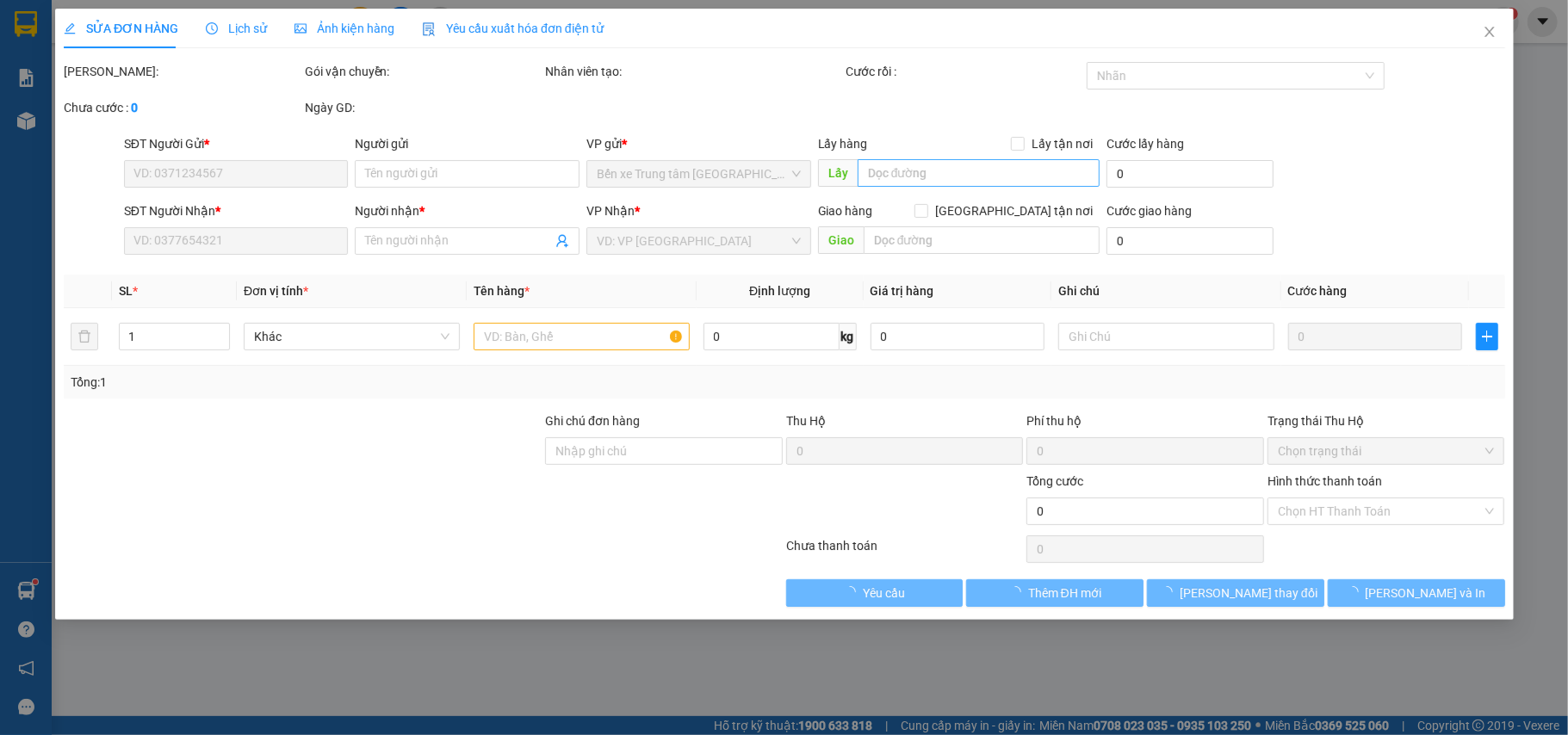
type input "0833243000"
type input "0865856830"
type input "A TRƯỜNG"
type input "50.000"
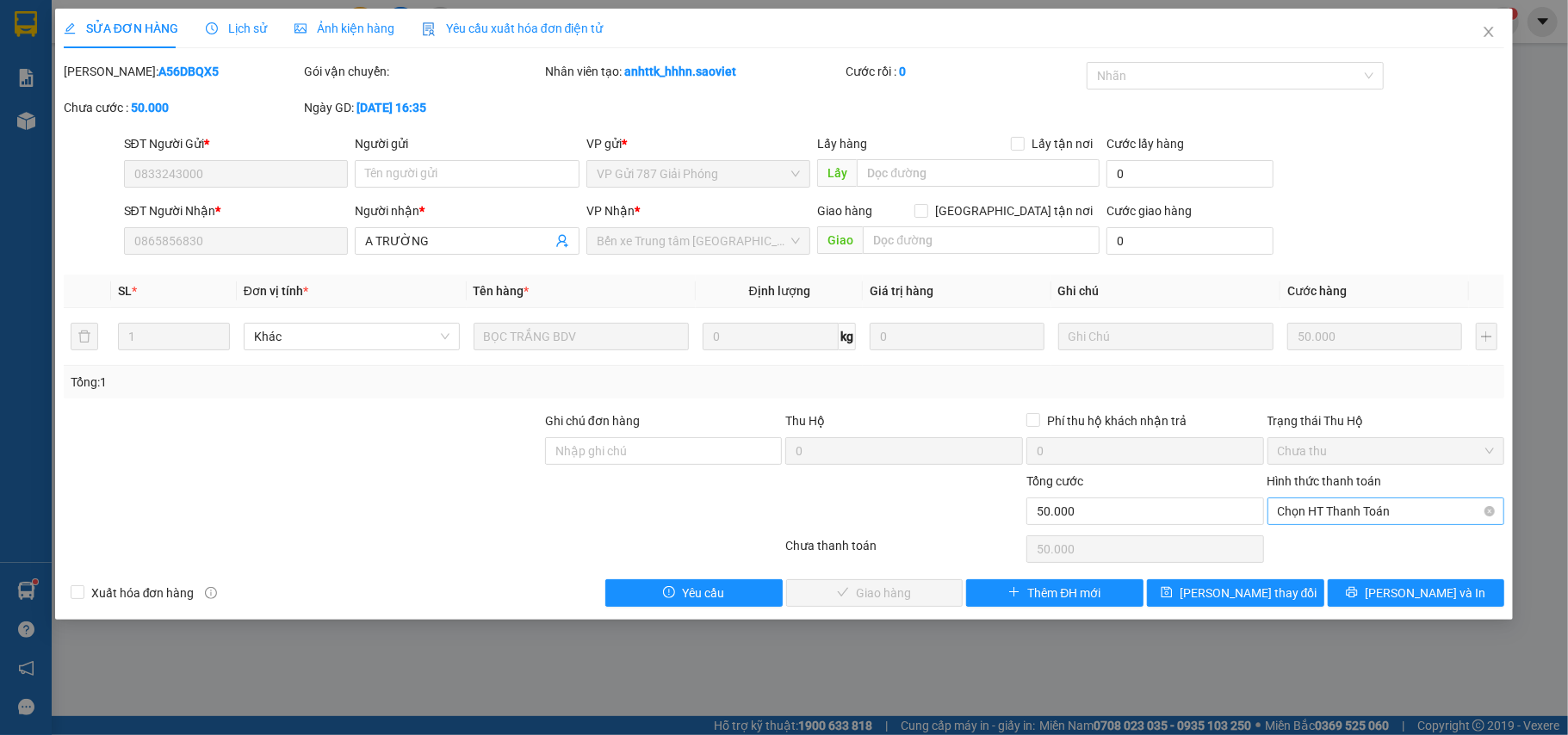
click at [1369, 511] on span "Chọn HT Thanh Toán" at bounding box center [1386, 511] width 217 height 26
click at [1352, 570] on div "Chuyển khoản" at bounding box center [1386, 575] width 217 height 19
type input "0"
click at [904, 589] on span "Lưu và Giao hàng" at bounding box center [902, 593] width 165 height 19
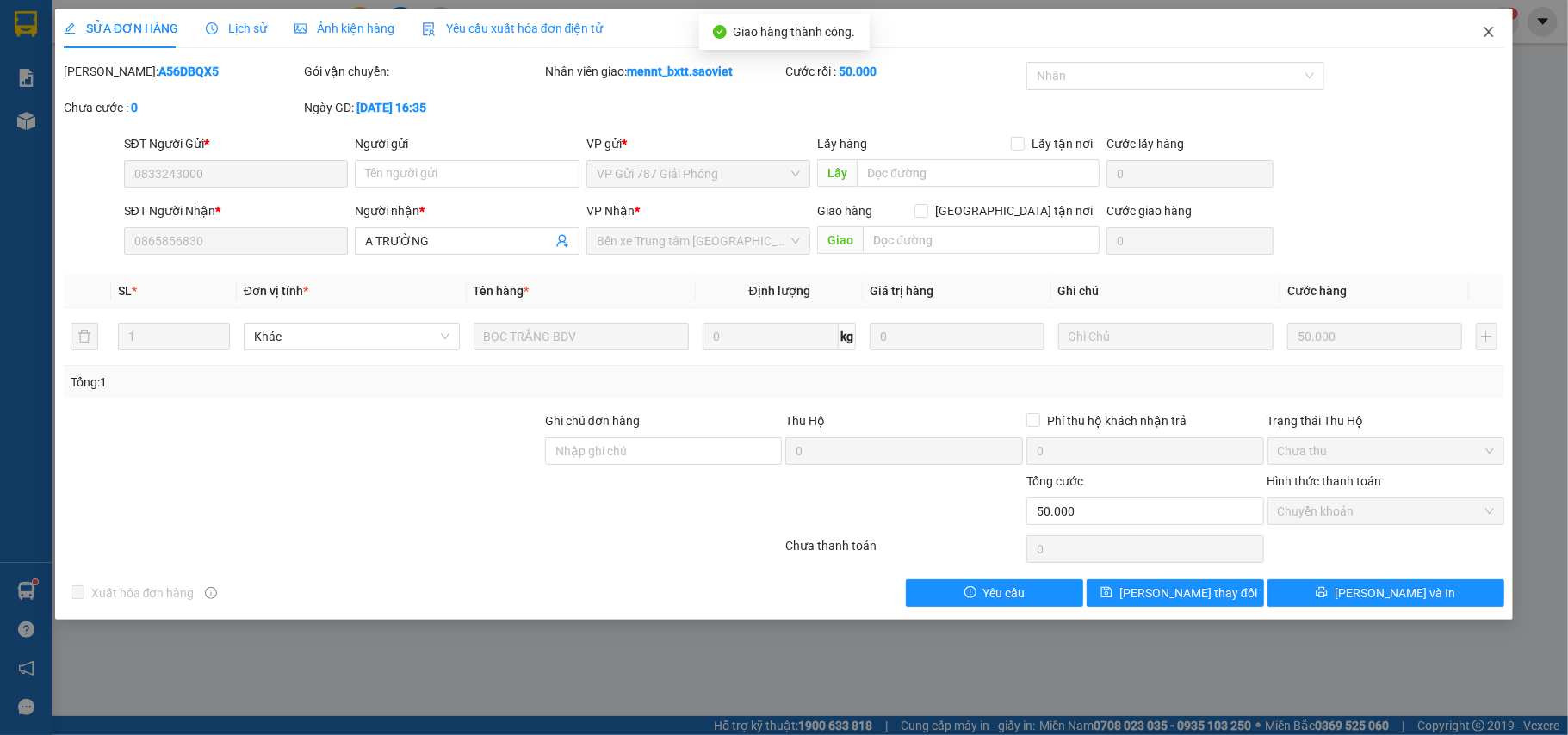
click at [1495, 36] on icon "close" at bounding box center [1488, 32] width 14 height 14
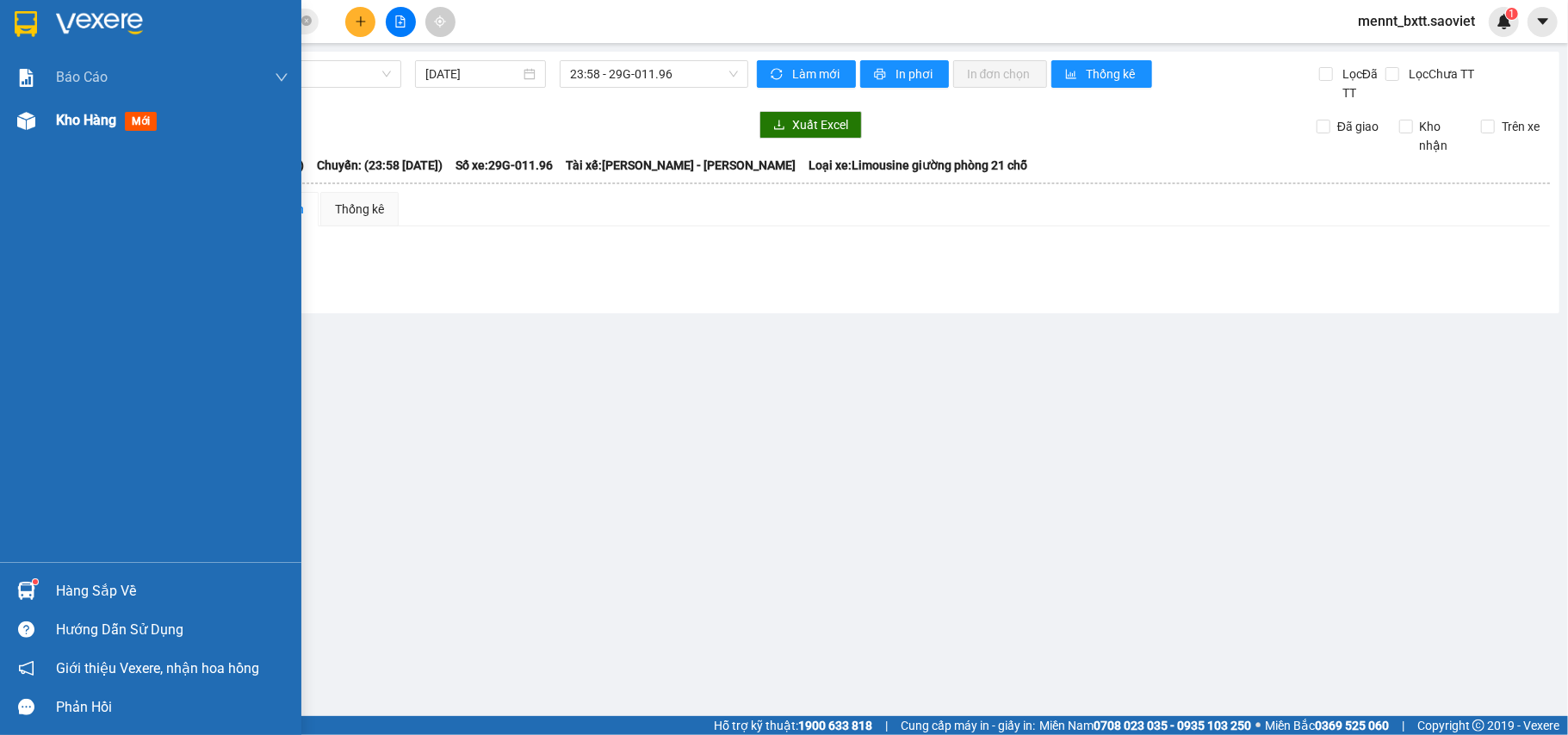
click at [71, 118] on span "Kho hàng" at bounding box center [86, 120] width 61 height 16
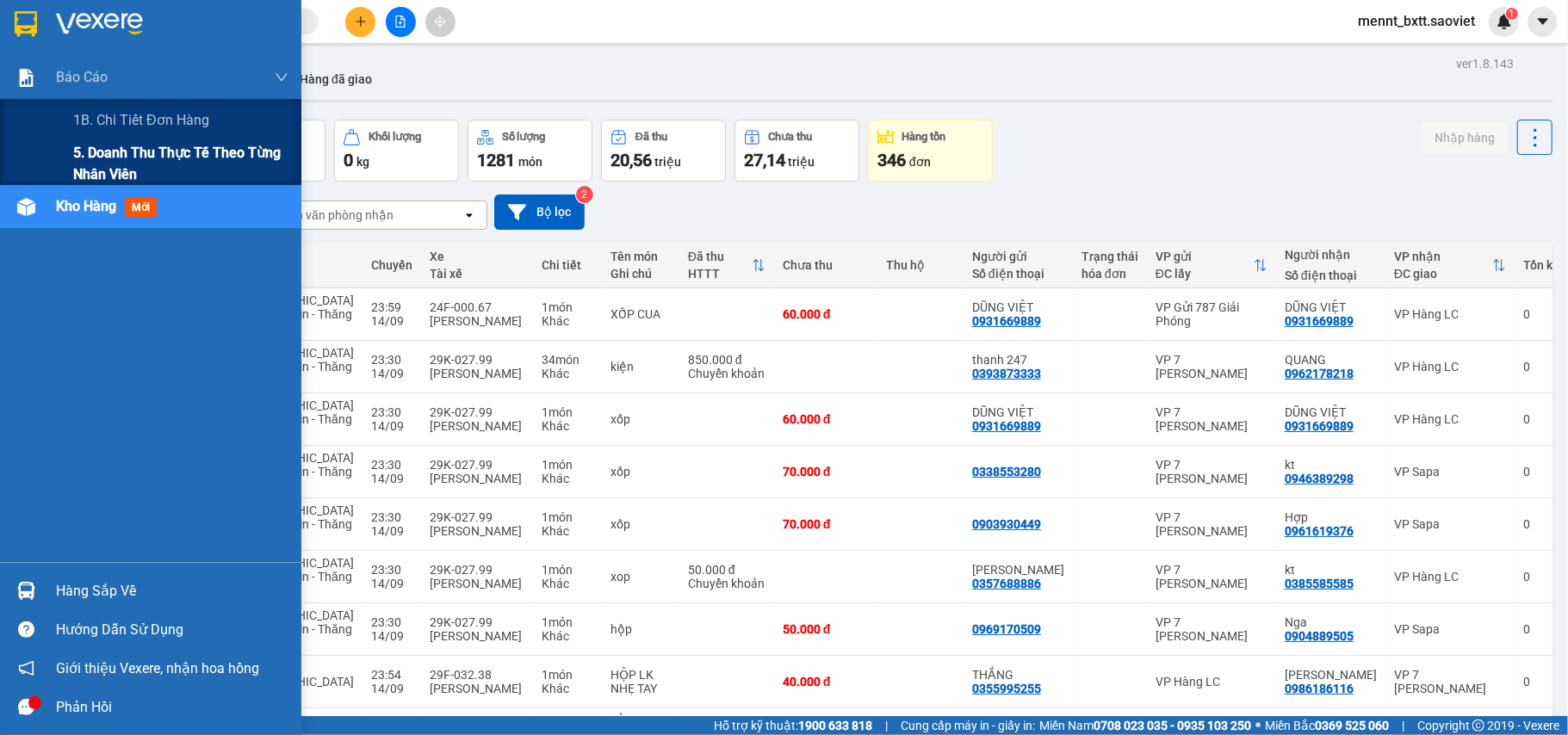
click at [122, 154] on span "5. Doanh thu thực tế theo từng nhân viên" at bounding box center [181, 164] width 215 height 43
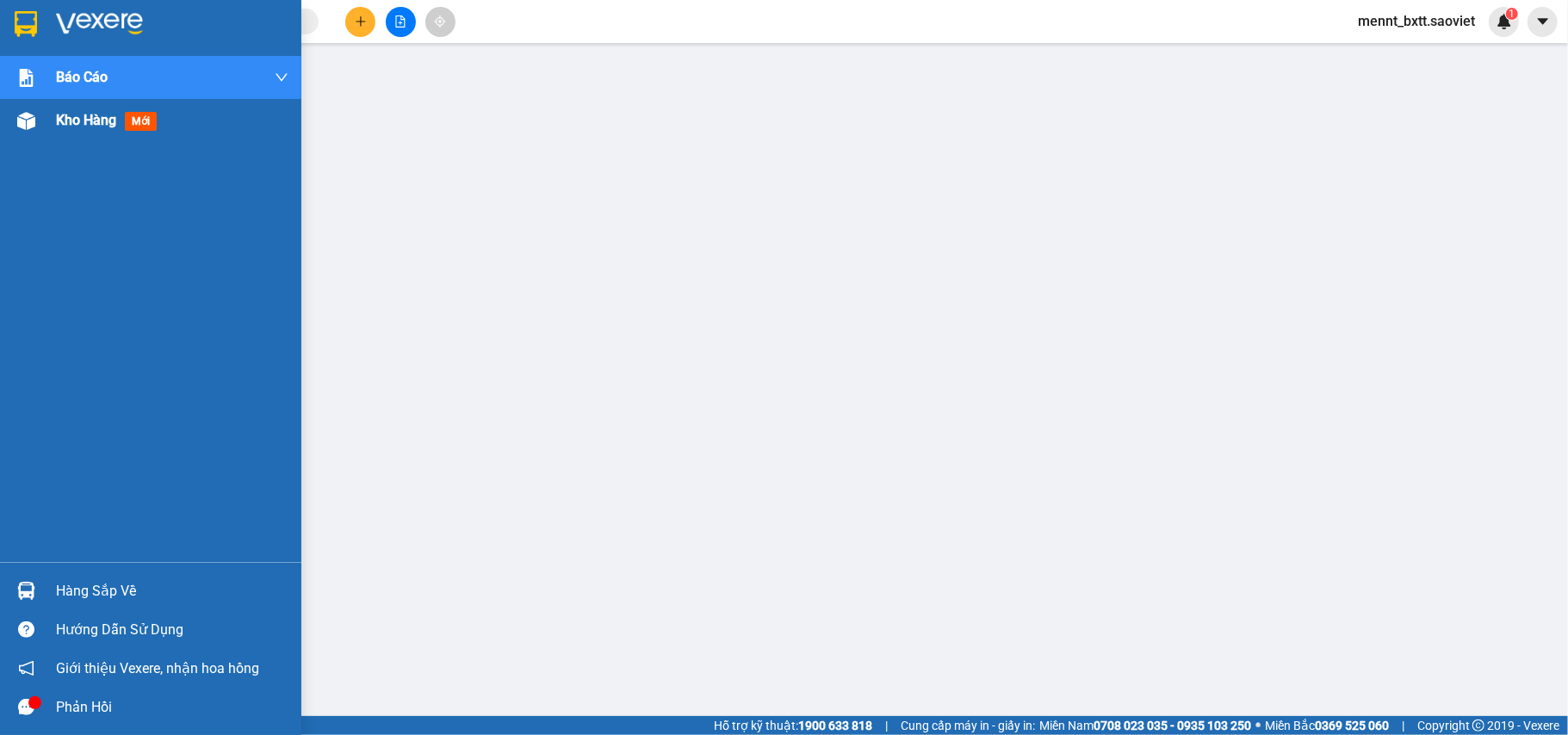
click at [70, 114] on span "Kho hàng" at bounding box center [86, 120] width 61 height 16
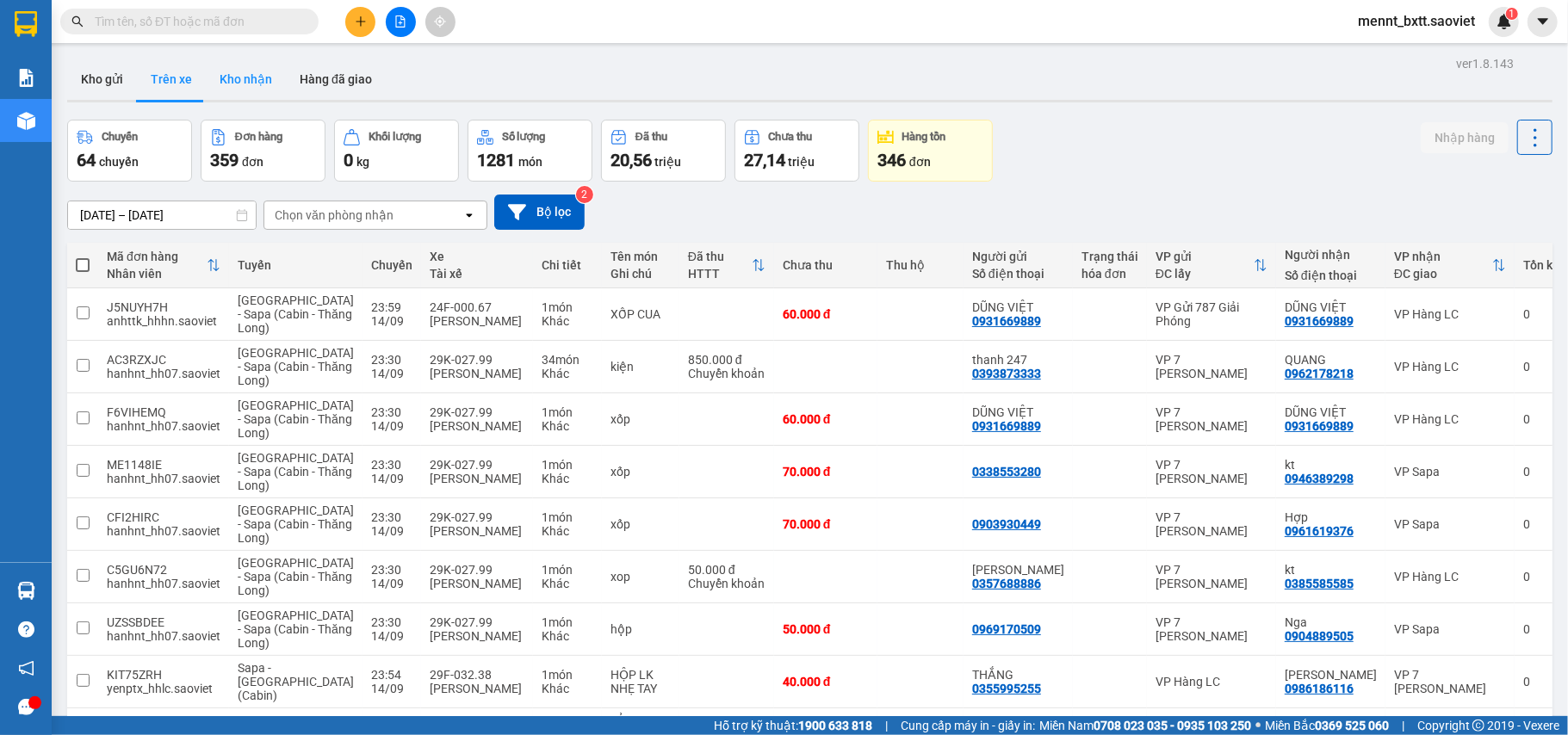
click at [225, 71] on button "Kho nhận" at bounding box center [246, 80] width 80 height 42
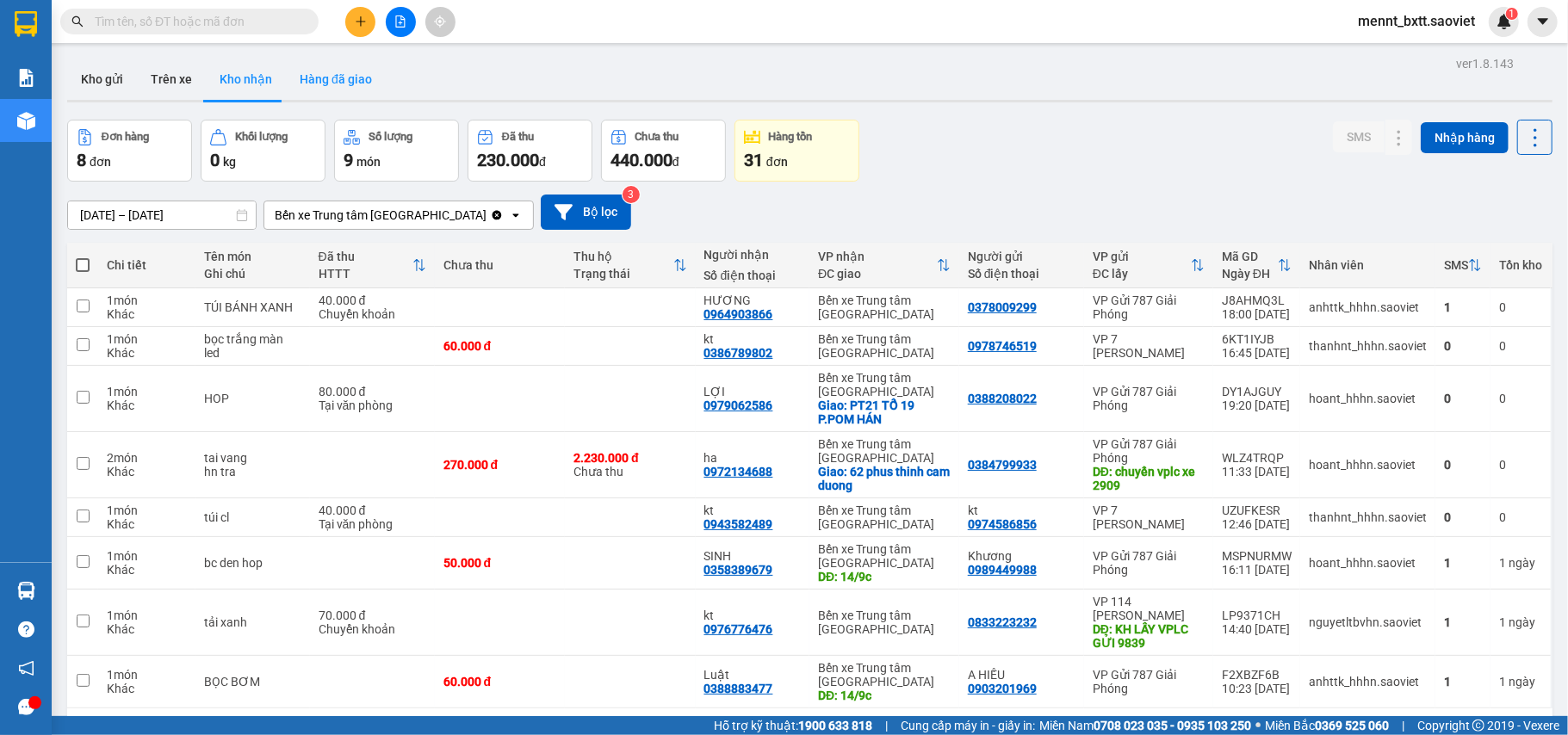
click at [333, 82] on button "Hàng đã giao" at bounding box center [335, 80] width 99 height 42
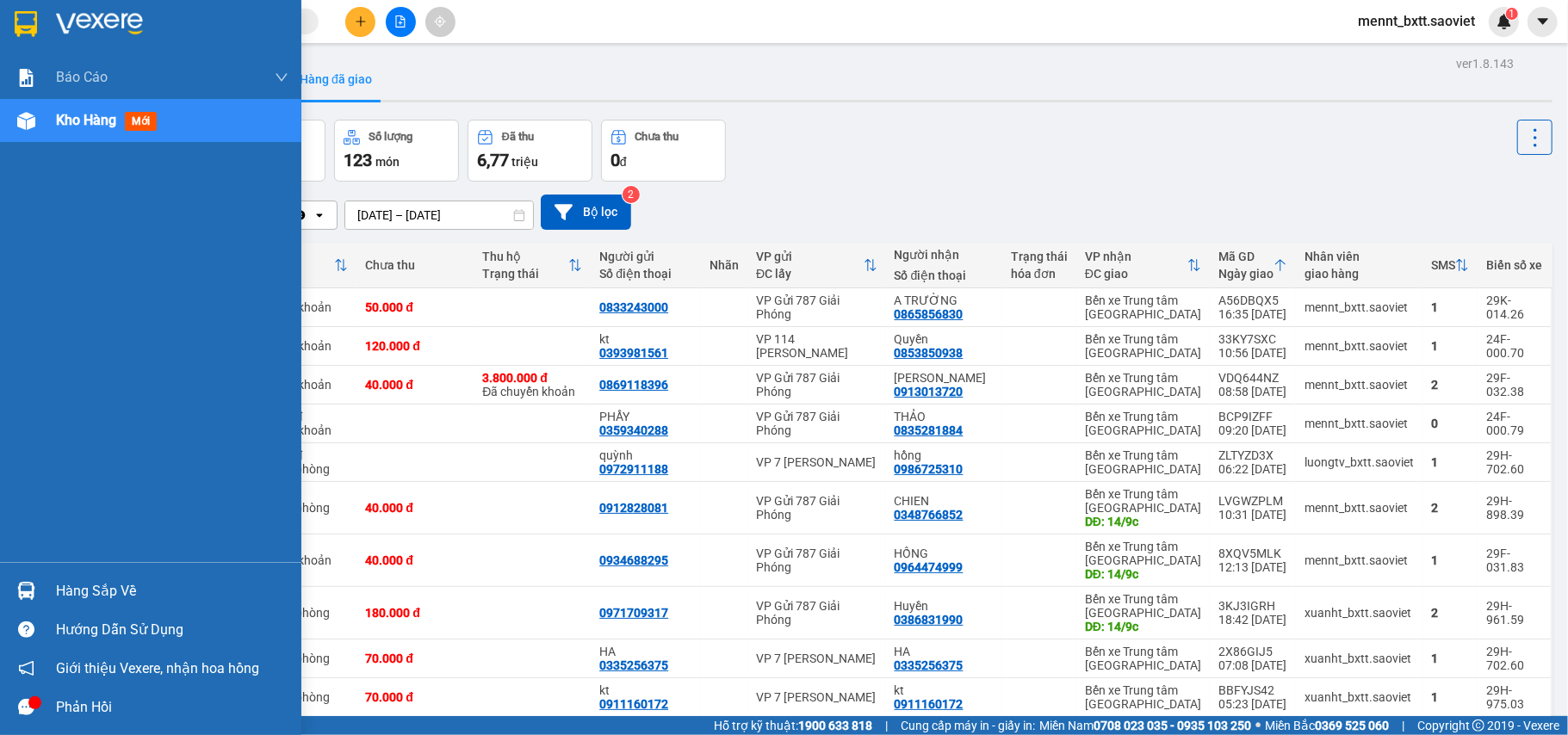
click at [69, 109] on div "Kho hàng mới" at bounding box center [109, 120] width 108 height 22
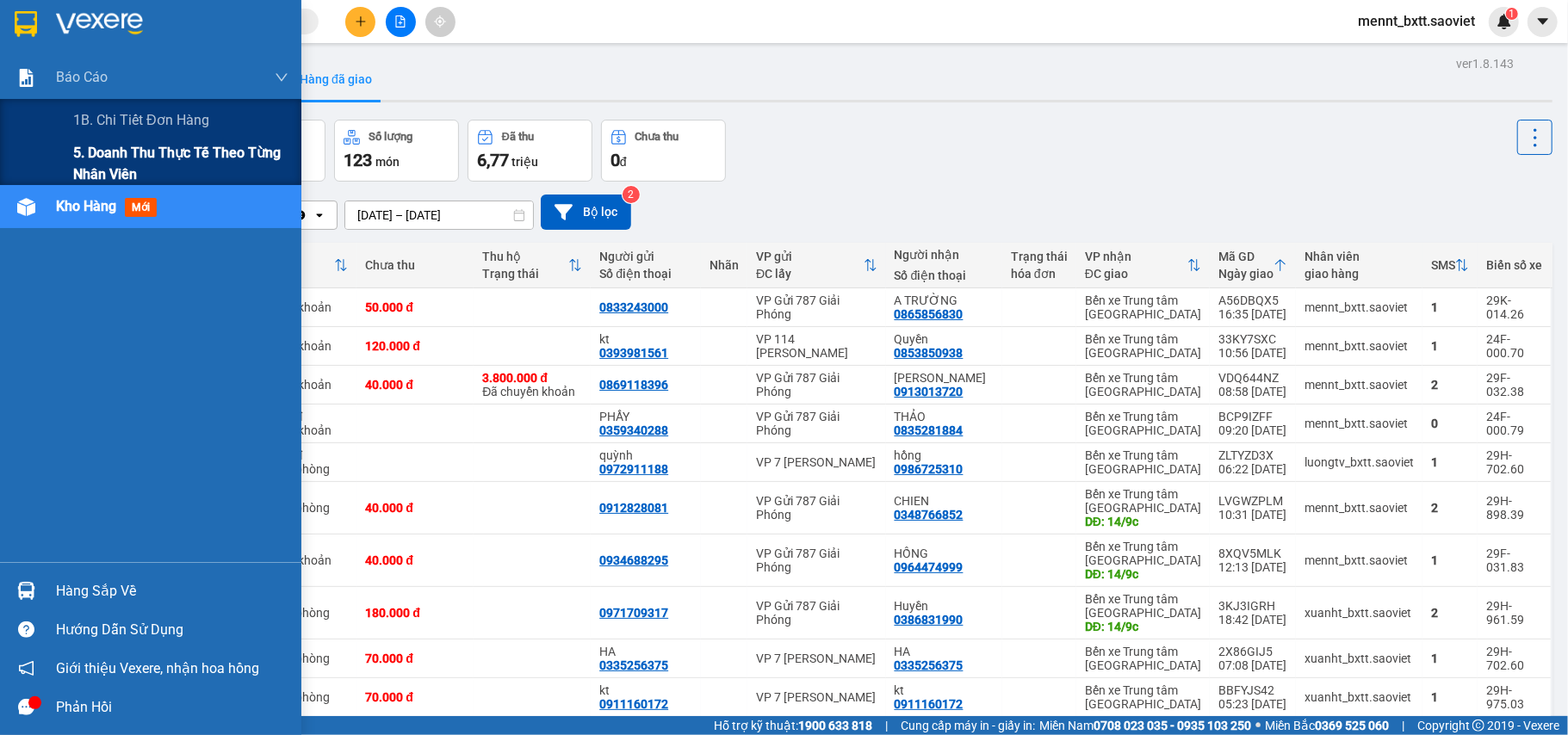
click at [124, 154] on span "5. Doanh thu thực tế theo từng nhân viên" at bounding box center [181, 164] width 215 height 43
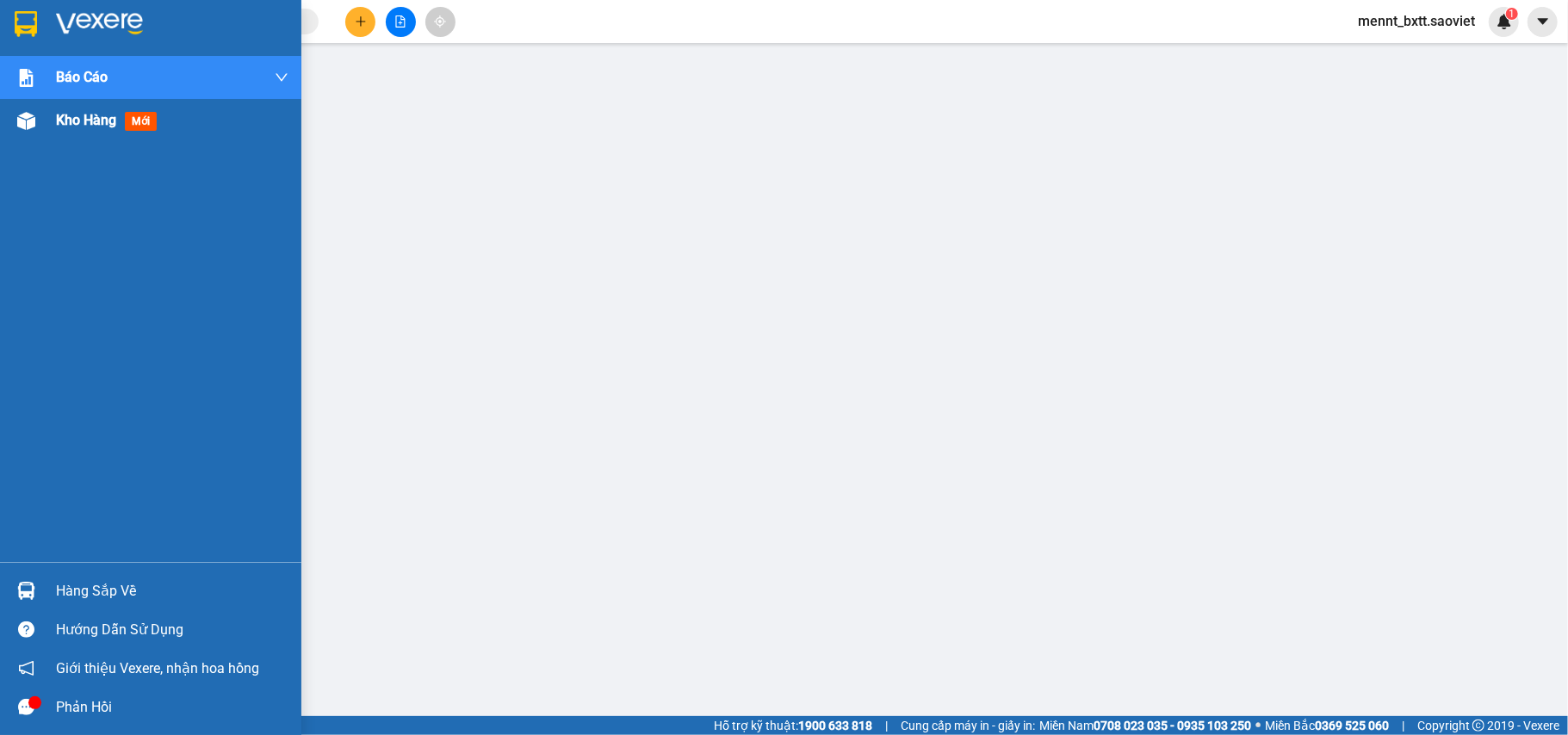
click at [91, 121] on span "Kho hàng" at bounding box center [86, 120] width 61 height 16
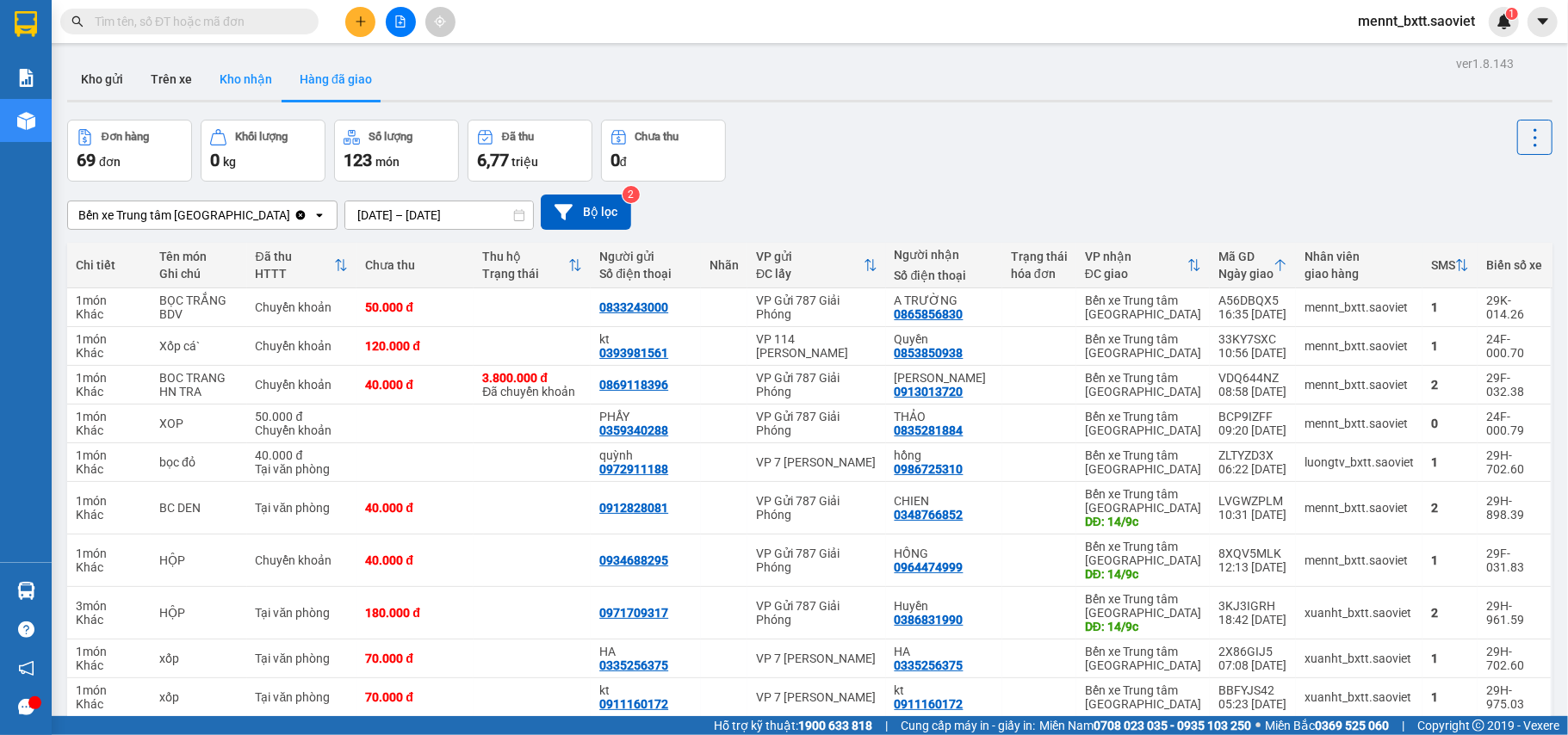
click at [253, 82] on button "Kho nhận" at bounding box center [246, 80] width 80 height 42
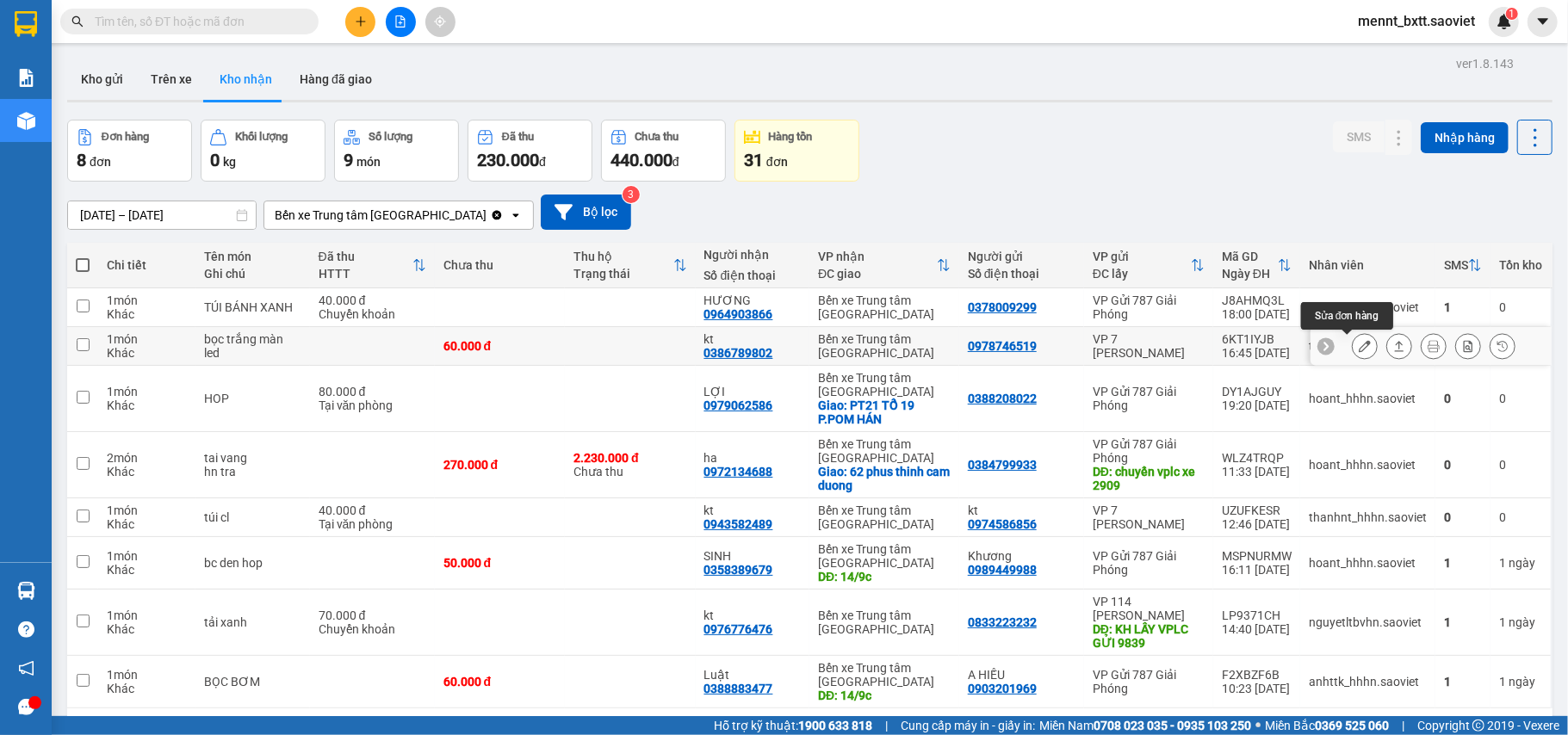
click at [1359, 344] on icon at bounding box center [1365, 345] width 12 height 12
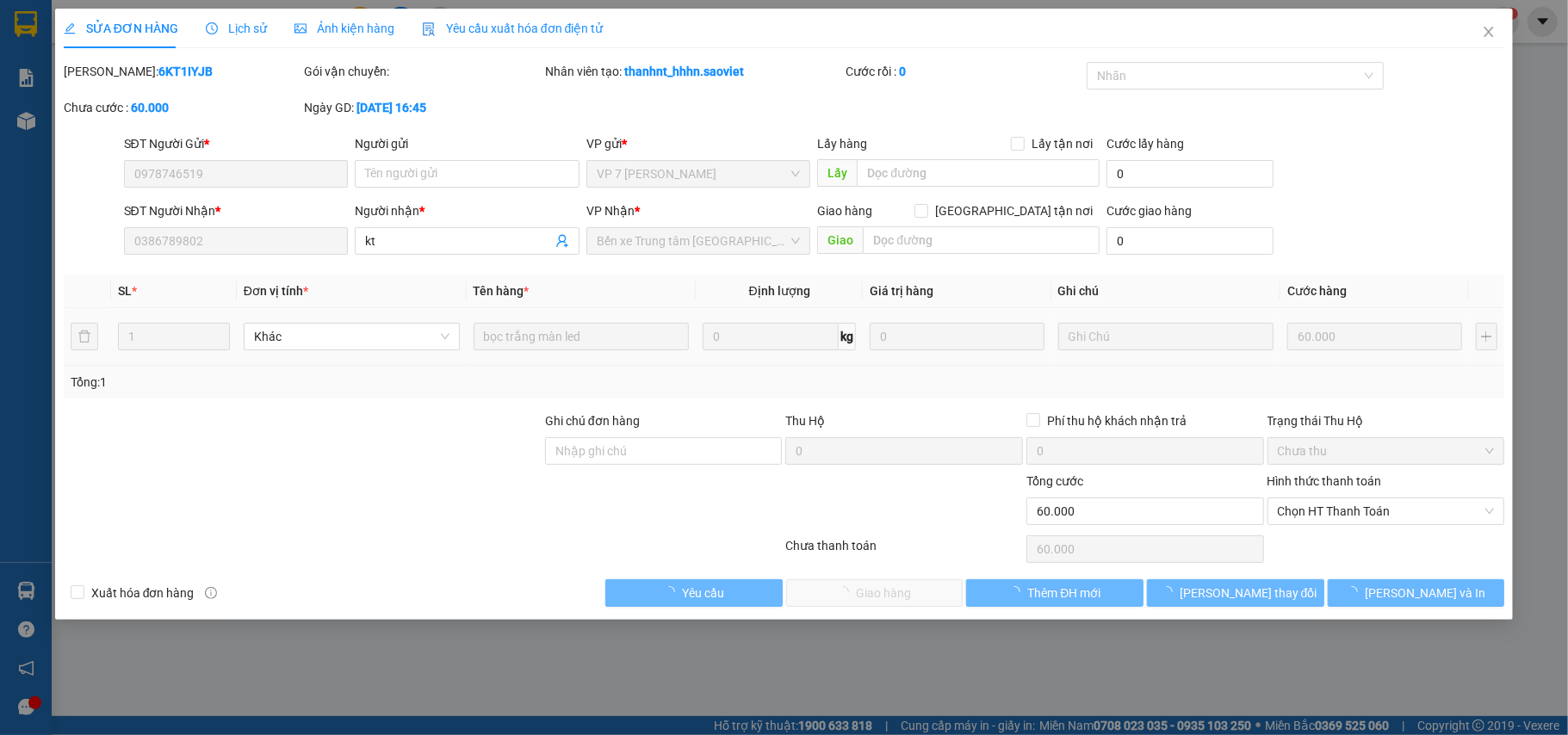
type input "0978746519"
type input "0386789802"
type input "kt"
type input "60.000"
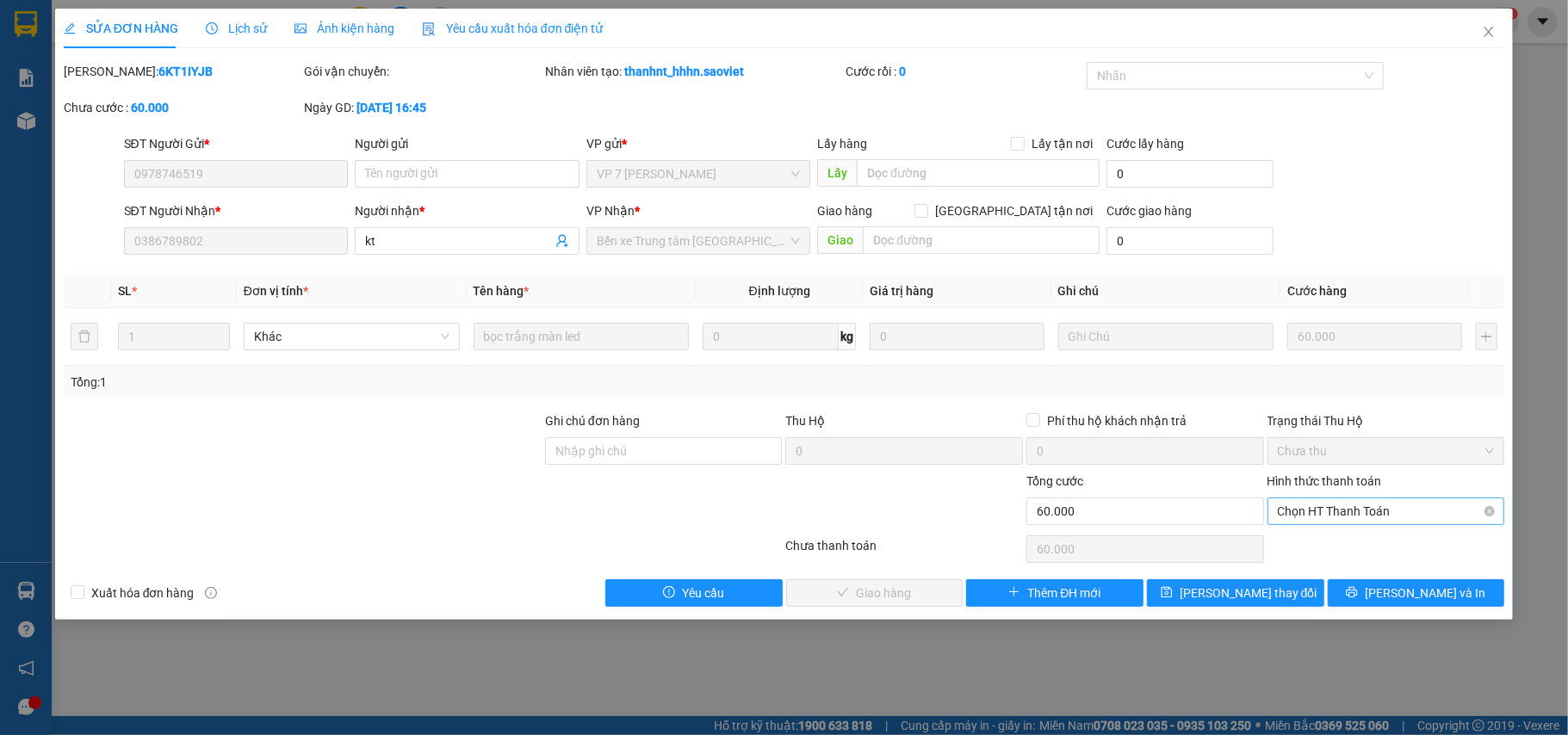
click at [1361, 514] on span "Chọn HT Thanh Toán" at bounding box center [1386, 511] width 217 height 26
click at [1328, 570] on div "Chuyển khoản" at bounding box center [1386, 575] width 217 height 19
type input "0"
click at [1485, 32] on icon "close" at bounding box center [1488, 32] width 14 height 14
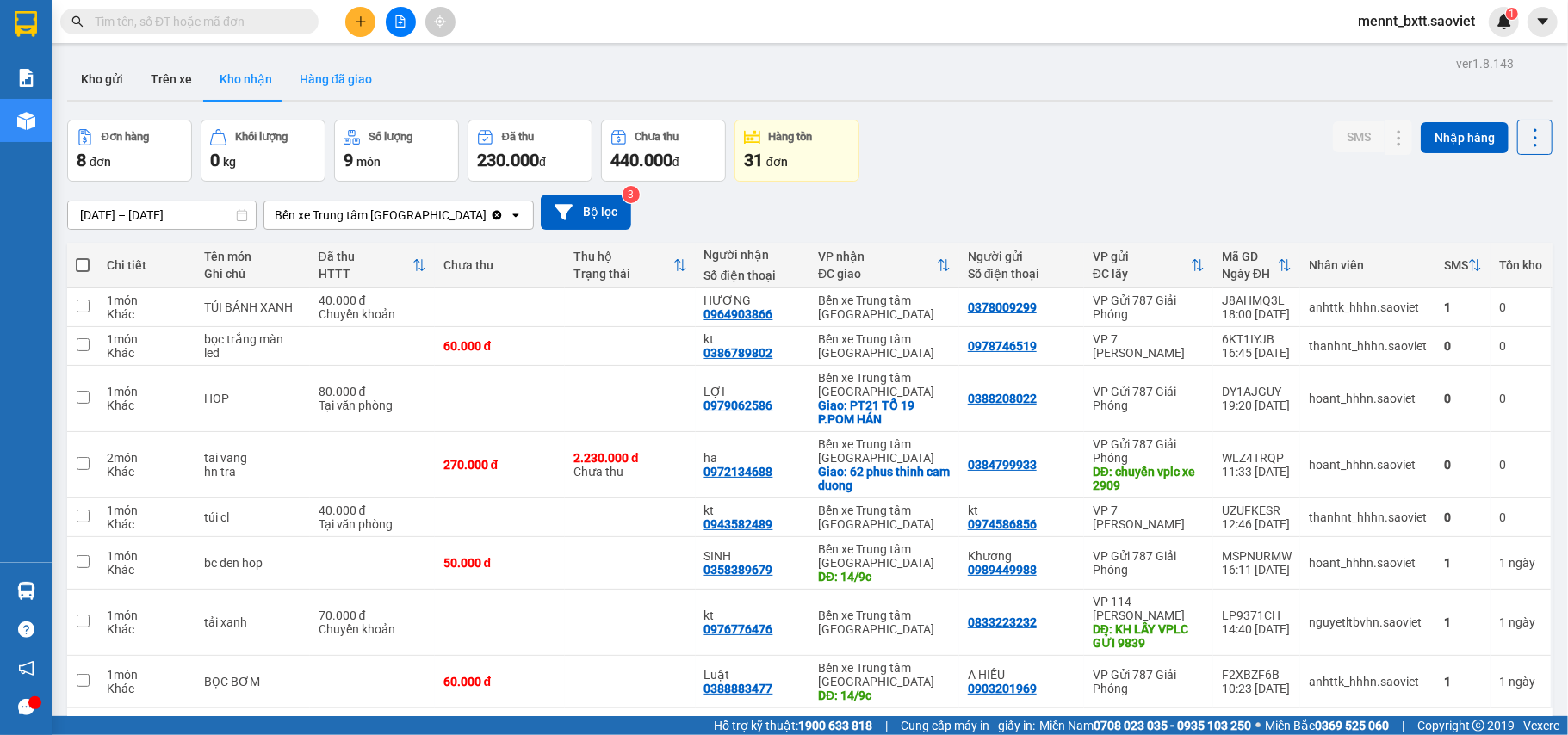
click at [318, 80] on button "Hàng đã giao" at bounding box center [335, 80] width 99 height 42
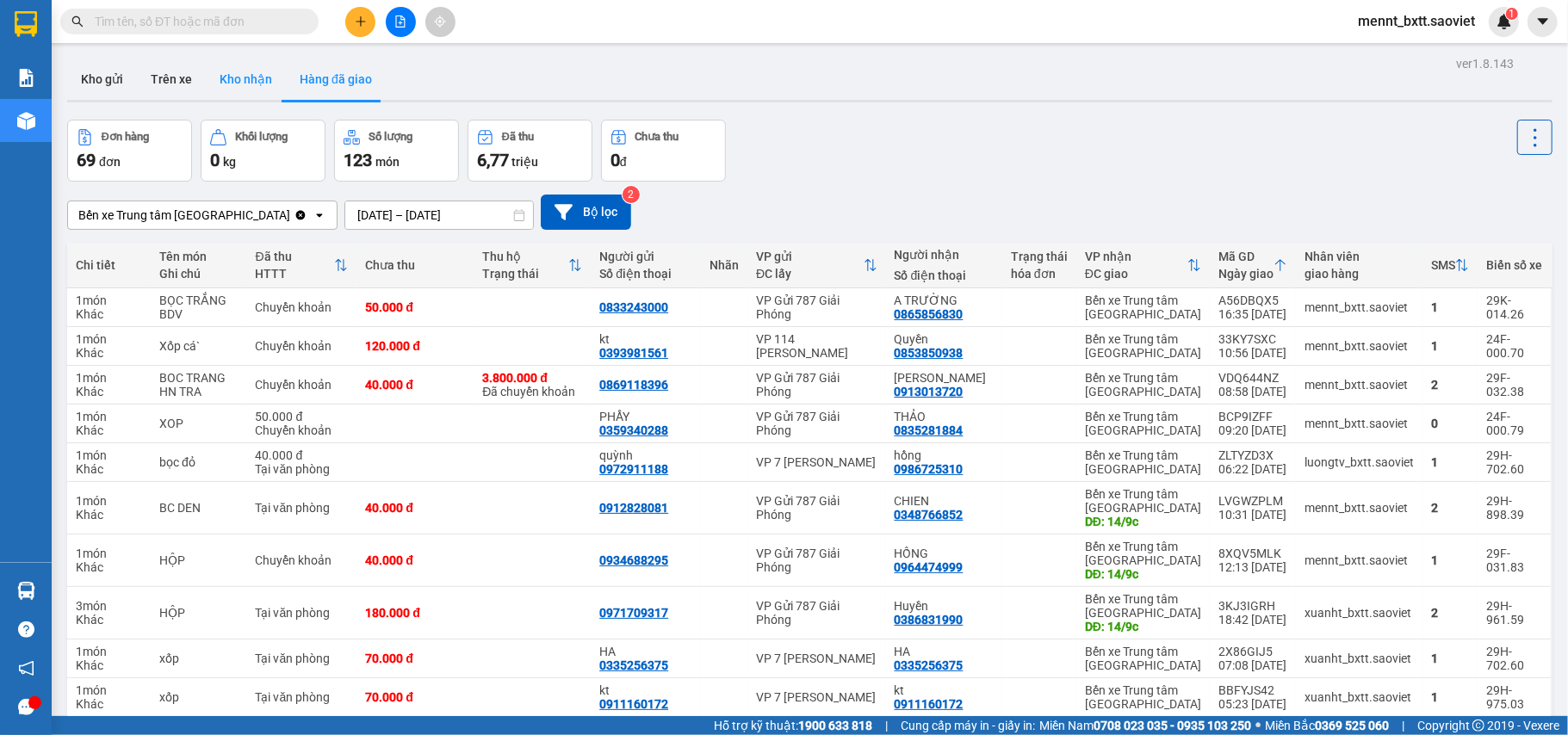
click at [259, 81] on button "Kho nhận" at bounding box center [246, 80] width 80 height 42
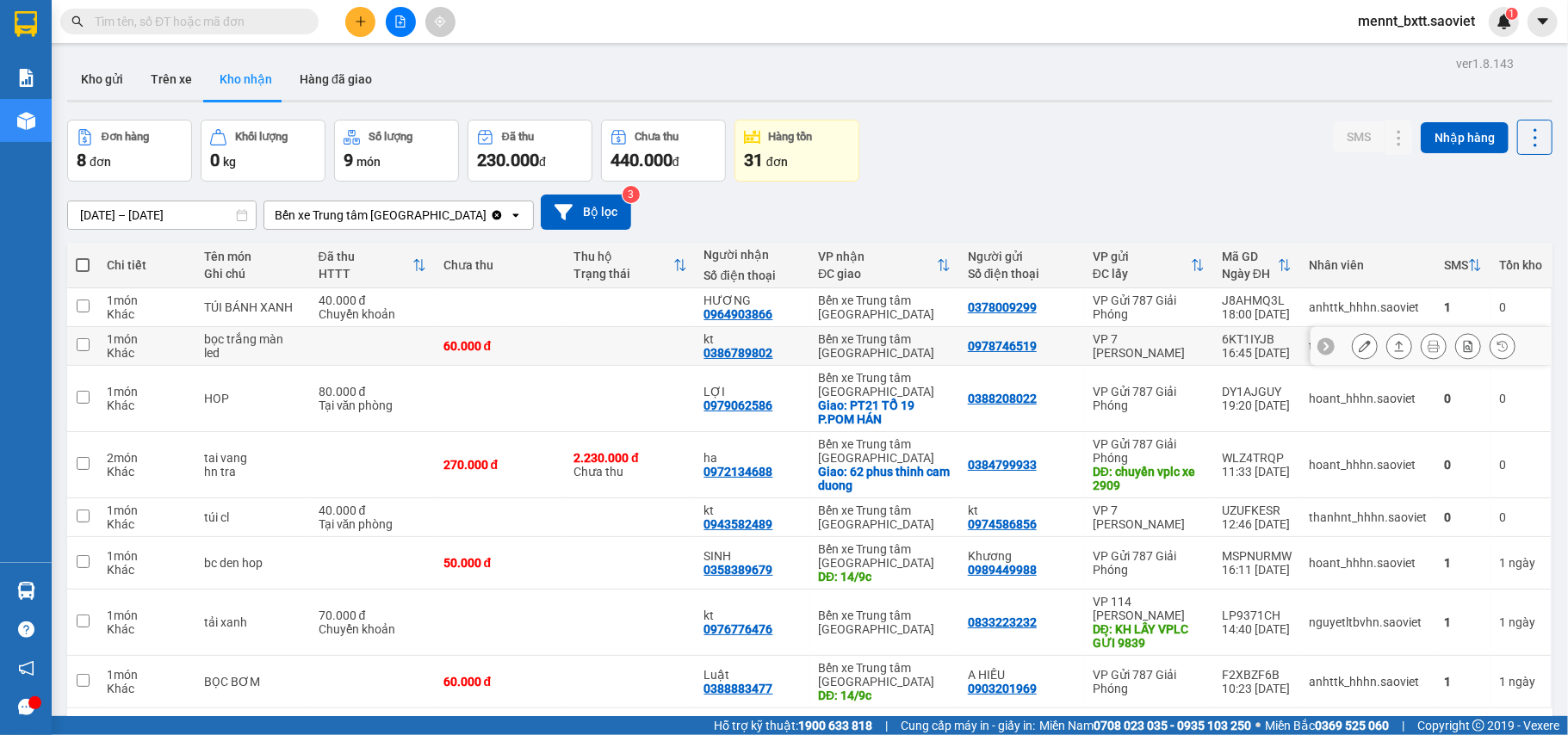
click at [1353, 350] on button at bounding box center [1365, 346] width 24 height 30
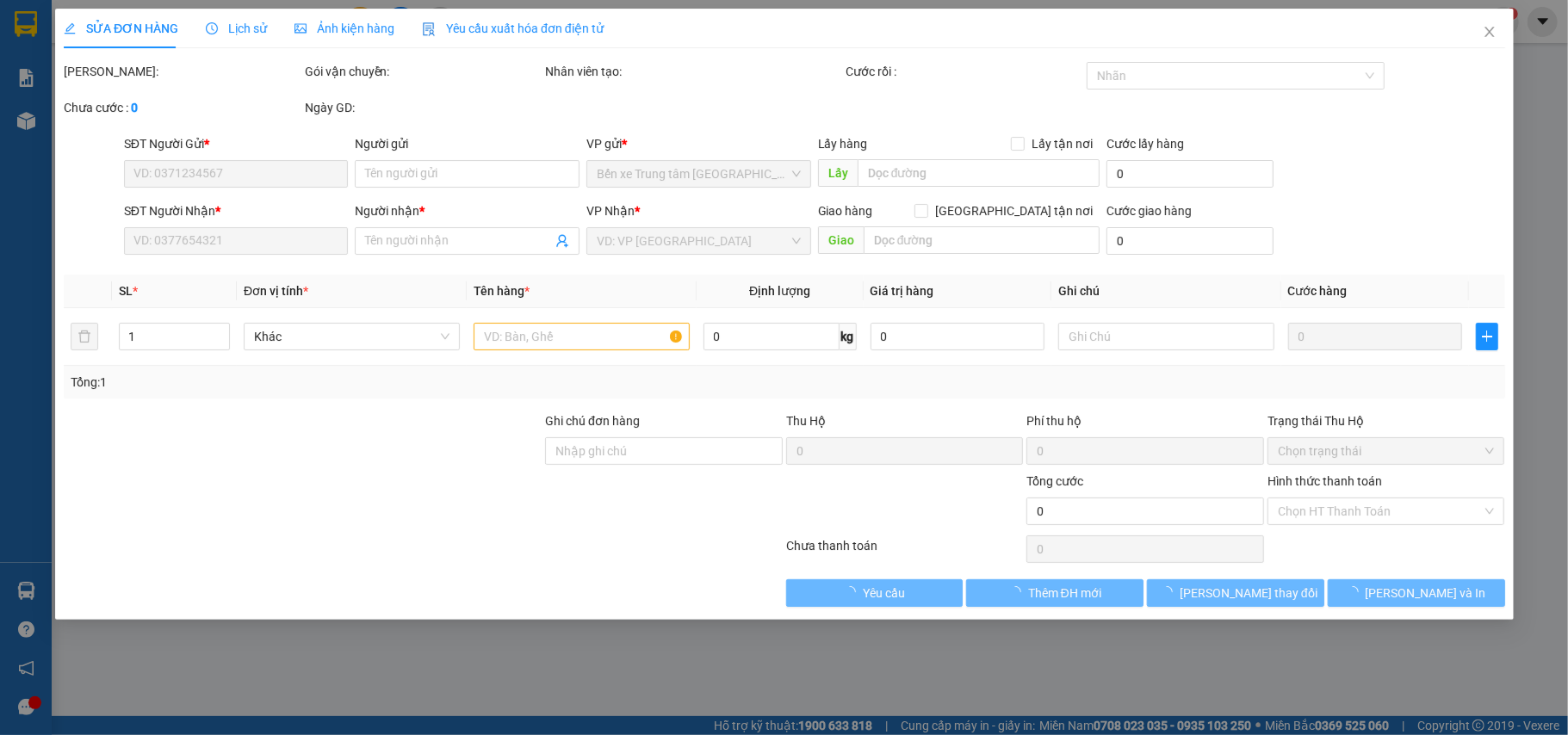
type input "0978746519"
type input "0386789802"
type input "kt"
type input "60.000"
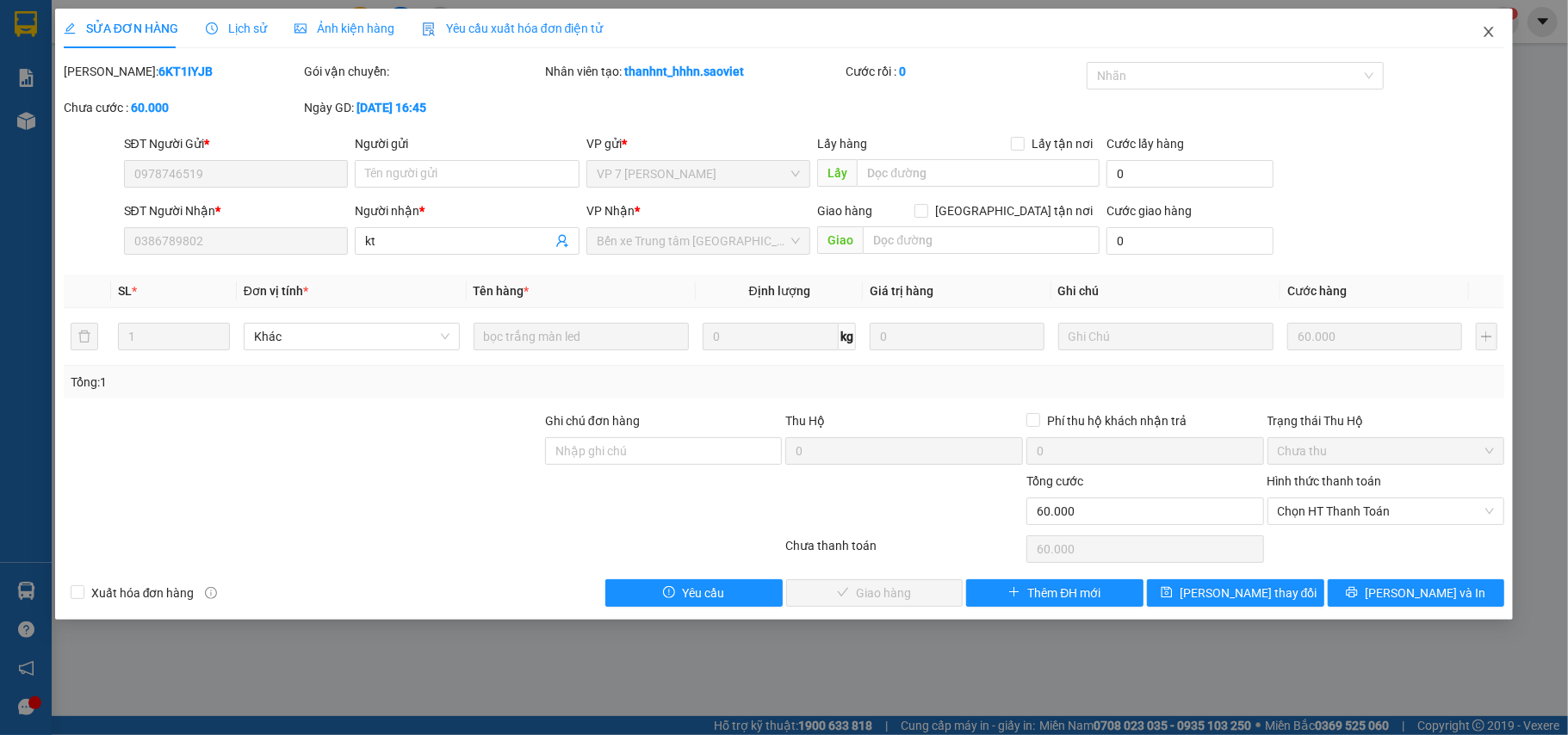
click at [1485, 36] on icon "close" at bounding box center [1488, 32] width 14 height 14
click at [1485, 36] on div "Kết quả tìm kiếm ( 0 ) Bộ lọc No Data mennt_bxtt.saoviet 1" at bounding box center [784, 22] width 1568 height 43
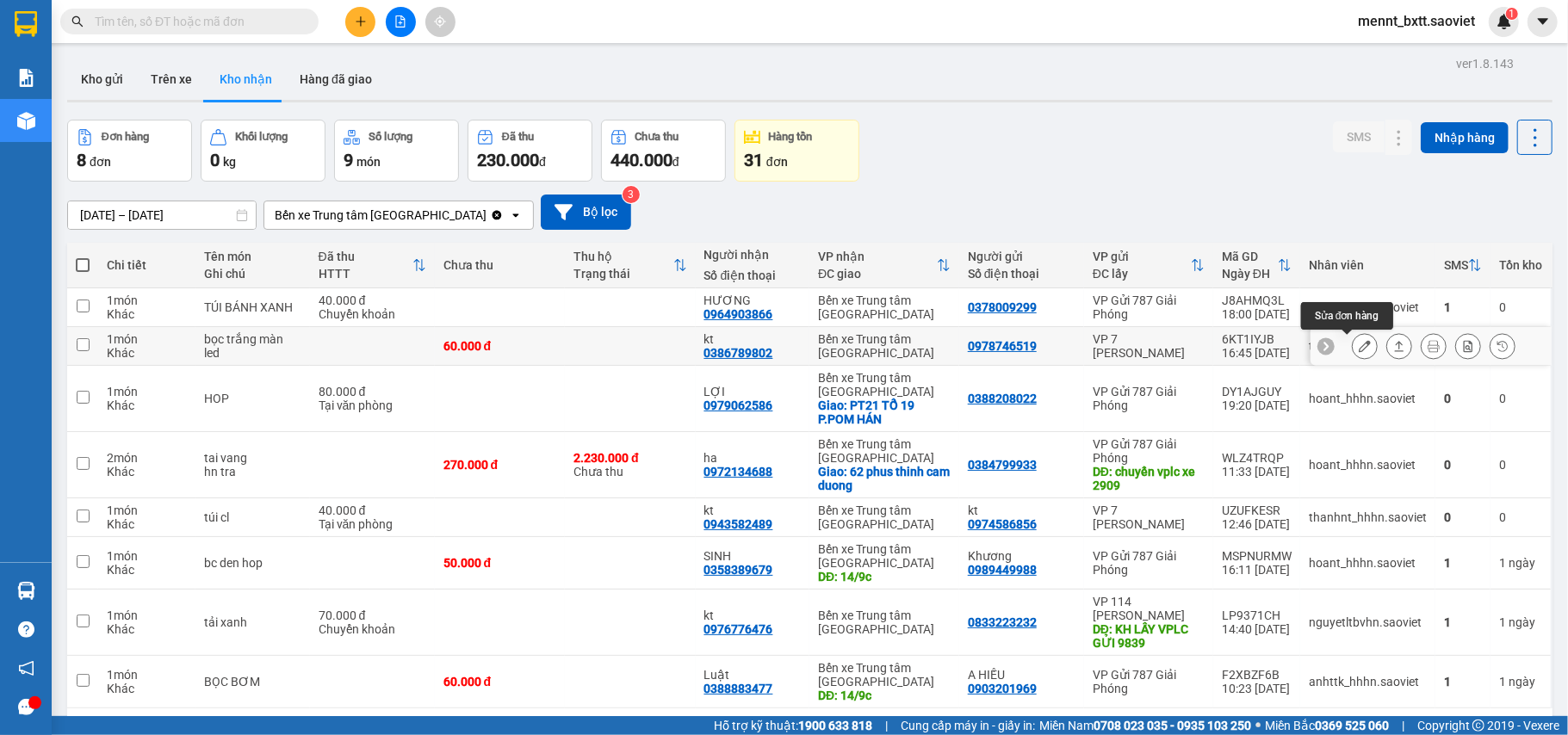
click at [1359, 353] on icon at bounding box center [1365, 345] width 12 height 12
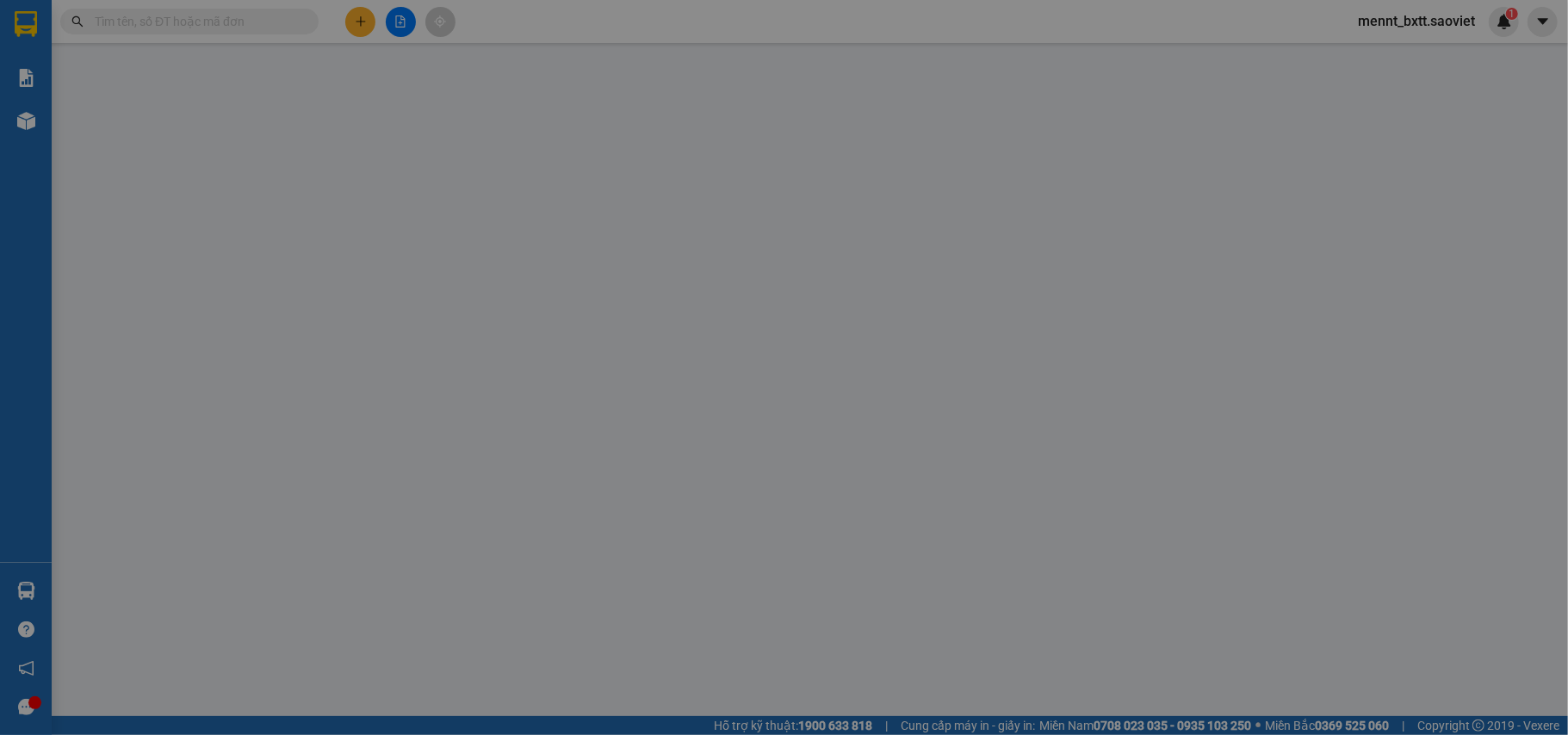
type input "0978746519"
type input "0386789802"
type input "kt"
type input "60.000"
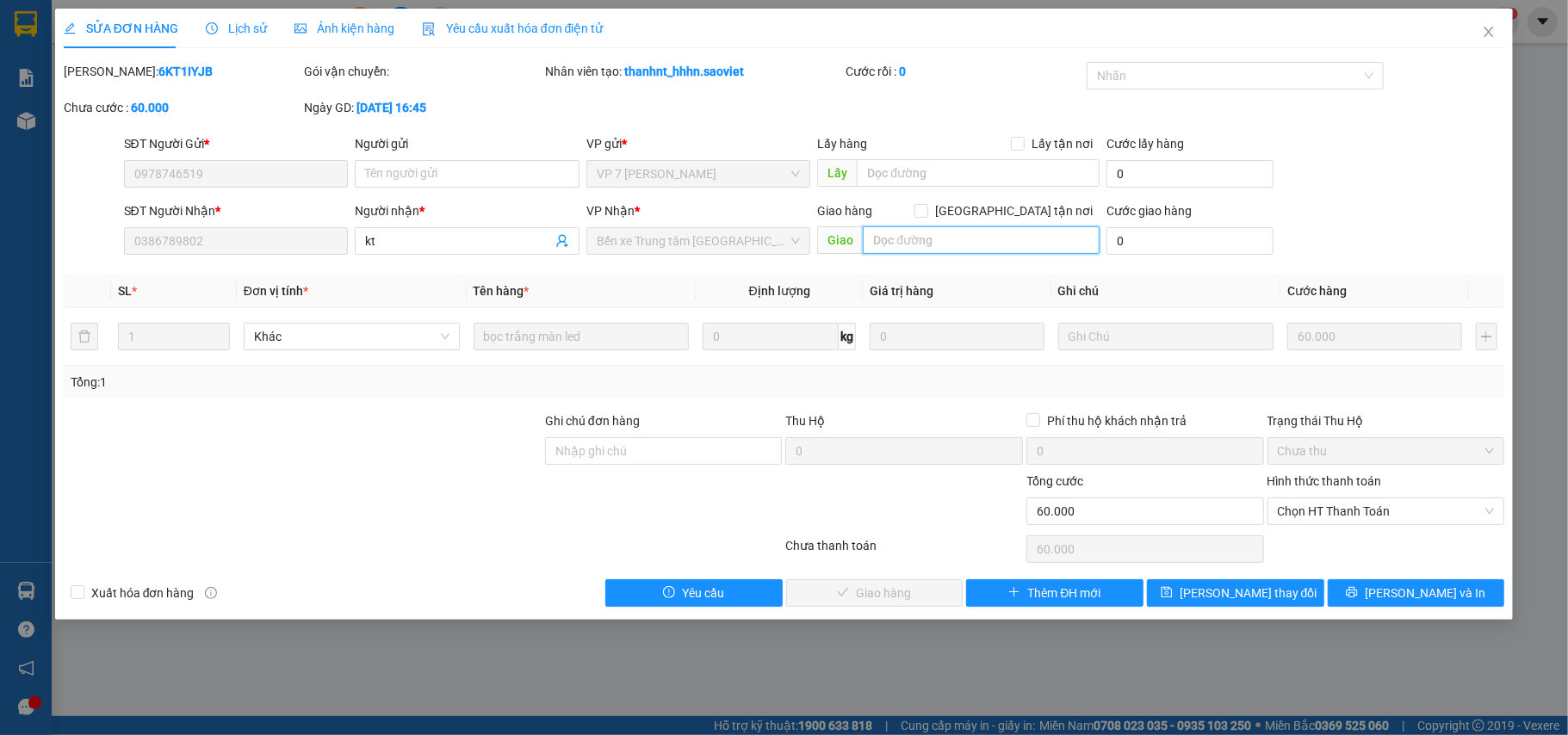
click at [890, 236] on input "text" at bounding box center [981, 240] width 237 height 27
type input "d"
type input "đă trả"
click at [1234, 597] on span "Lưu thay đổi" at bounding box center [1249, 593] width 137 height 19
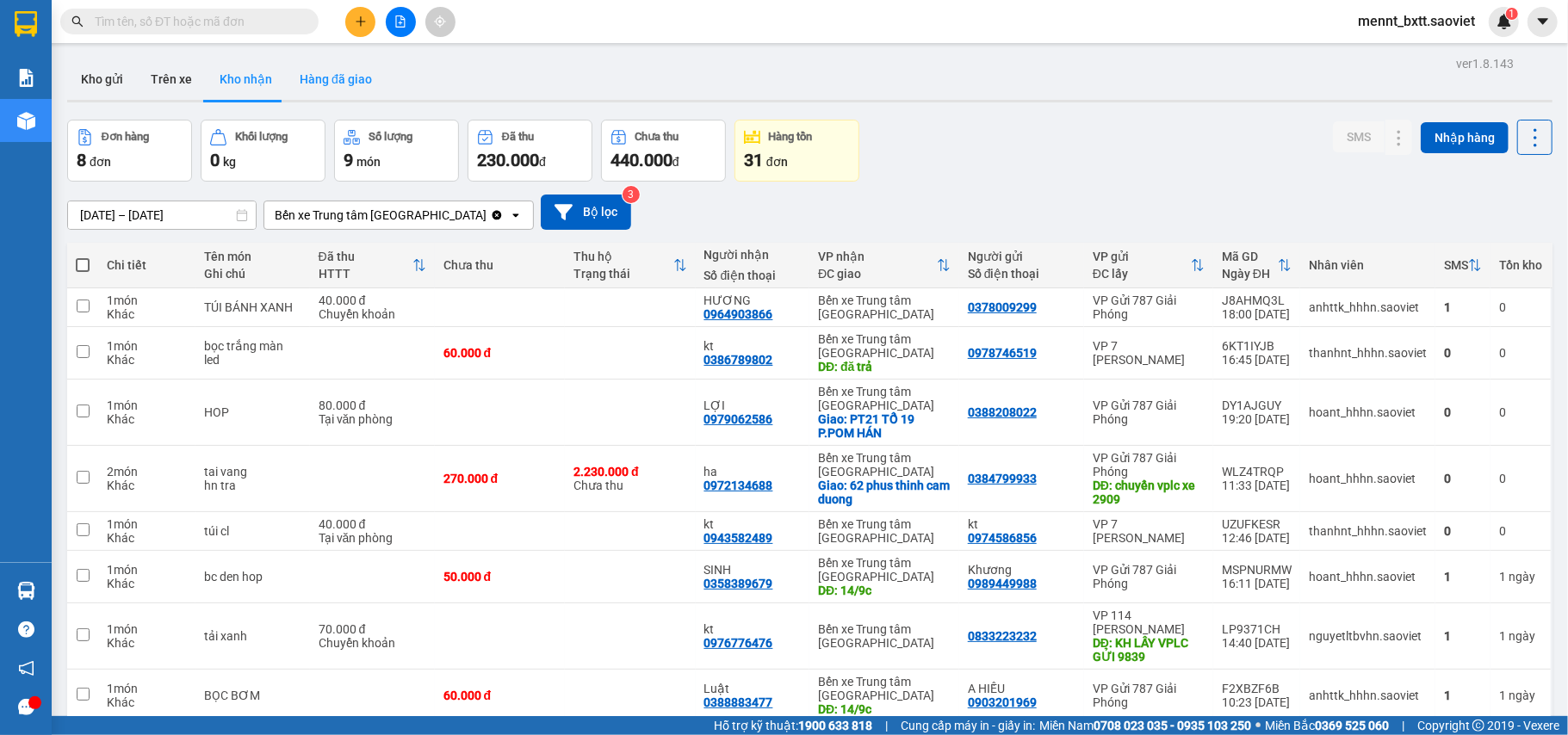
click at [335, 73] on button "Hàng đã giao" at bounding box center [335, 80] width 99 height 42
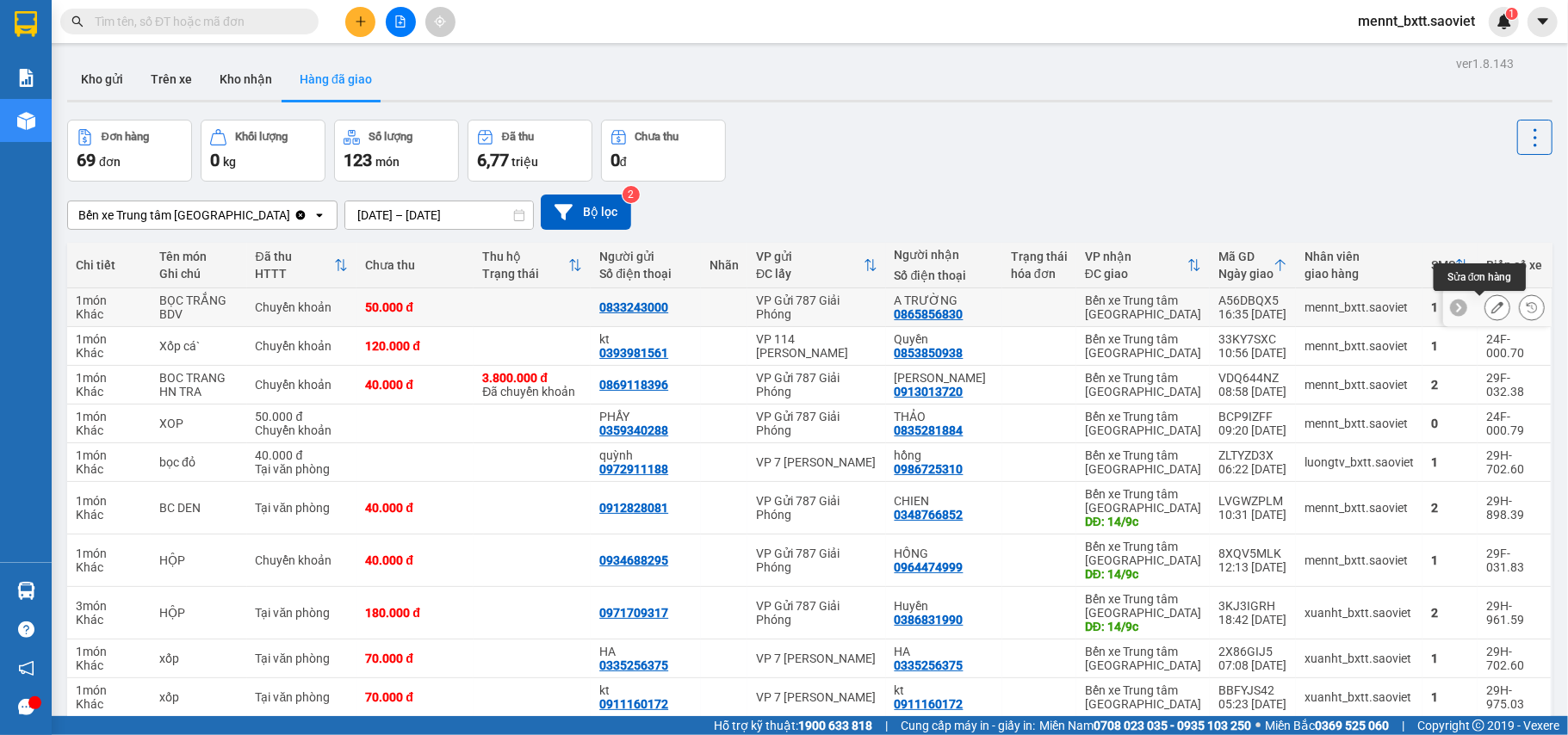
click at [1492, 310] on icon at bounding box center [1497, 306] width 12 height 12
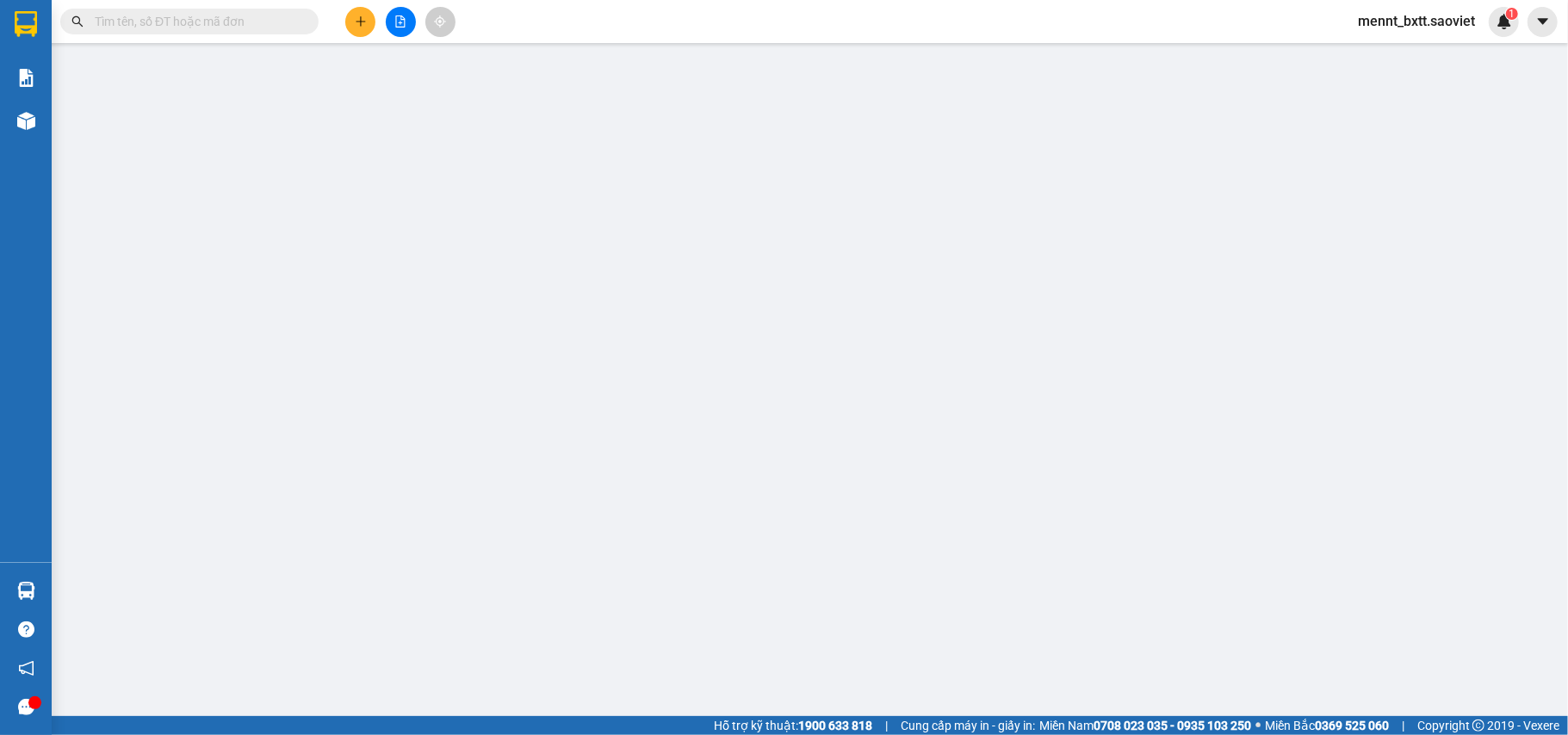
type input "0833243000"
type input "0865856830"
type input "A TRƯỜNG"
type input "50.000"
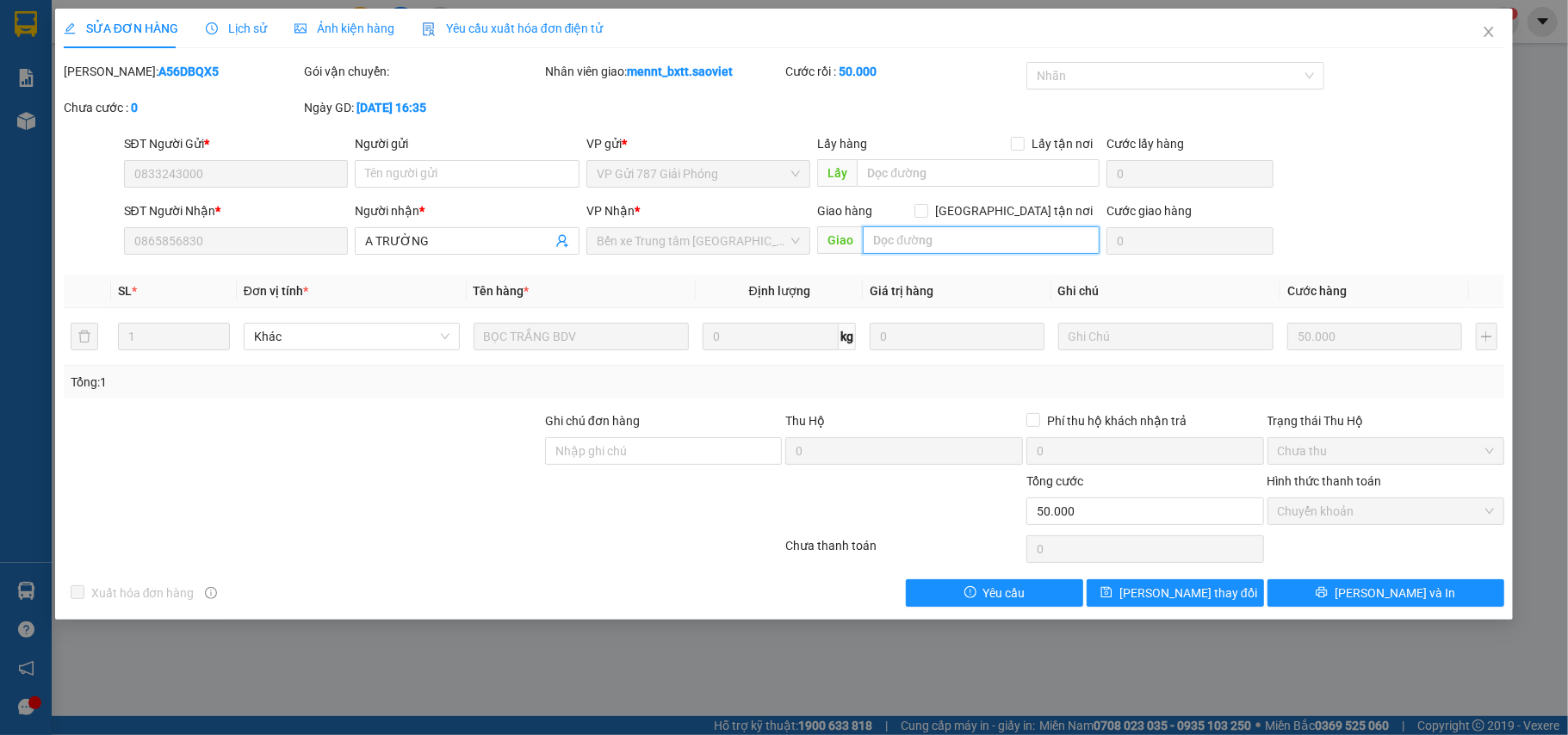
click at [897, 241] on input "text" at bounding box center [981, 240] width 237 height 27
type input "phát nhầm chưa tt"
click at [1185, 587] on span "Lưu thay đổi" at bounding box center [1188, 593] width 137 height 19
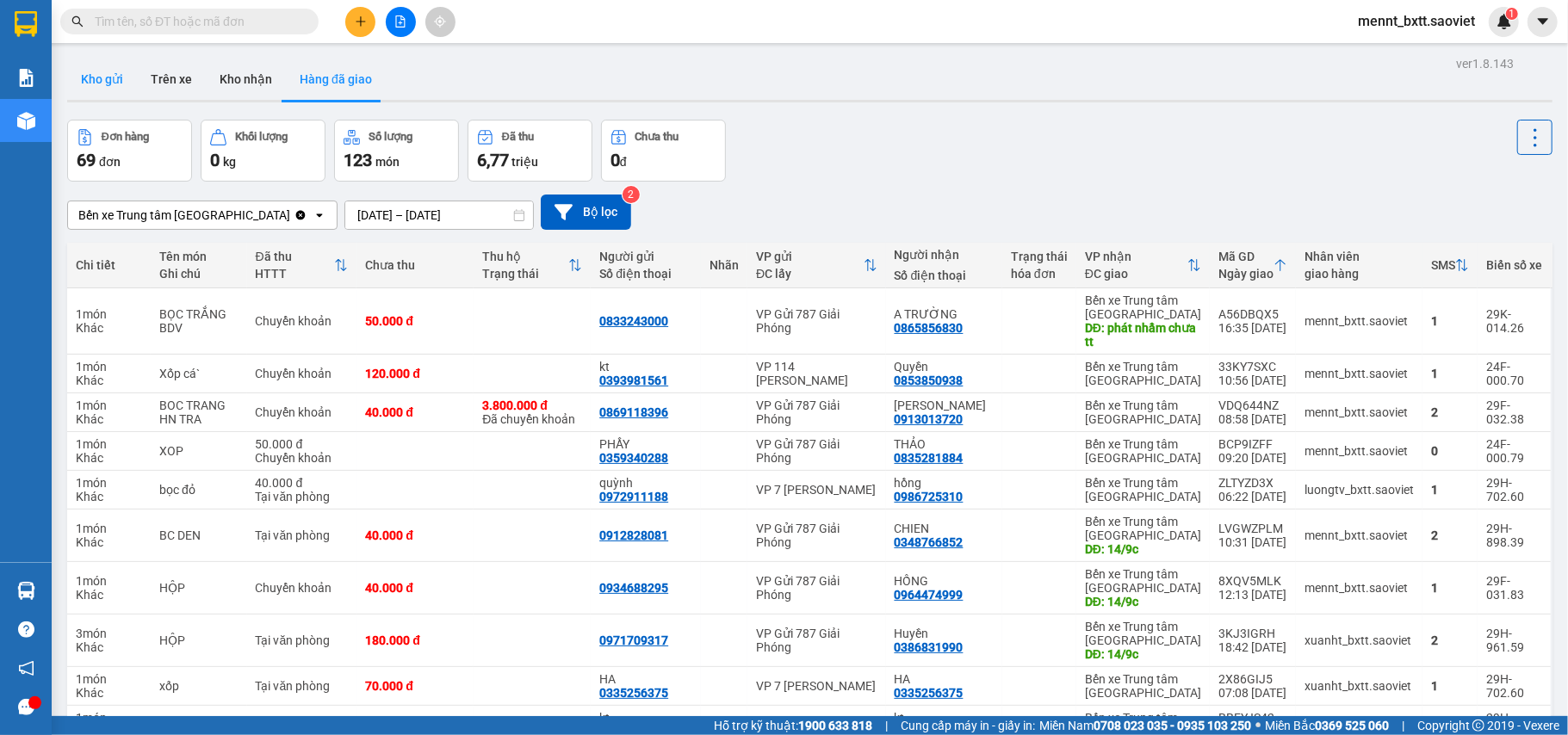
click at [105, 77] on button "Kho gửi" at bounding box center [101, 80] width 70 height 42
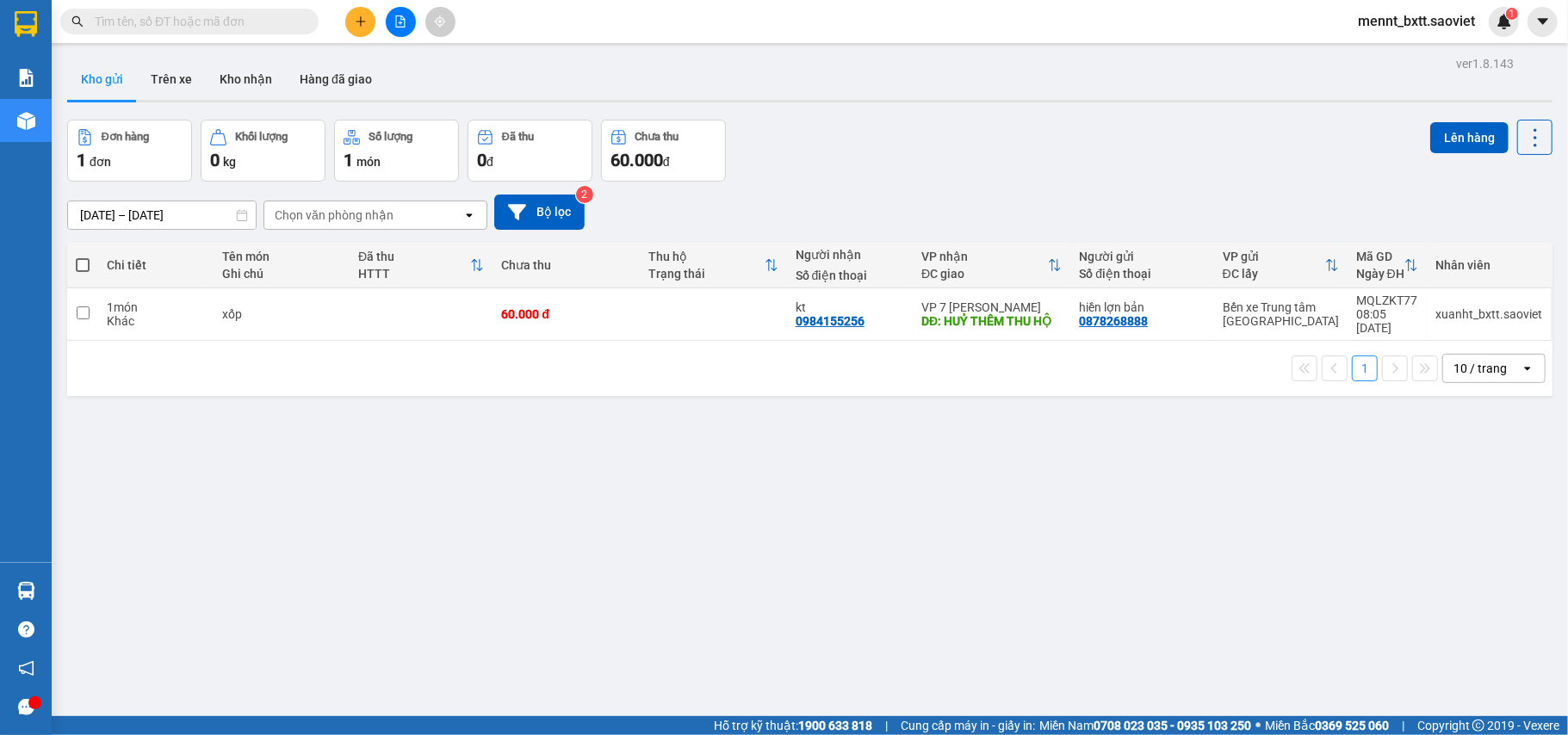
click at [1407, 18] on span "mennt_bxtt.saoviet" at bounding box center [1417, 21] width 145 height 22
click at [1399, 61] on span "Đăng xuất" at bounding box center [1424, 53] width 109 height 19
